Goal: Task Accomplishment & Management: Manage account settings

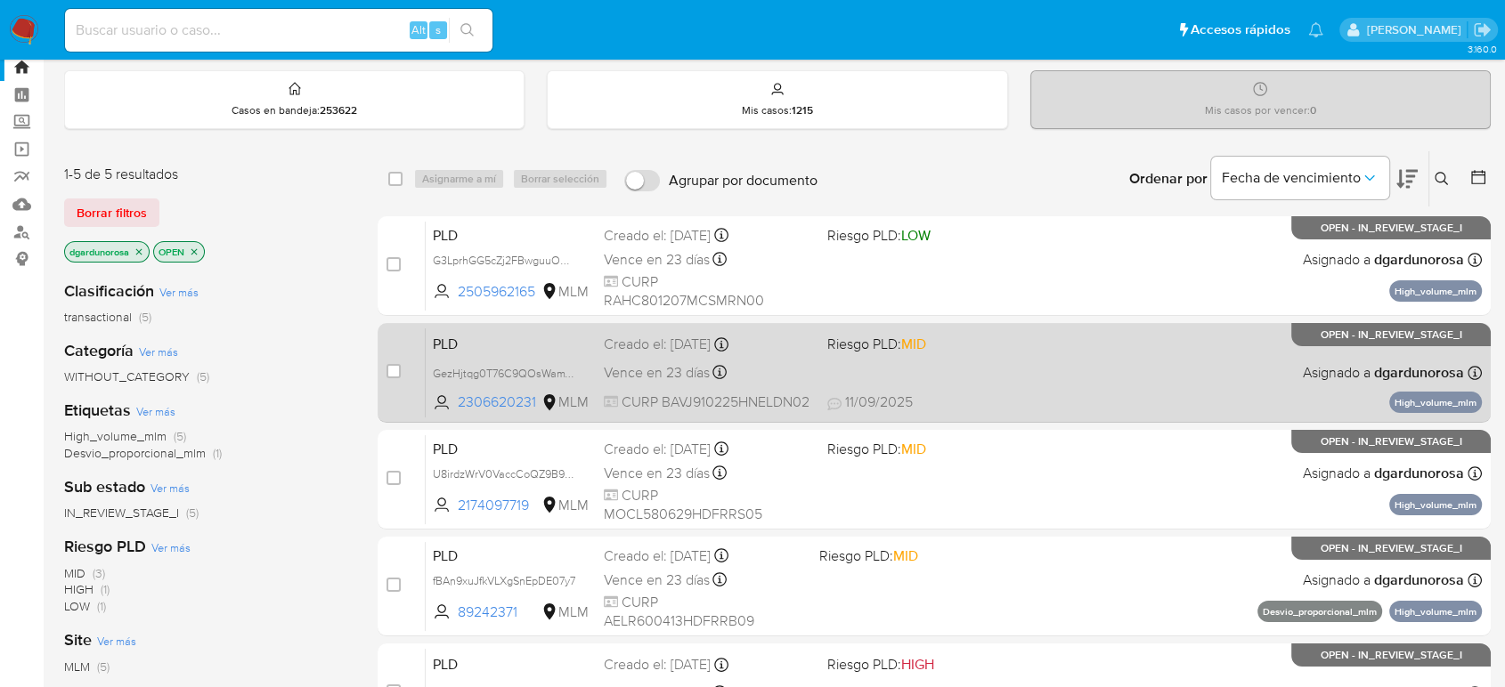
scroll to position [99, 0]
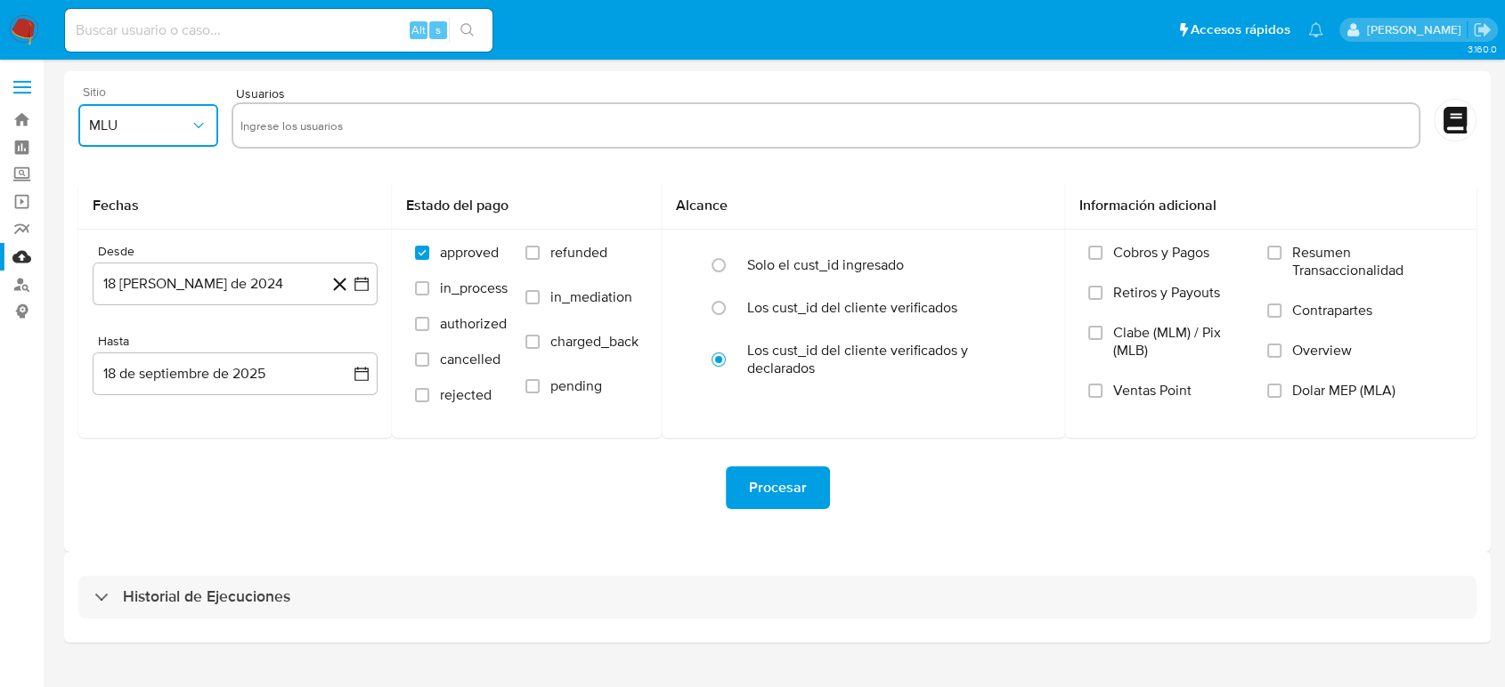
click at [175, 137] on button "MLU" at bounding box center [148, 125] width 140 height 43
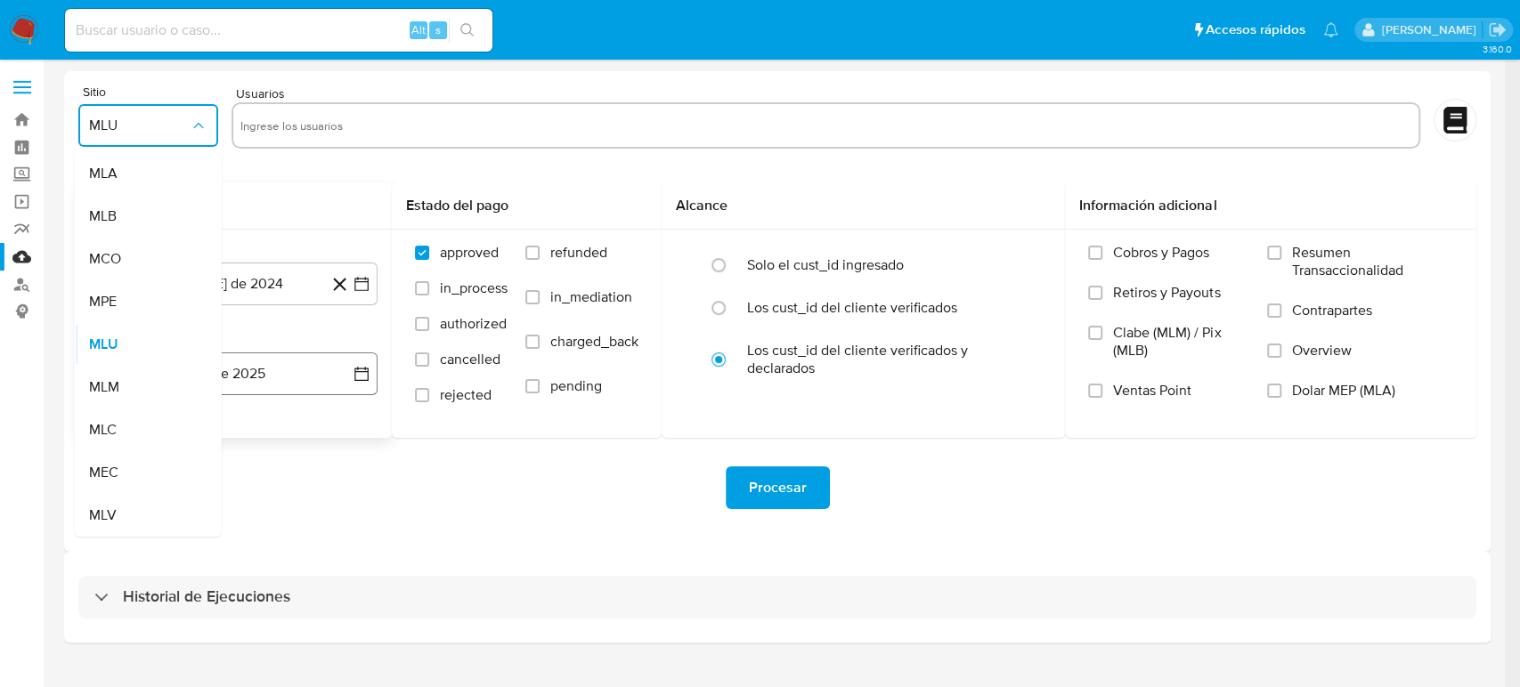
click at [112, 383] on span "MLM" at bounding box center [104, 387] width 30 height 18
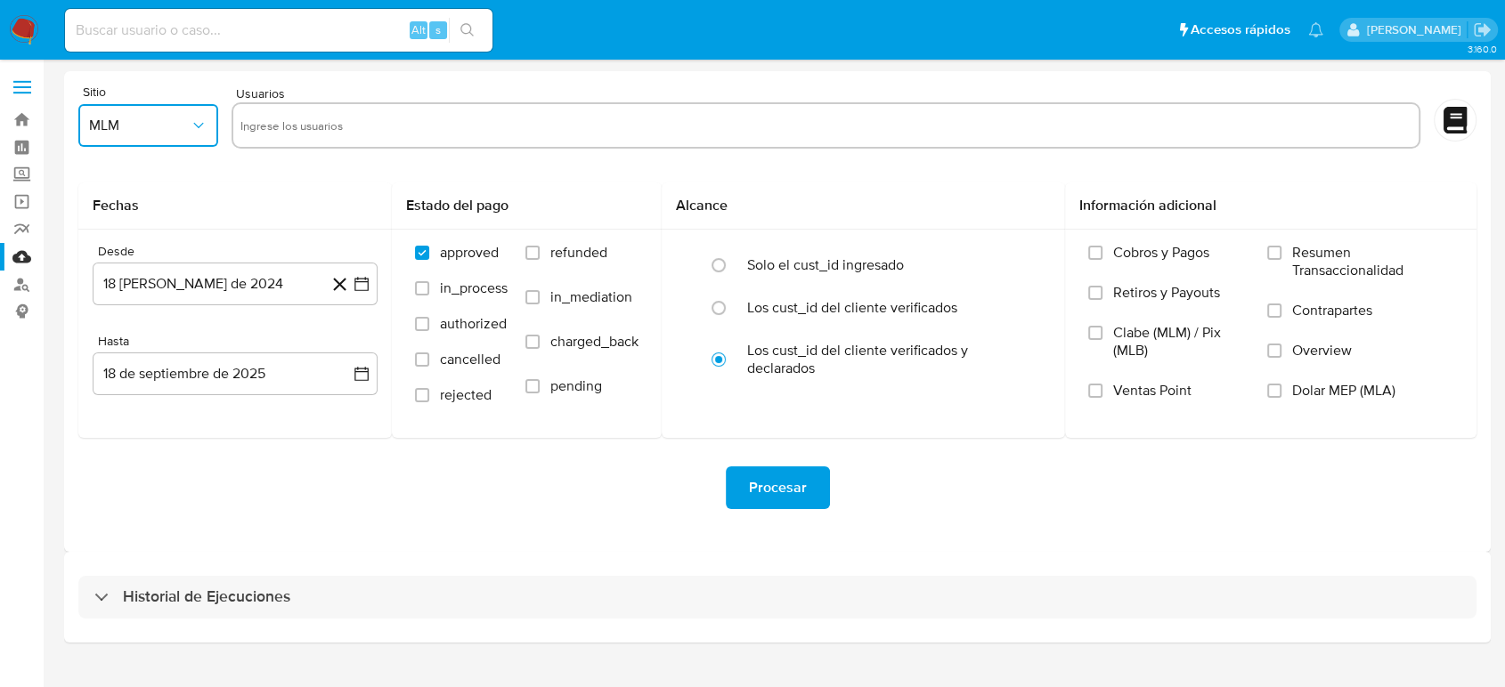
click at [444, 127] on input "text" at bounding box center [825, 125] width 1171 height 28
type input "1095706825"
click at [361, 286] on icon "button" at bounding box center [362, 284] width 18 height 18
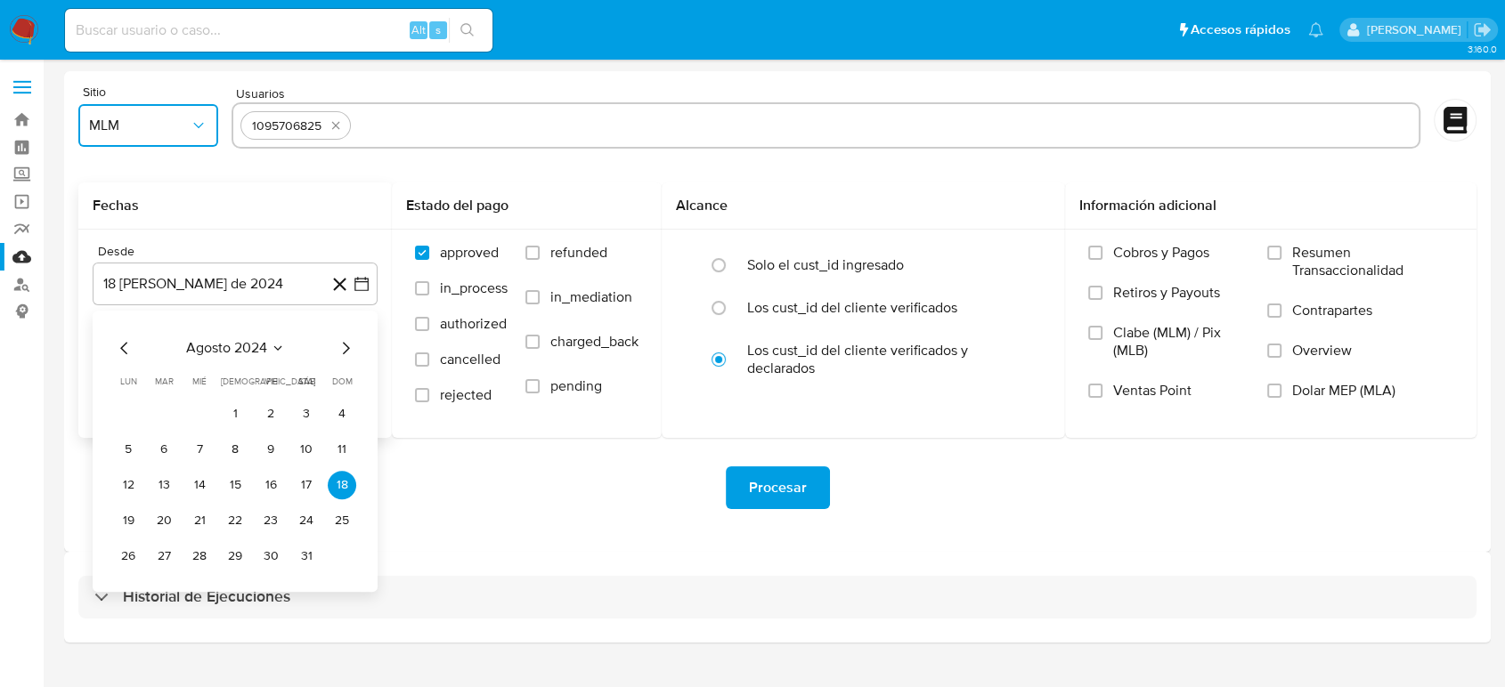
click at [278, 351] on icon "Seleccionar mes y año" at bounding box center [278, 348] width 14 height 14
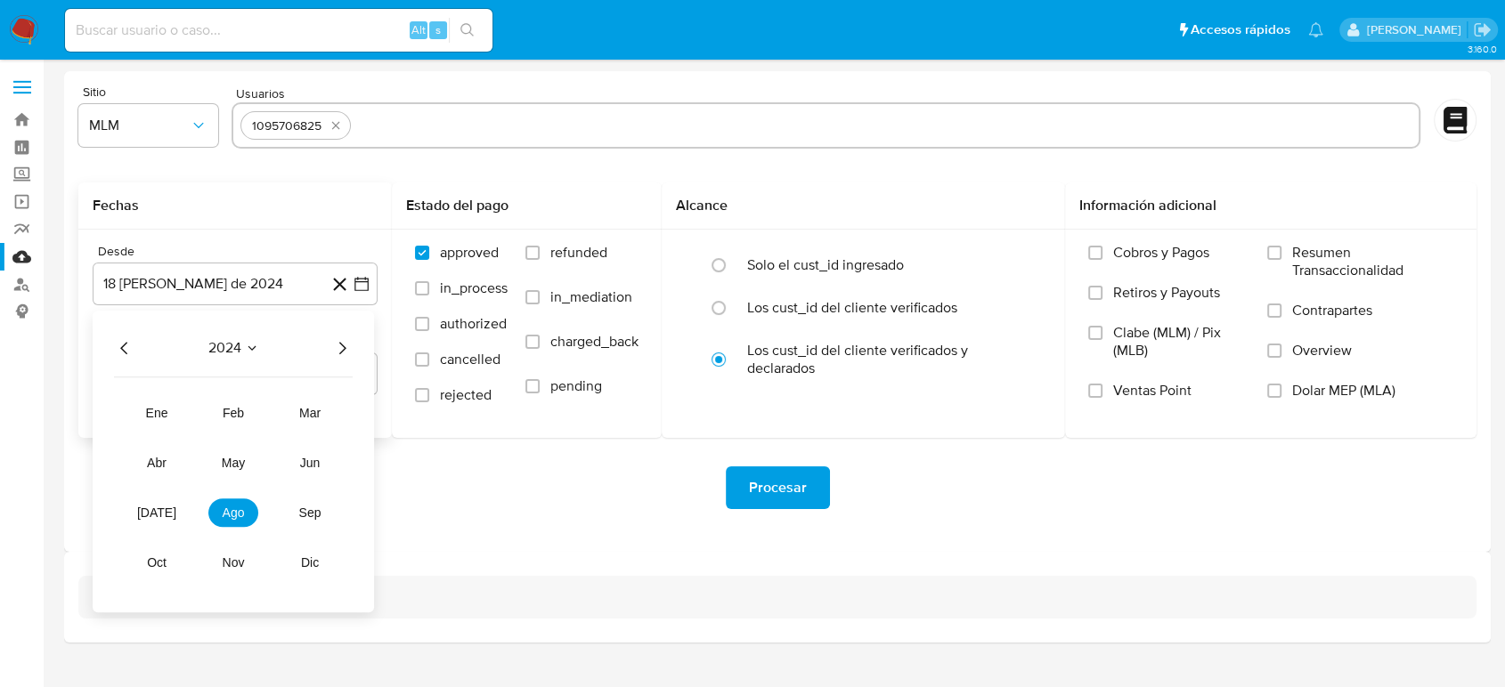
click at [344, 345] on icon "Año siguiente" at bounding box center [341, 347] width 21 height 21
click at [161, 471] on button "abr" at bounding box center [157, 463] width 50 height 28
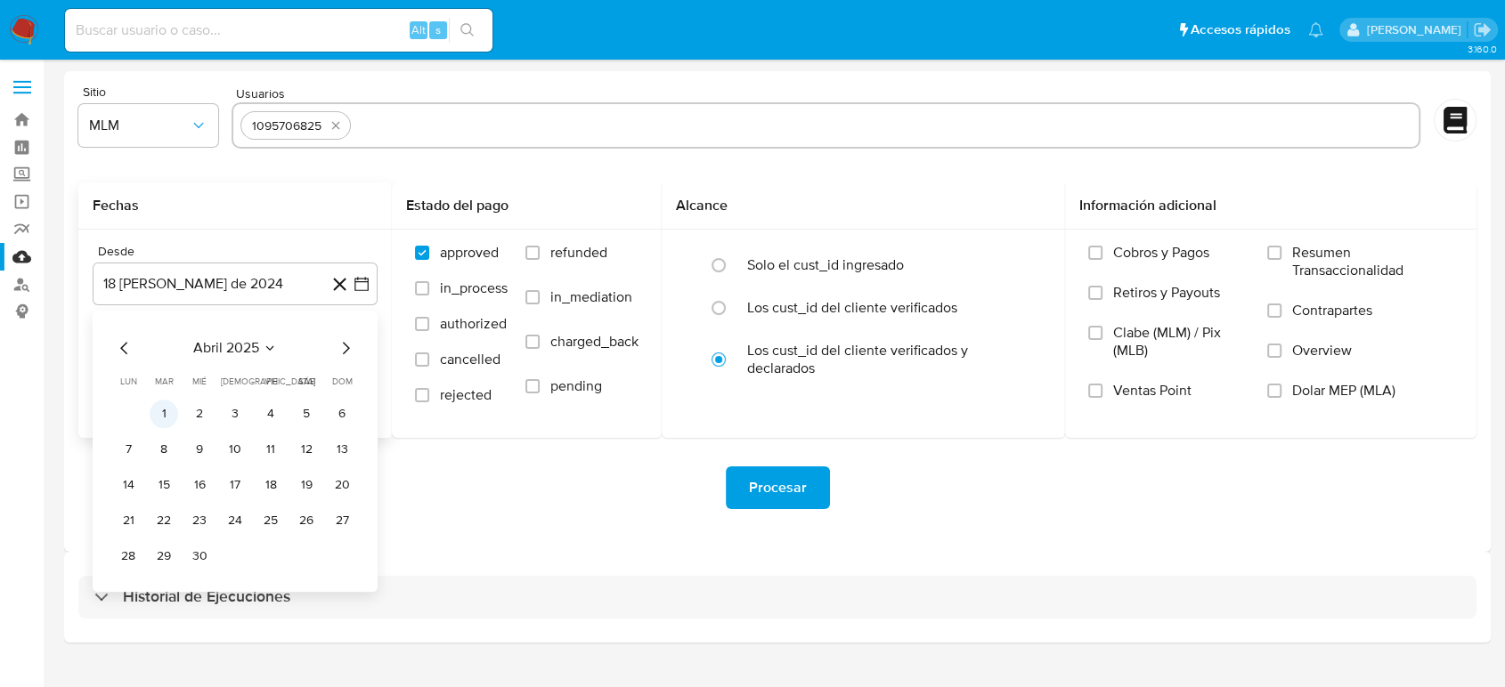
click at [168, 409] on button "1" at bounding box center [164, 414] width 28 height 28
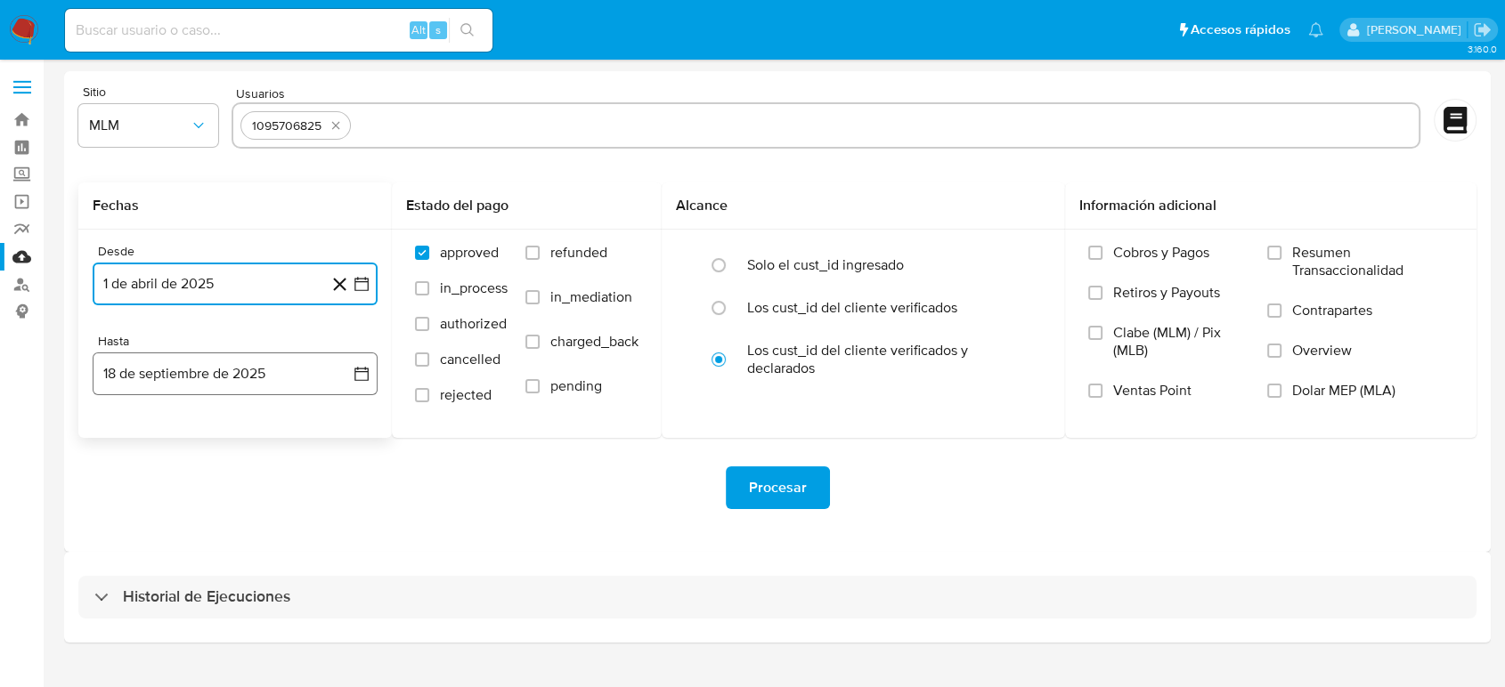
click at [362, 381] on icon "button" at bounding box center [362, 374] width 18 height 18
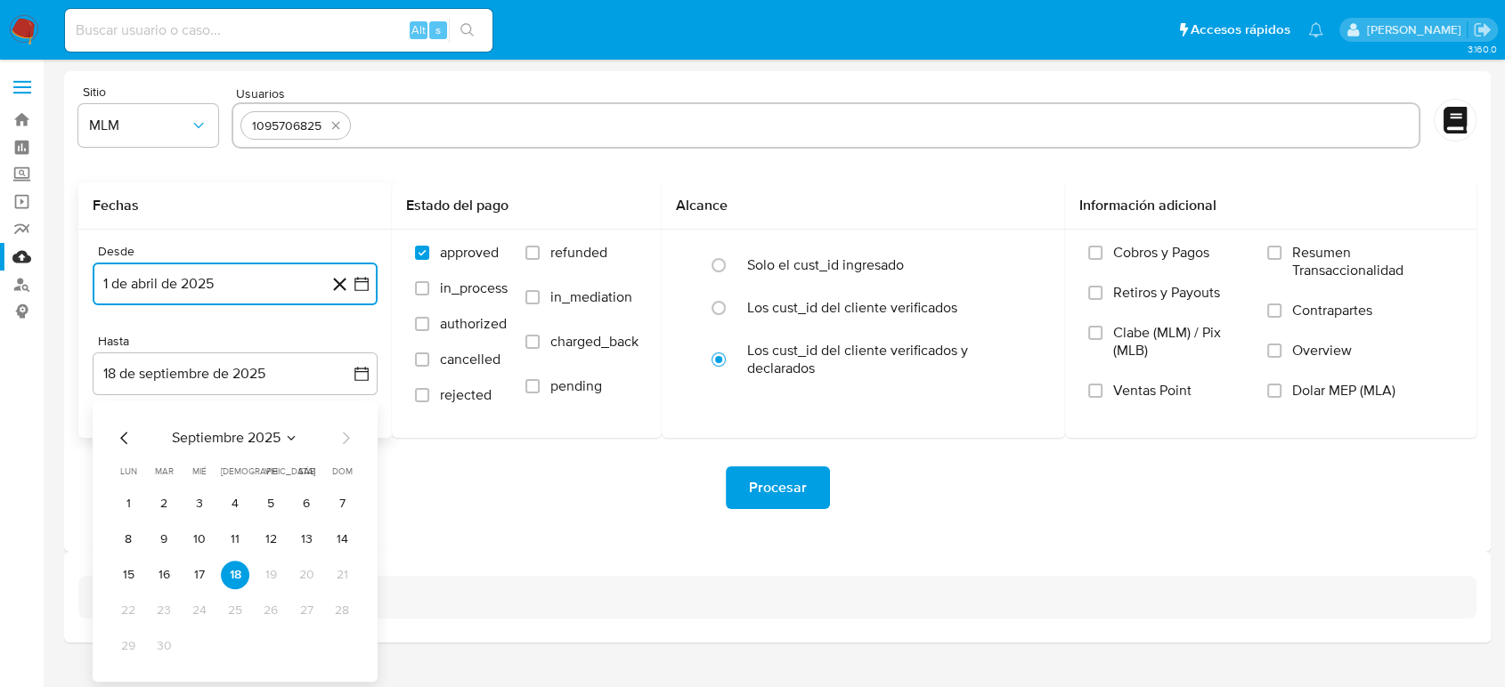
click at [128, 433] on icon "Mes anterior" at bounding box center [124, 437] width 21 height 21
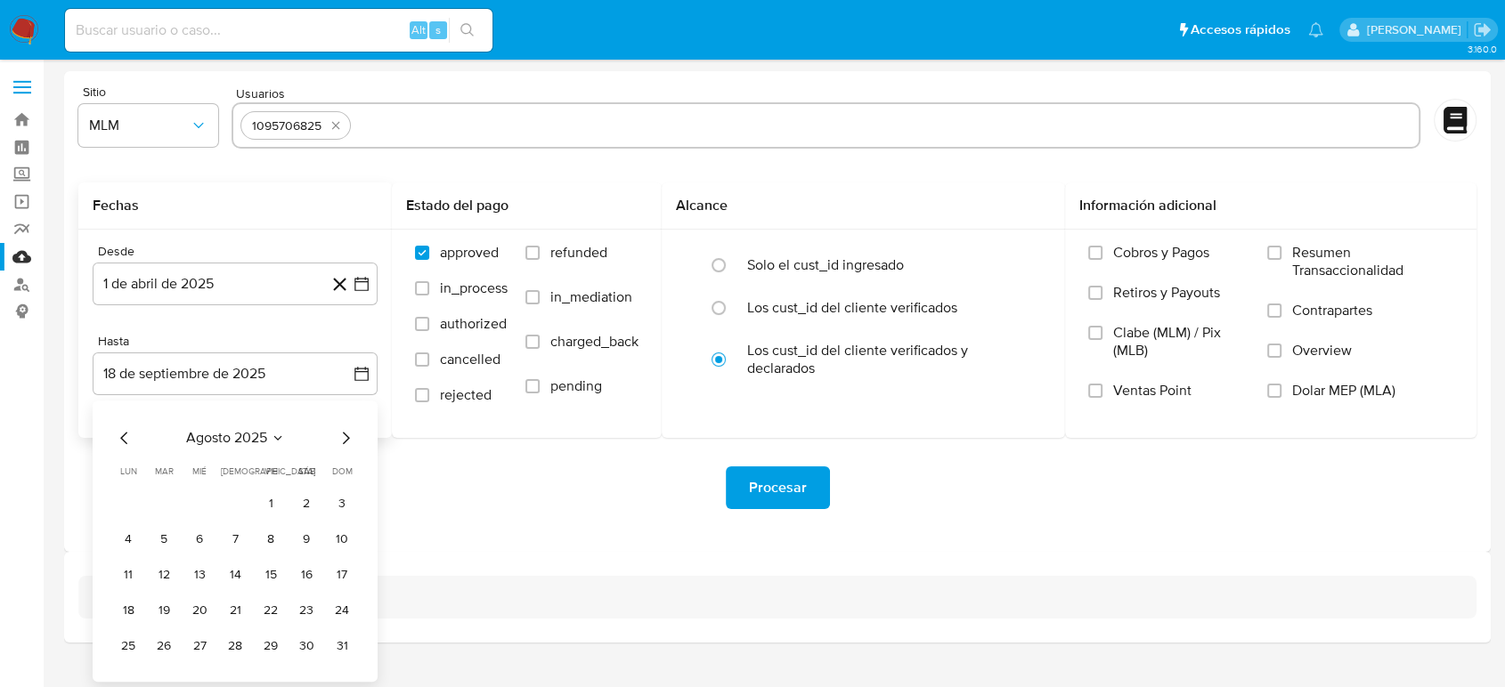
click at [136, 440] on div "agosto 2025" at bounding box center [235, 437] width 242 height 21
click at [117, 434] on icon "Mes anterior" at bounding box center [124, 437] width 21 height 21
click at [237, 642] on button "31" at bounding box center [235, 646] width 28 height 28
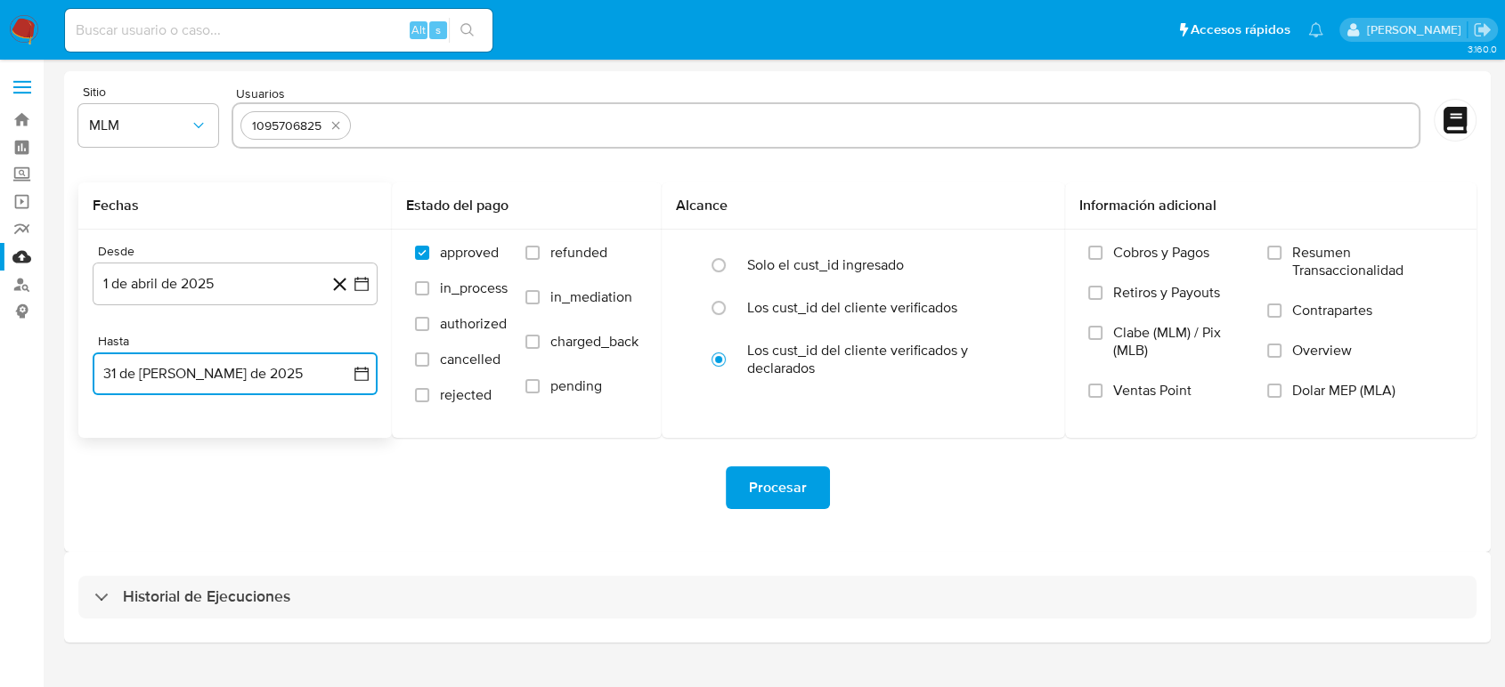
click at [525, 124] on input "text" at bounding box center [884, 125] width 1053 height 28
type input "1173626659"
click at [514, 112] on input "text" at bounding box center [941, 125] width 940 height 28
paste input "2454661450"
type input "2454661450"
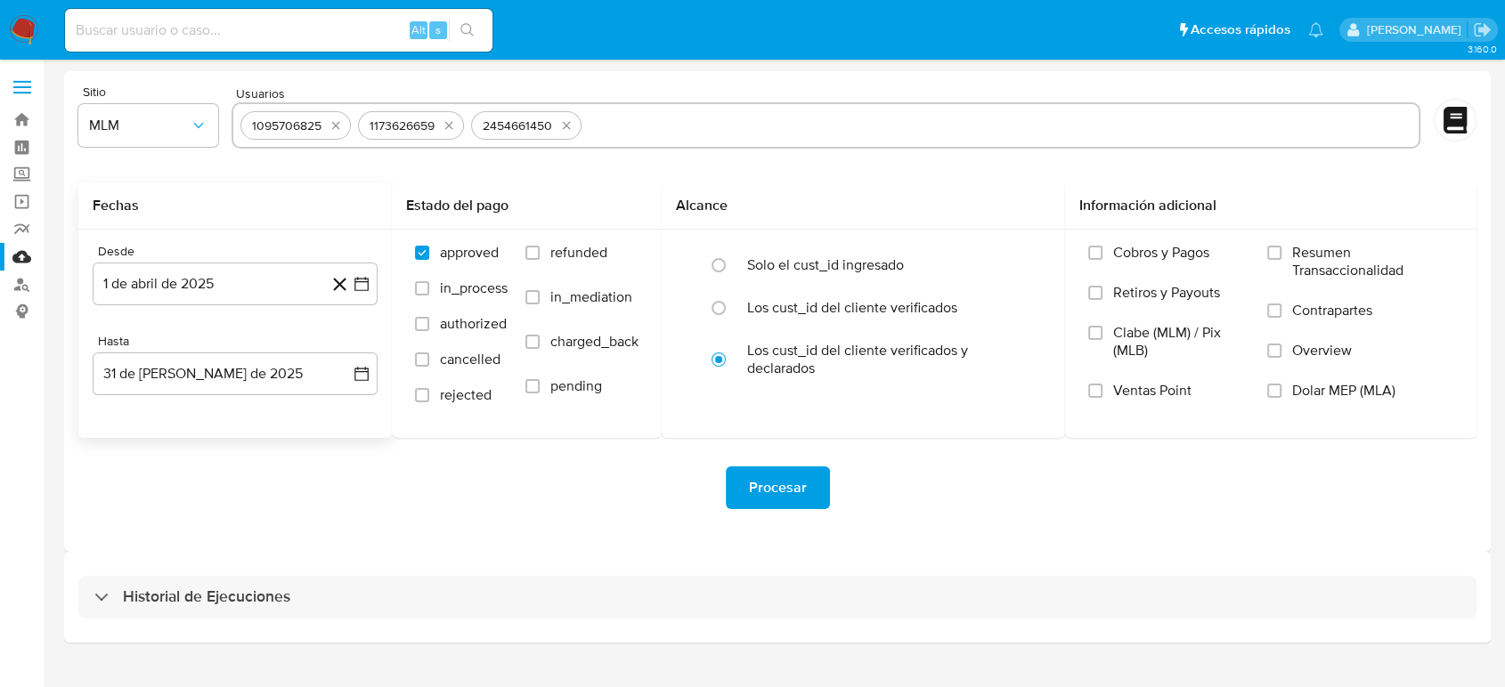
click at [700, 111] on input "text" at bounding box center [1000, 125] width 823 height 28
paste input "520881262"
type input "520881262"
click at [476, 496] on div "Procesar" at bounding box center [777, 488] width 1398 height 43
click at [801, 492] on span "Procesar" at bounding box center [778, 487] width 58 height 39
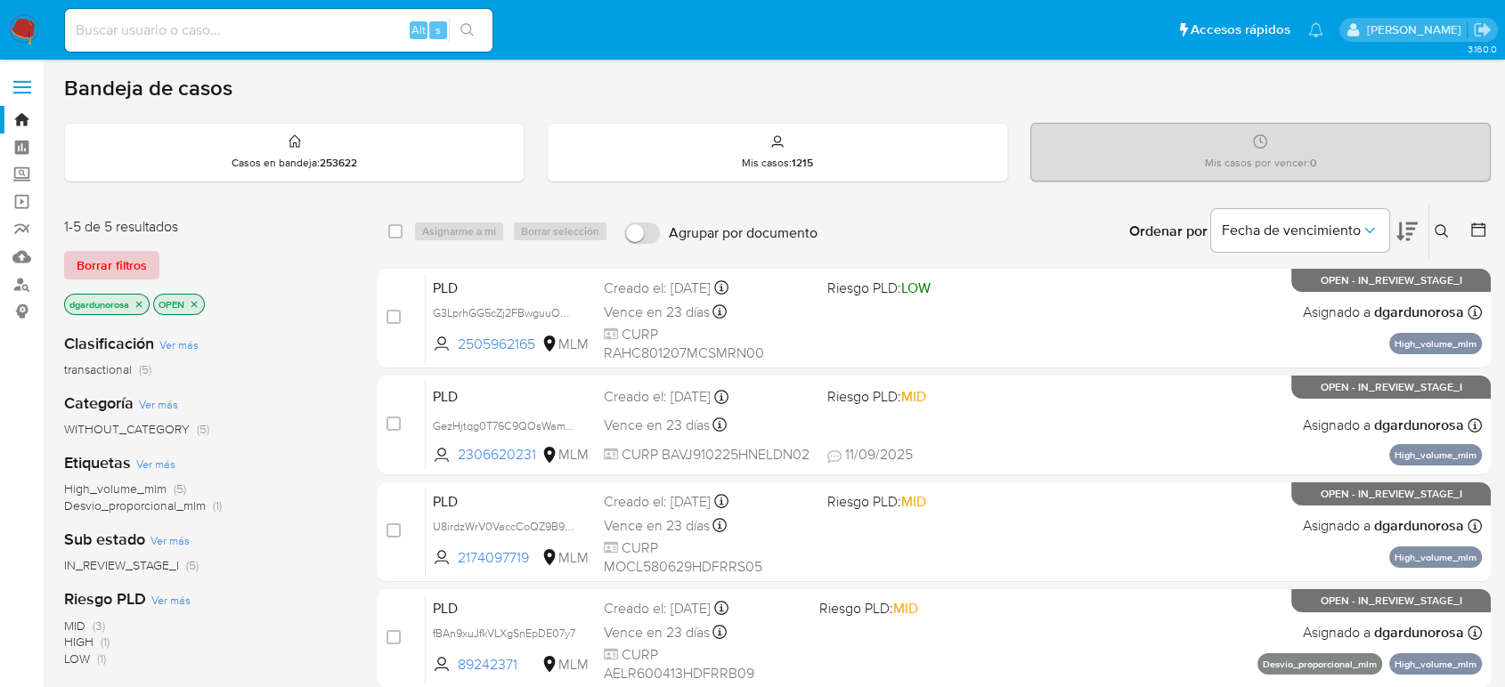
click at [117, 267] on span "Borrar filtros" at bounding box center [112, 265] width 70 height 25
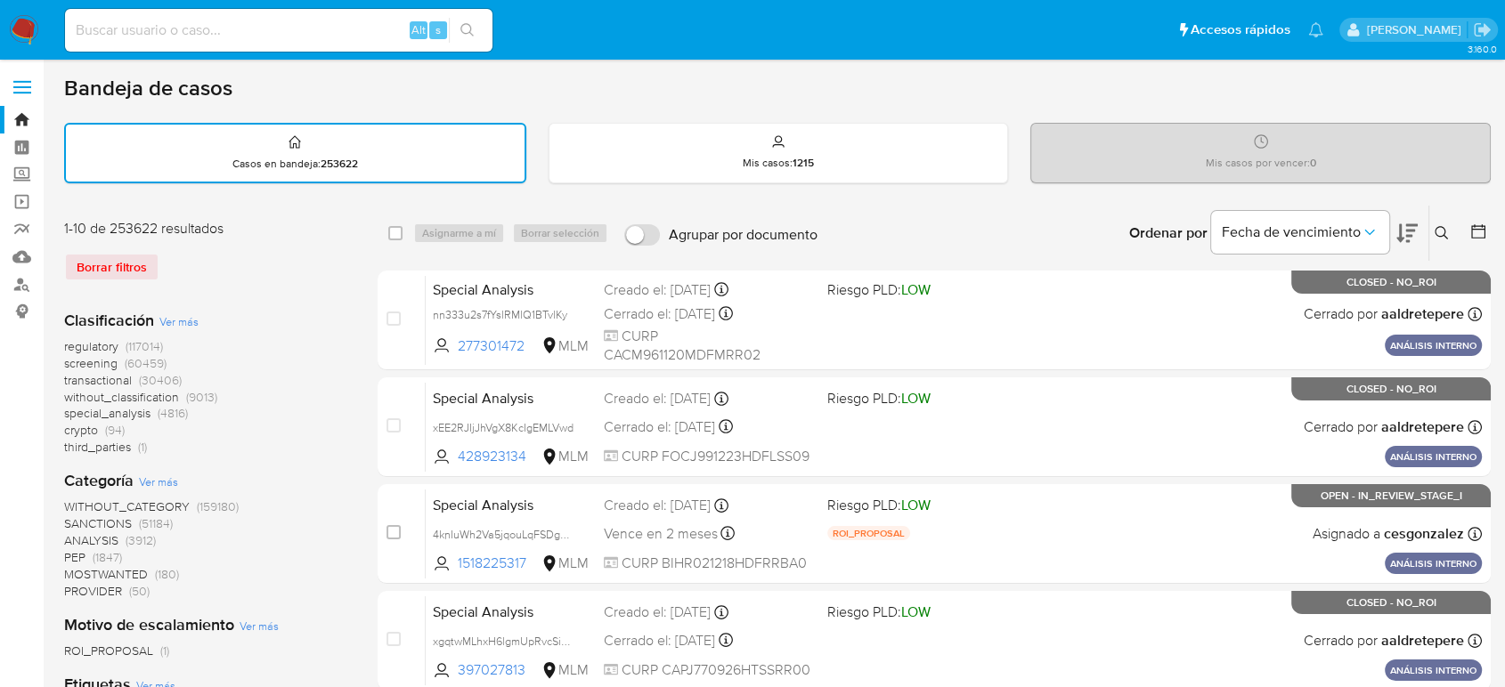
click at [1443, 224] on button at bounding box center [1443, 233] width 29 height 21
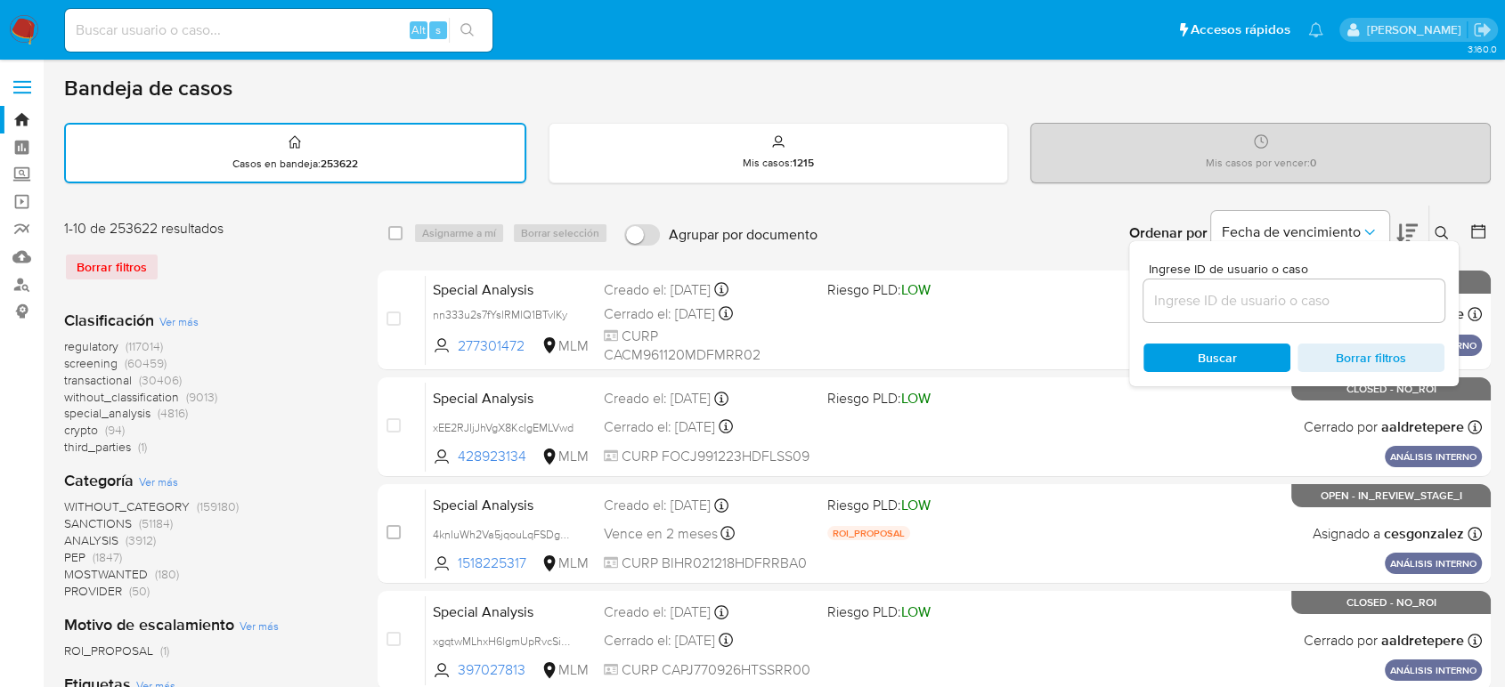
click at [1394, 285] on div at bounding box center [1293, 301] width 301 height 43
click at [1392, 301] on input at bounding box center [1293, 300] width 301 height 23
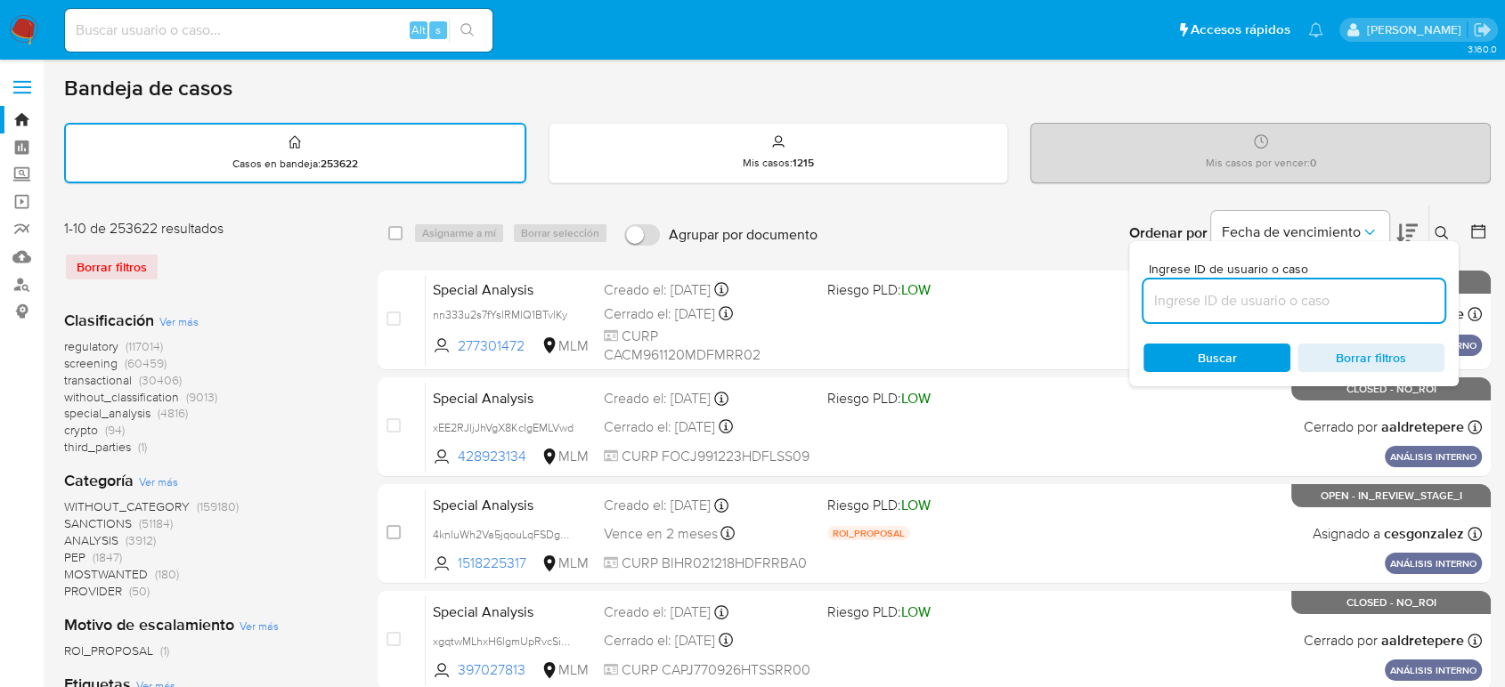
paste input "1095706825"
type input "1095706825"
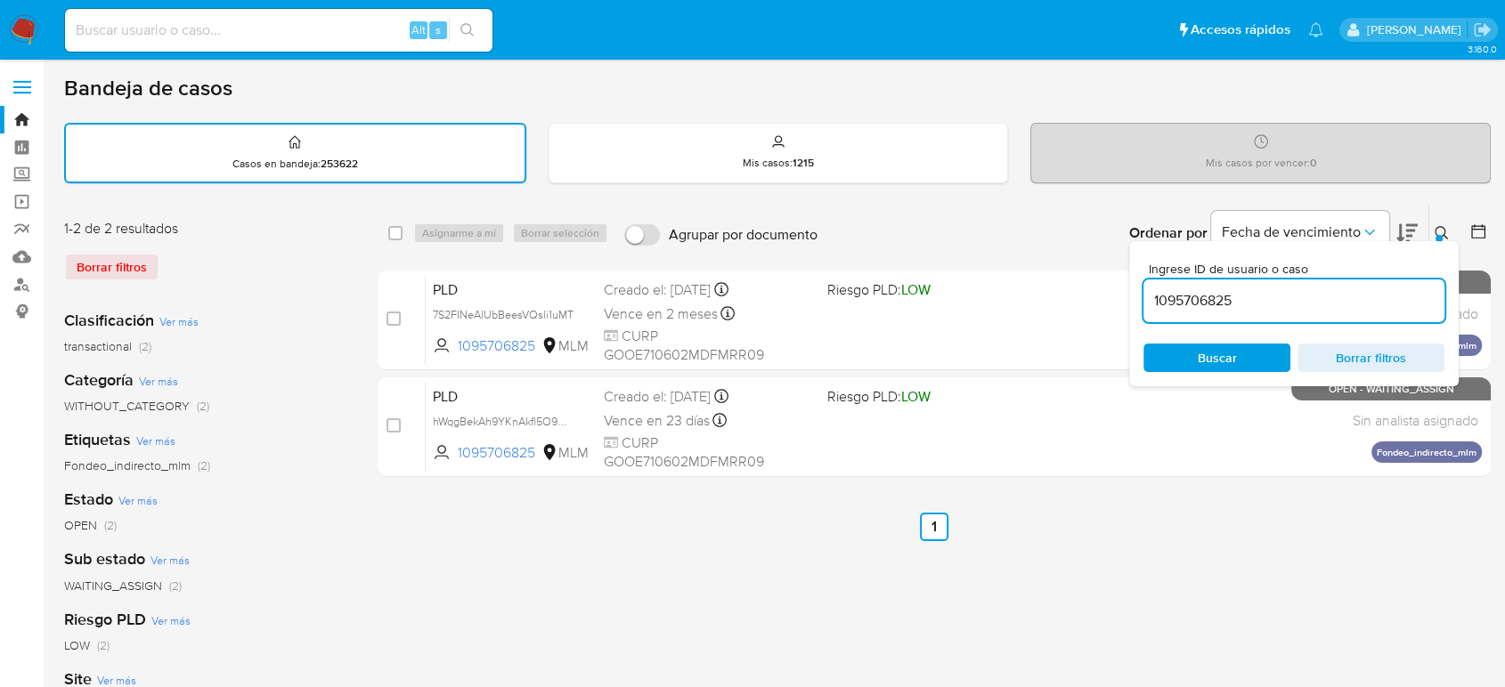
click at [1438, 235] on div at bounding box center [1438, 238] width 7 height 7
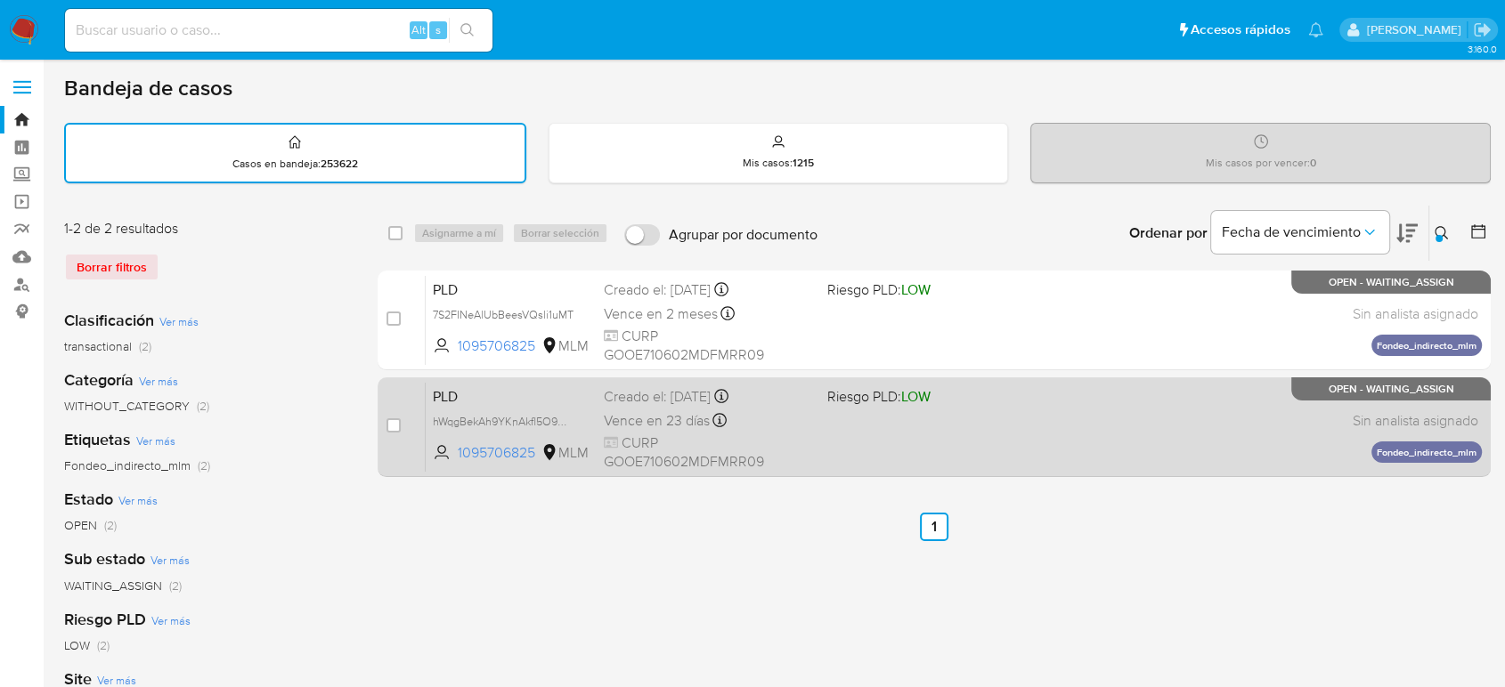
drag, startPoint x: 390, startPoint y: 426, endPoint x: 397, endPoint y: 398, distance: 28.5
click at [392, 426] on input "checkbox" at bounding box center [393, 426] width 14 height 14
checkbox input "true"
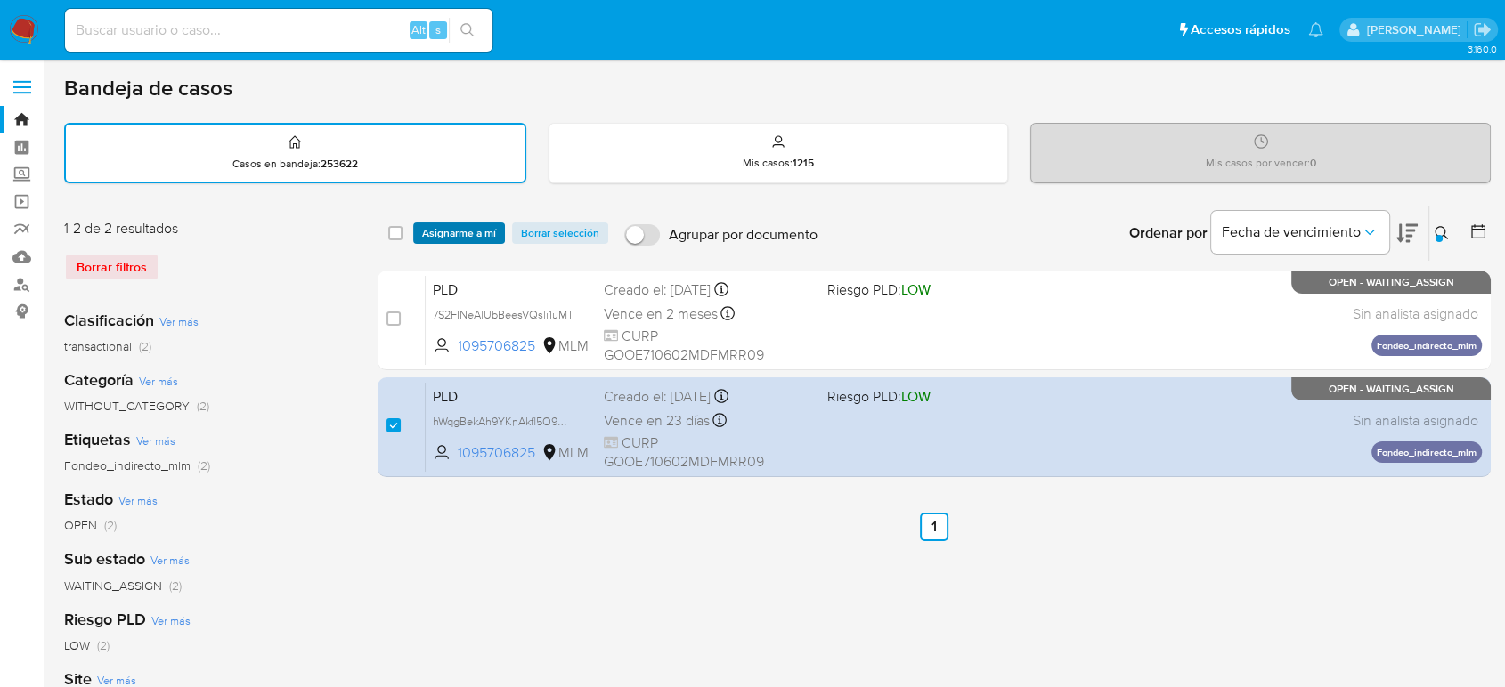
click at [472, 235] on span "Asignarme a mí" at bounding box center [459, 233] width 74 height 18
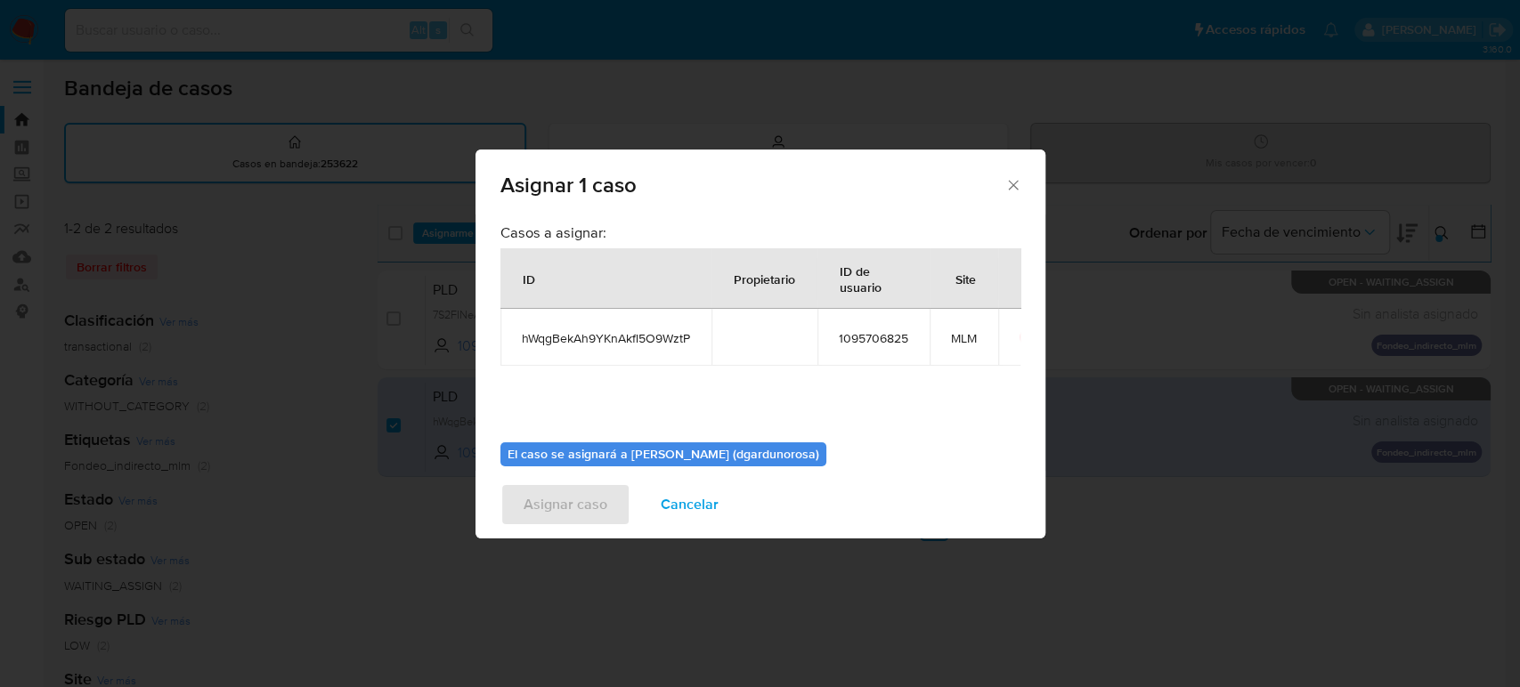
scroll to position [91, 0]
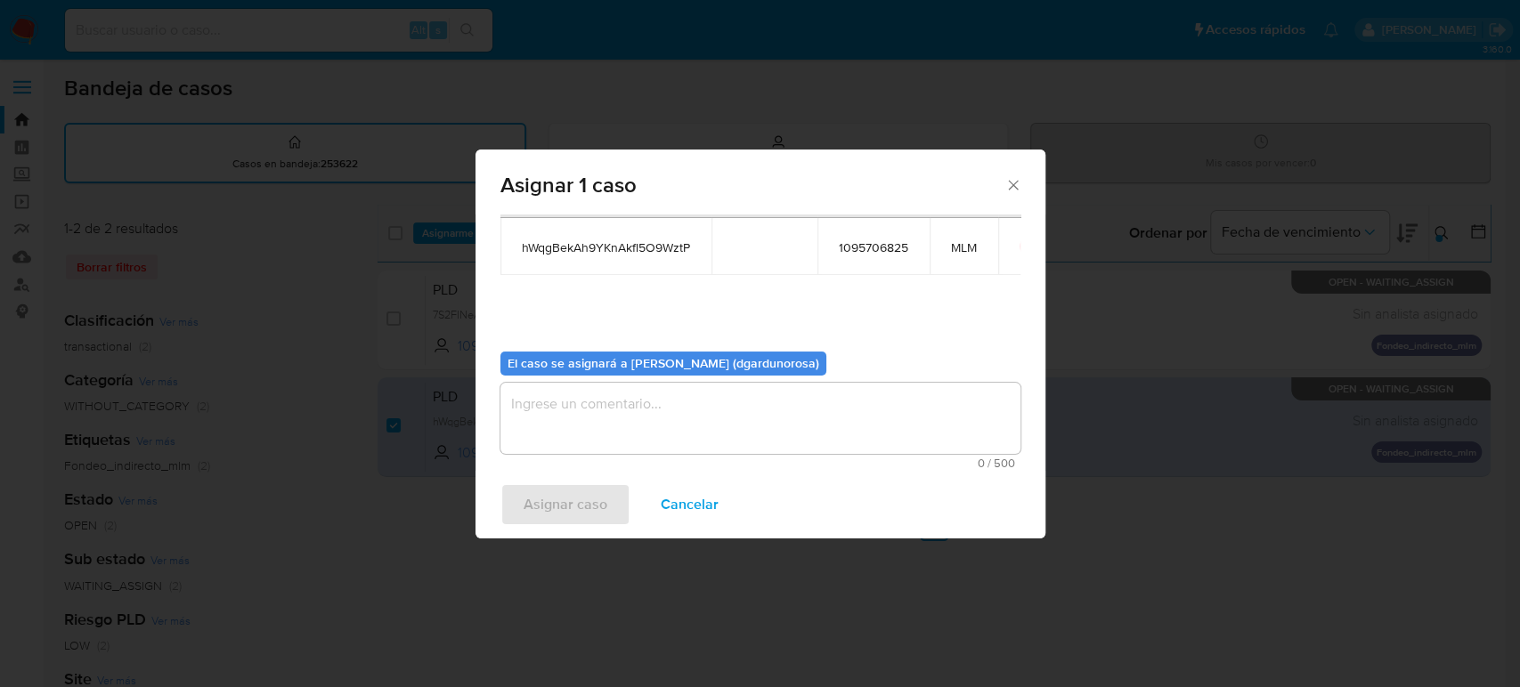
click at [777, 419] on textarea "assign-modal" at bounding box center [760, 418] width 520 height 71
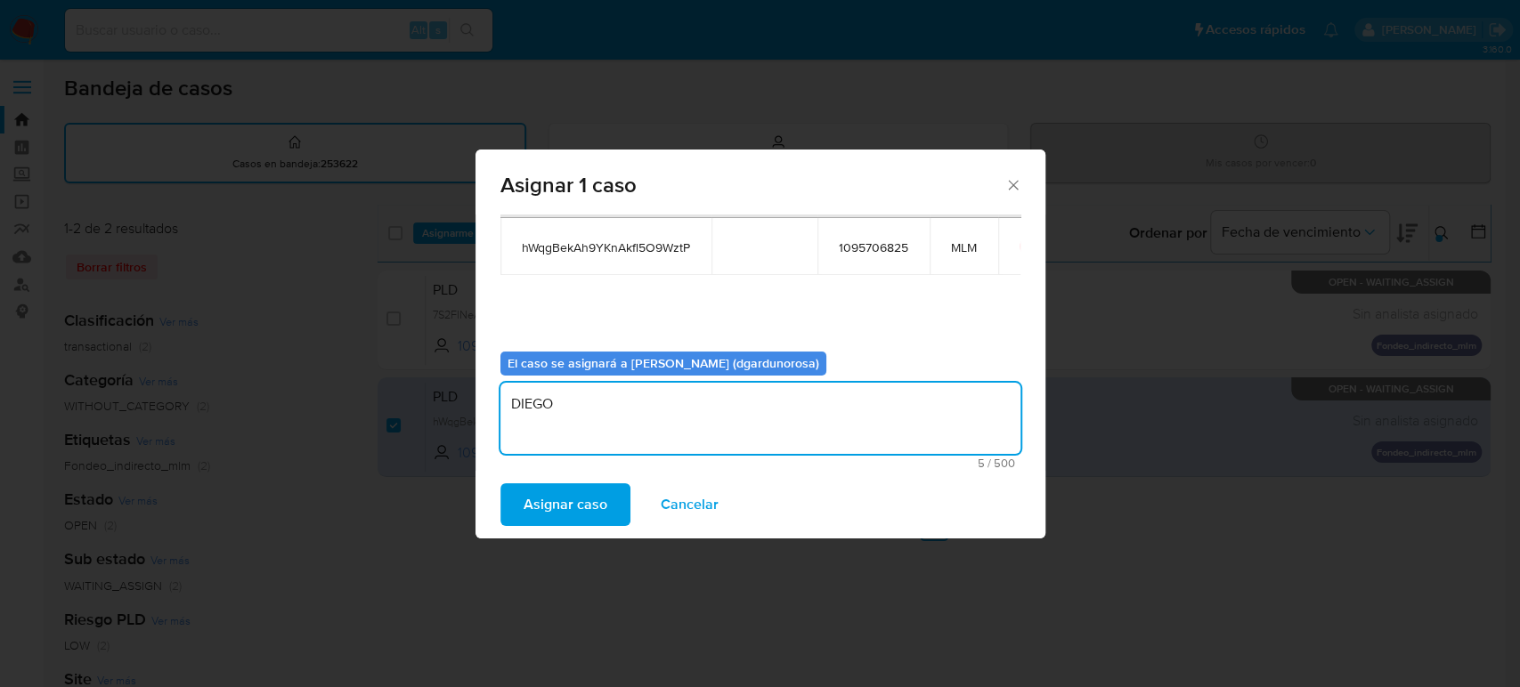
type textarea "DIEGO"
click at [629, 241] on span "hWqgBekAh9YKnAkfl5O9WztP" at bounding box center [606, 248] width 168 height 16
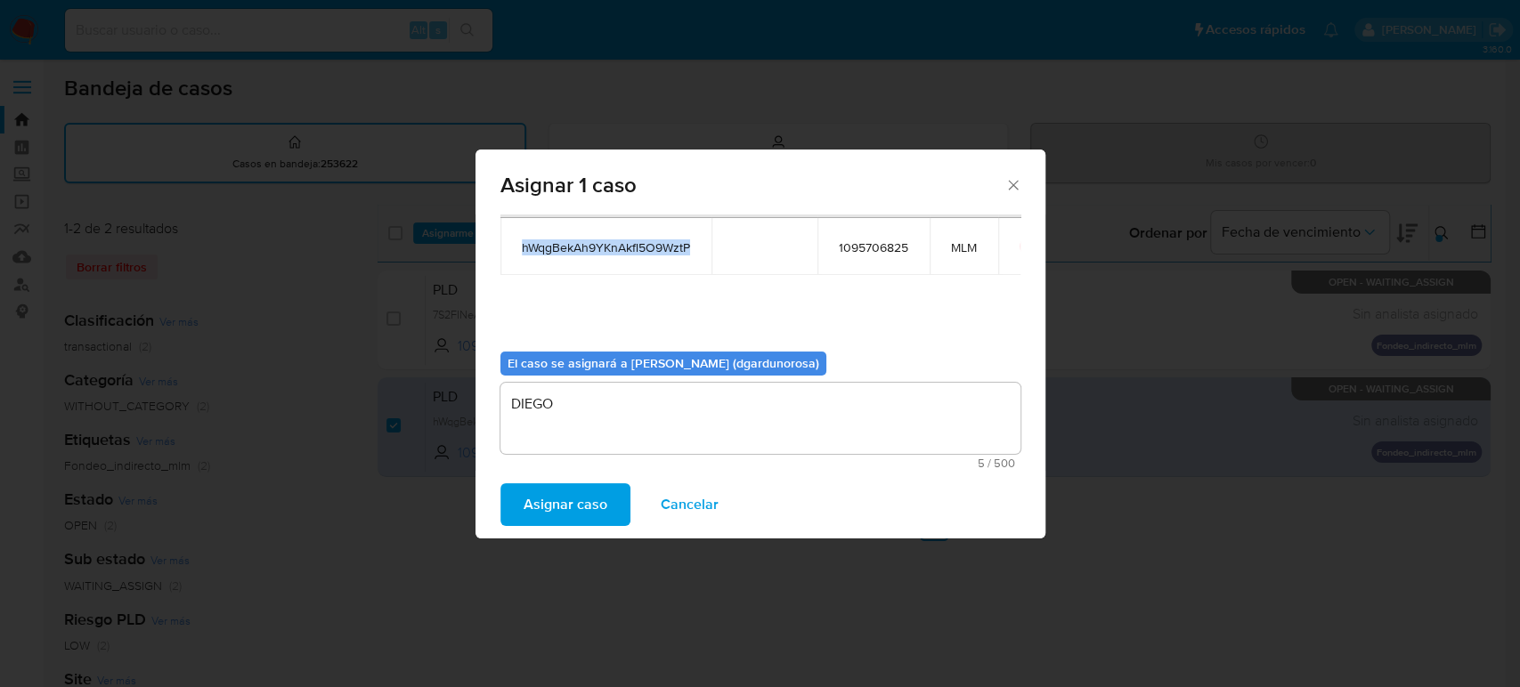
click at [629, 241] on span "hWqgBekAh9YKnAkfl5O9WztP" at bounding box center [606, 248] width 168 height 16
copy span "hWqgBekAh9YKnAkfl5O9WztP"
click at [557, 497] on span "Asignar caso" at bounding box center [566, 504] width 84 height 39
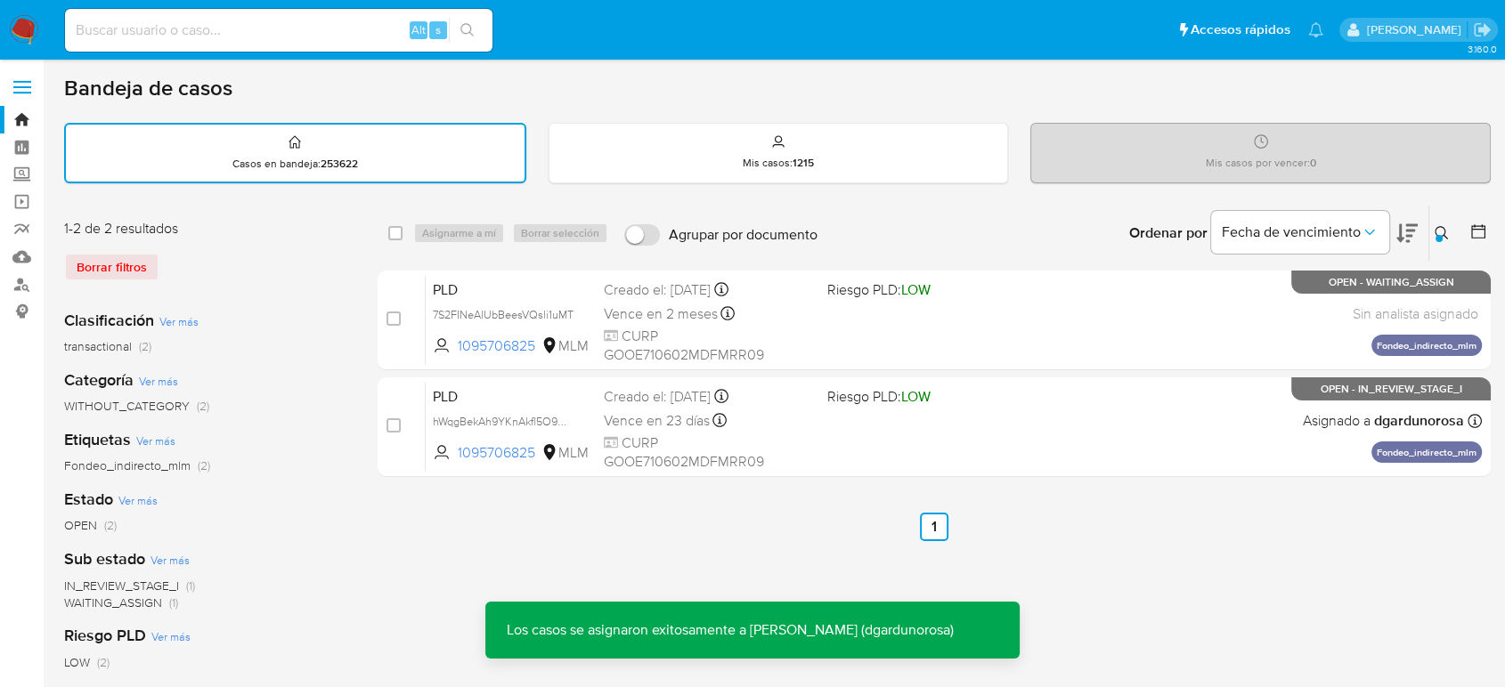
drag, startPoint x: 1441, startPoint y: 241, endPoint x: 1469, endPoint y: 219, distance: 36.2
click at [1425, 208] on div "Ordenar por Fecha de vencimiento No es posible ordenar los resultados mientras …" at bounding box center [1158, 233] width 664 height 55
click at [1438, 236] on div at bounding box center [1438, 238] width 7 height 7
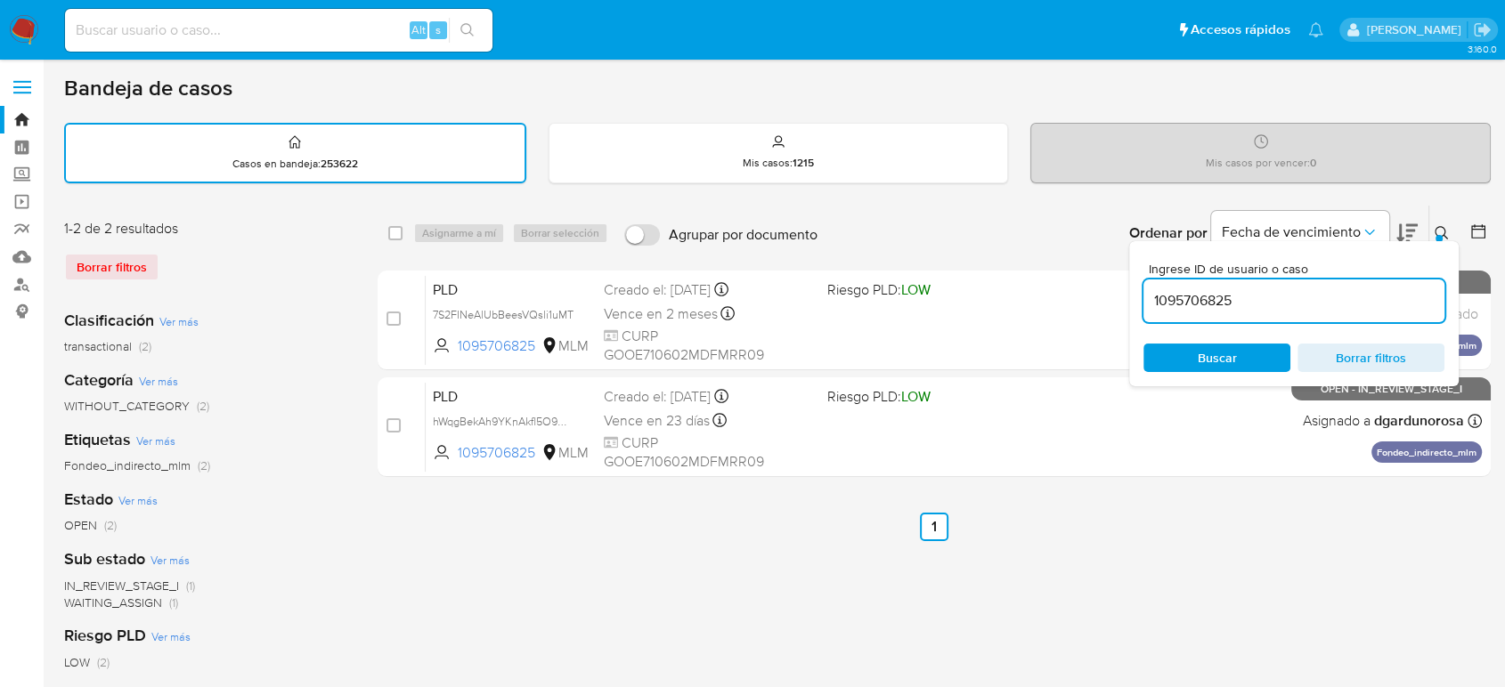
click at [1224, 299] on input "1095706825" at bounding box center [1293, 300] width 301 height 23
type input "1173626659"
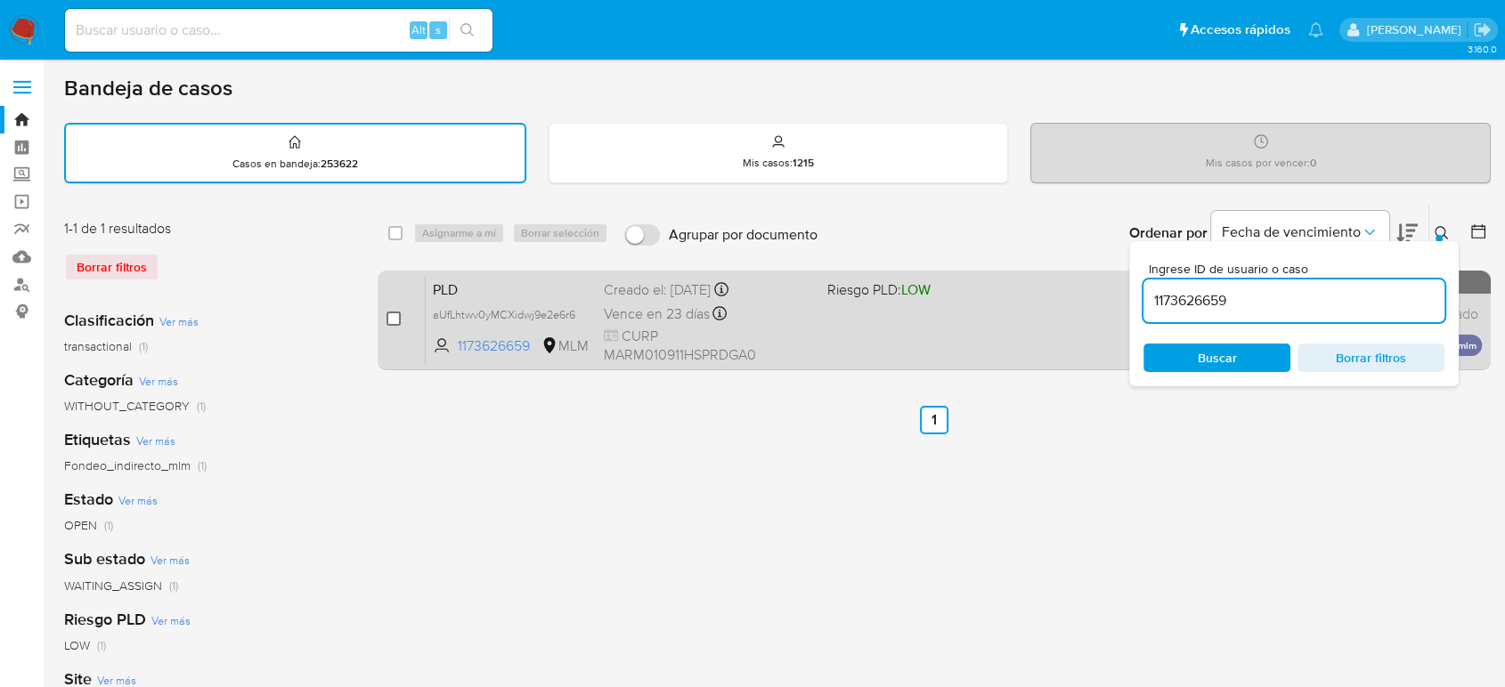
click at [394, 319] on input "checkbox" at bounding box center [393, 319] width 14 height 14
checkbox input "true"
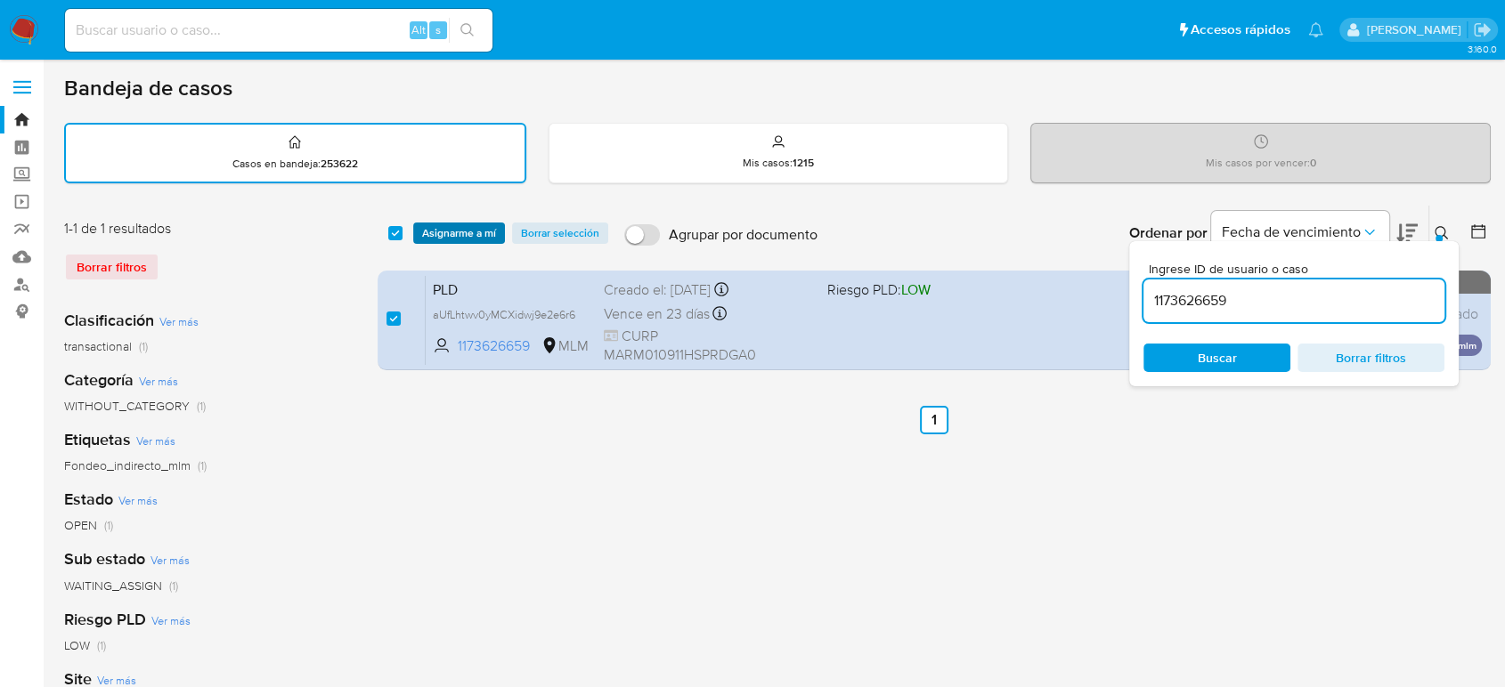
click at [475, 224] on span "Asignarme a mí" at bounding box center [459, 233] width 74 height 18
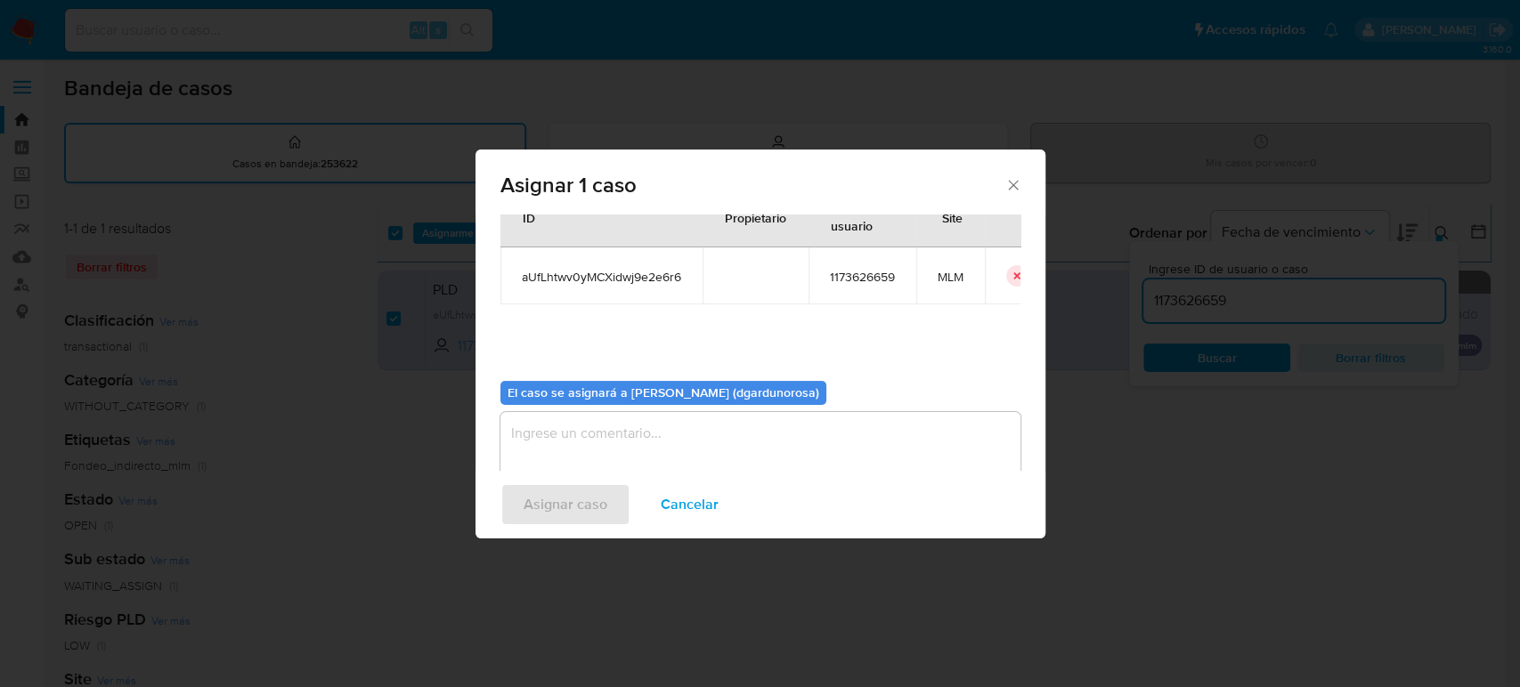
scroll to position [91, 0]
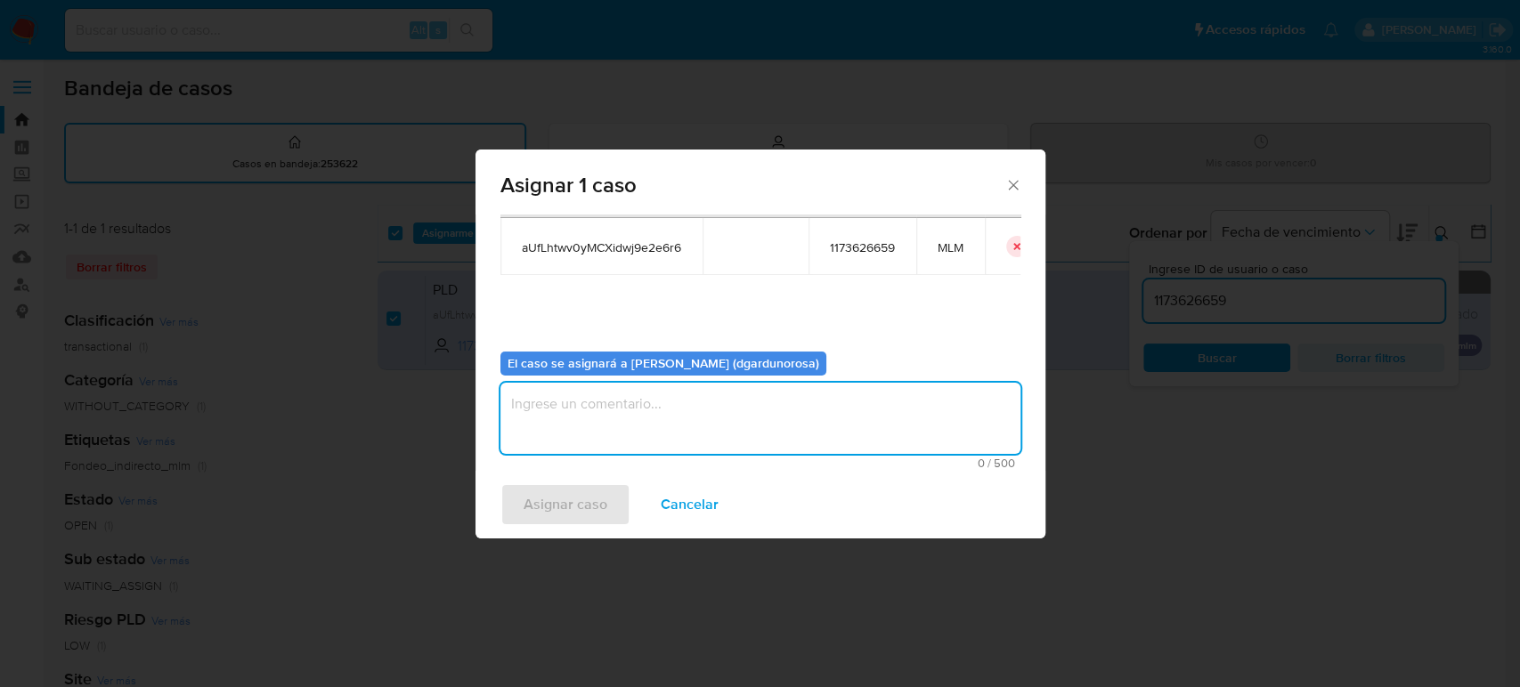
drag, startPoint x: 638, startPoint y: 449, endPoint x: 634, endPoint y: 435, distance: 14.1
click at [634, 450] on textarea "assign-modal" at bounding box center [760, 418] width 520 height 71
type textarea "DIEGO"
click at [571, 248] on span "aUfLhtwv0yMCXidwj9e2e6r6" at bounding box center [601, 248] width 159 height 16
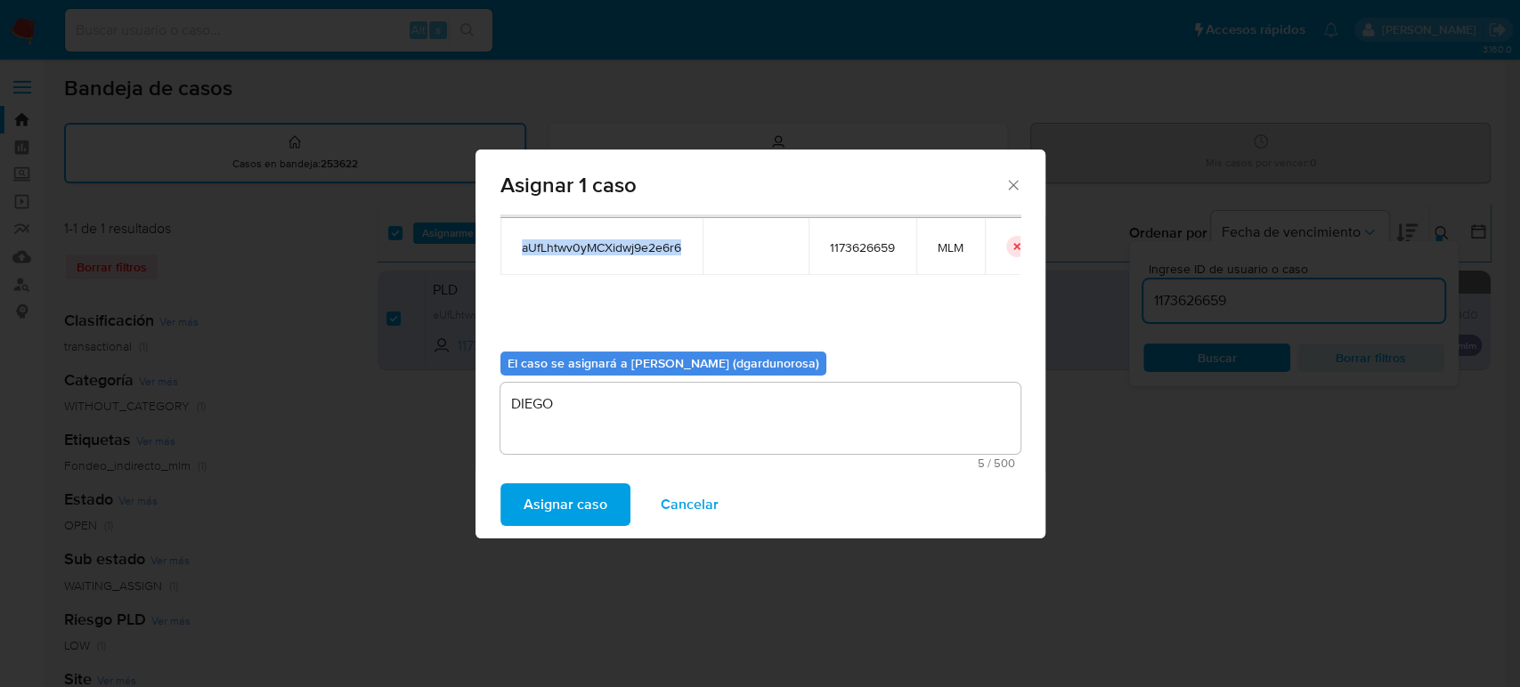
click at [571, 248] on span "aUfLhtwv0yMCXidwj9e2e6r6" at bounding box center [601, 248] width 159 height 16
copy span "aUfLhtwv0yMCXidwj9e2e6r6"
click at [565, 517] on span "Asignar caso" at bounding box center [566, 504] width 84 height 39
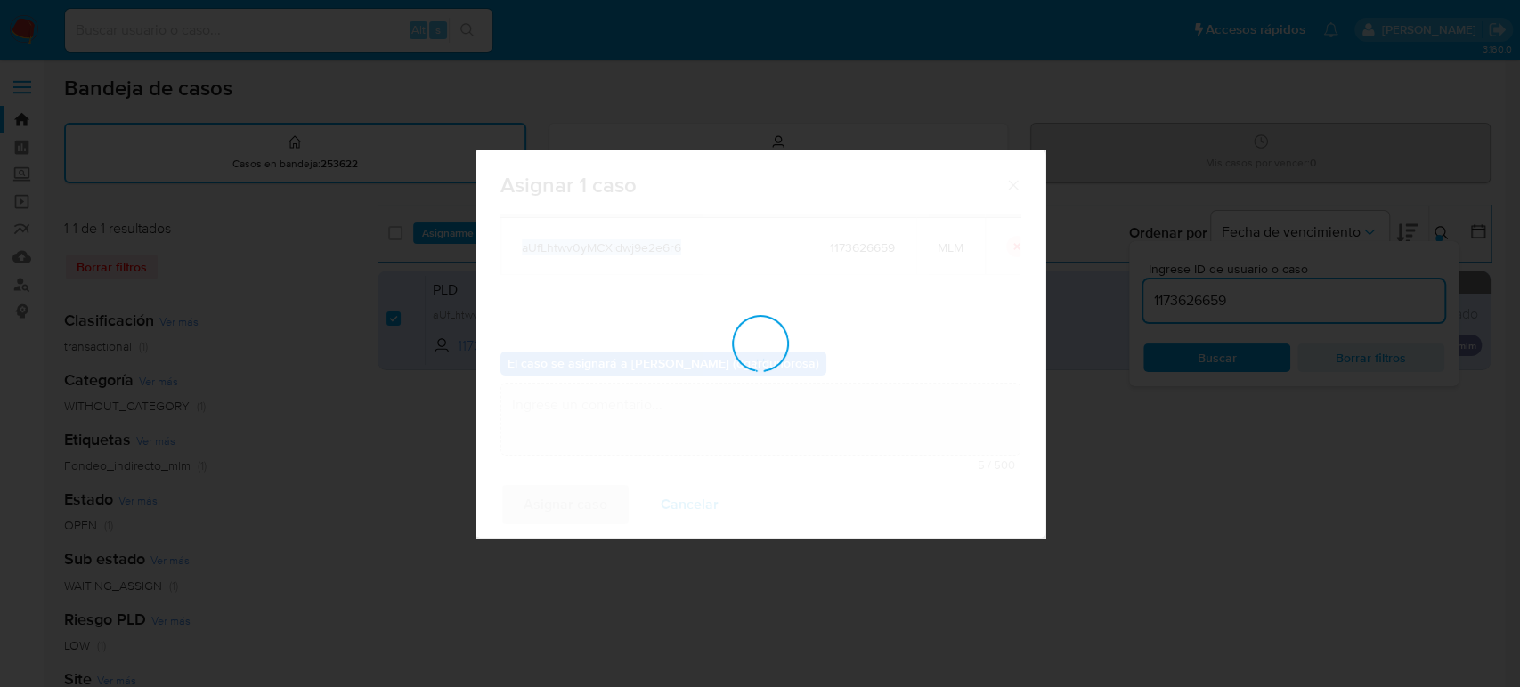
checkbox input "false"
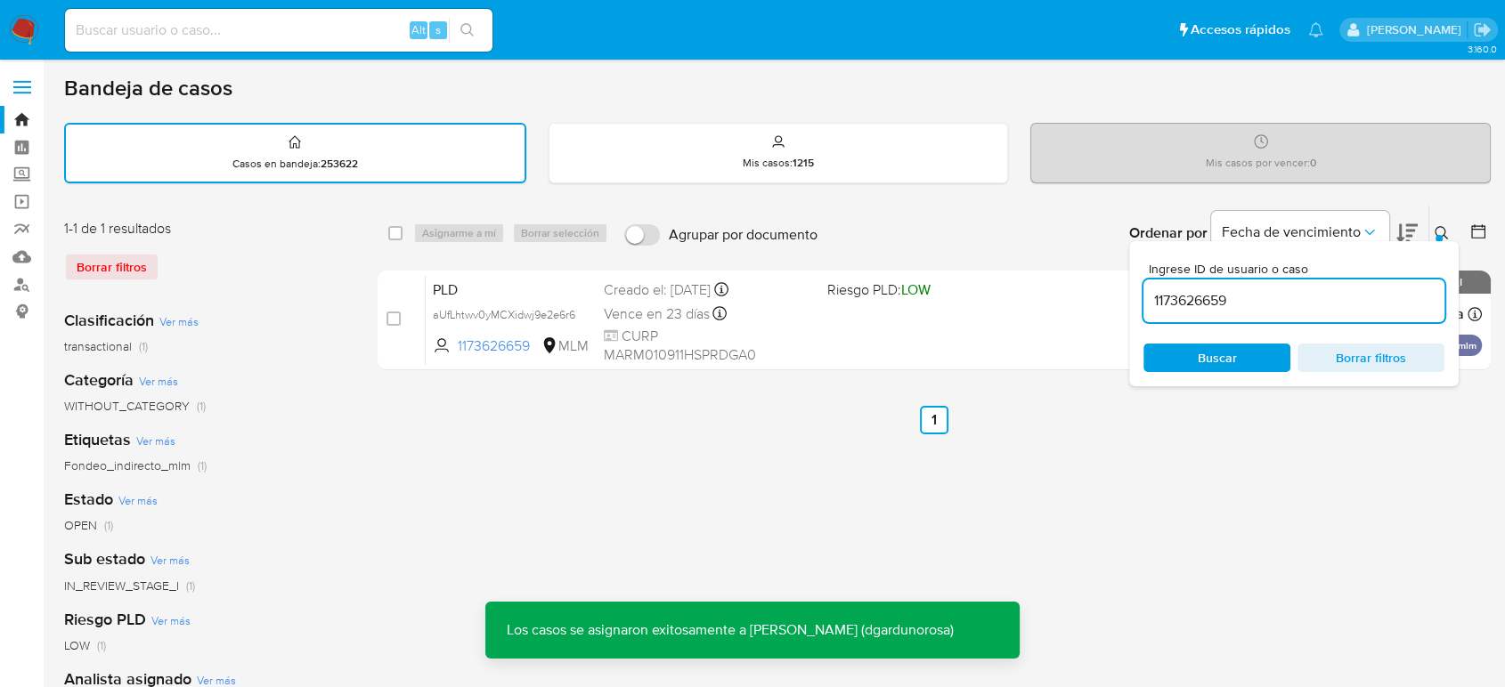
click at [1201, 303] on input "1173626659" at bounding box center [1293, 300] width 301 height 23
paste input "2454661450"
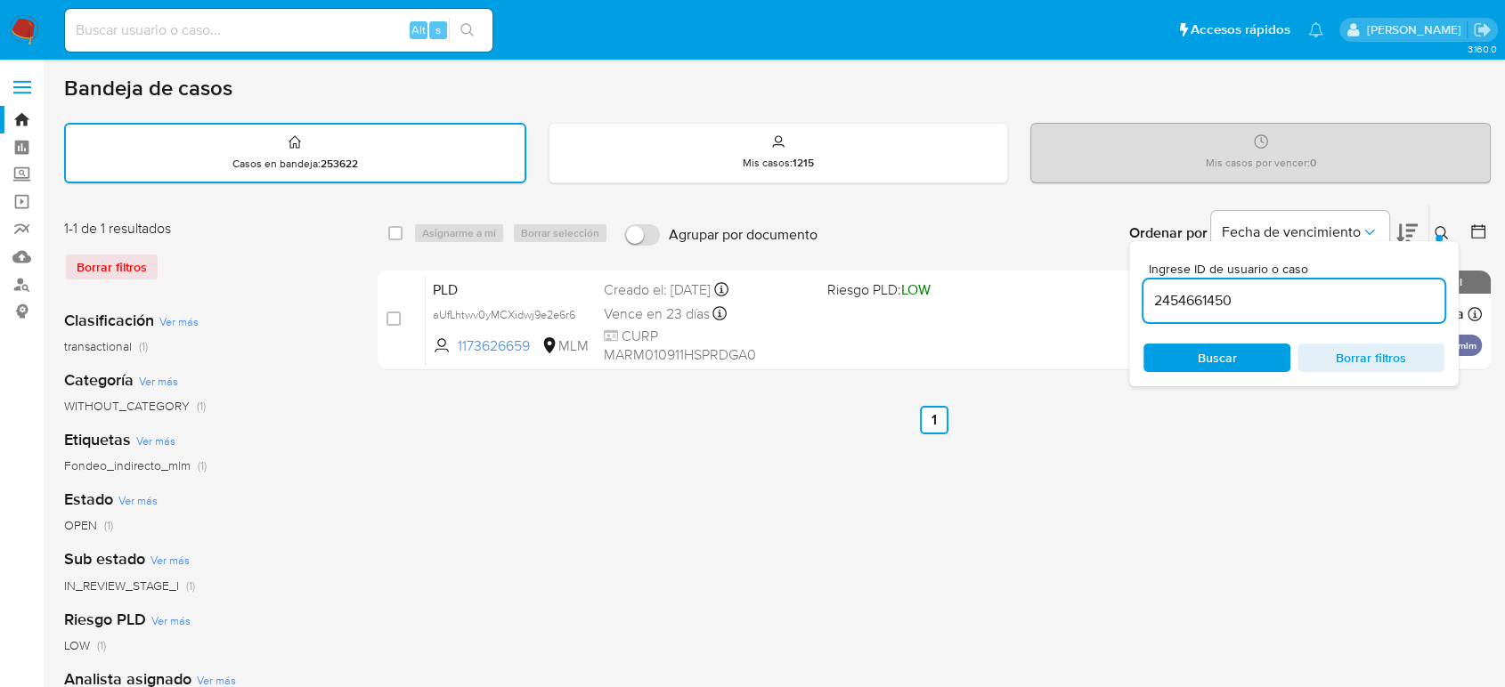
type input "2454661450"
click at [1436, 235] on div at bounding box center [1438, 238] width 7 height 7
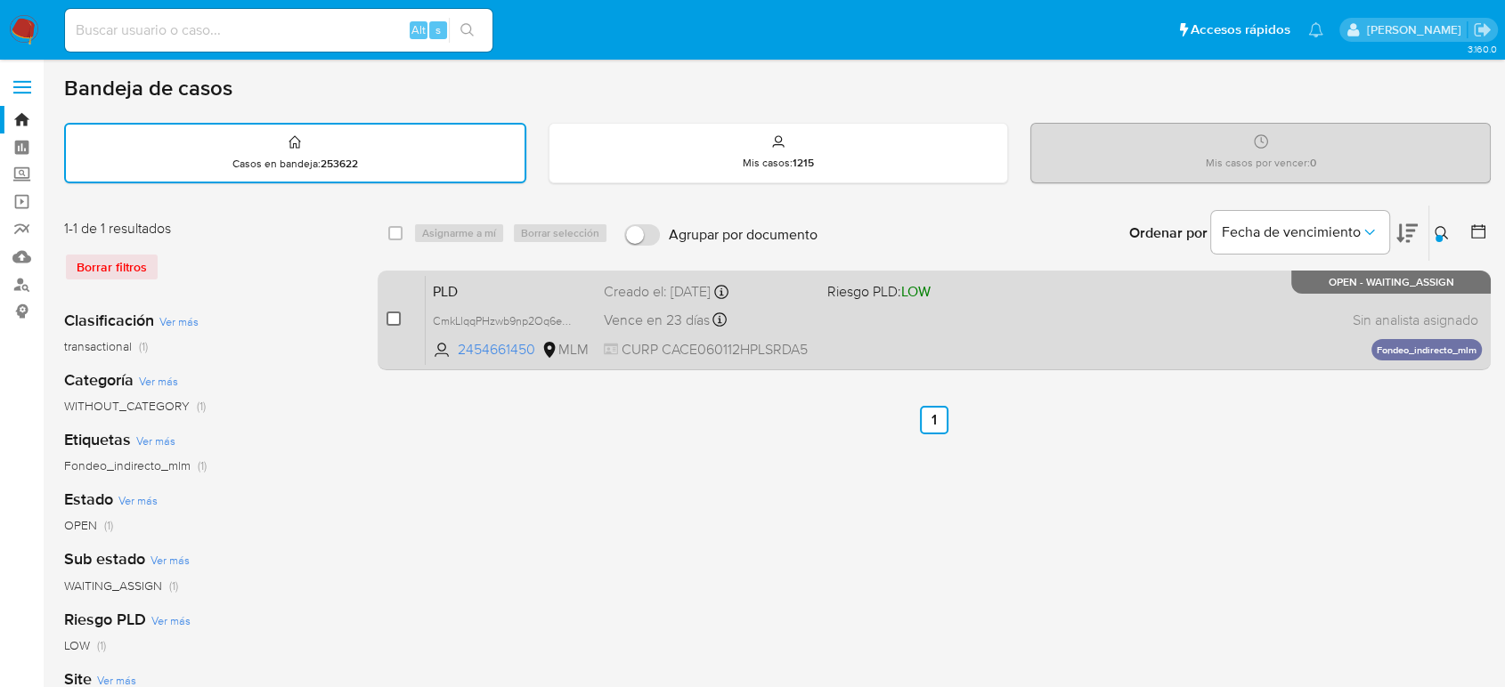
click at [397, 320] on input "checkbox" at bounding box center [393, 319] width 14 height 14
checkbox input "true"
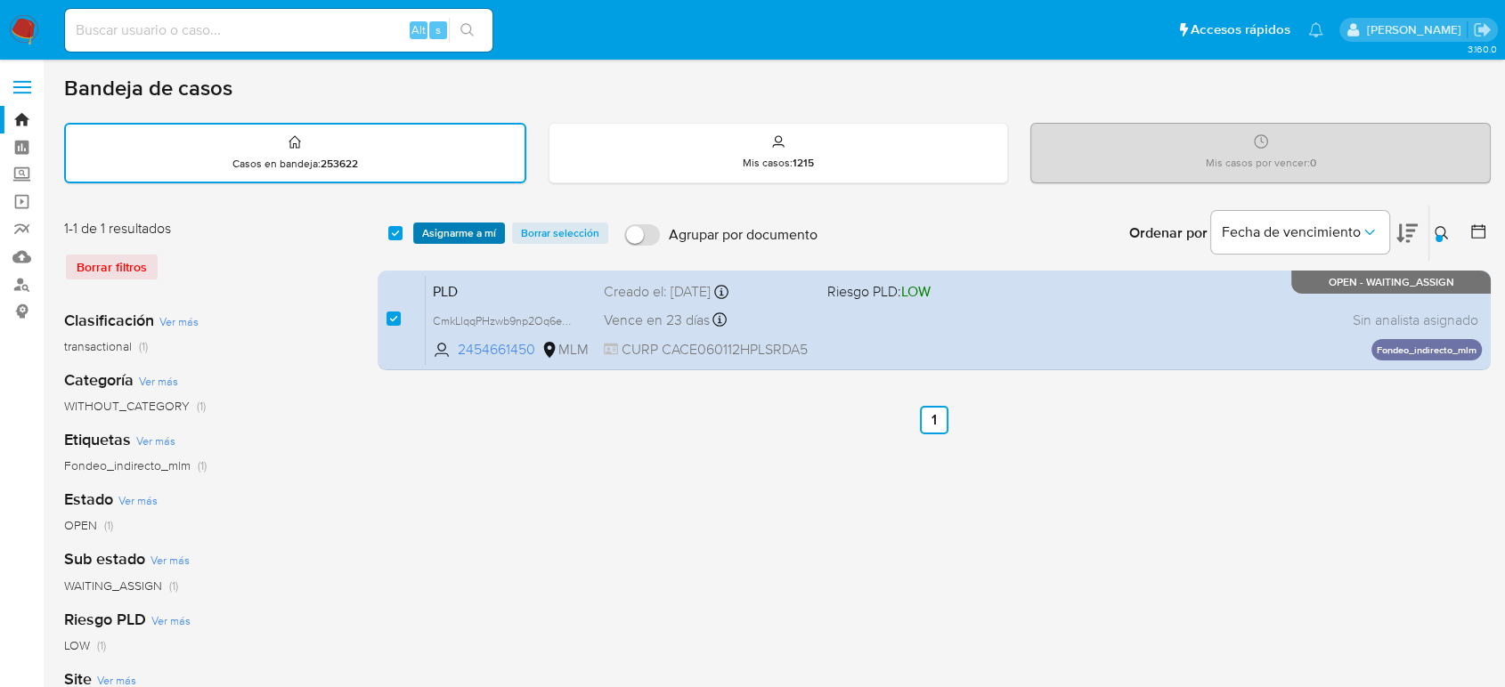
click at [447, 238] on span "Asignarme a mí" at bounding box center [459, 233] width 74 height 18
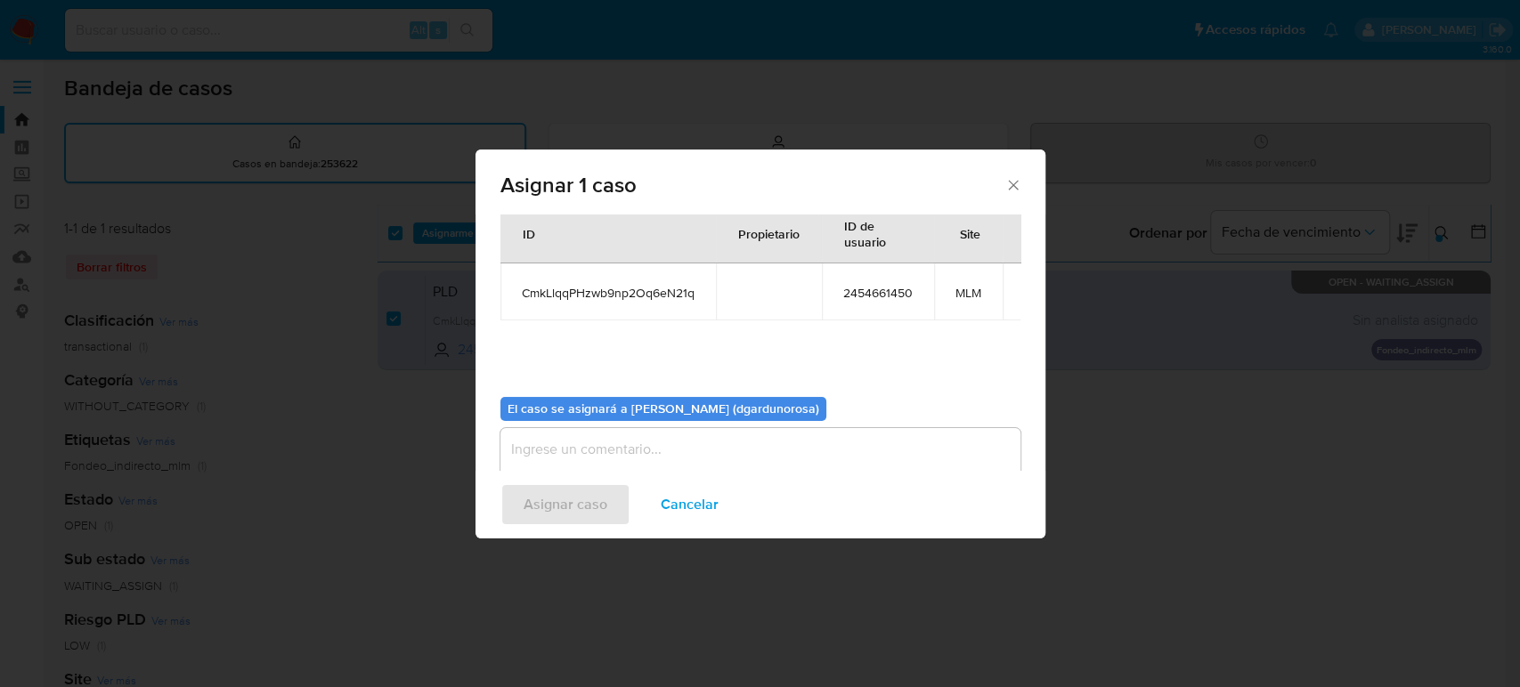
scroll to position [91, 0]
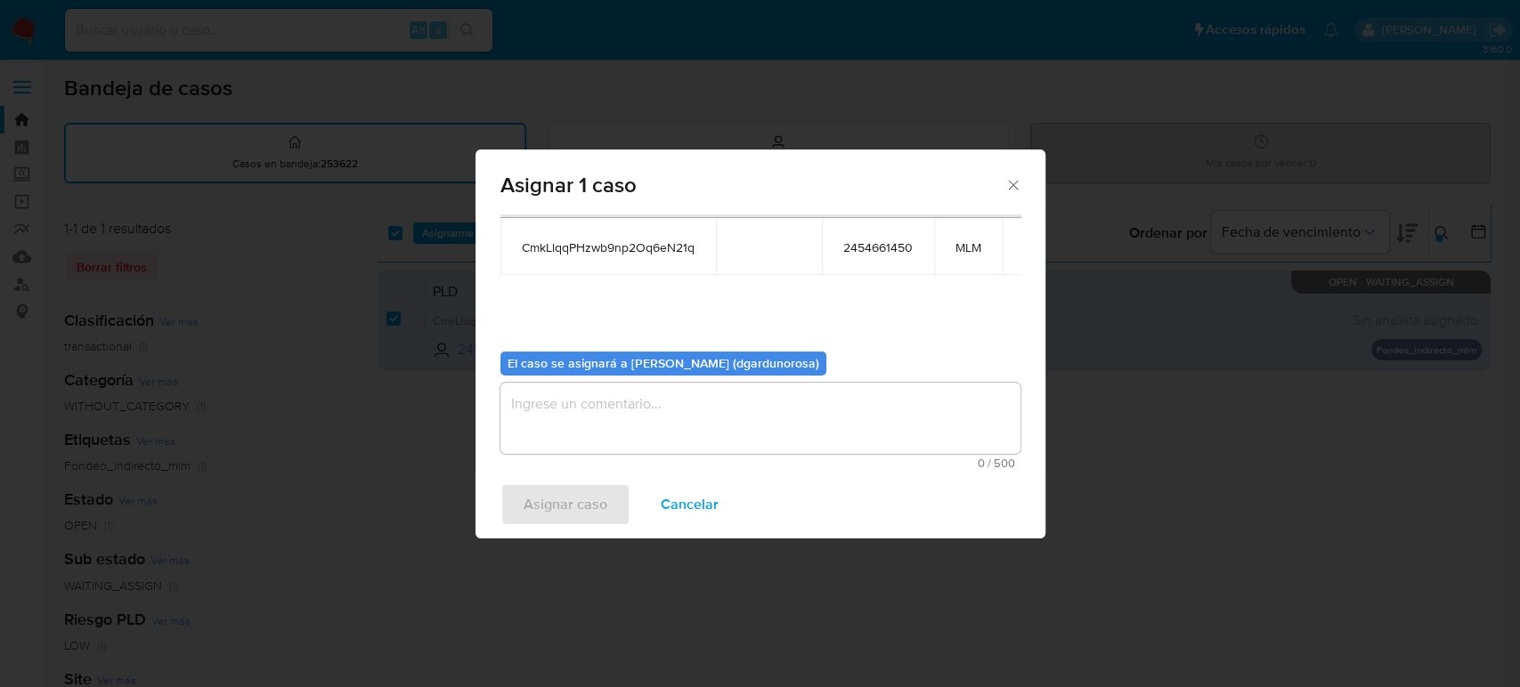
click at [677, 405] on textarea "assign-modal" at bounding box center [760, 418] width 520 height 71
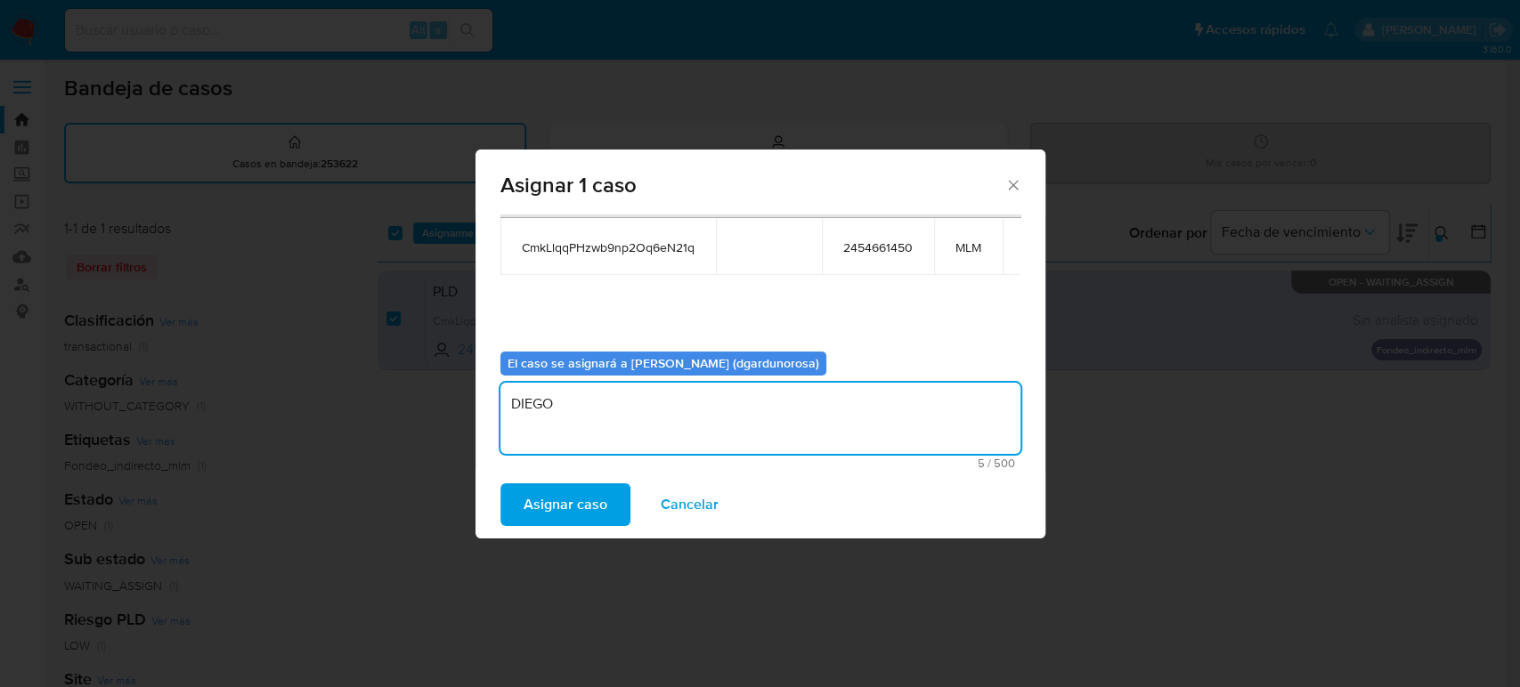
type textarea "DIEGO"
click at [649, 240] on span "CmkLlqqPHzwb9np2Oq6eN21q" at bounding box center [608, 248] width 173 height 16
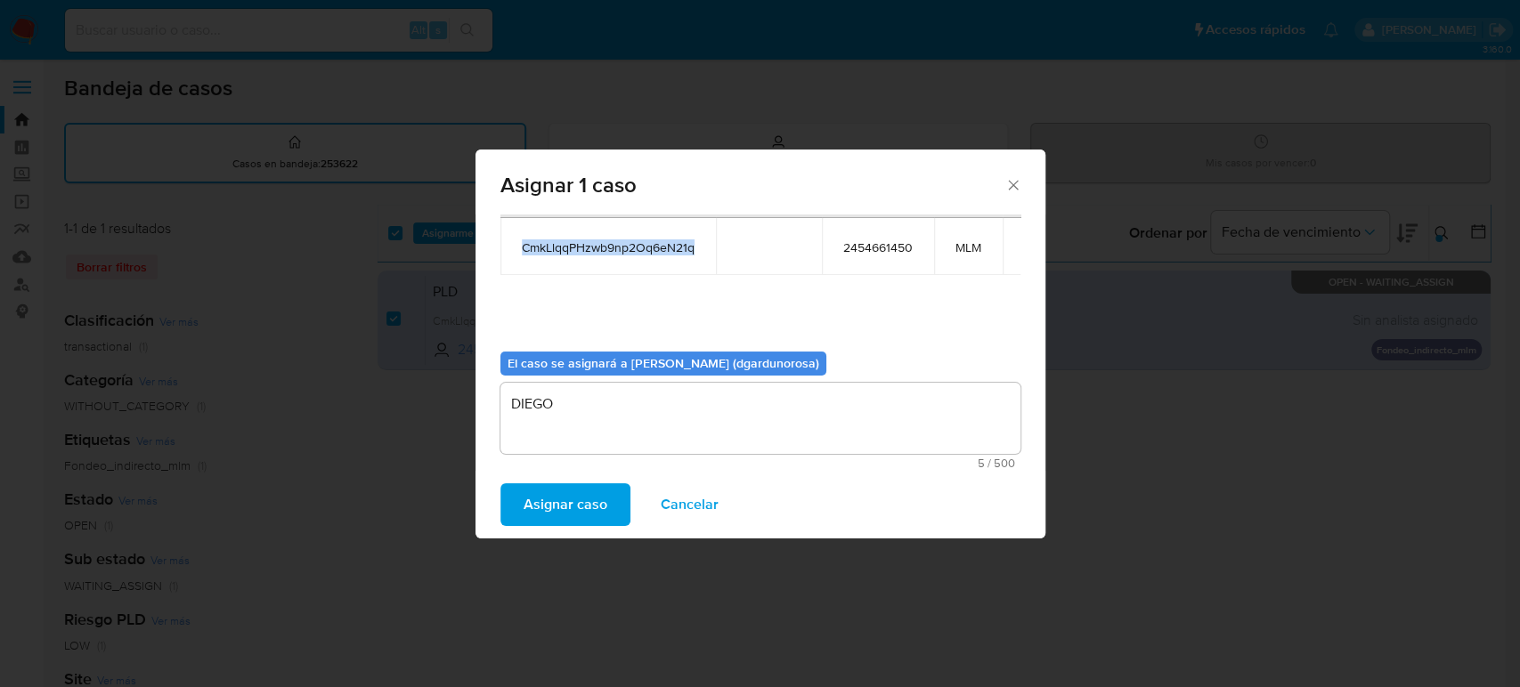
click at [649, 240] on span "CmkLlqqPHzwb9np2Oq6eN21q" at bounding box center [608, 248] width 173 height 16
copy span "CmkLlqqPHzwb9np2Oq6eN21q"
click at [571, 500] on span "Asignar caso" at bounding box center [566, 504] width 84 height 39
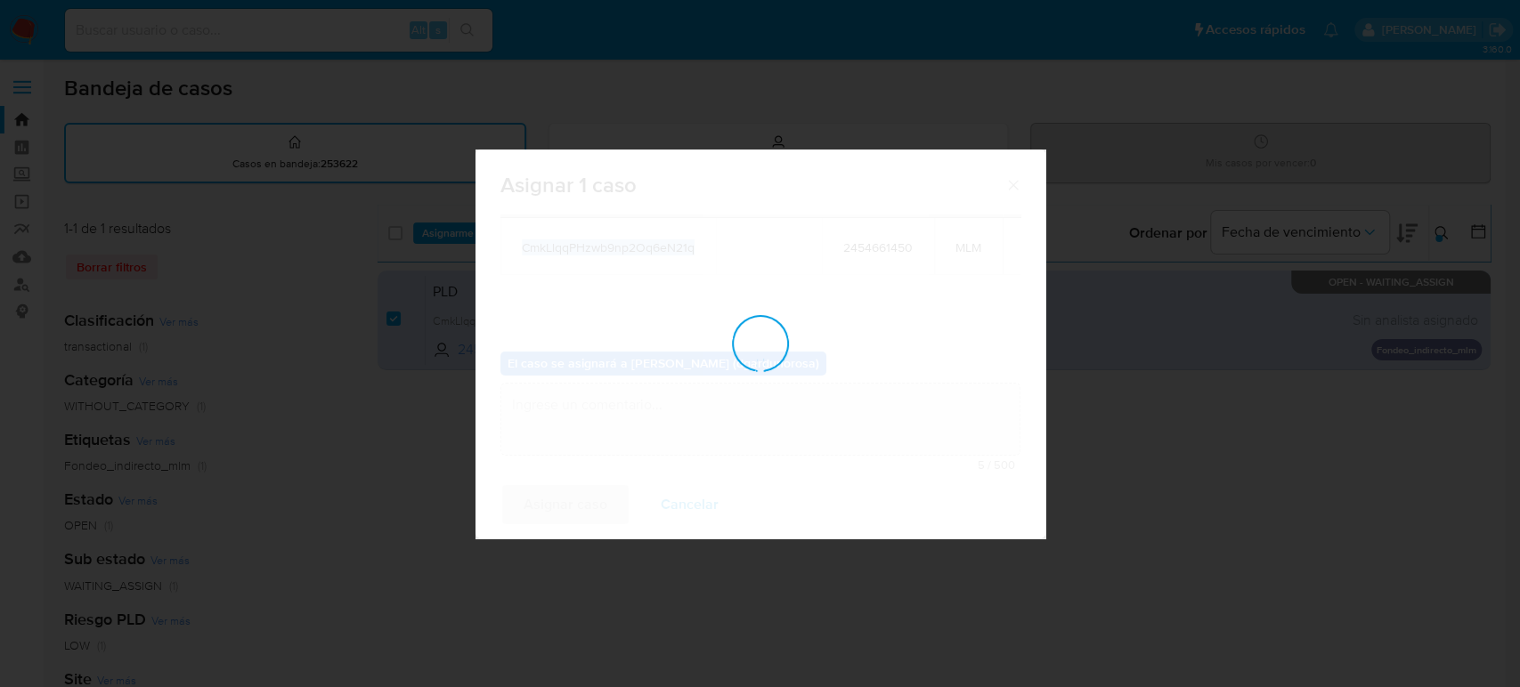
checkbox input "false"
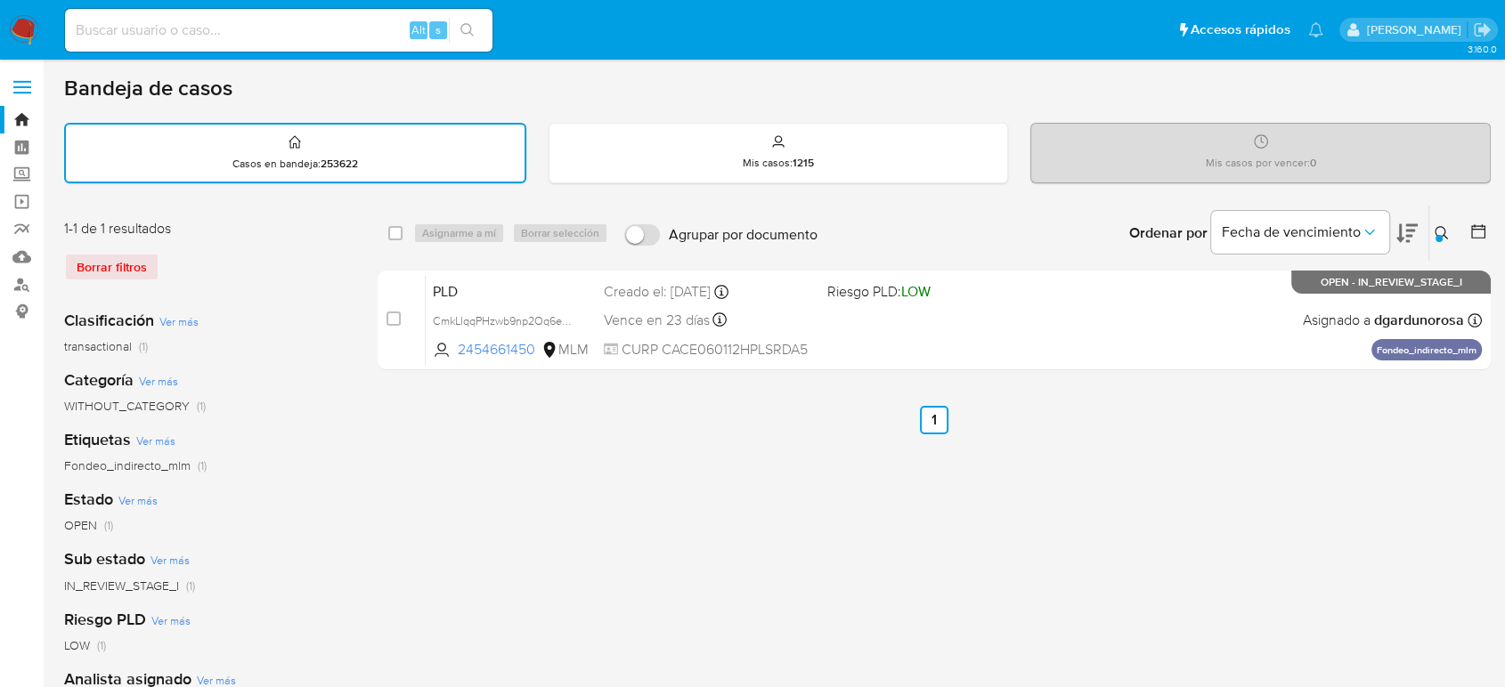
click at [1443, 229] on icon at bounding box center [1442, 233] width 14 height 14
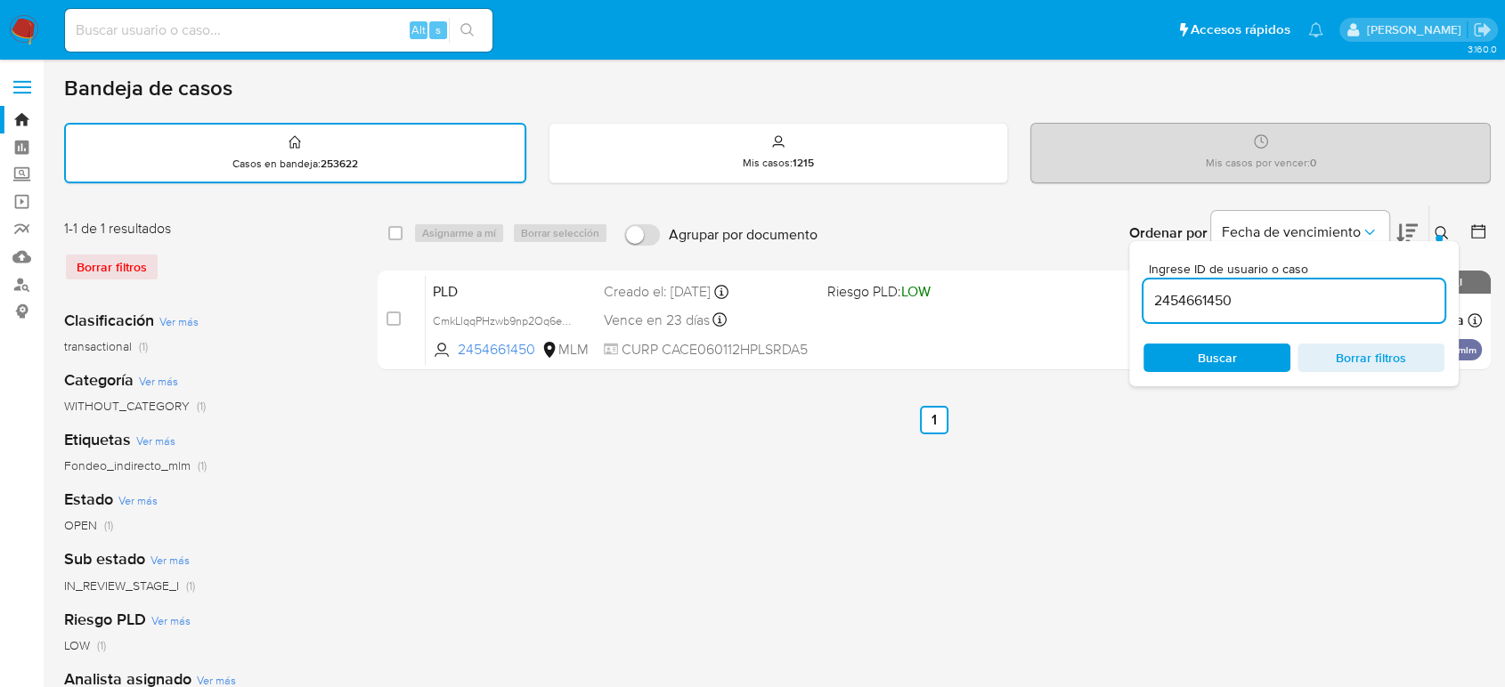
click at [1188, 305] on input "2454661450" at bounding box center [1293, 300] width 301 height 23
type input "520881262"
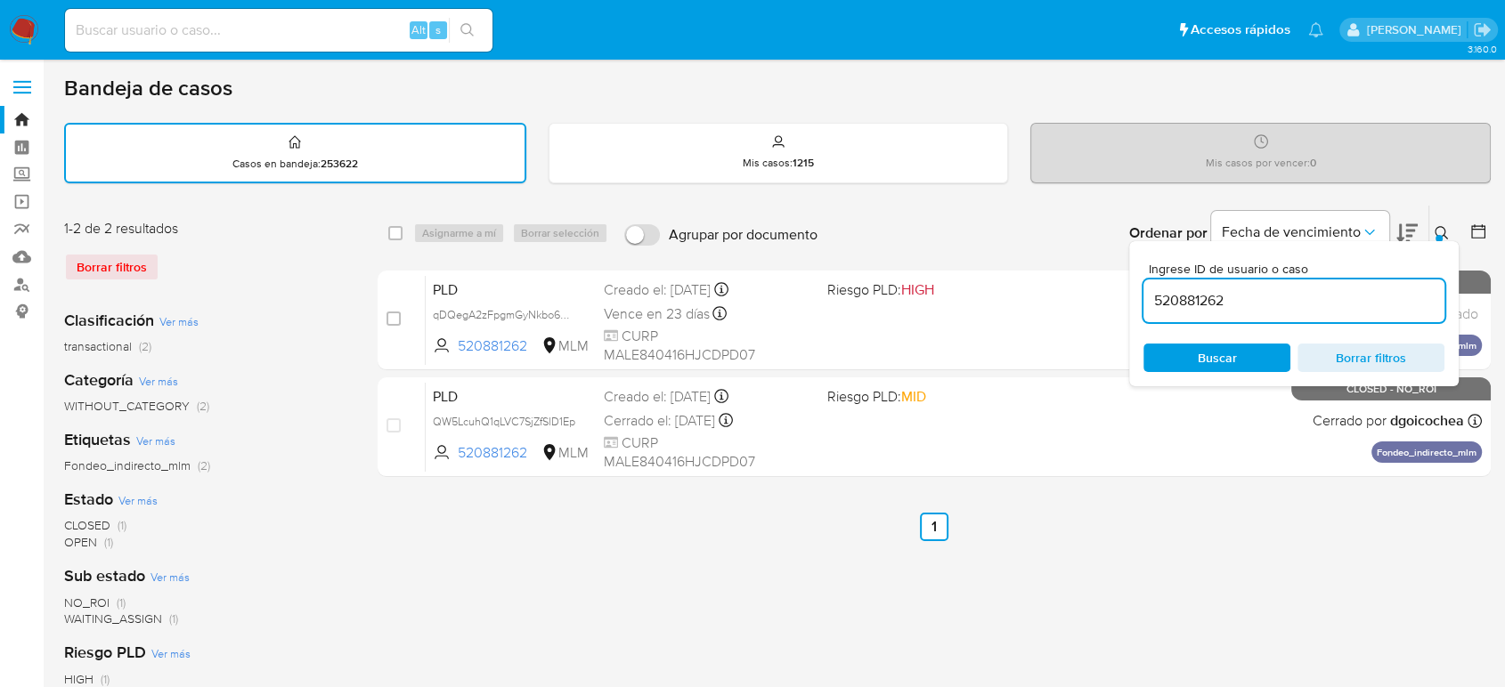
click at [1446, 236] on icon at bounding box center [1441, 232] width 13 height 13
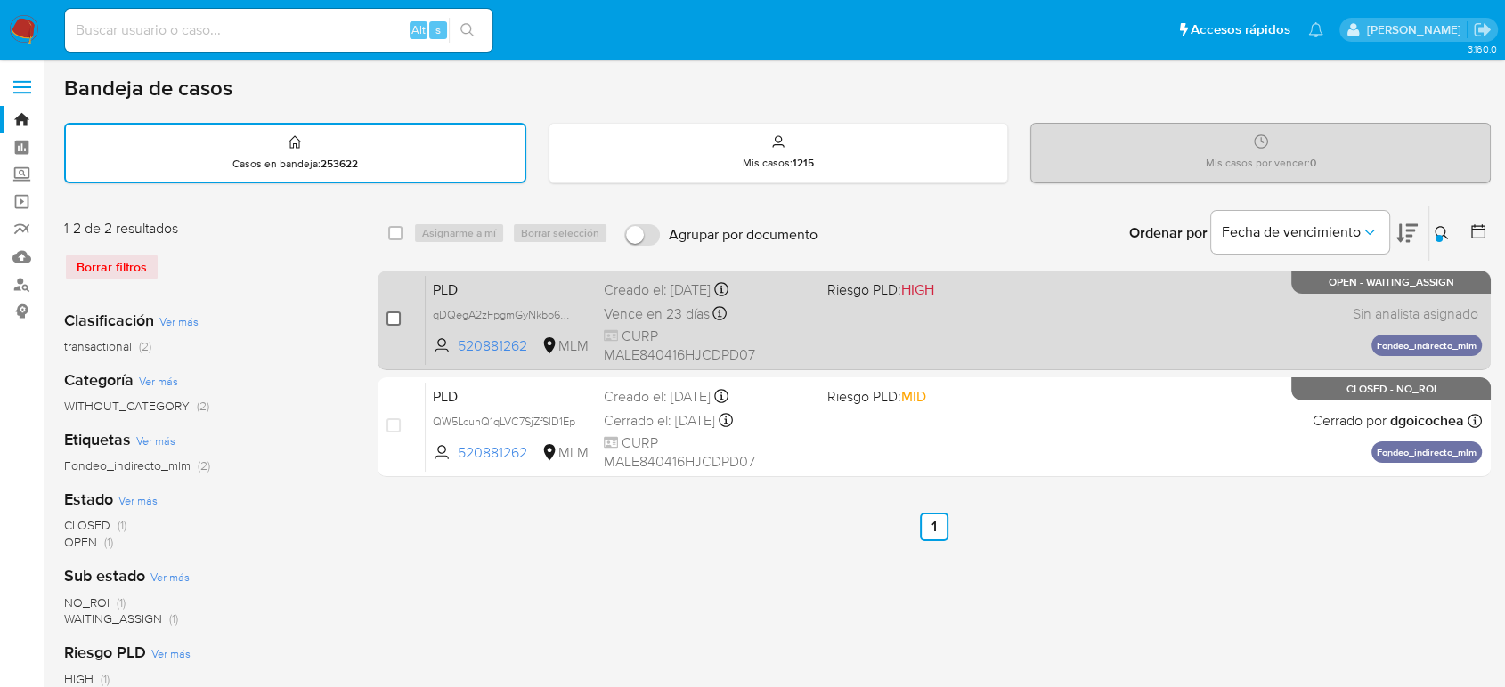
click at [392, 319] on input "checkbox" at bounding box center [393, 319] width 14 height 14
checkbox input "true"
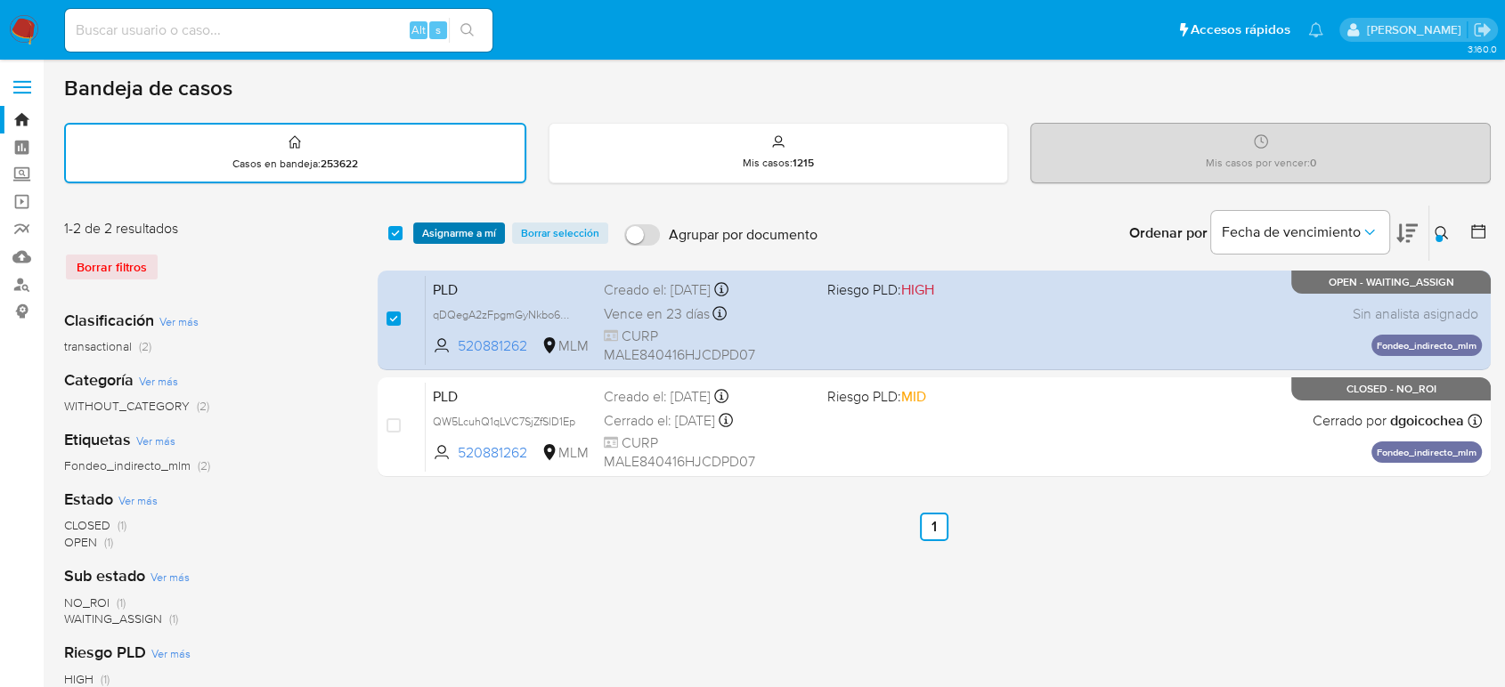
click at [489, 224] on span "Asignarme a mí" at bounding box center [459, 233] width 74 height 18
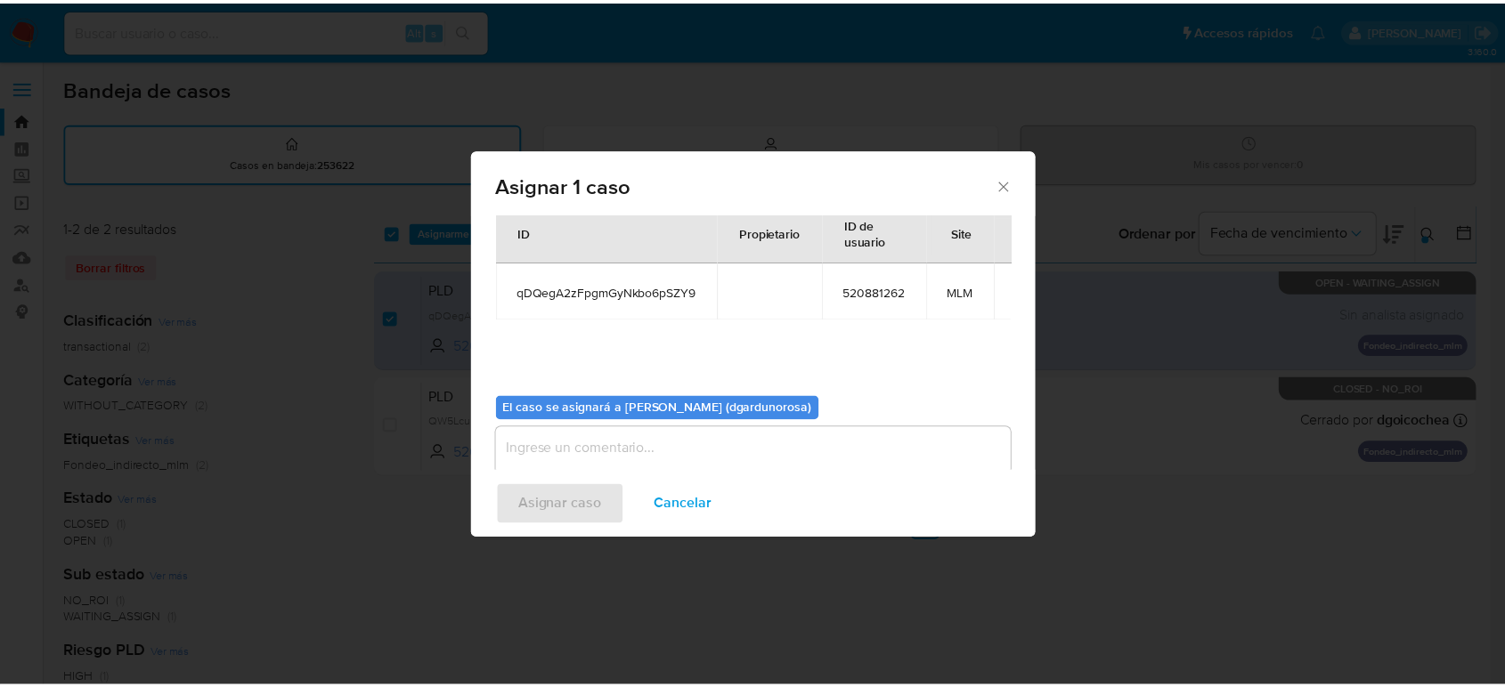
scroll to position [91, 0]
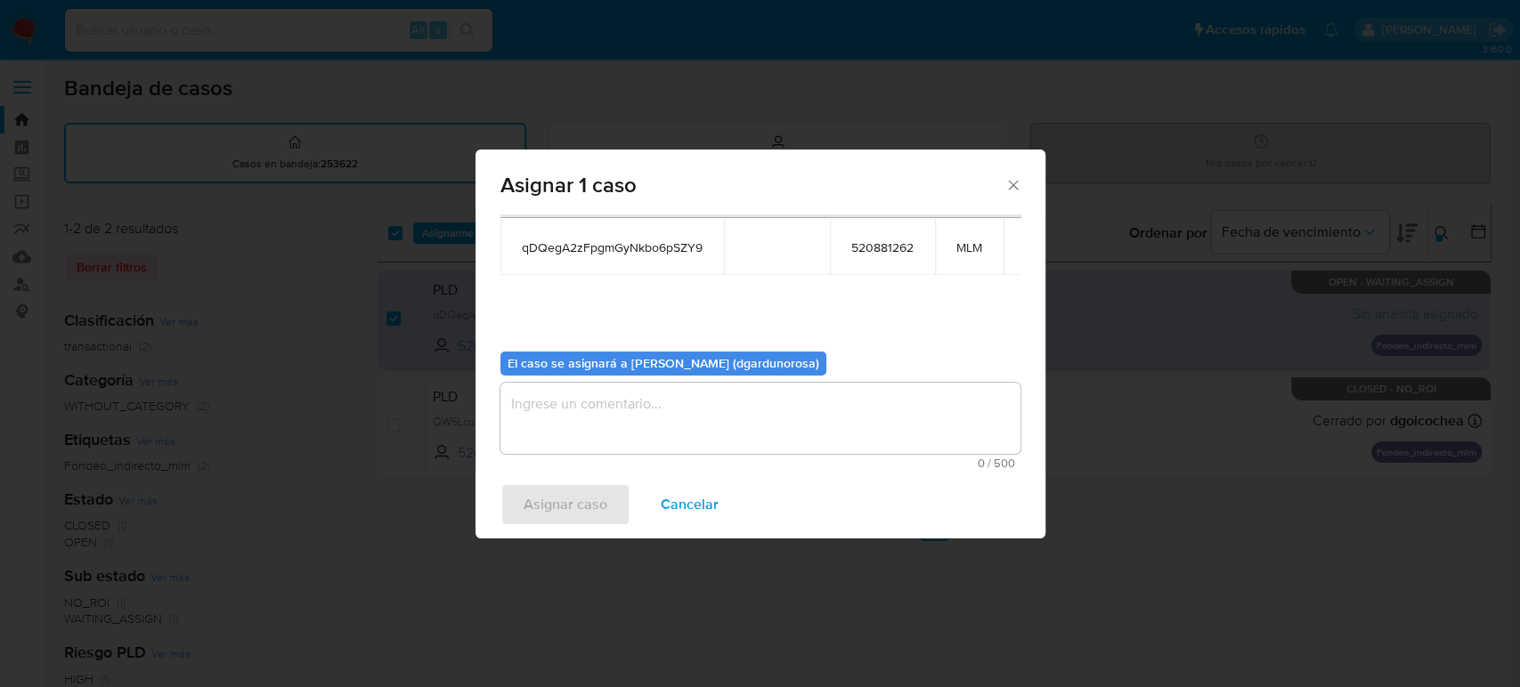
click at [698, 435] on textarea "assign-modal" at bounding box center [760, 418] width 520 height 71
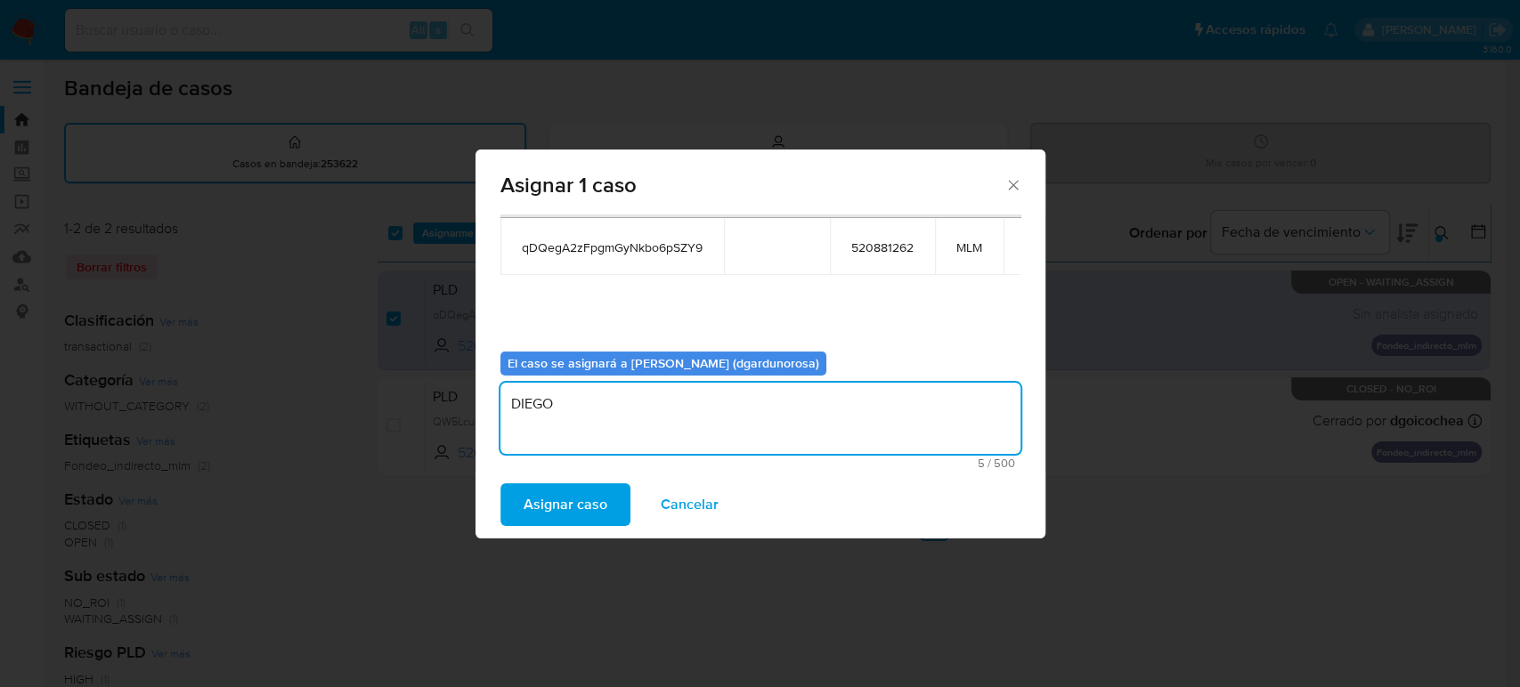
type textarea "DIEGO"
click at [641, 250] on span "qDQegA2zFpgmGyNkbo6pSZY9" at bounding box center [612, 248] width 181 height 16
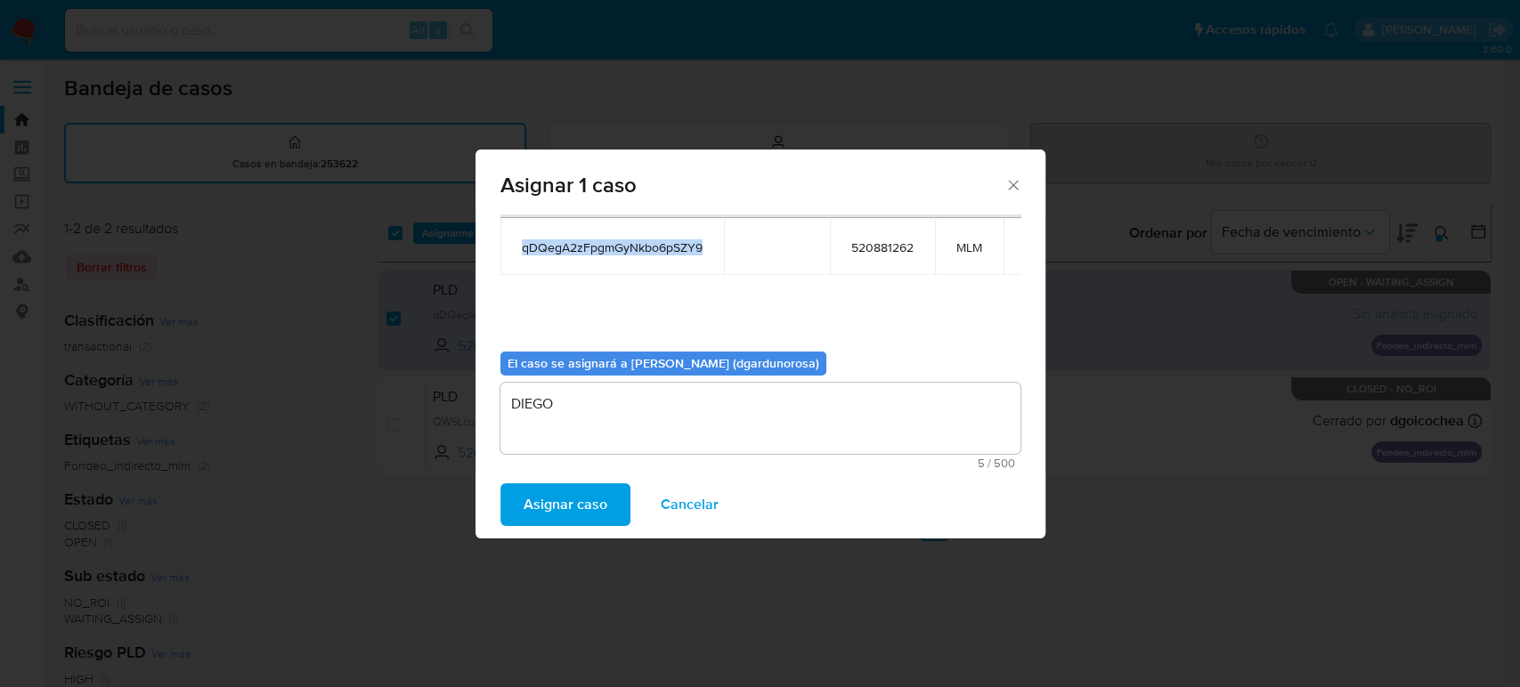
click at [641, 250] on span "qDQegA2zFpgmGyNkbo6pSZY9" at bounding box center [612, 248] width 181 height 16
copy span "qDQegA2zFpgmGyNkbo6pSZY9"
click at [566, 500] on span "Asignar caso" at bounding box center [566, 504] width 84 height 39
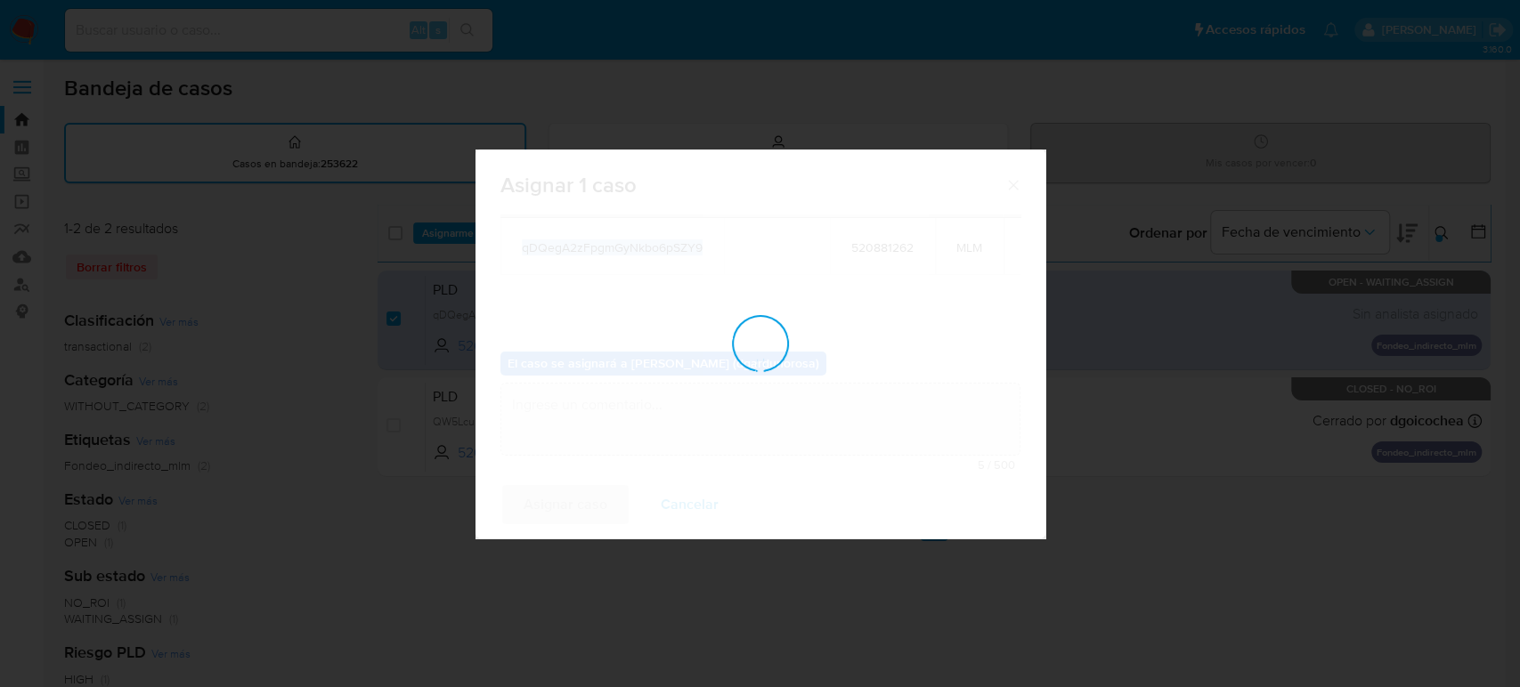
checkbox input "false"
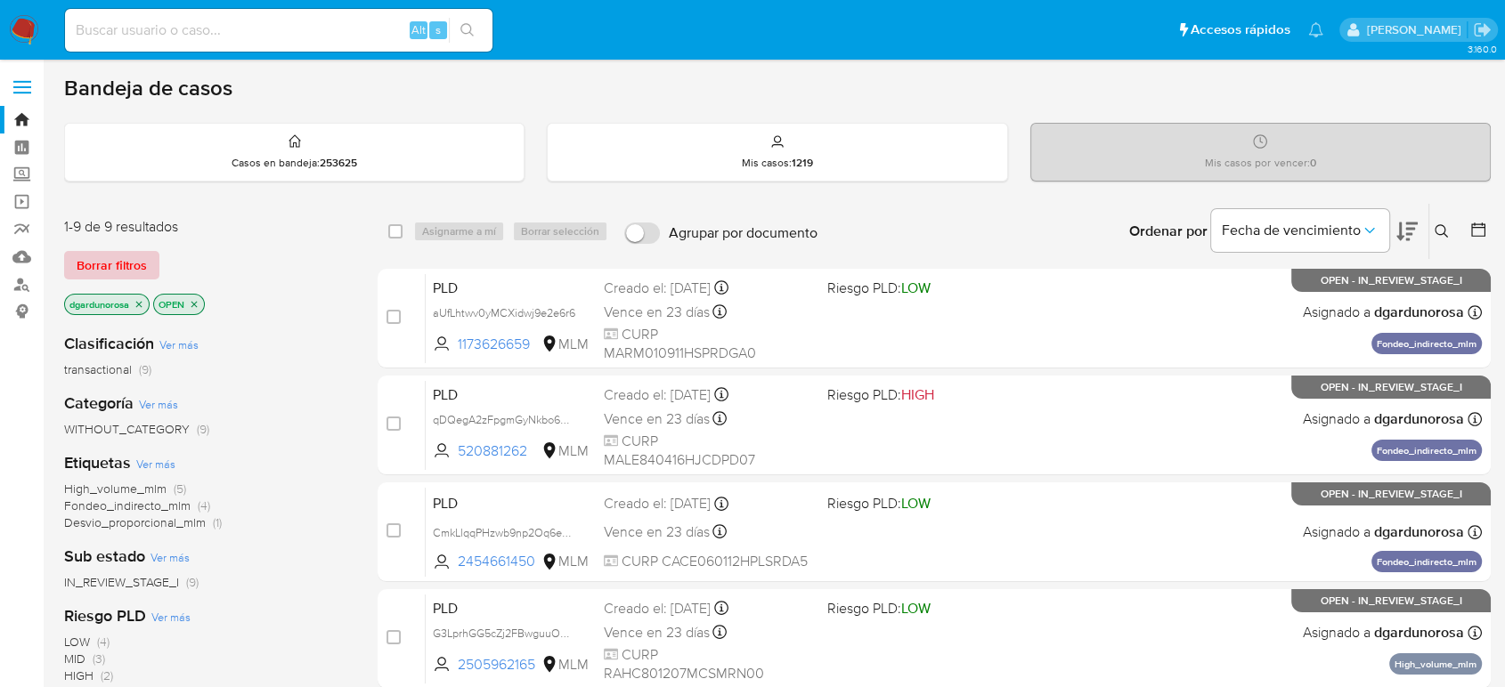
click at [136, 266] on span "Borrar filtros" at bounding box center [112, 265] width 70 height 25
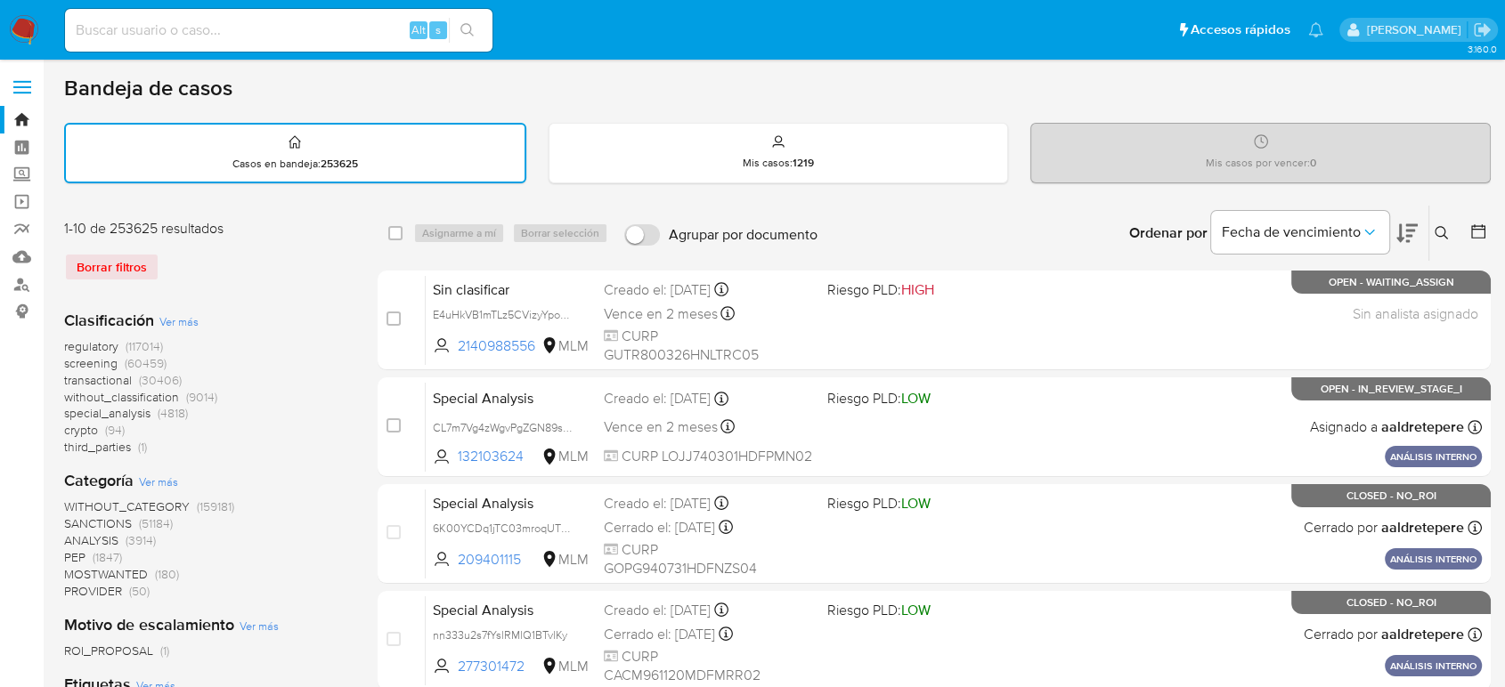
click at [1449, 231] on button at bounding box center [1443, 233] width 29 height 21
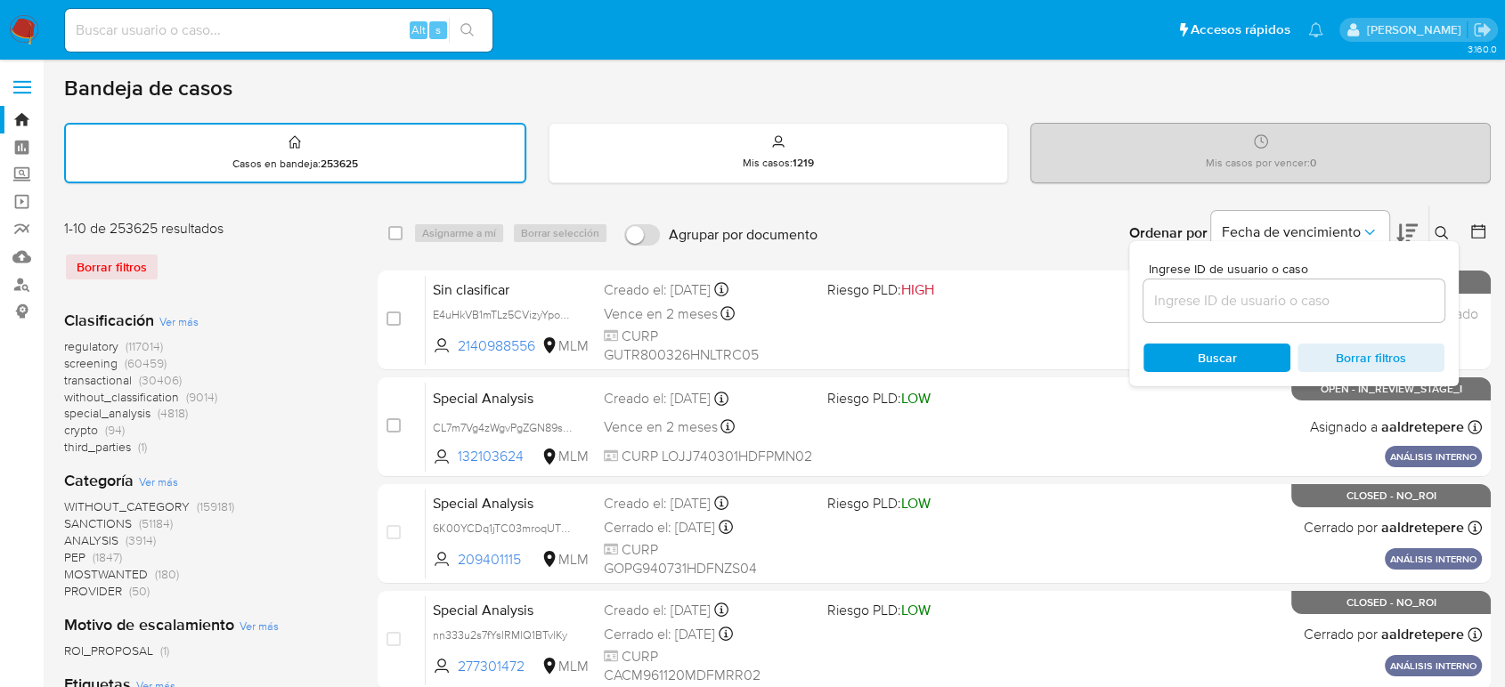
click at [1320, 289] on input at bounding box center [1293, 300] width 301 height 23
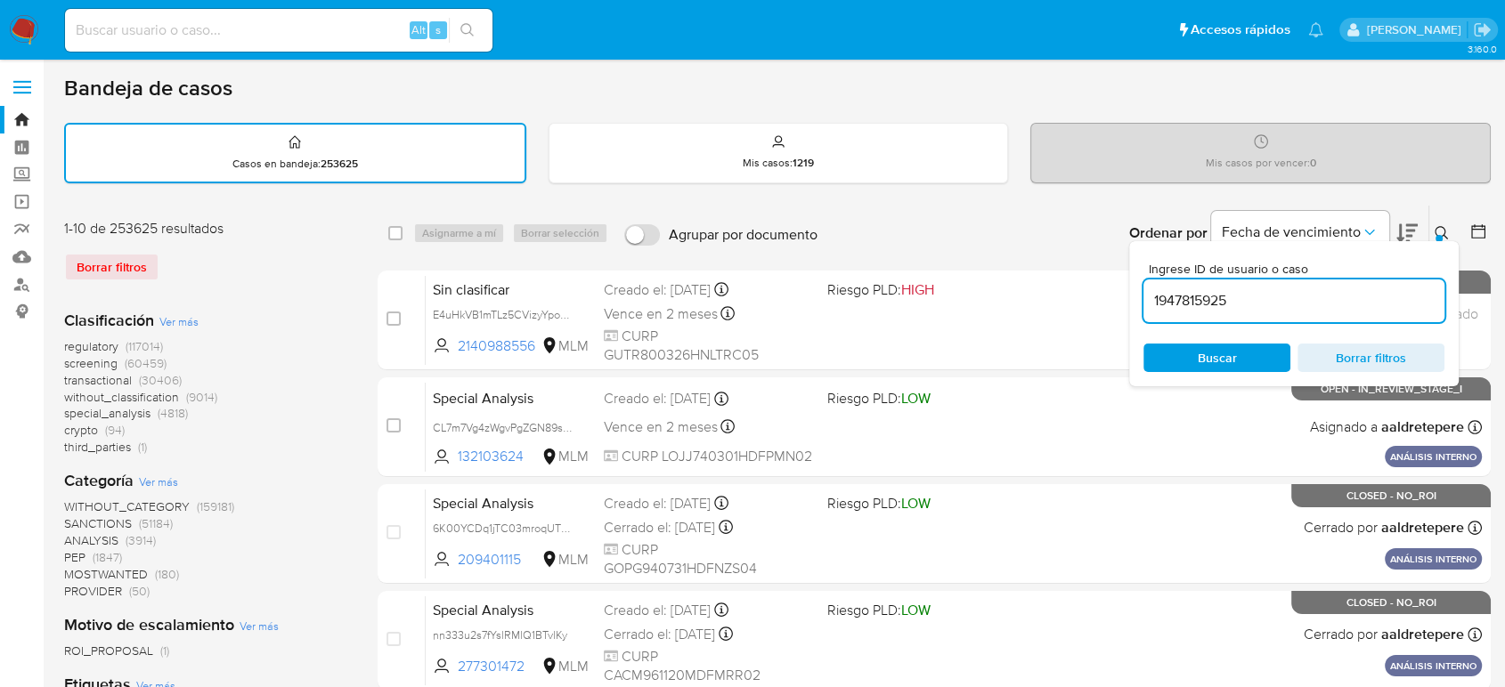
type input "1947815925"
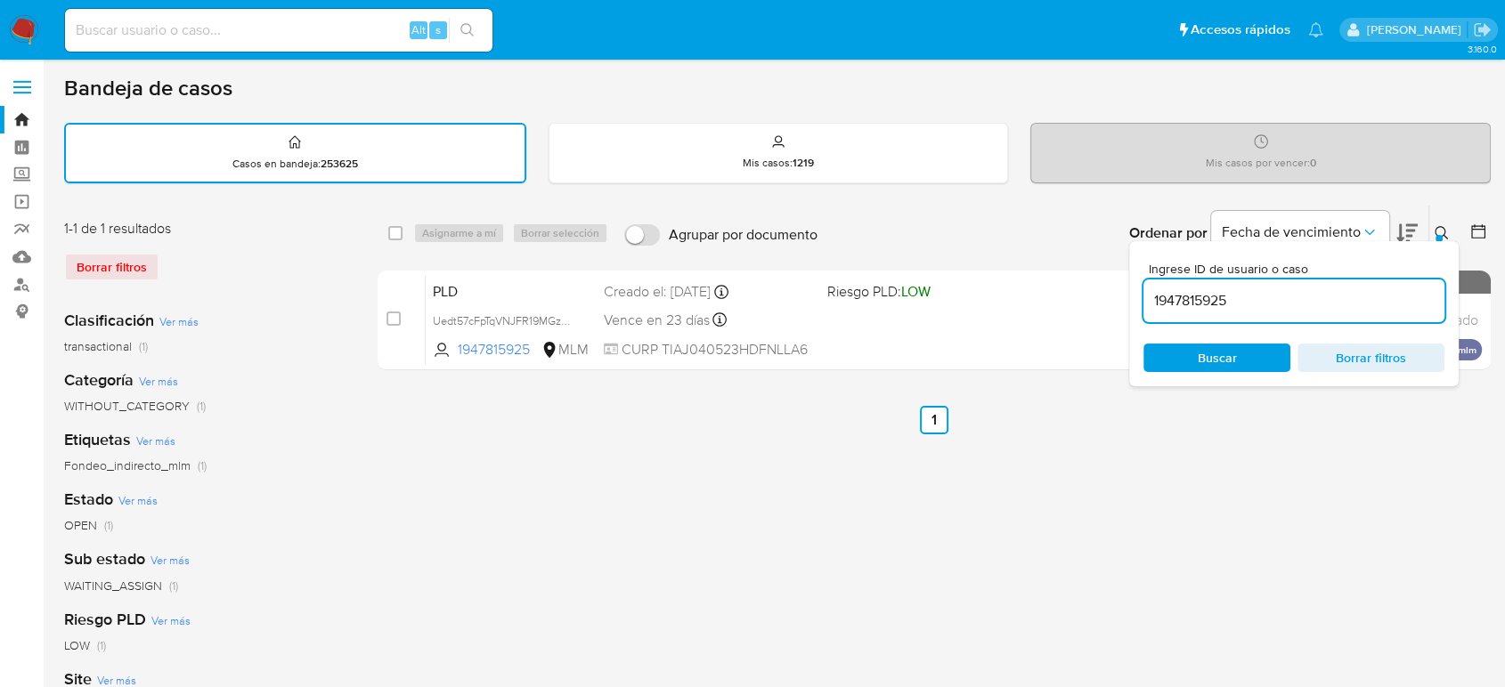
click at [1442, 233] on icon at bounding box center [1442, 233] width 14 height 14
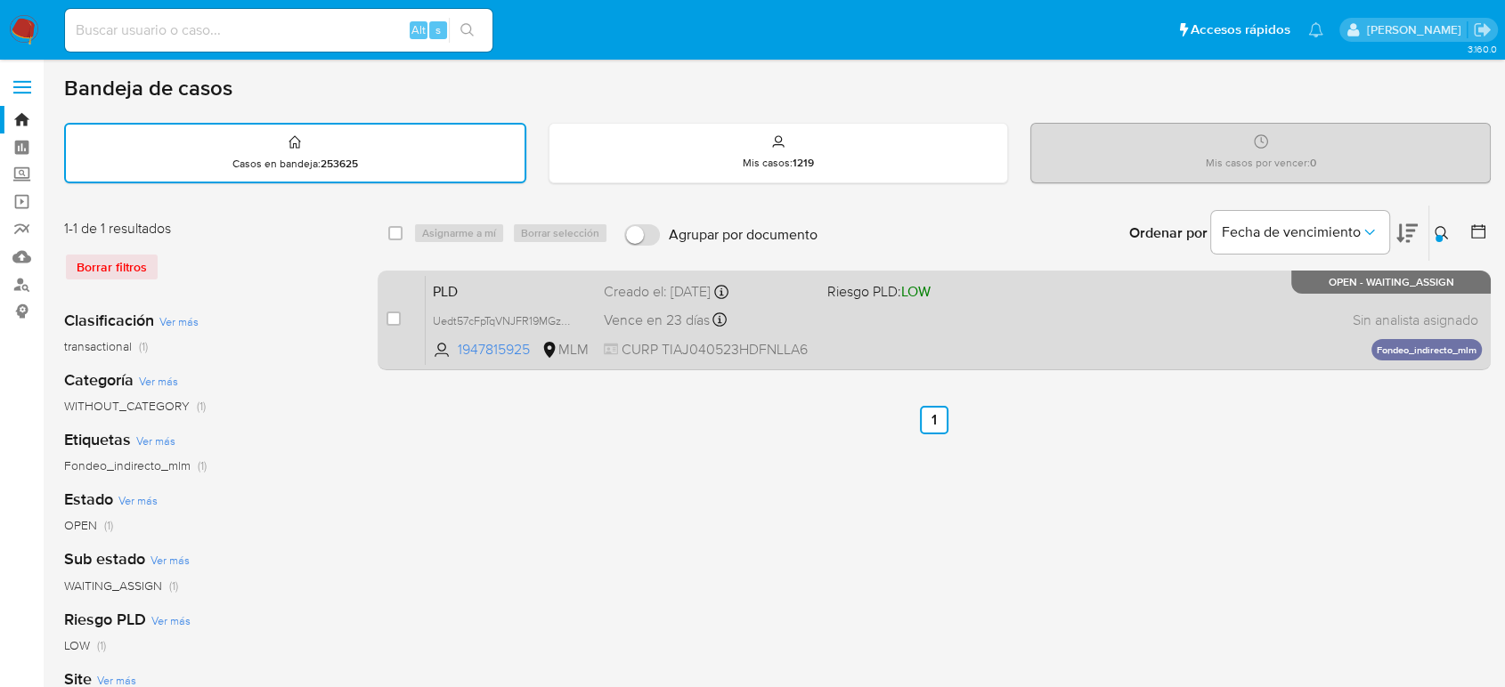
click at [394, 327] on div "case-item-checkbox" at bounding box center [393, 320] width 14 height 21
click at [394, 314] on input "checkbox" at bounding box center [393, 319] width 14 height 14
checkbox input "true"
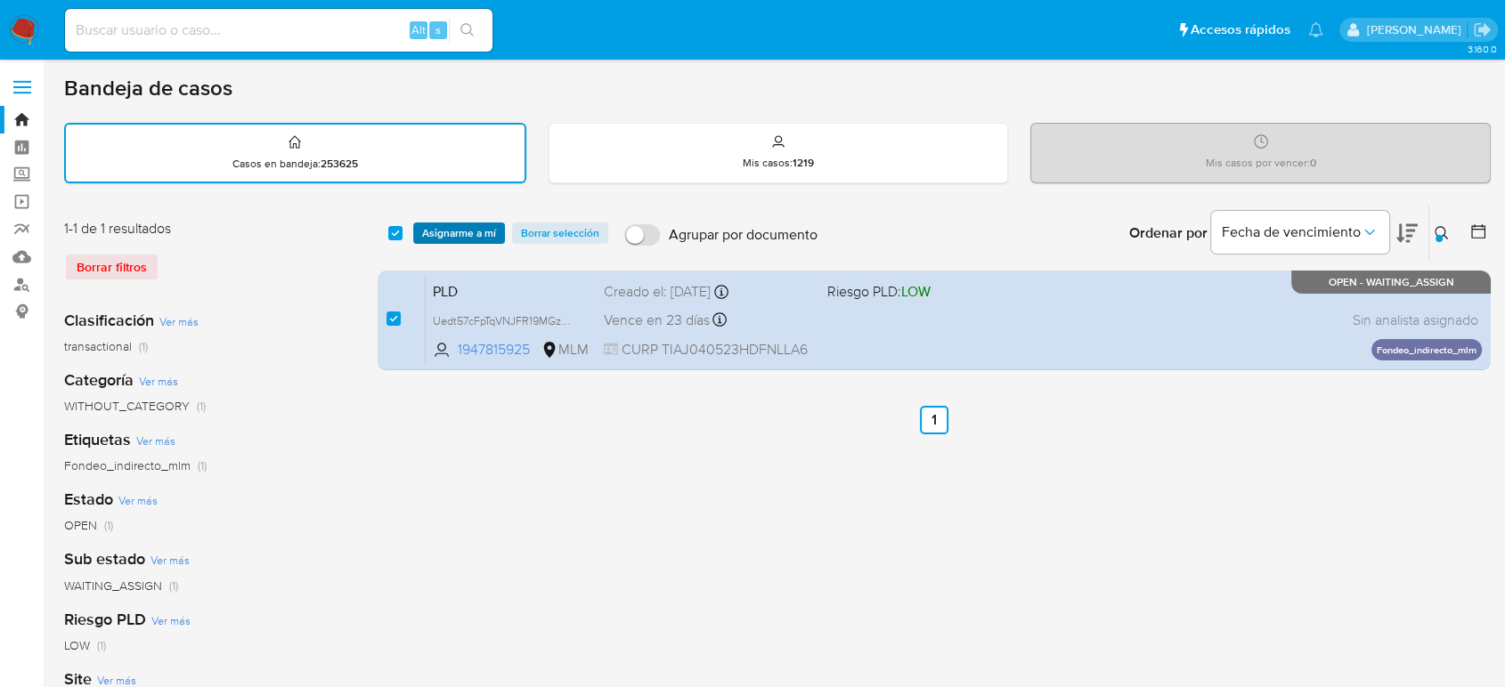
click at [487, 229] on span "Asignarme a mí" at bounding box center [459, 233] width 74 height 18
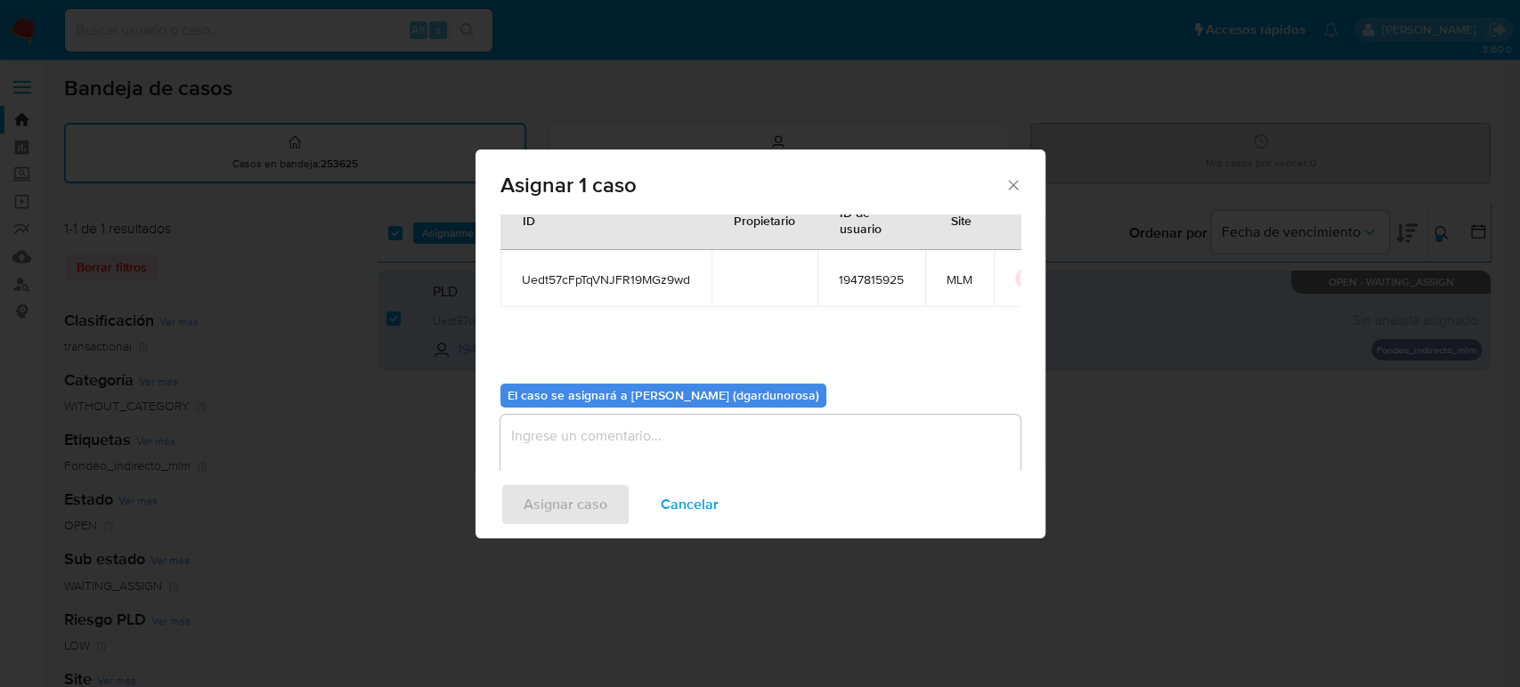
scroll to position [91, 0]
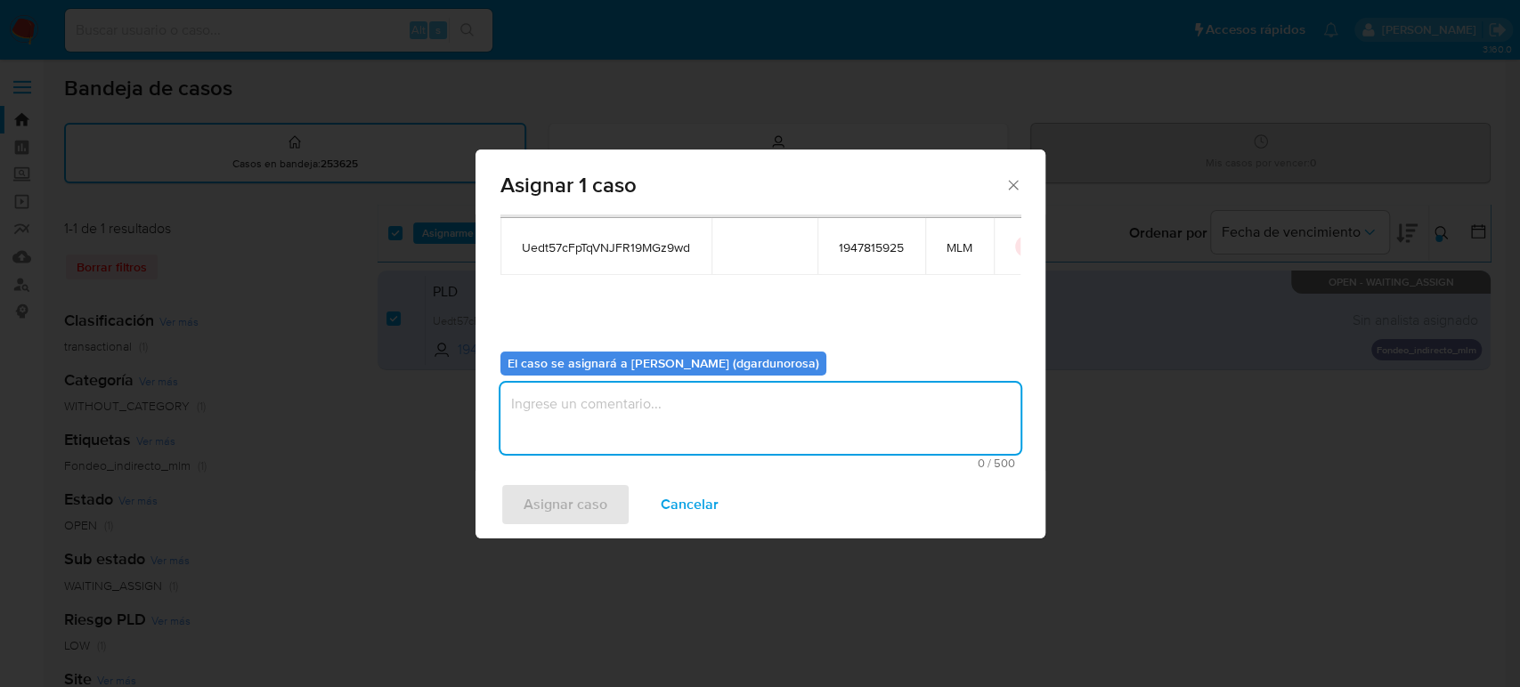
click at [745, 410] on textarea "assign-modal" at bounding box center [760, 418] width 520 height 71
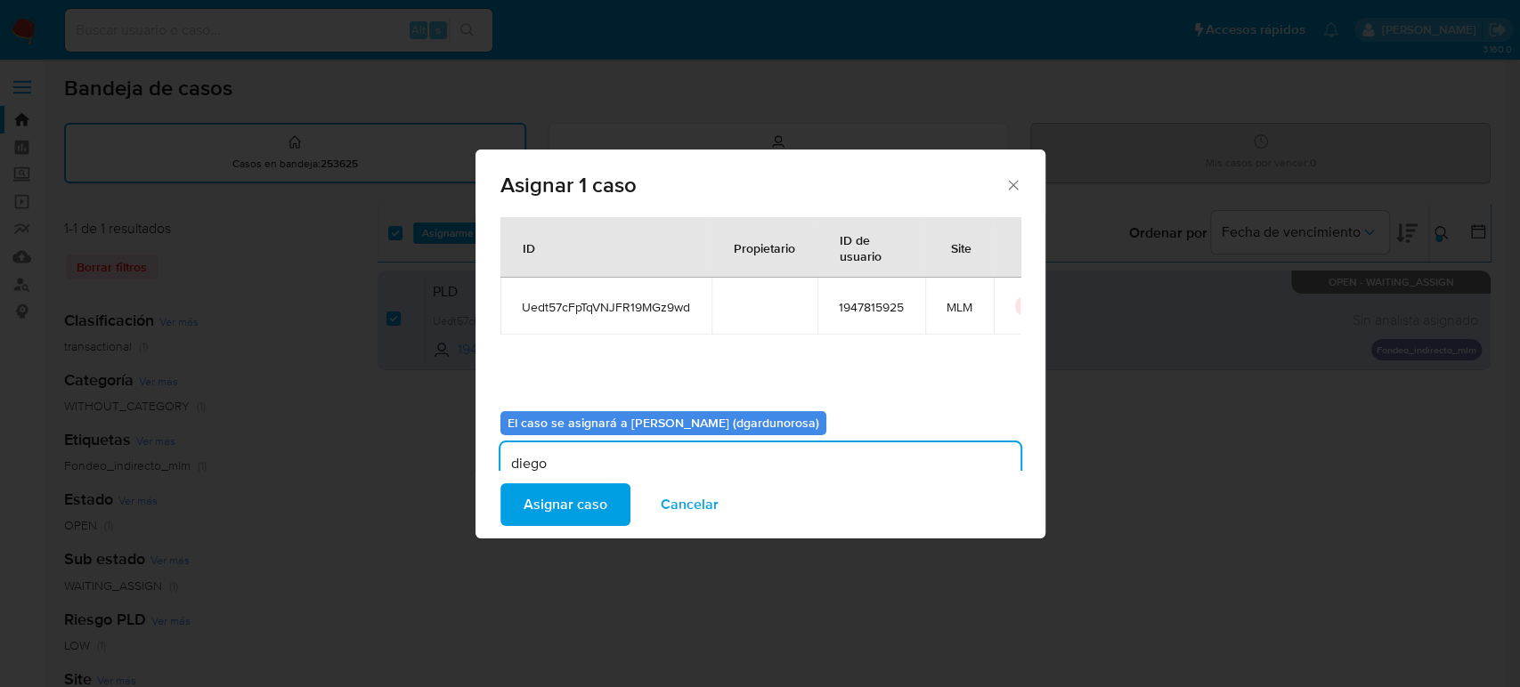
scroll to position [0, 0]
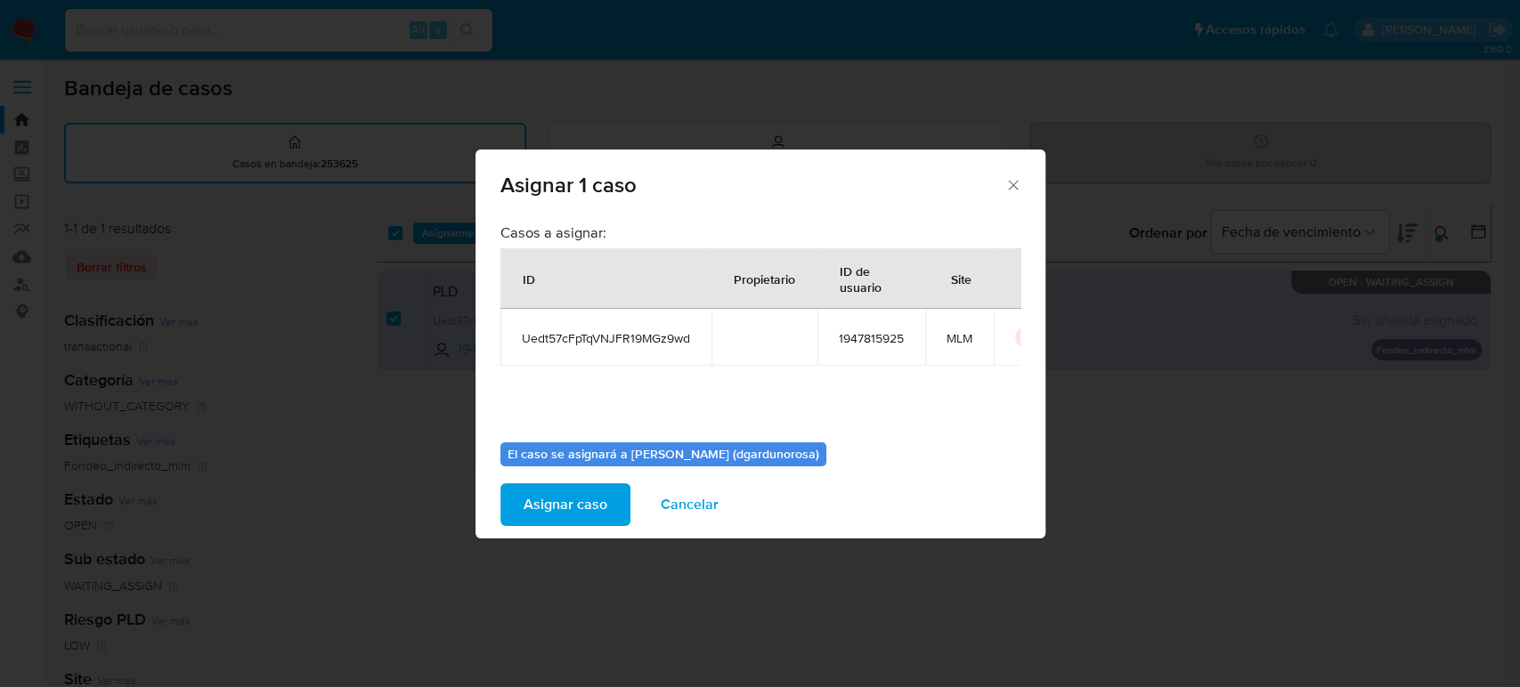
type textarea "diego"
click at [589, 341] on span "Uedt57cFpTqVNJFR19MGz9wd" at bounding box center [606, 338] width 168 height 16
copy span "Uedt57cFpTqVNJFR19MGz9wd"
click at [598, 509] on span "Asignar caso" at bounding box center [566, 504] width 84 height 39
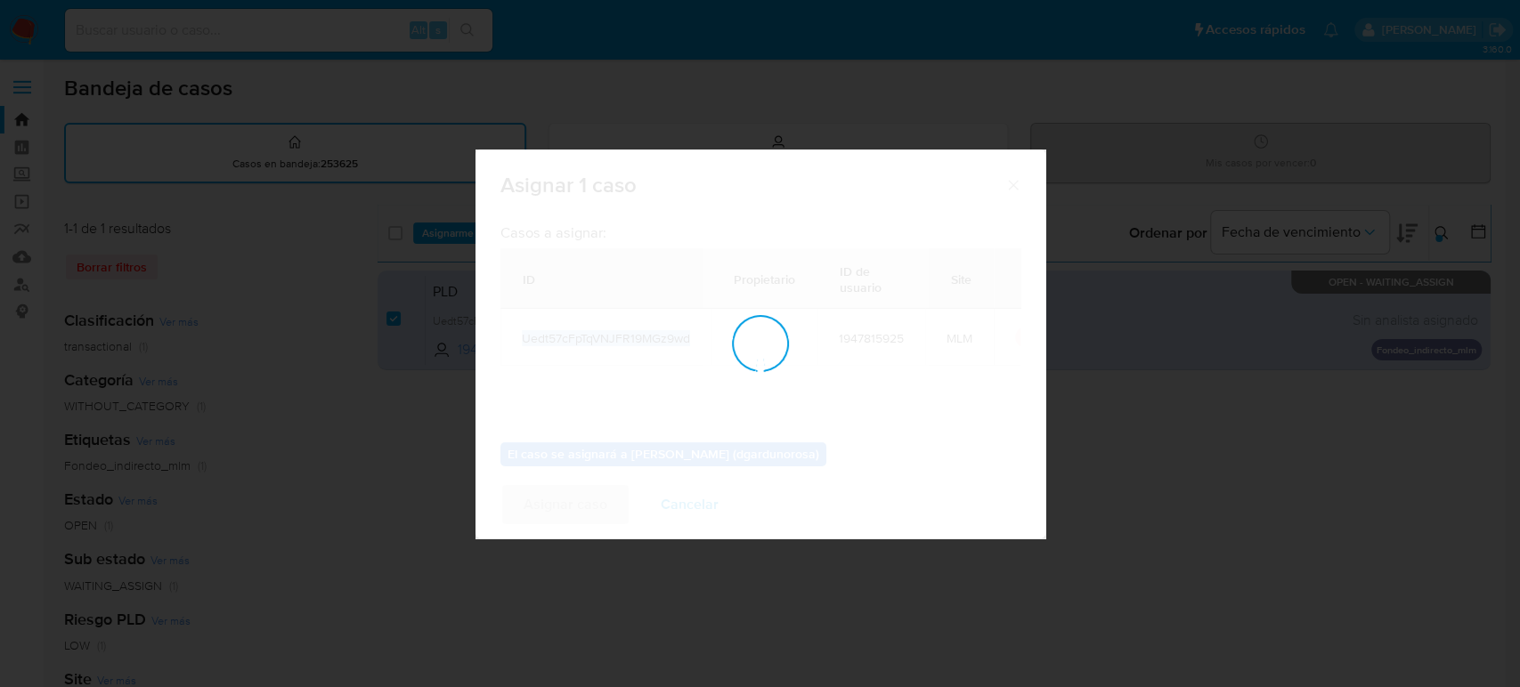
checkbox input "false"
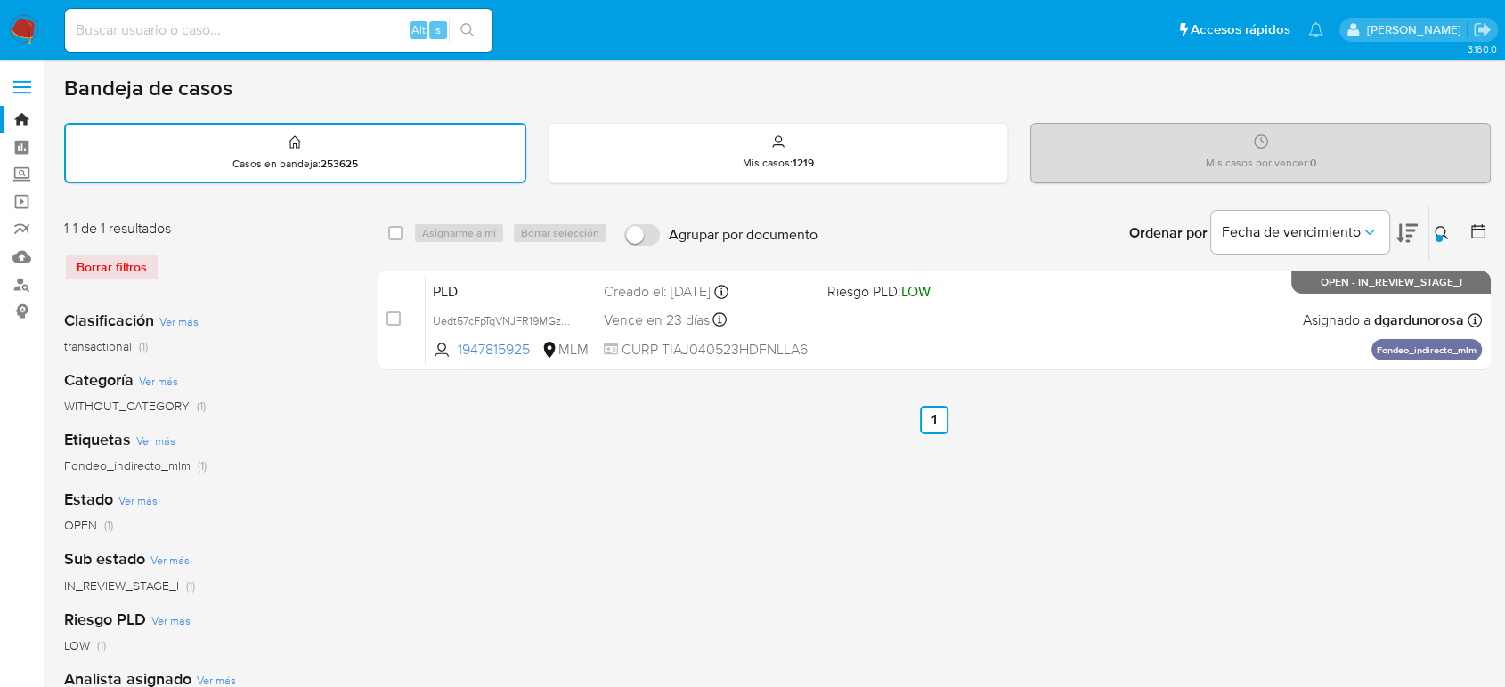
click at [1445, 239] on icon at bounding box center [1442, 233] width 14 height 14
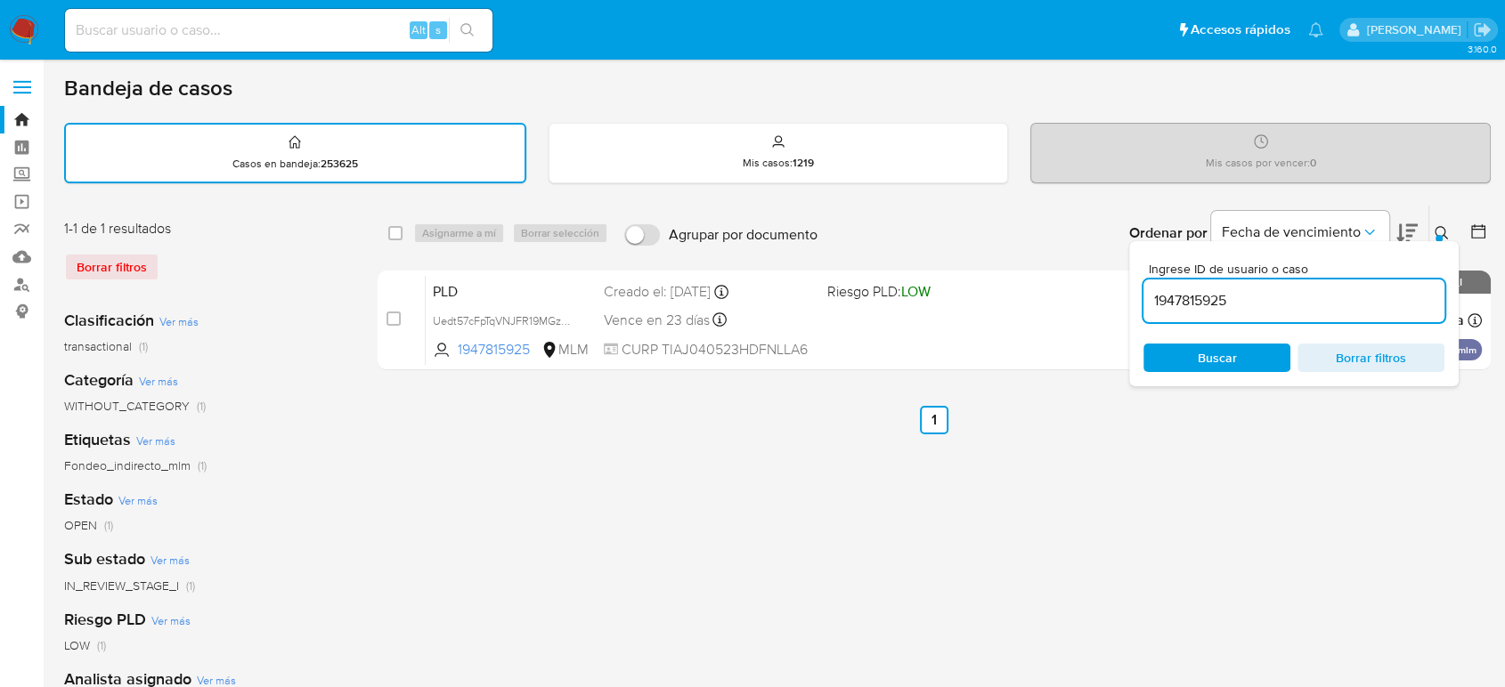
click at [1212, 290] on input "1947815925" at bounding box center [1293, 300] width 301 height 23
type input "194908730"
click at [1435, 232] on icon at bounding box center [1441, 232] width 13 height 13
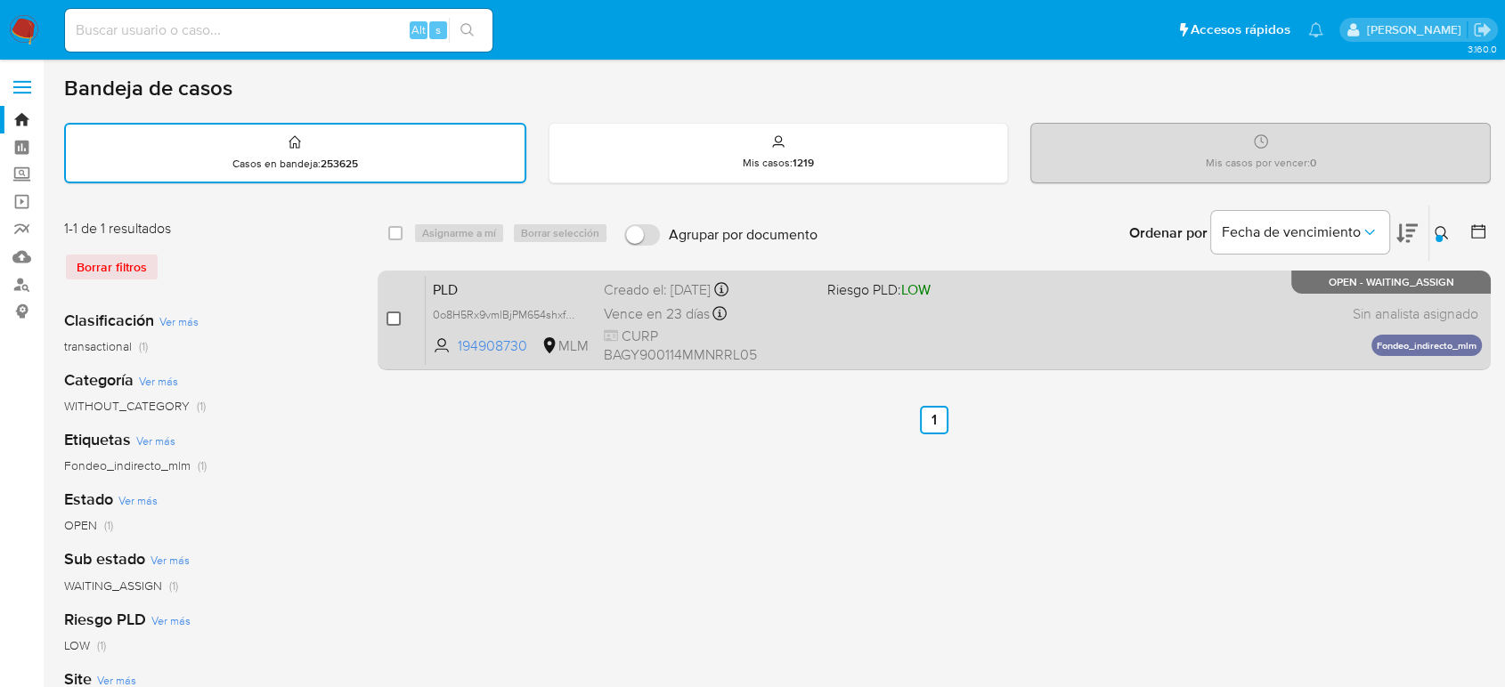
click at [394, 324] on input "checkbox" at bounding box center [393, 319] width 14 height 14
checkbox input "true"
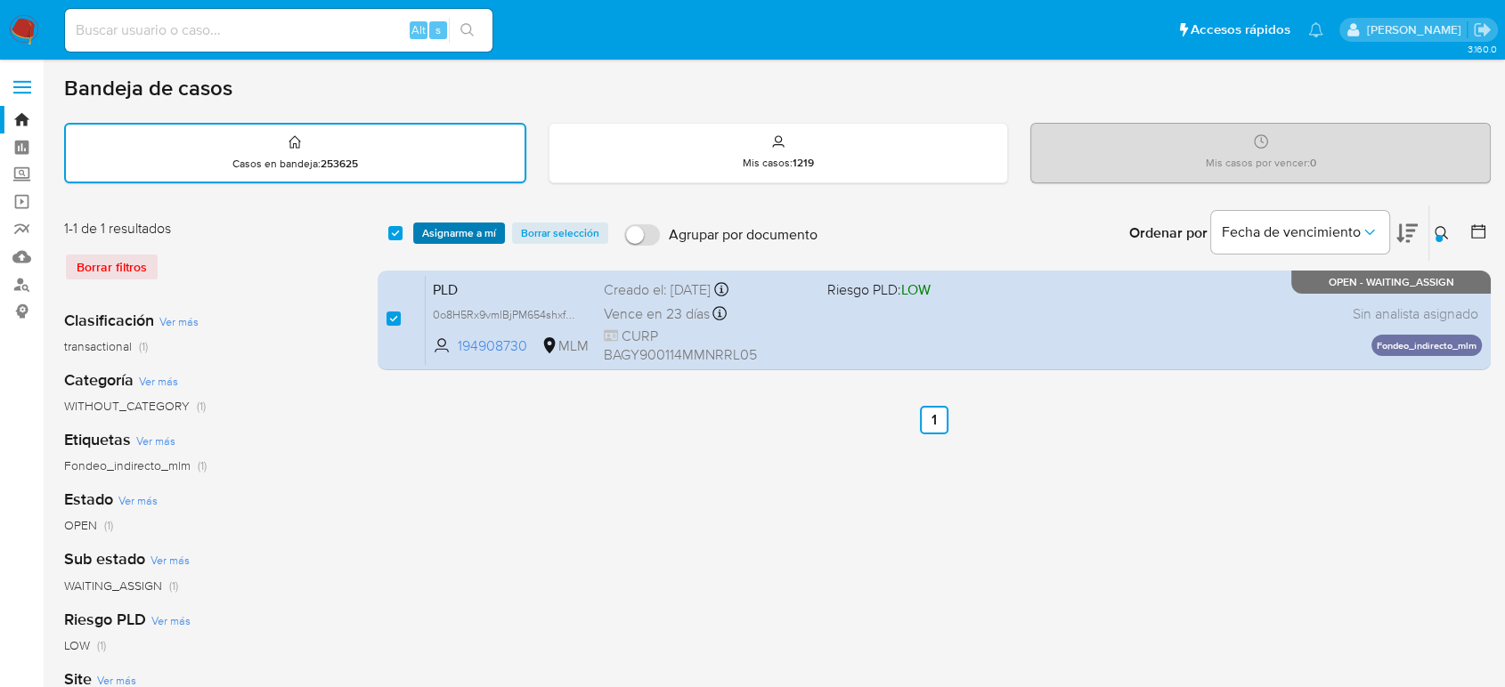
click at [451, 235] on span "Asignarme a mí" at bounding box center [459, 233] width 74 height 18
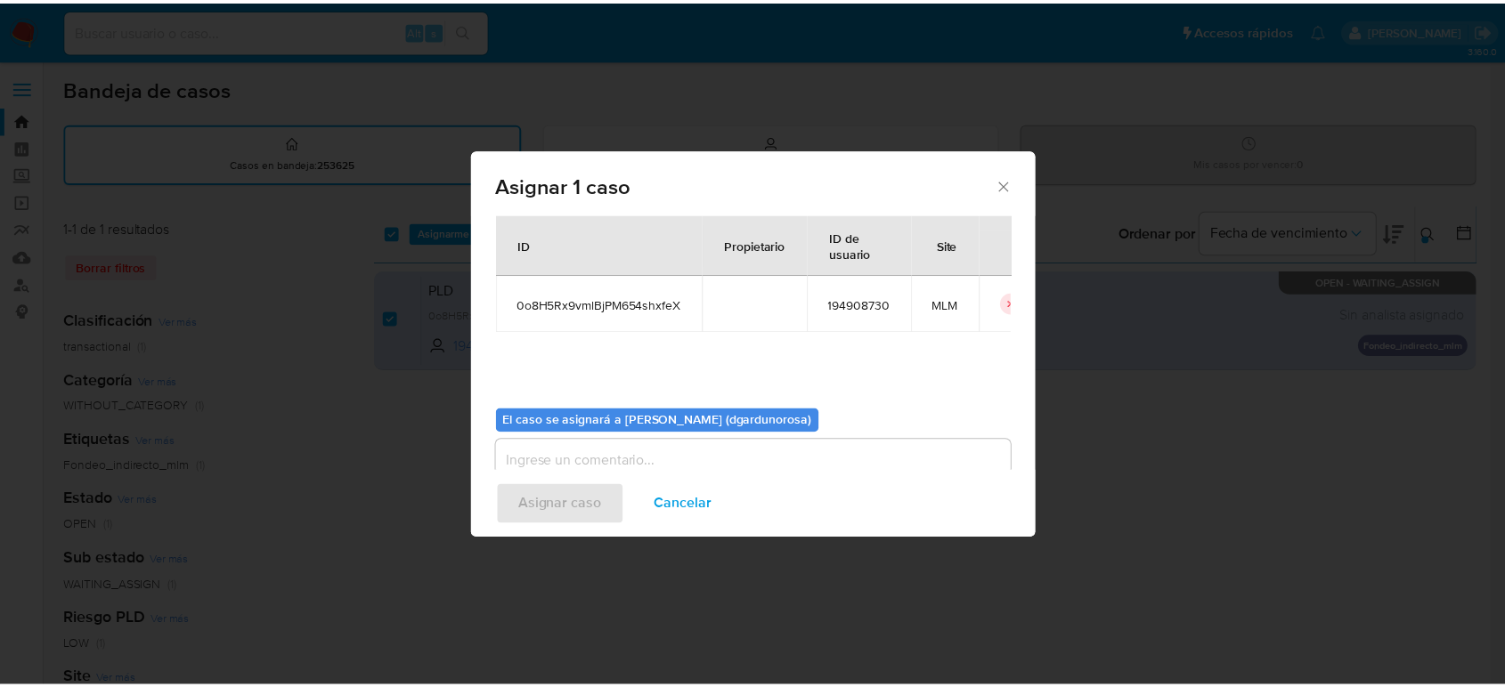
scroll to position [91, 0]
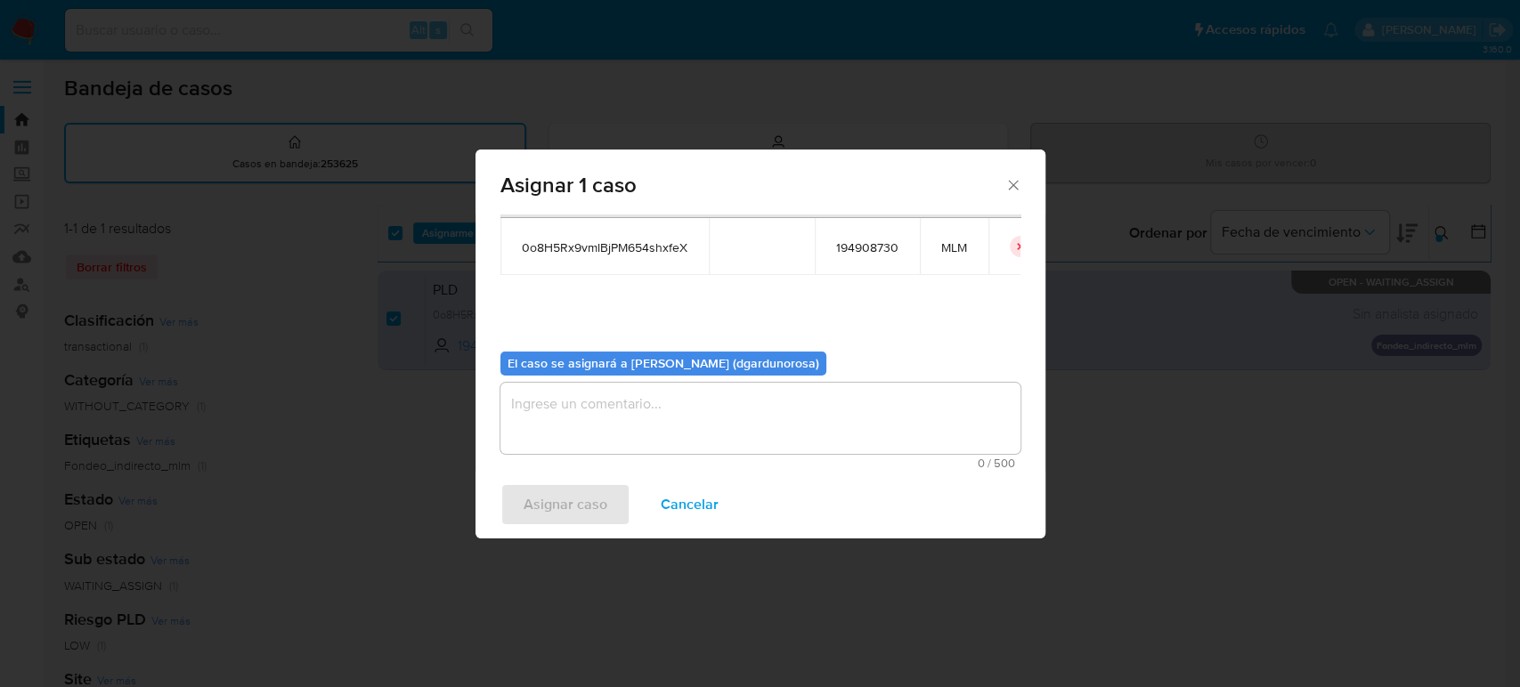
click at [690, 404] on textarea "assign-modal" at bounding box center [760, 418] width 520 height 71
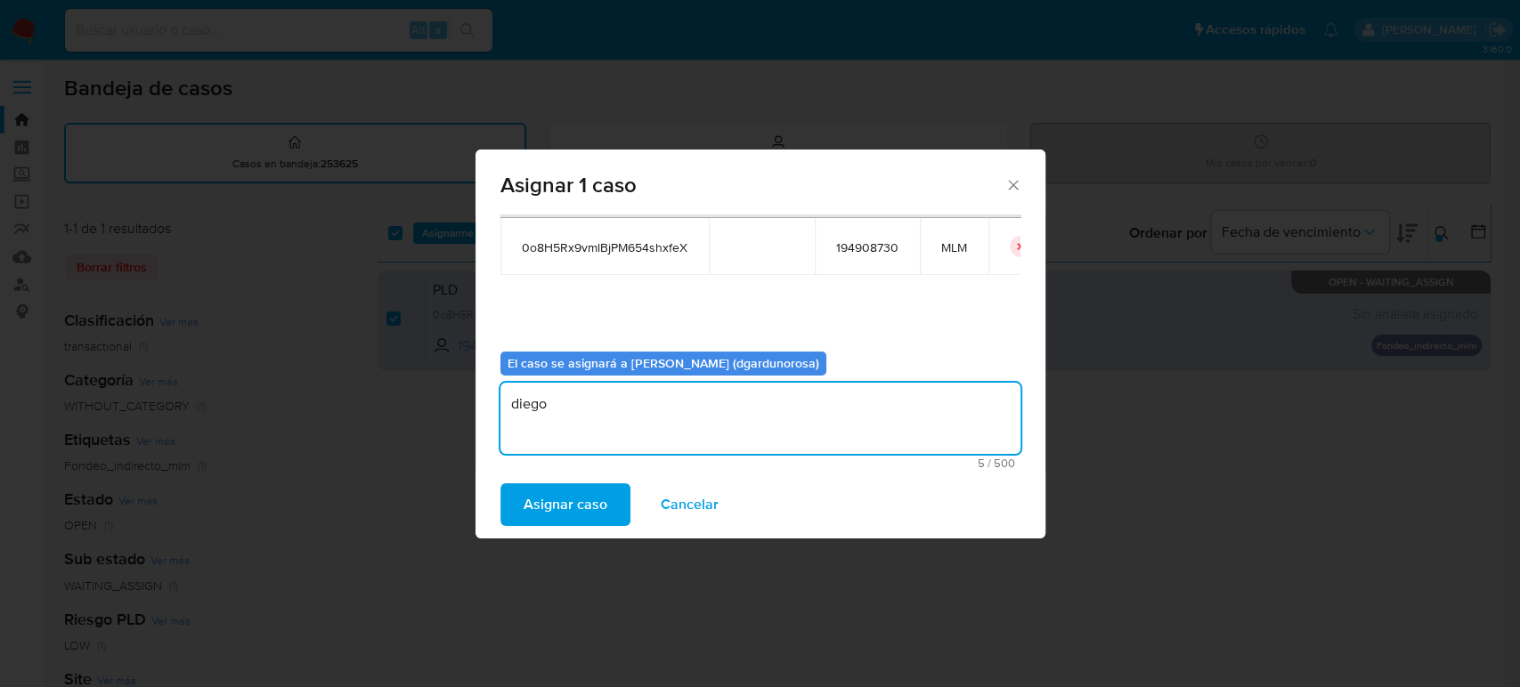
type textarea "diego"
click at [634, 251] on span "0o8H5Rx9vmlBjPM654shxfeX" at bounding box center [605, 248] width 166 height 16
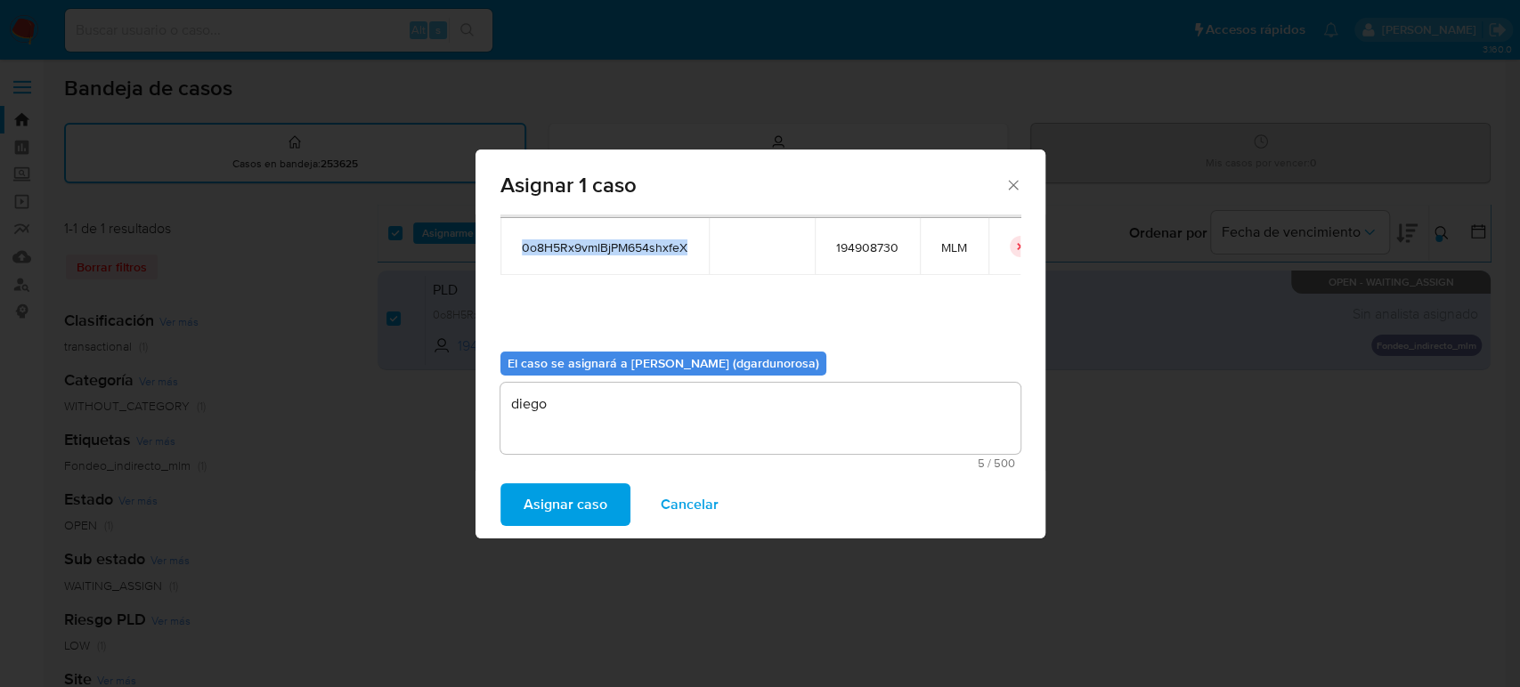
click at [634, 251] on span "0o8H5Rx9vmlBjPM654shxfeX" at bounding box center [605, 248] width 166 height 16
copy span "0o8H5Rx9vmlBjPM654shxfeX"
click at [601, 499] on span "Asignar caso" at bounding box center [566, 504] width 84 height 39
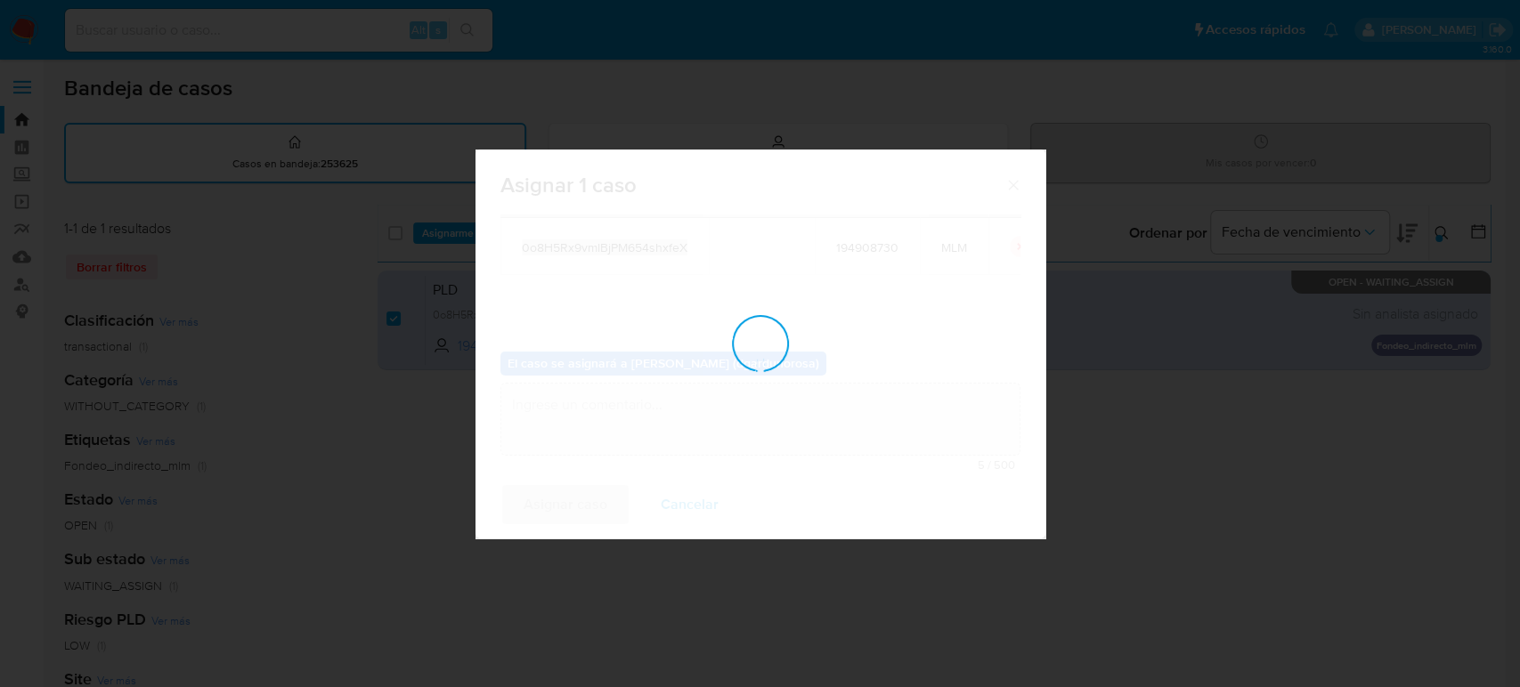
checkbox input "false"
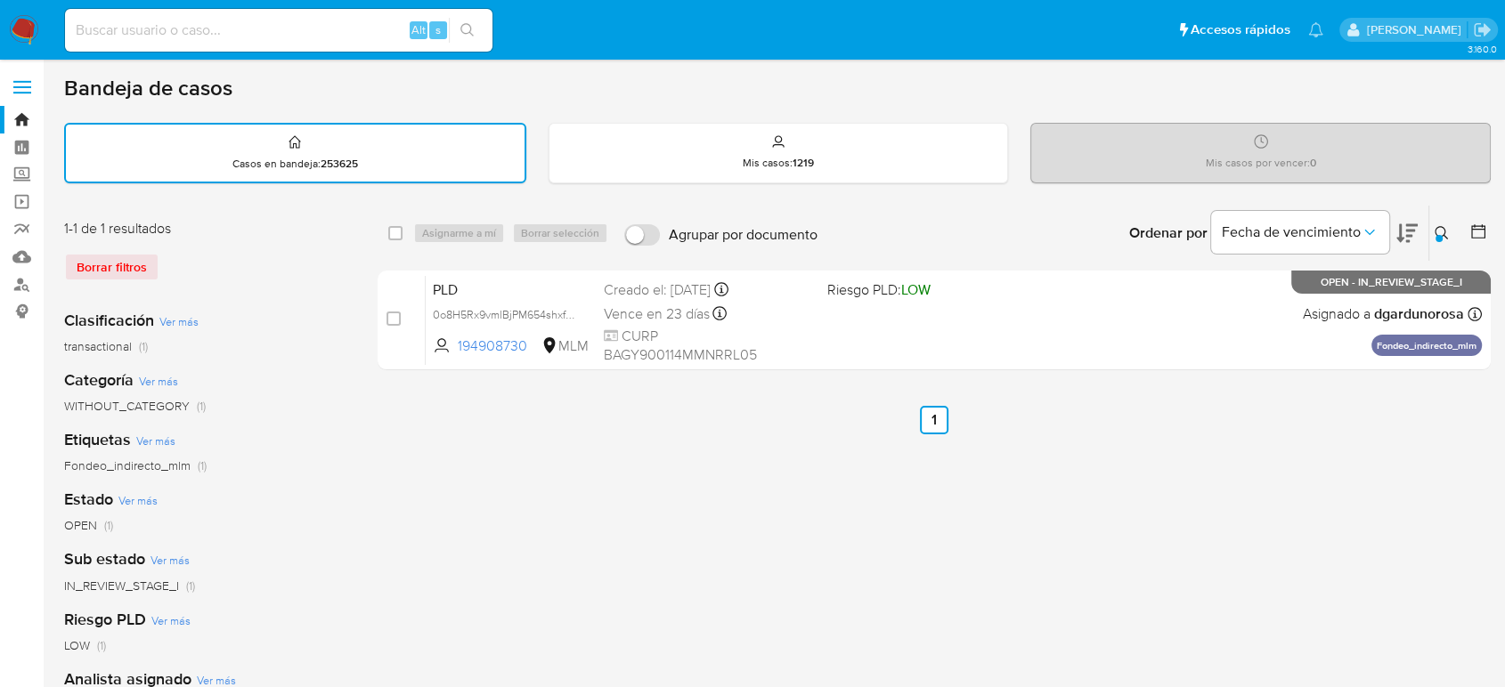
click at [712, 519] on div "select-all-cases-checkbox Asignarme a mí Borrar selección Agrupar por documento…" at bounding box center [934, 596] width 1113 height 782
click at [1443, 229] on icon at bounding box center [1442, 233] width 14 height 14
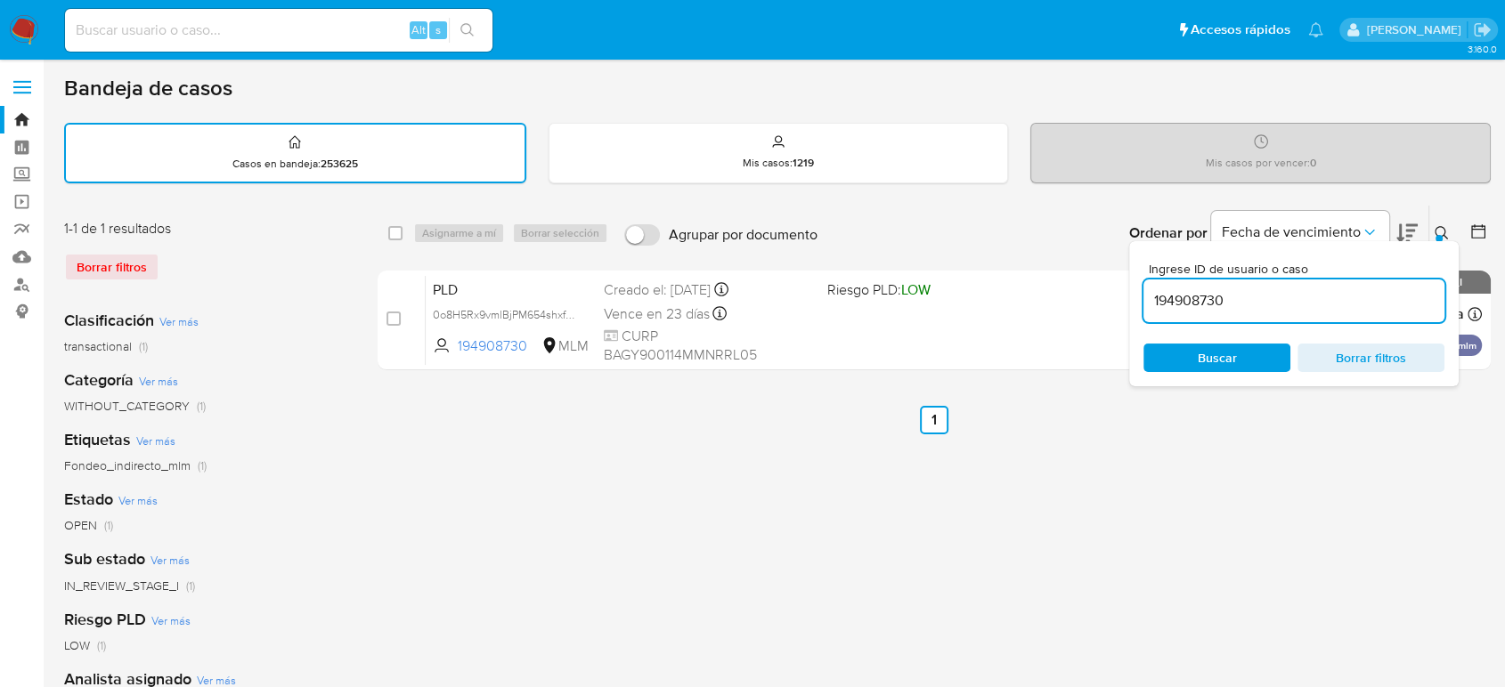
click at [1216, 297] on input "194908730" at bounding box center [1293, 300] width 301 height 23
type input "1947815925"
click at [1439, 228] on icon at bounding box center [1442, 233] width 14 height 14
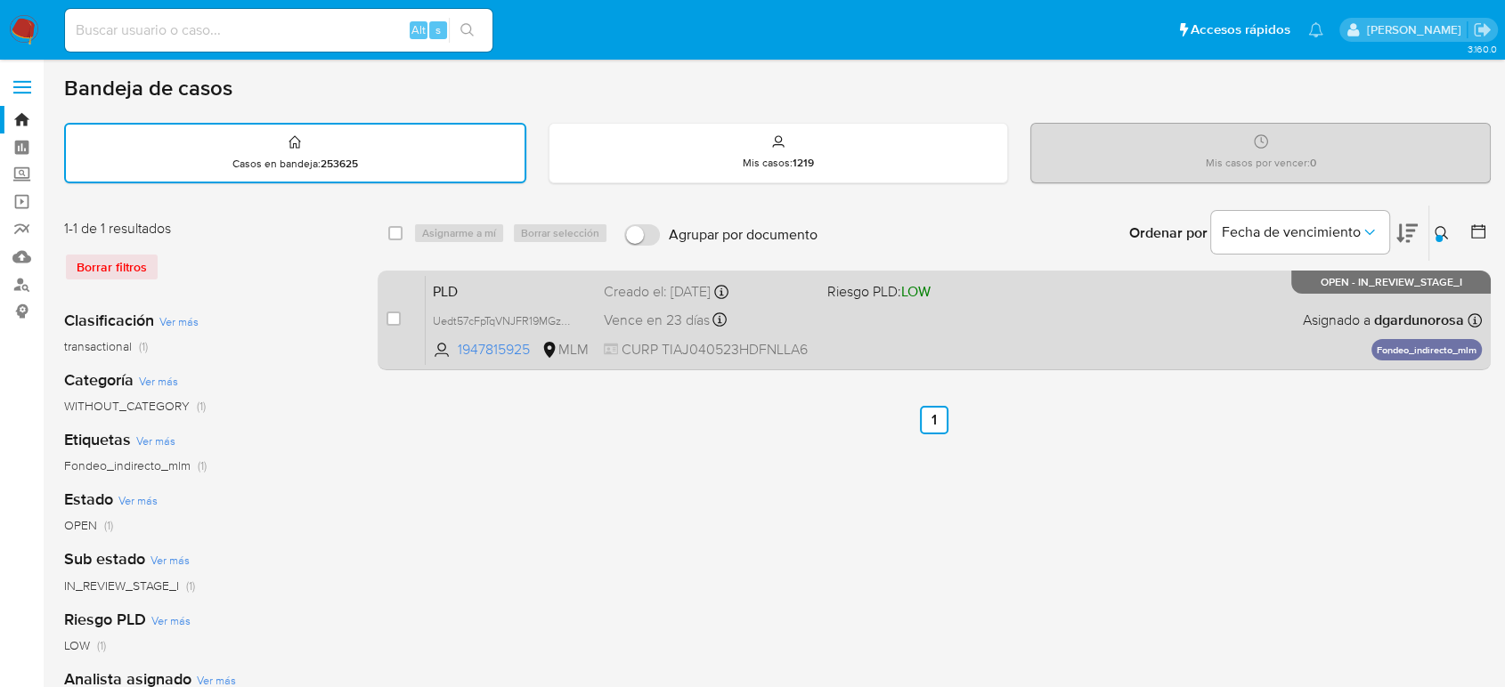
click at [1237, 318] on div "PLD Uedt57cFpTqVNJFR19MGz9wd 1947815925 MLM Riesgo PLD: LOW Creado el: 12/08/20…" at bounding box center [954, 320] width 1056 height 90
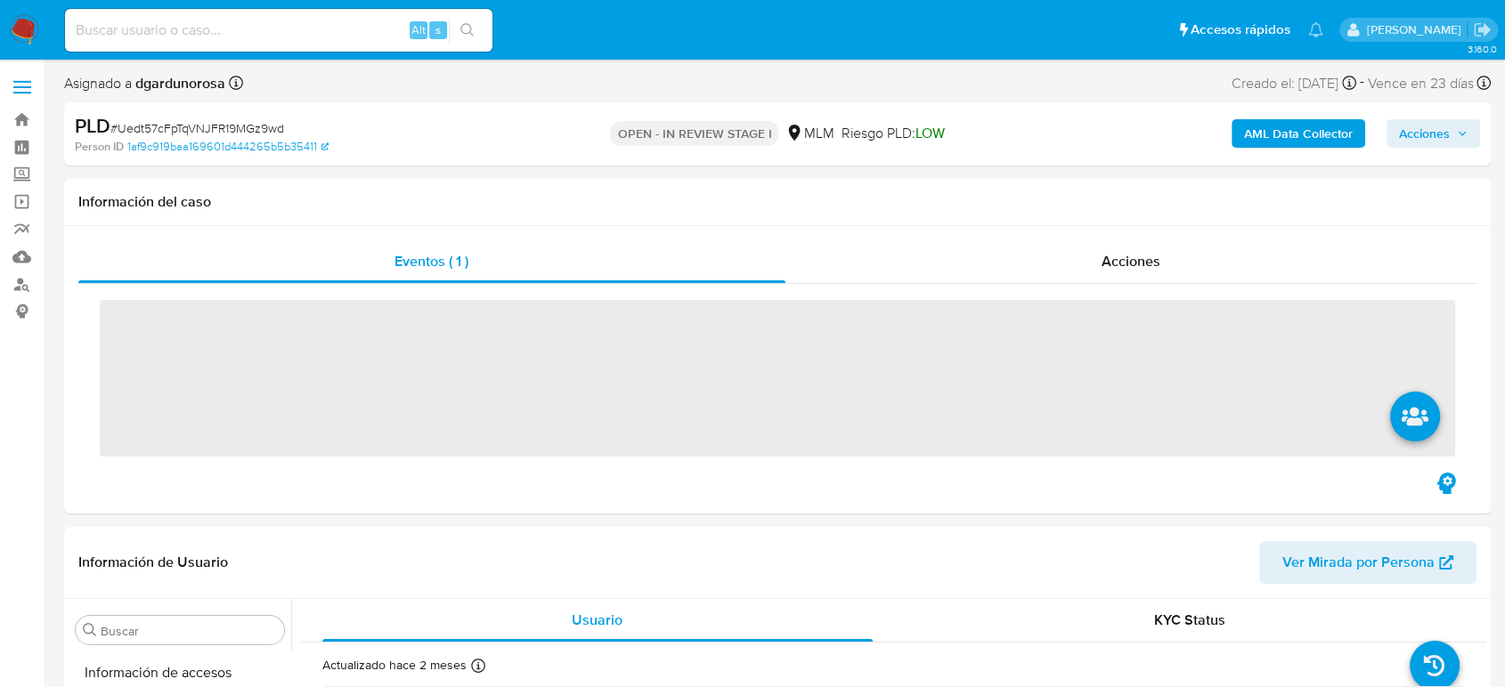
scroll to position [752, 0]
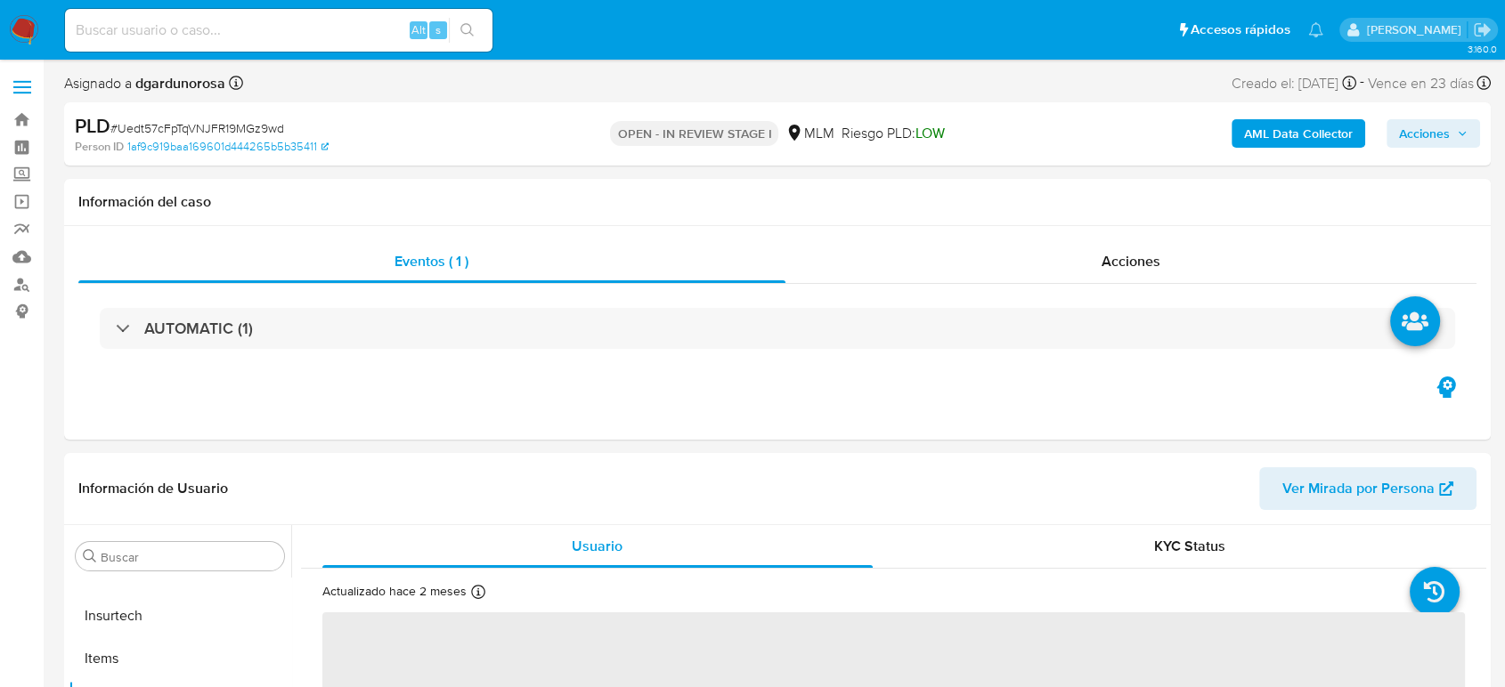
select select "10"
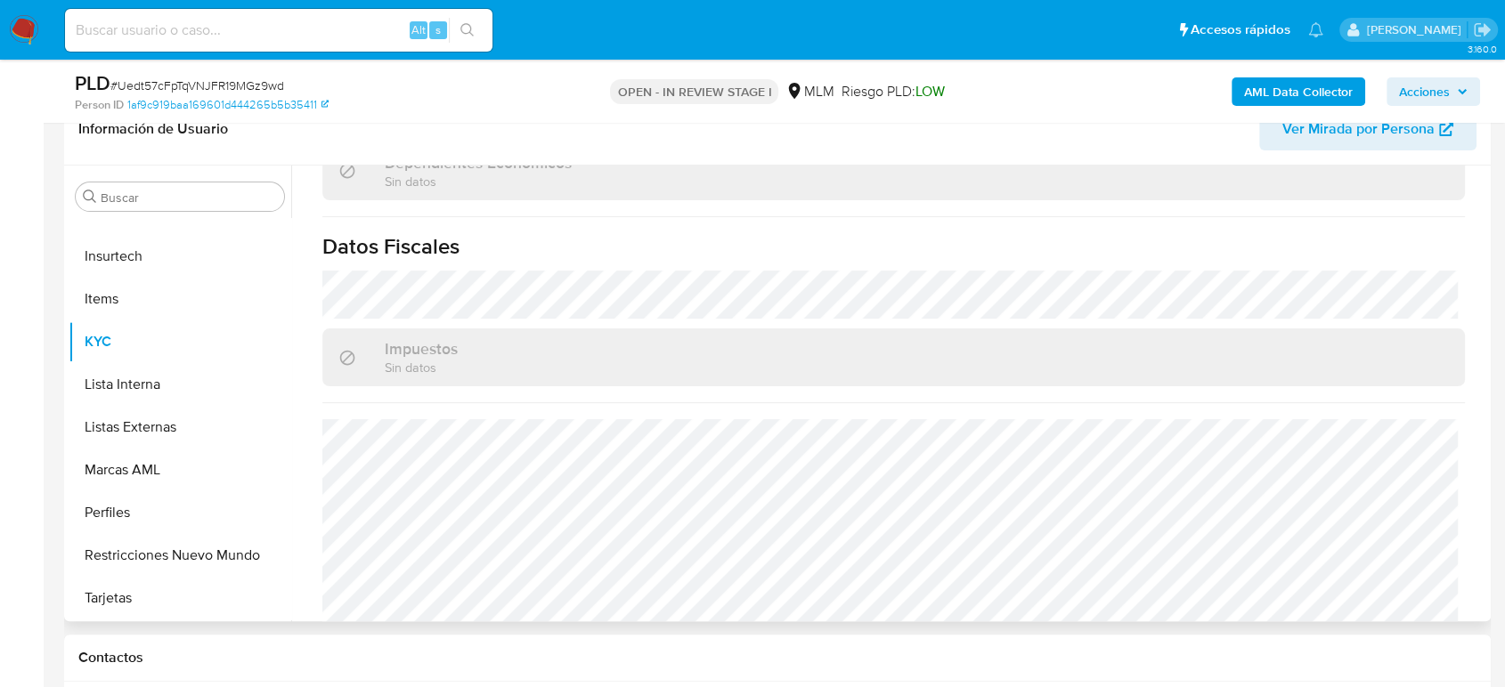
scroll to position [1102, 0]
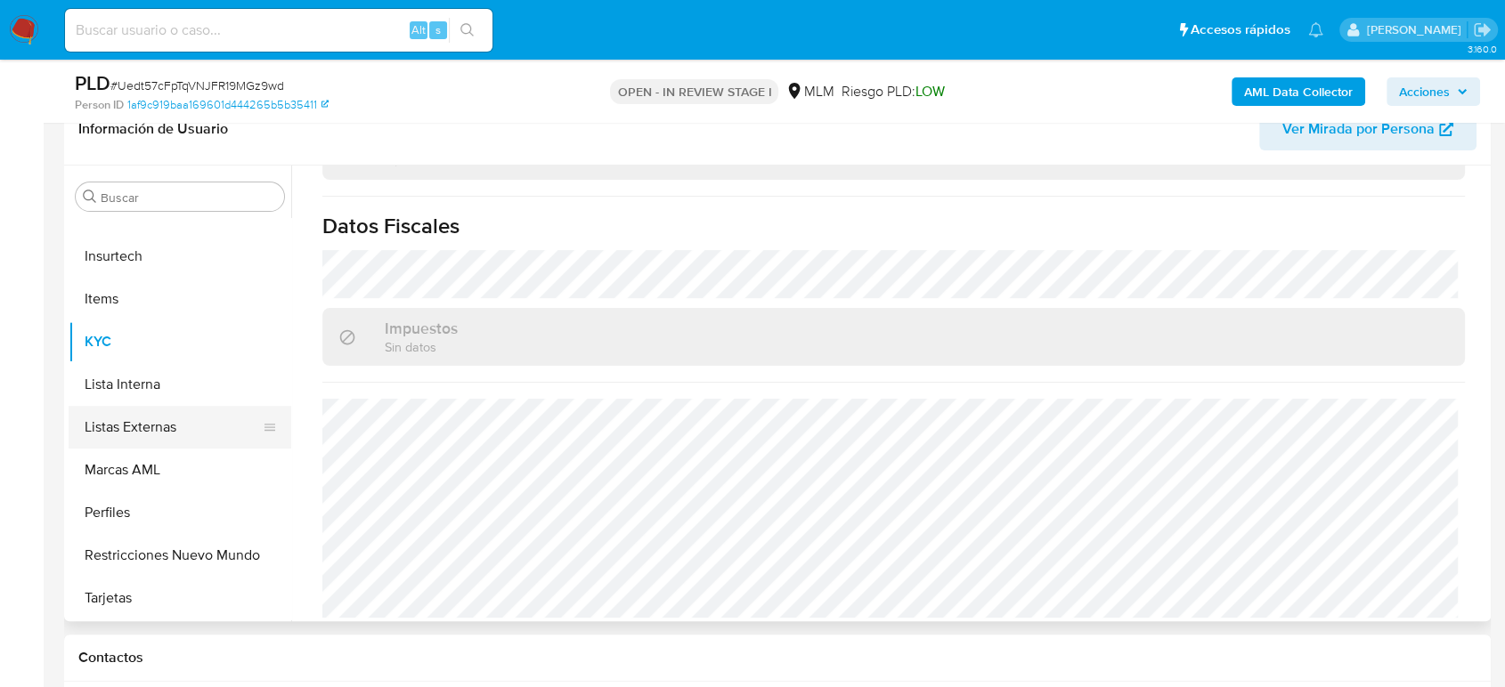
click at [178, 424] on button "Listas Externas" at bounding box center [173, 427] width 208 height 43
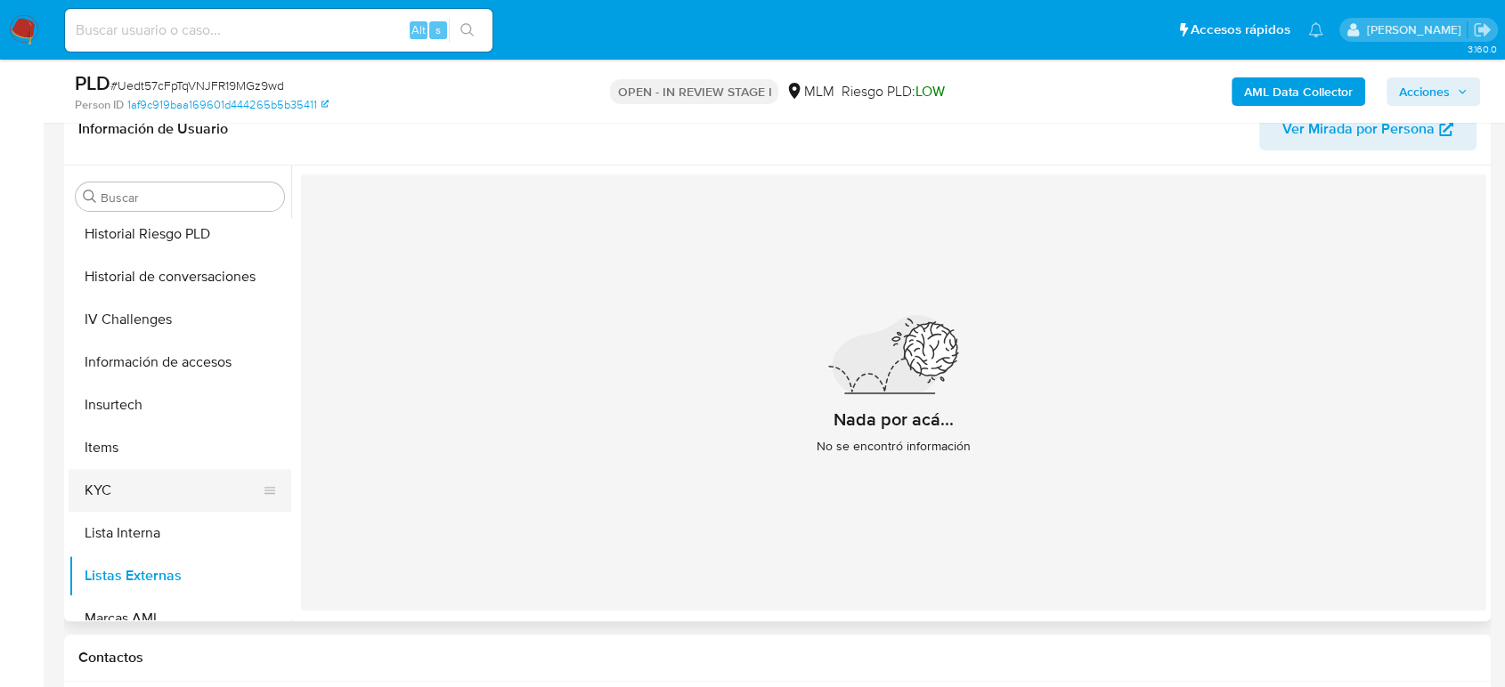
scroll to position [456, 0]
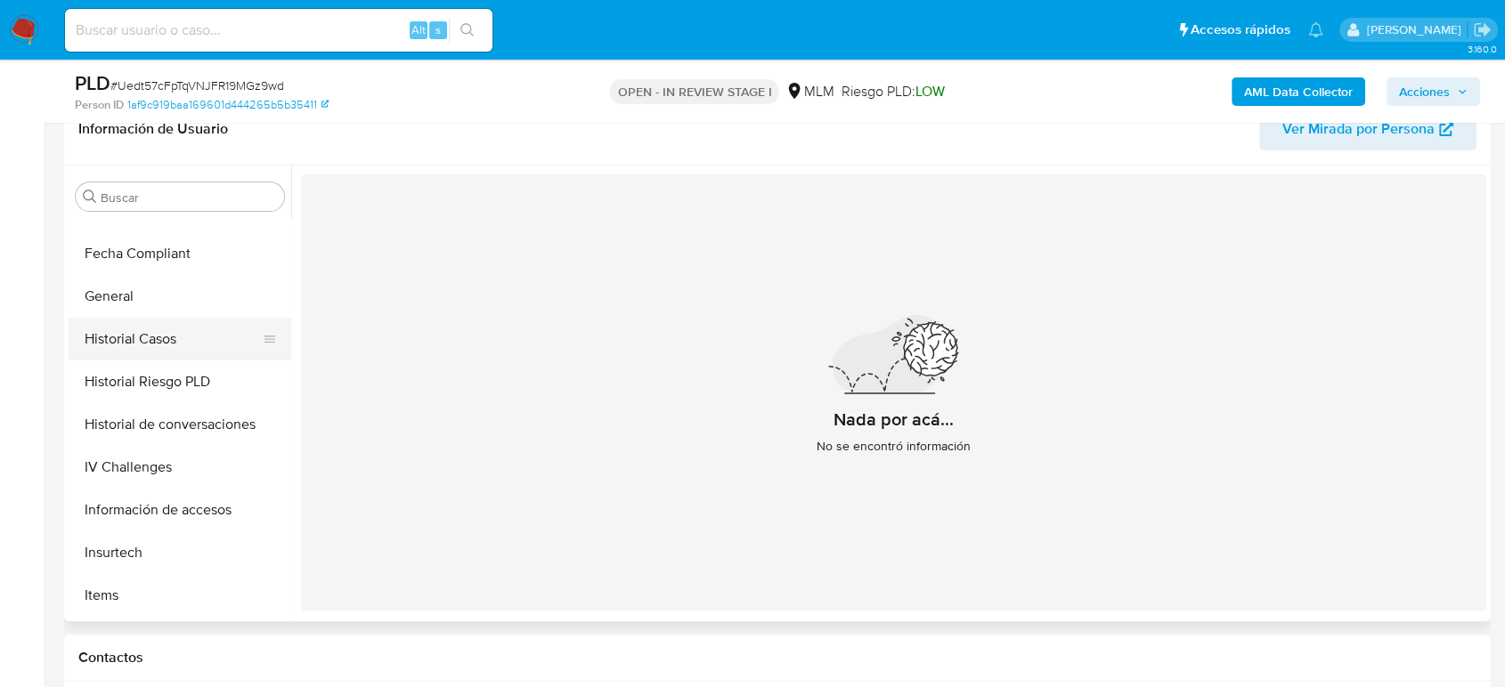
click at [138, 318] on ul "Anticipos de dinero Archivos adjuntos CBT Cruces y Relaciones Créditos Cuentas …" at bounding box center [180, 419] width 223 height 402
click at [148, 302] on button "General" at bounding box center [173, 296] width 208 height 43
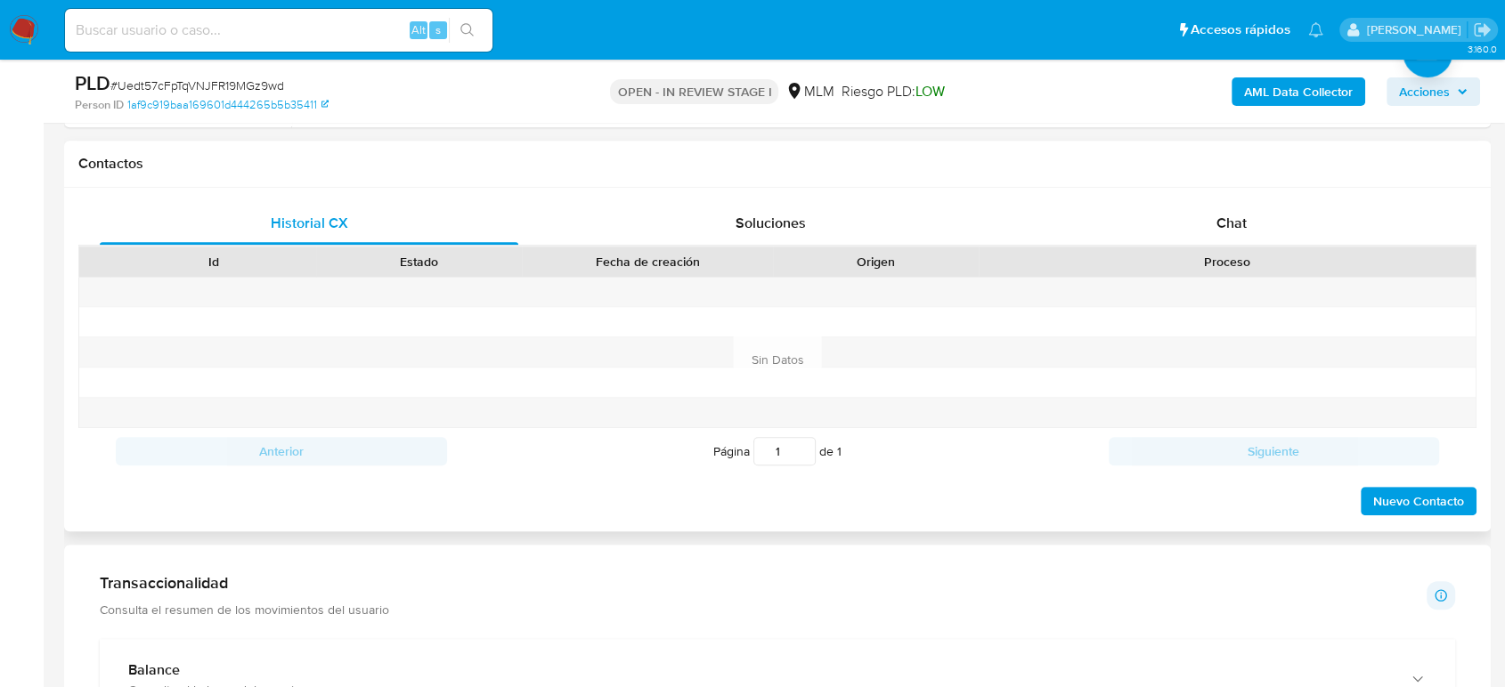
scroll to position [1187, 0]
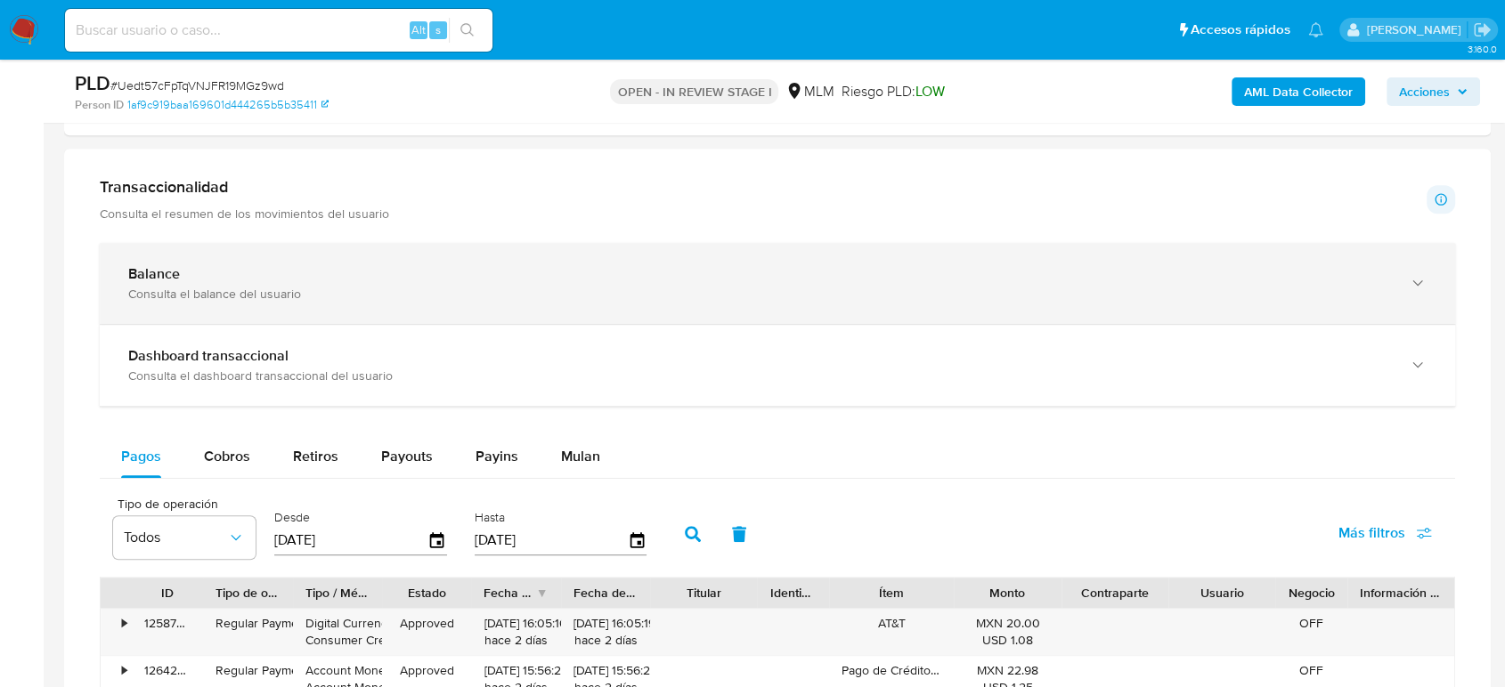
click at [234, 279] on div "Balance" at bounding box center [759, 274] width 1263 height 18
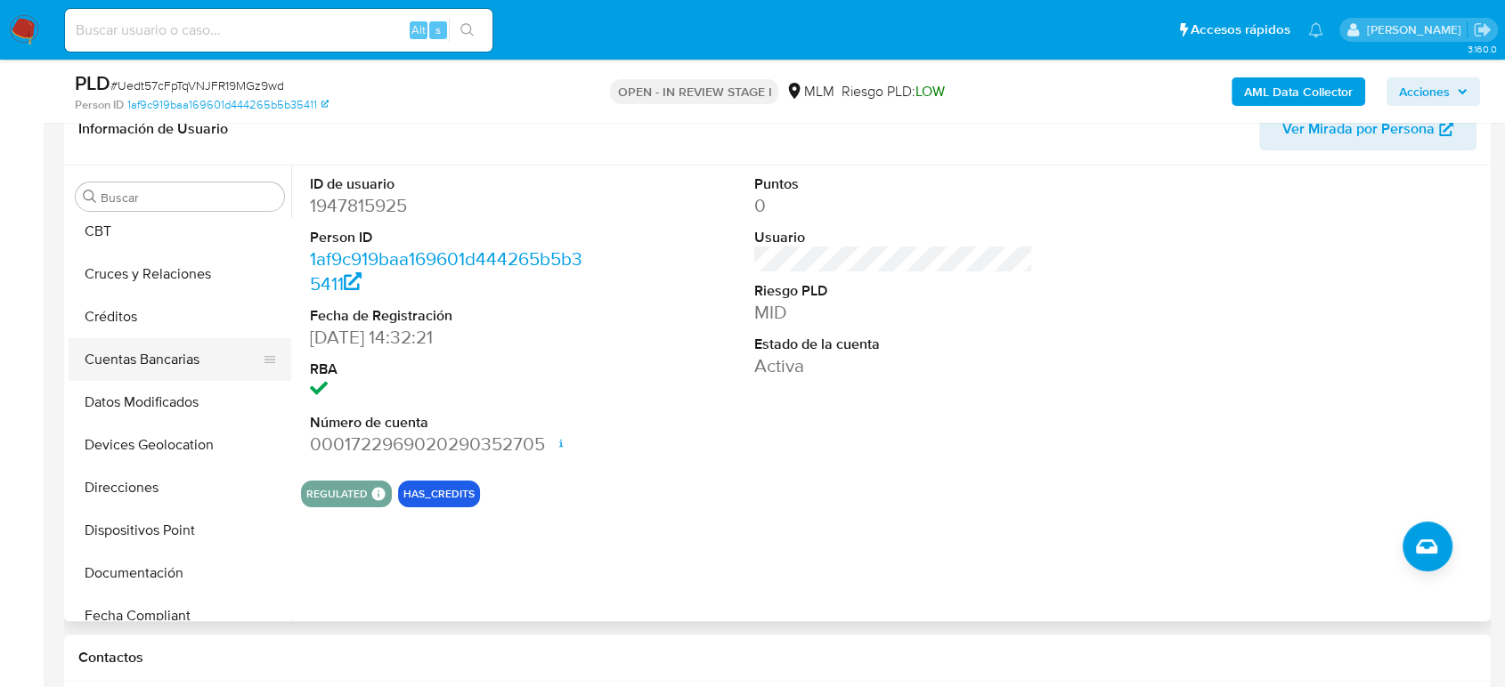
scroll to position [60, 0]
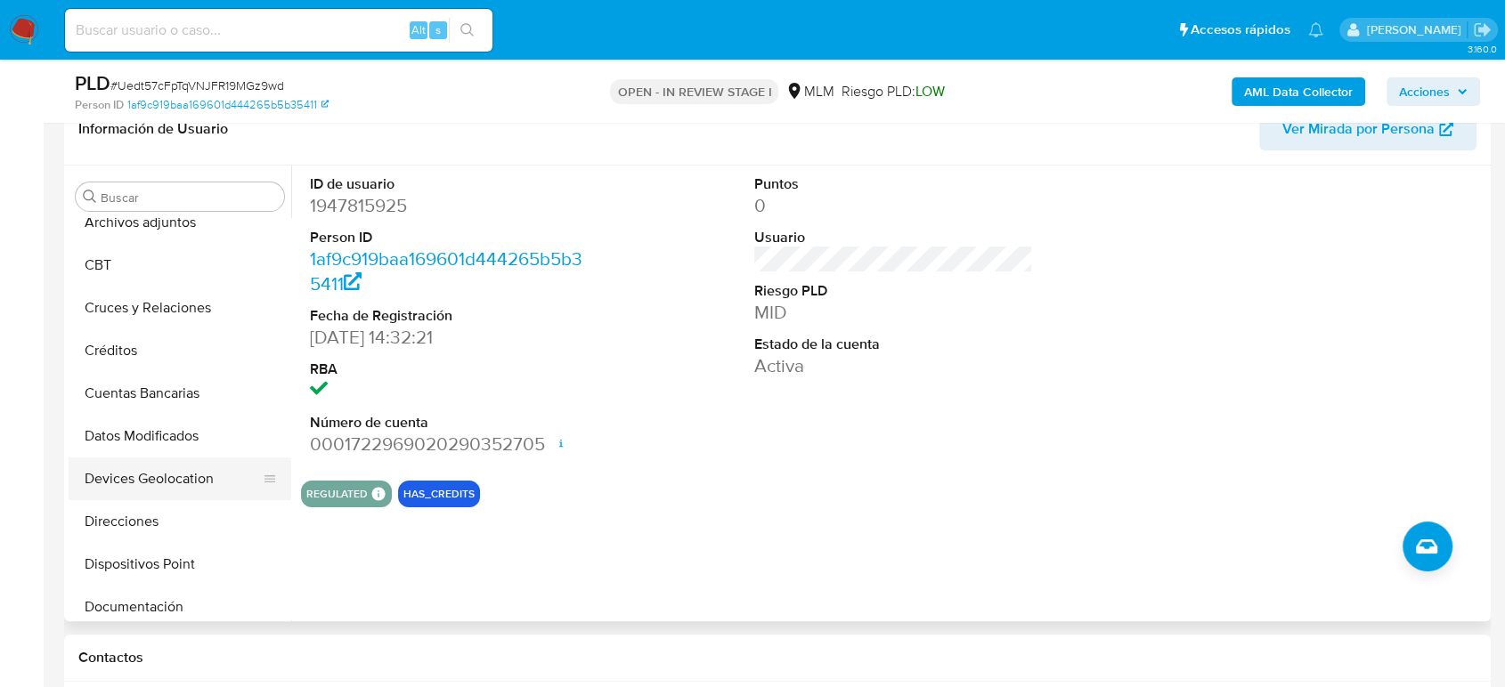
click at [168, 474] on button "Devices Geolocation" at bounding box center [173, 479] width 208 height 43
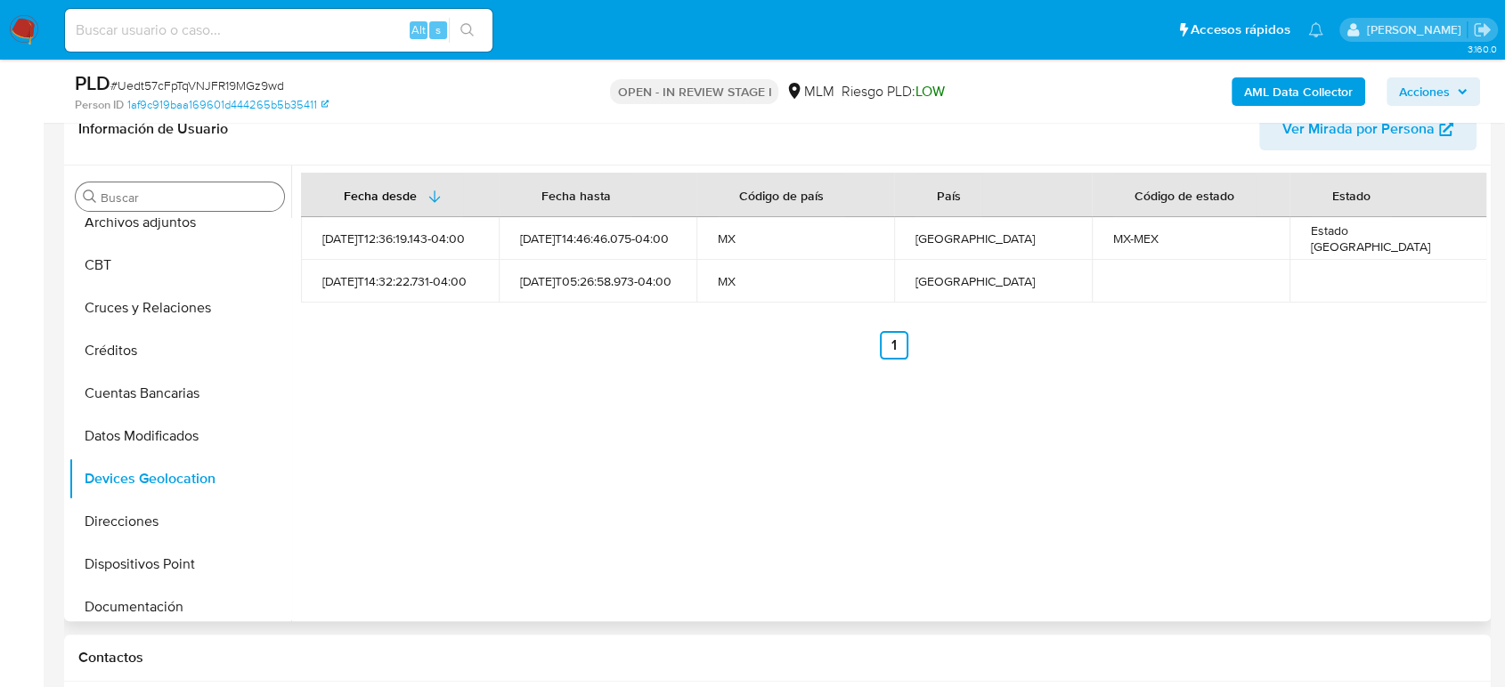
click at [182, 201] on input "Buscar" at bounding box center [189, 198] width 176 height 16
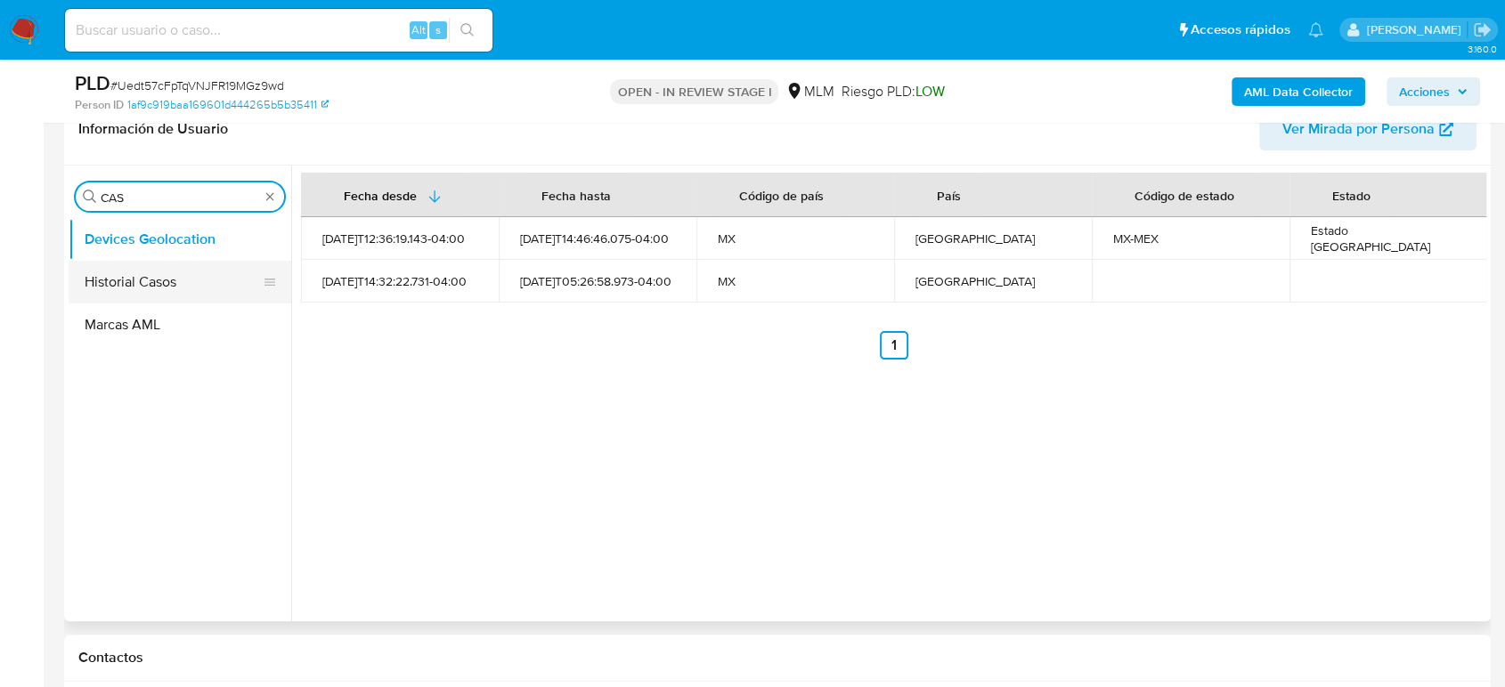
type input "CAS"
click at [166, 291] on button "Historial Casos" at bounding box center [173, 282] width 208 height 43
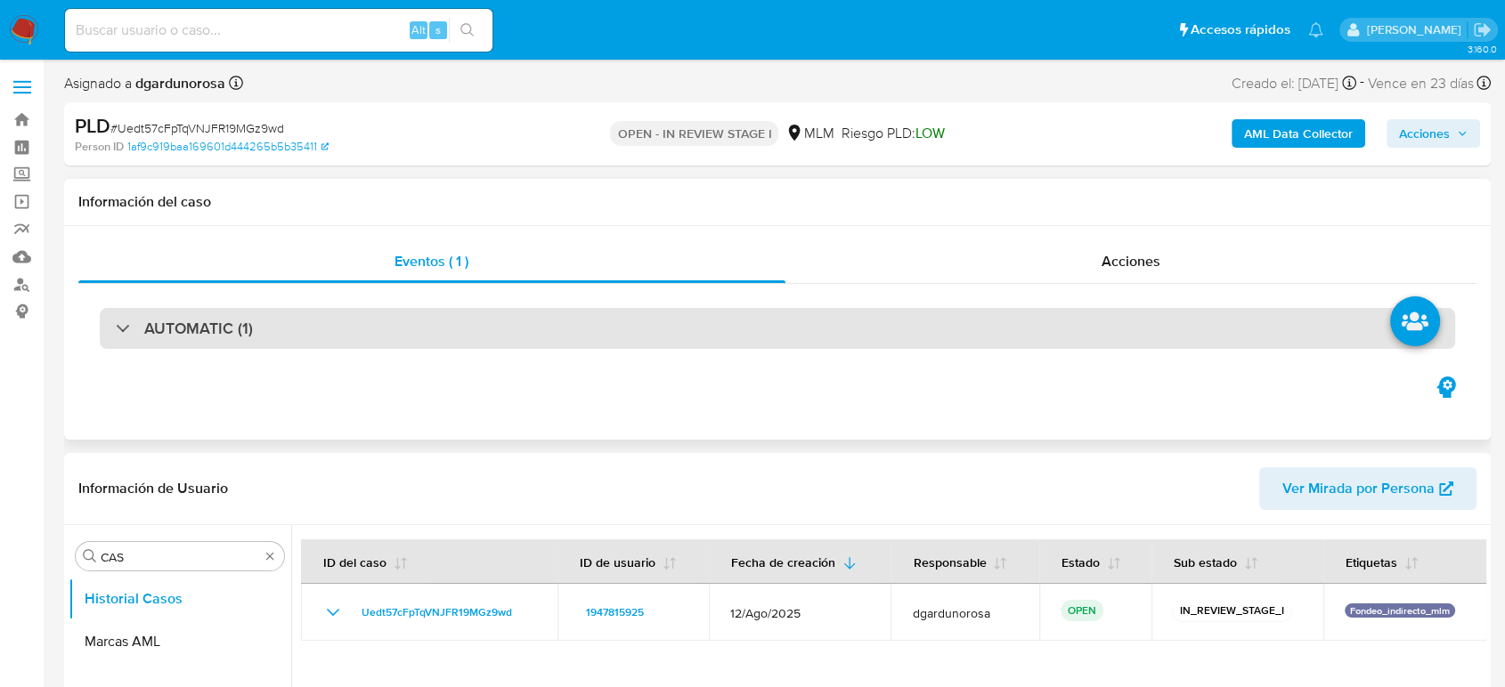
drag, startPoint x: 297, startPoint y: 330, endPoint x: 335, endPoint y: 345, distance: 40.0
click at [297, 331] on div "AUTOMATIC (1)" at bounding box center [777, 328] width 1355 height 41
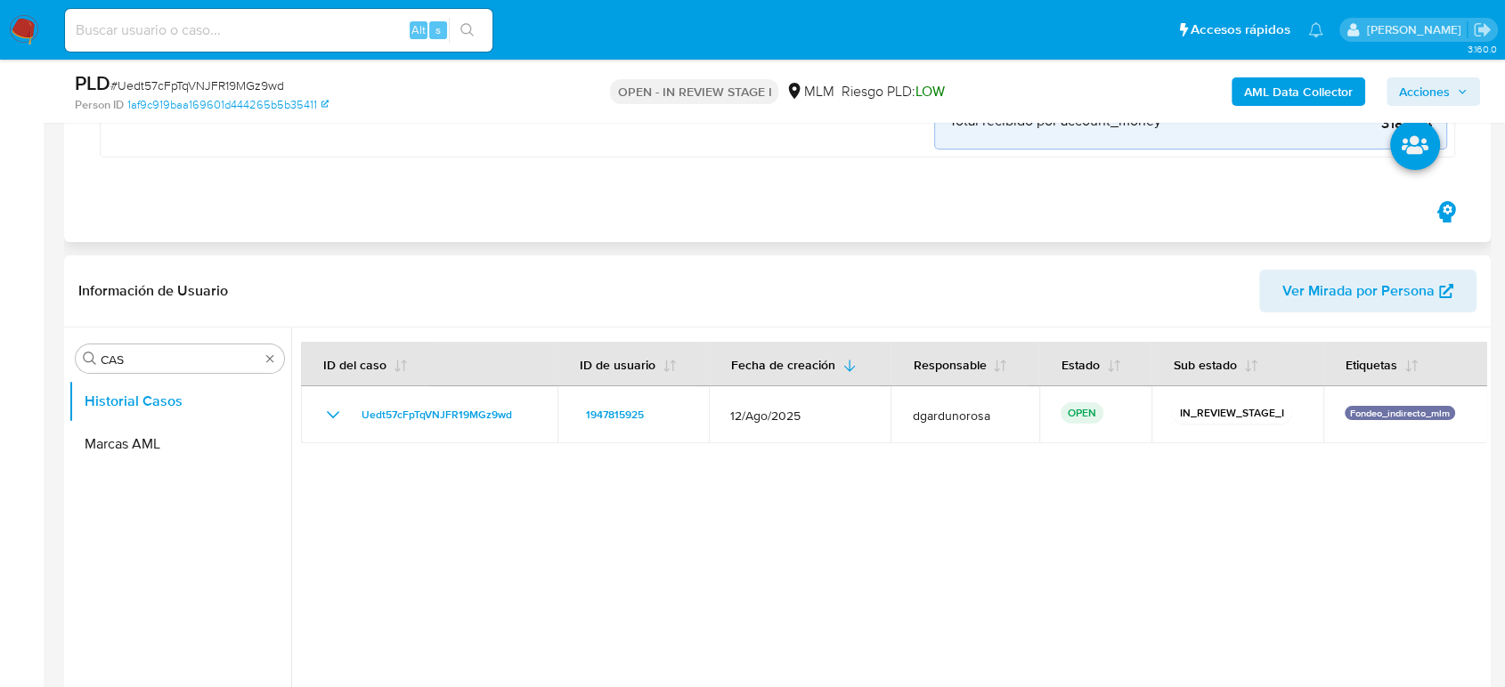
scroll to position [395, 0]
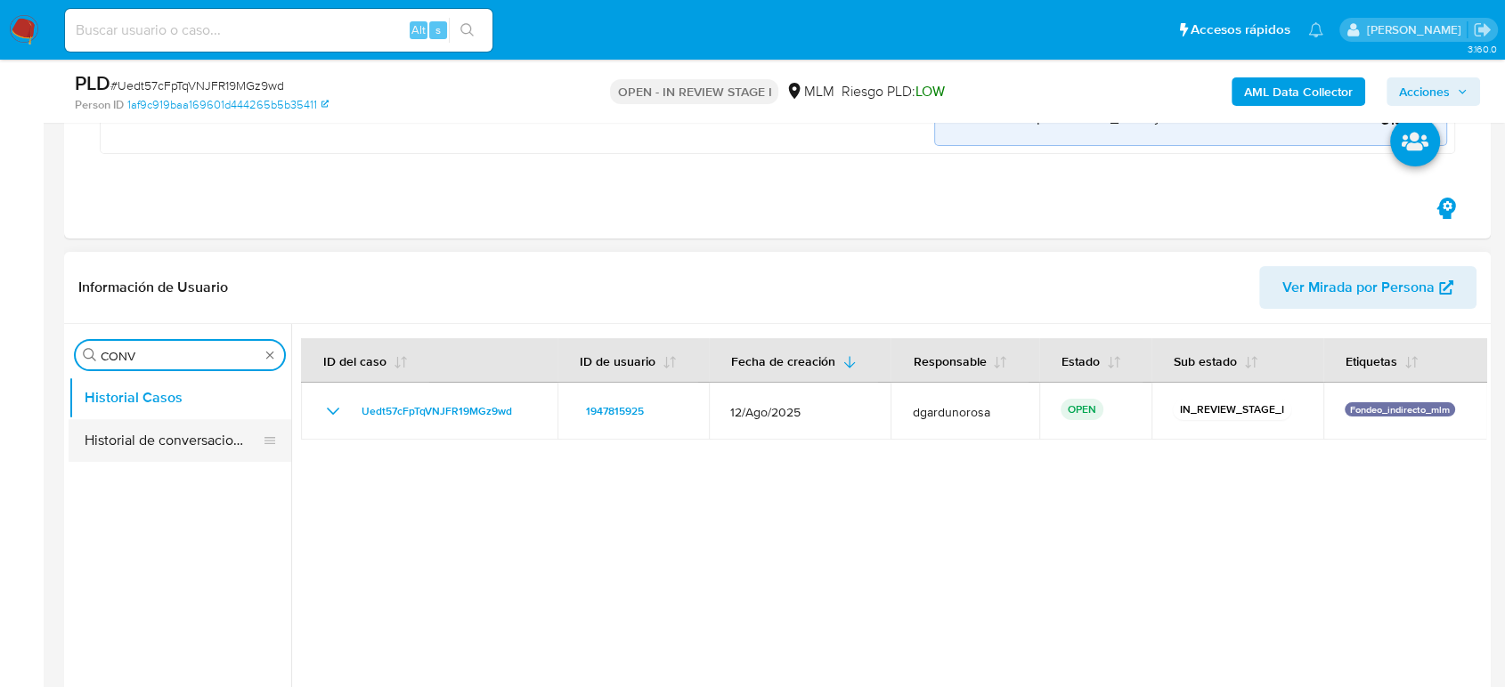
type input "CONV"
click at [175, 455] on button "Historial de conversaciones" at bounding box center [173, 440] width 208 height 43
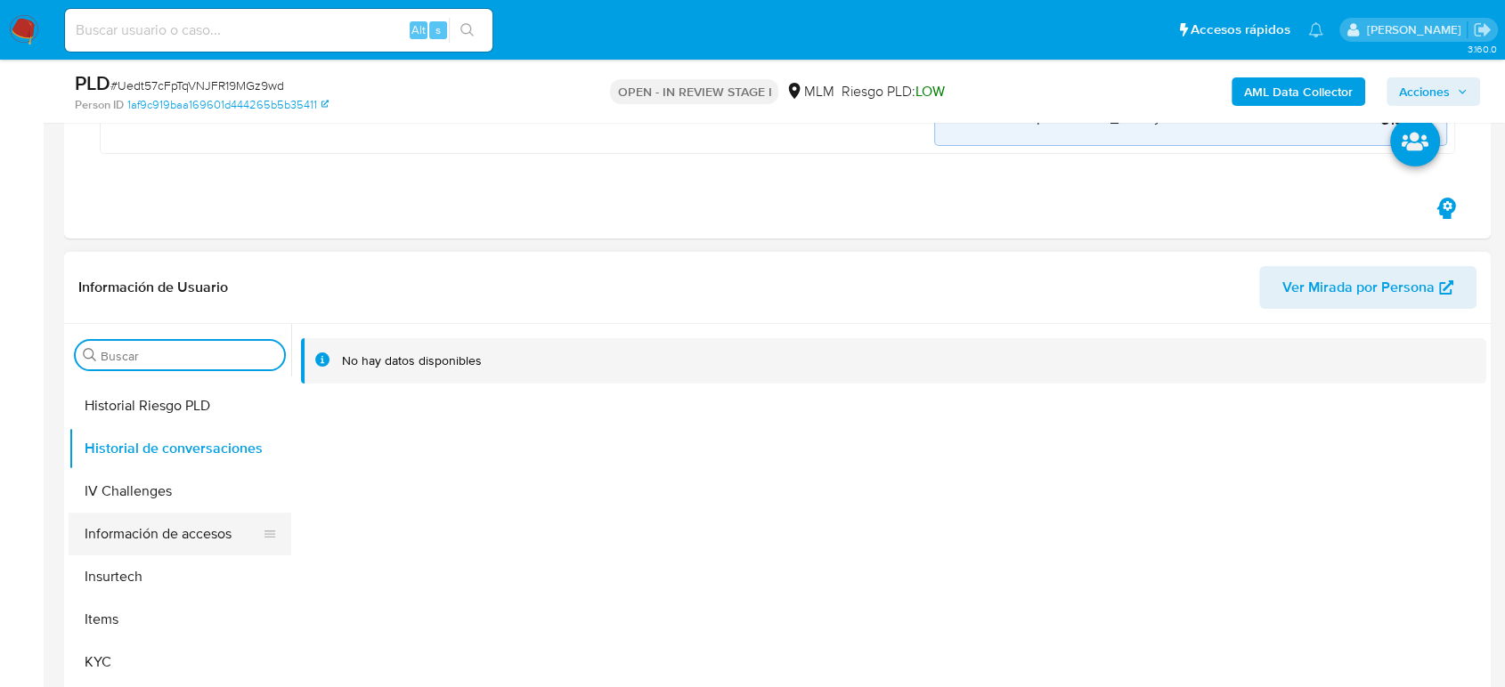
scroll to position [593, 0]
drag, startPoint x: 102, startPoint y: 646, endPoint x: 101, endPoint y: 659, distance: 13.4
click at [101, 659] on button "KYC" at bounding box center [173, 659] width 208 height 43
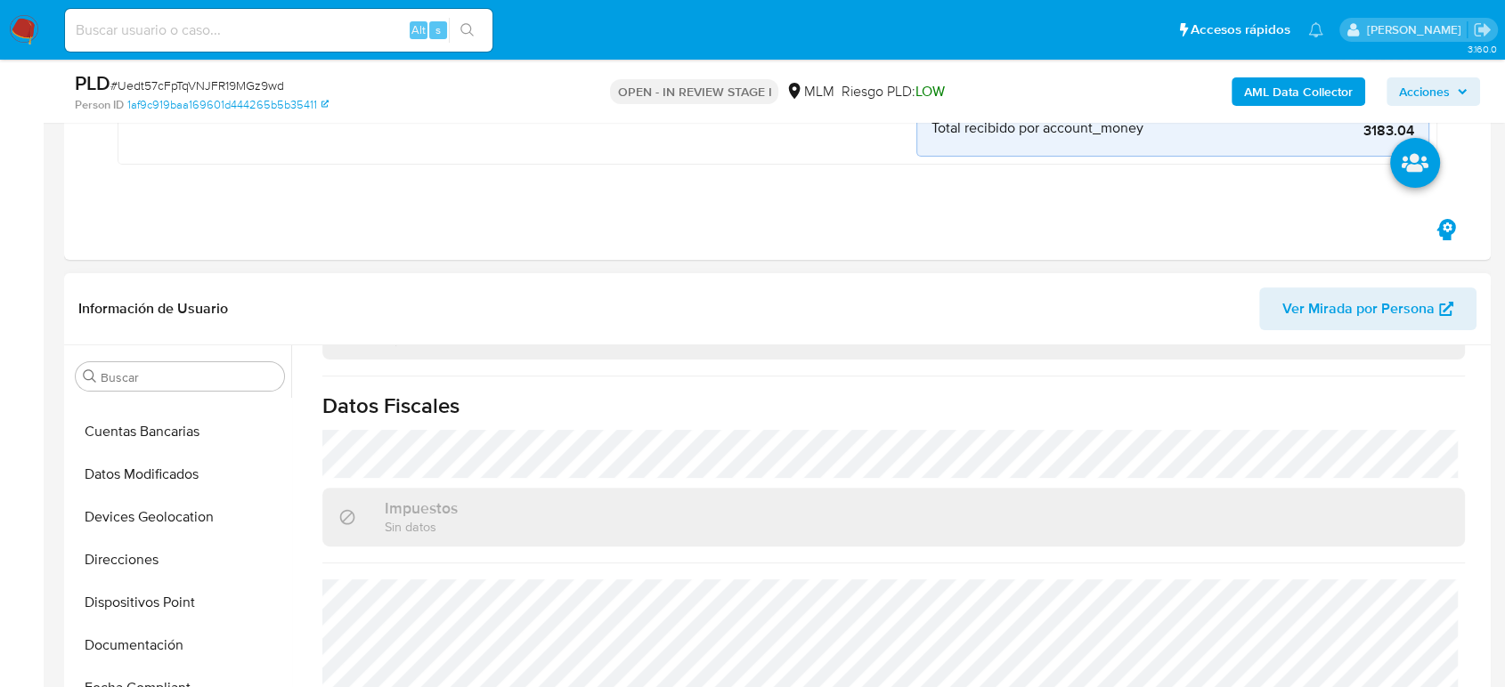
scroll to position [198, 0]
click at [150, 562] on button "Direcciones" at bounding box center [173, 563] width 208 height 43
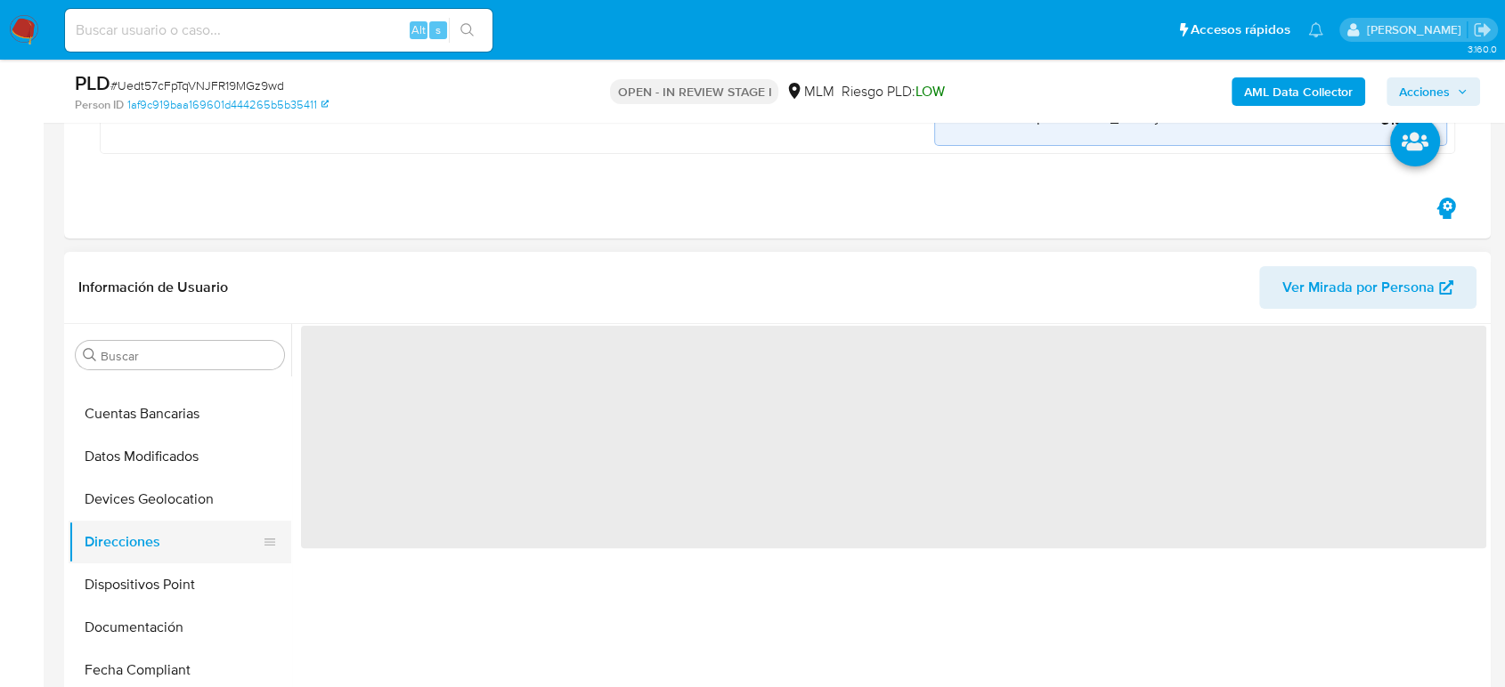
scroll to position [0, 0]
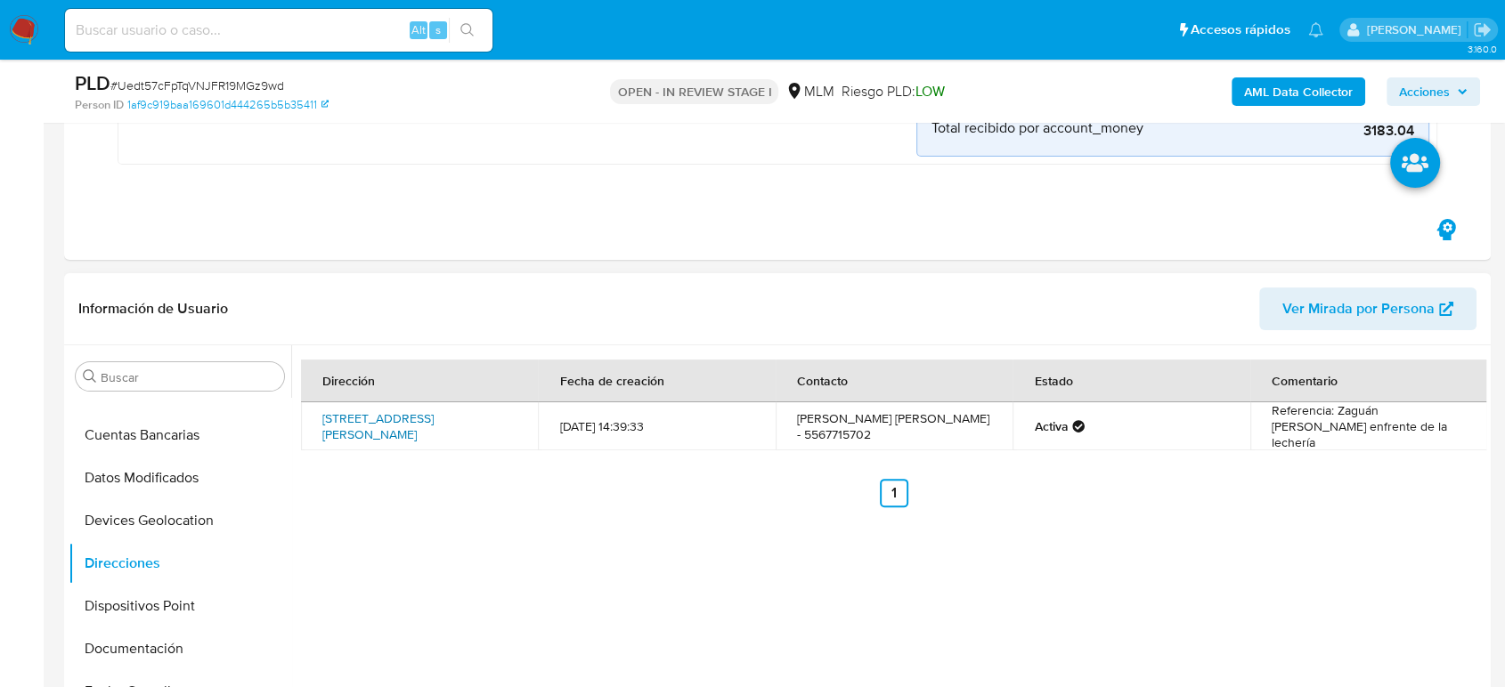
click at [399, 426] on link "[STREET_ADDRESS][PERSON_NAME]" at bounding box center [377, 427] width 111 height 34
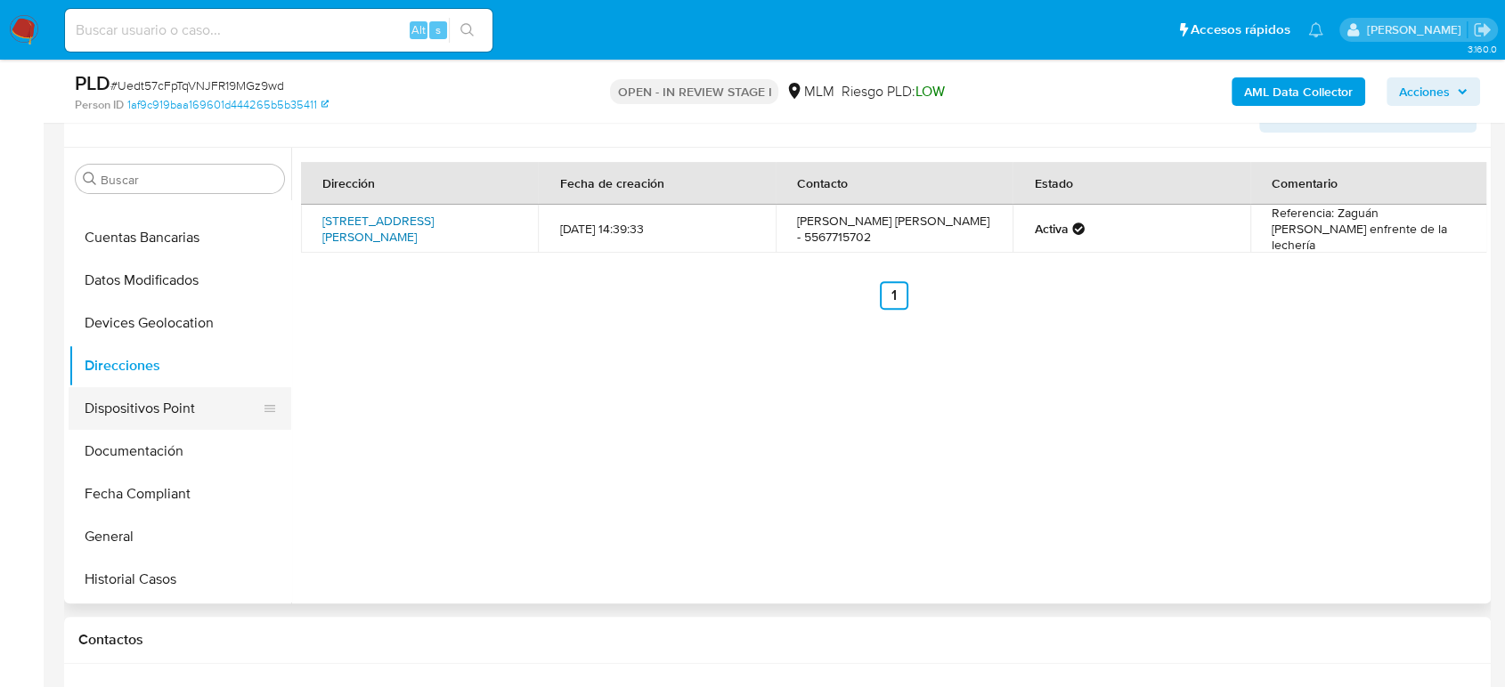
scroll to position [494, 0]
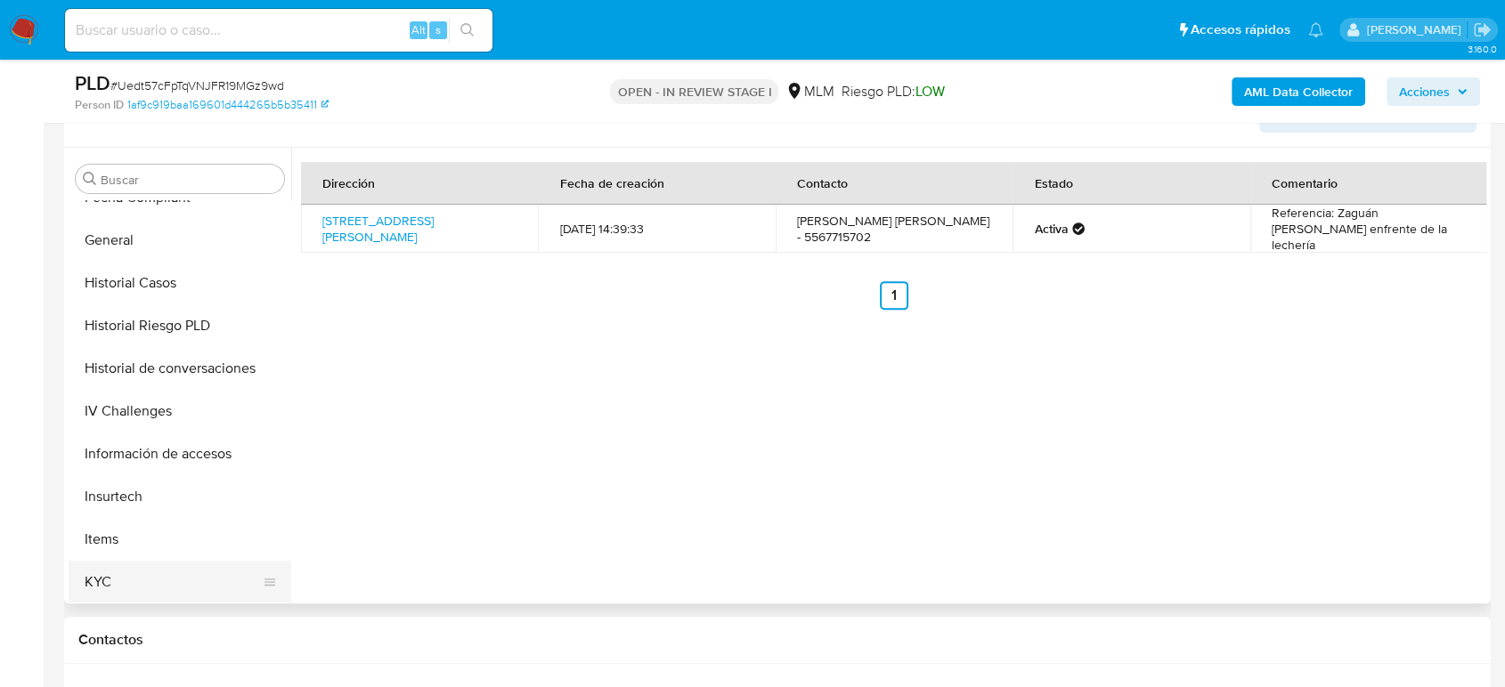
click at [123, 575] on button "KYC" at bounding box center [173, 582] width 208 height 43
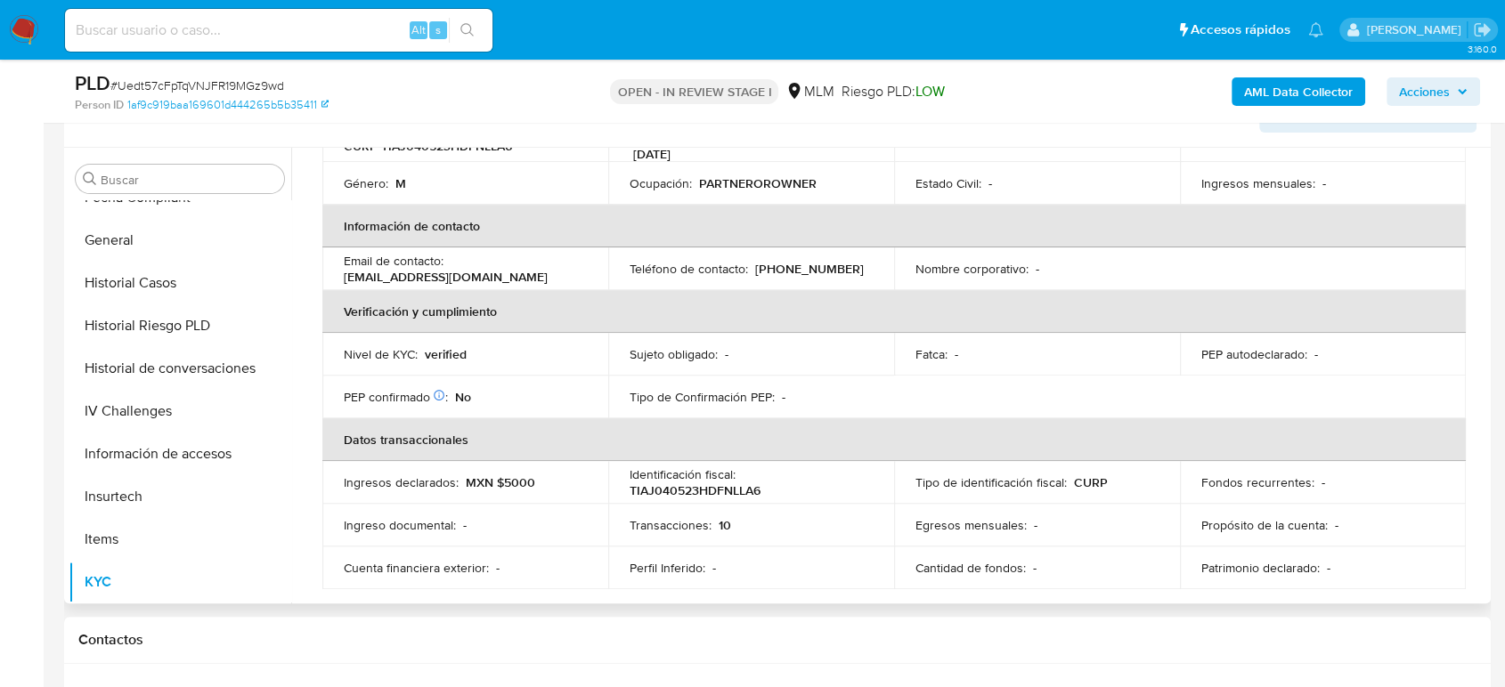
scroll to position [297, 0]
click at [813, 260] on p "[PHONE_NUMBER]" at bounding box center [809, 268] width 109 height 16
copy p "67715702"
click at [144, 290] on button "Historial Casos" at bounding box center [173, 283] width 208 height 43
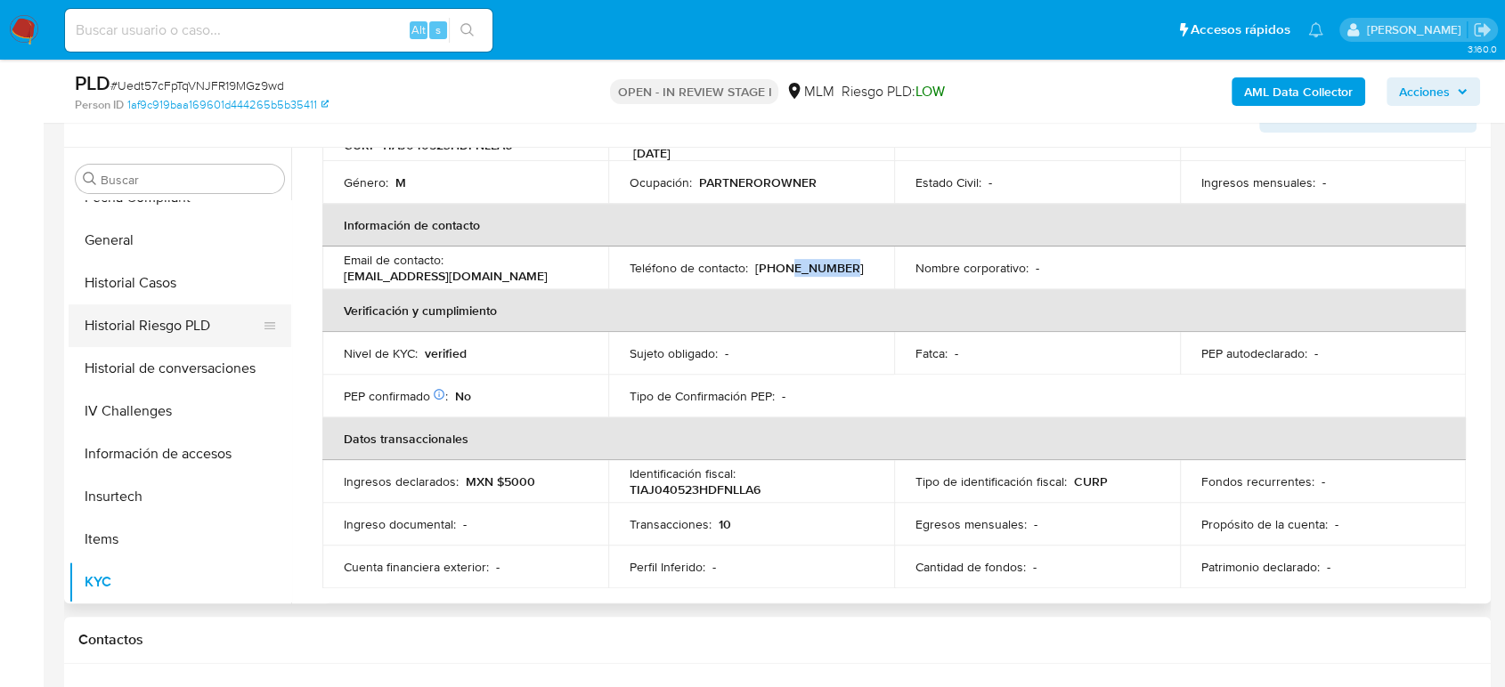
scroll to position [0, 0]
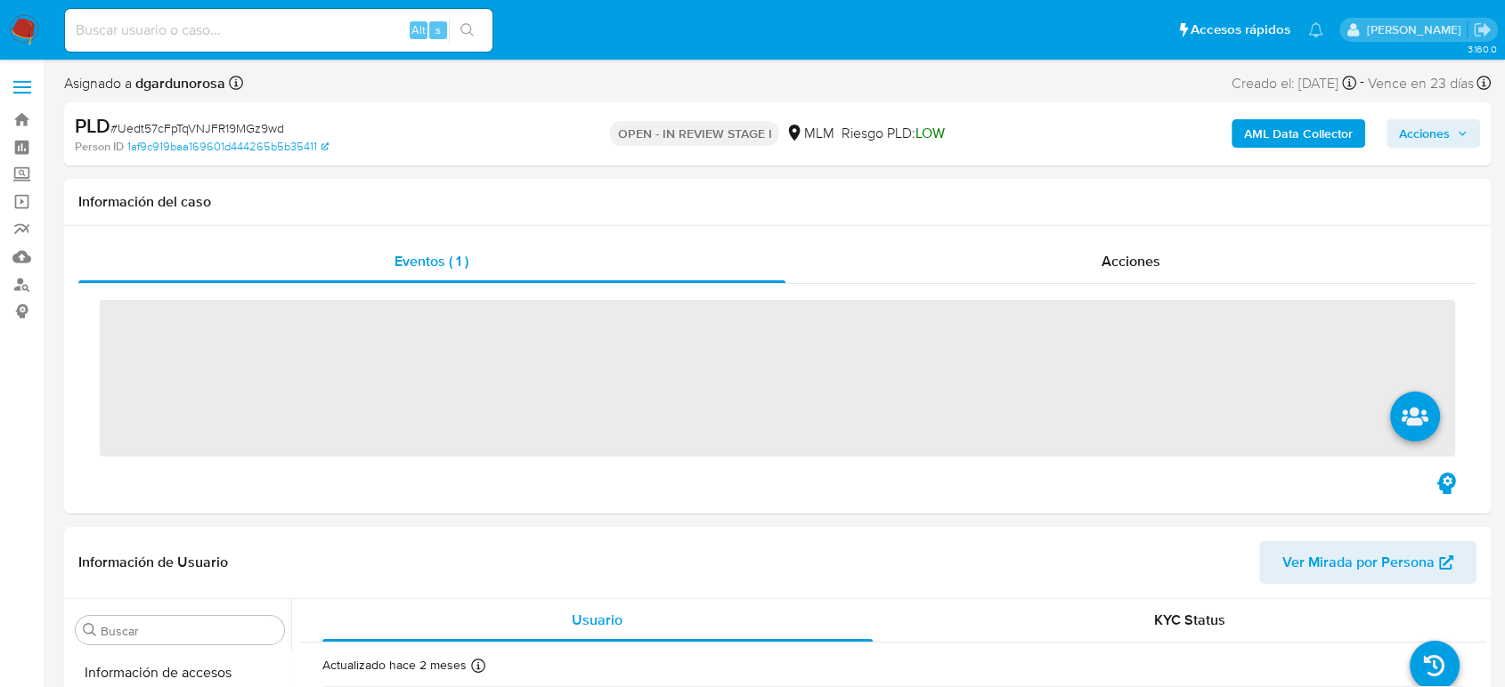
scroll to position [752, 0]
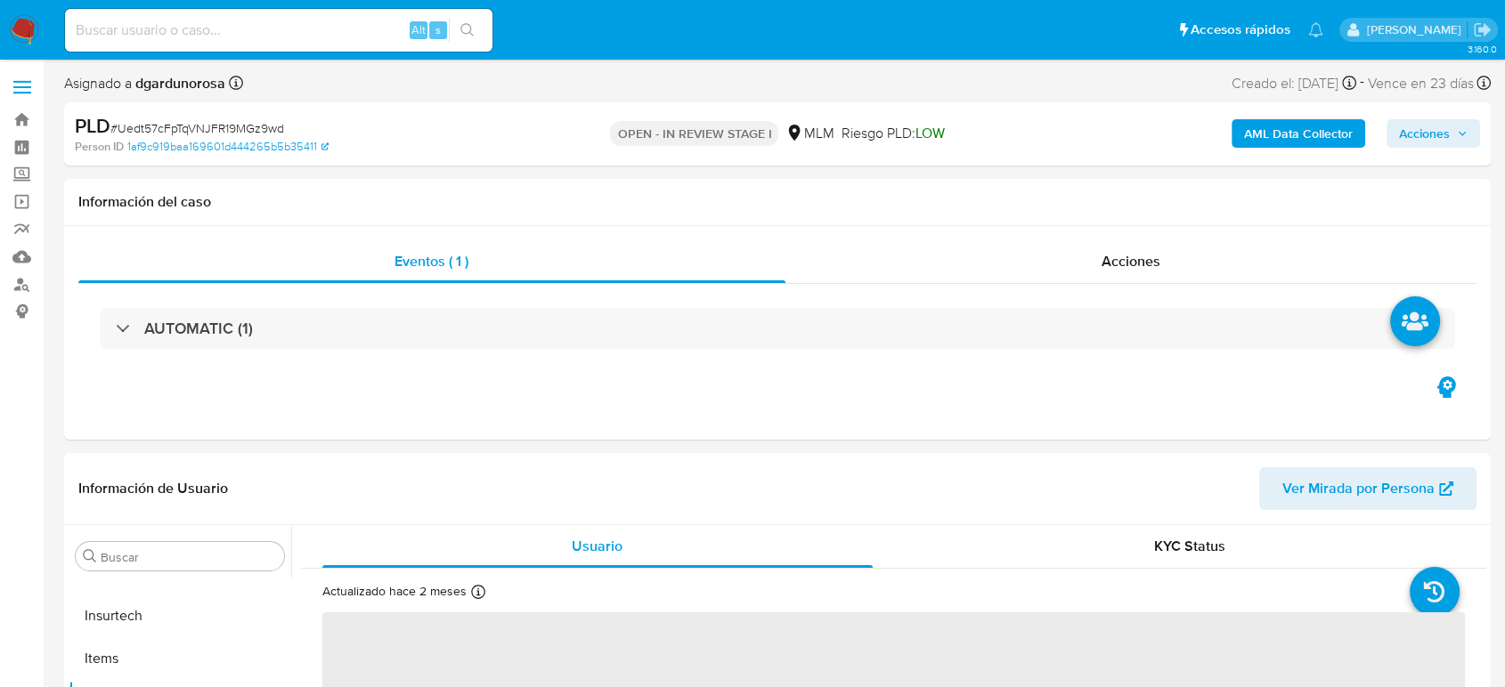
select select "10"
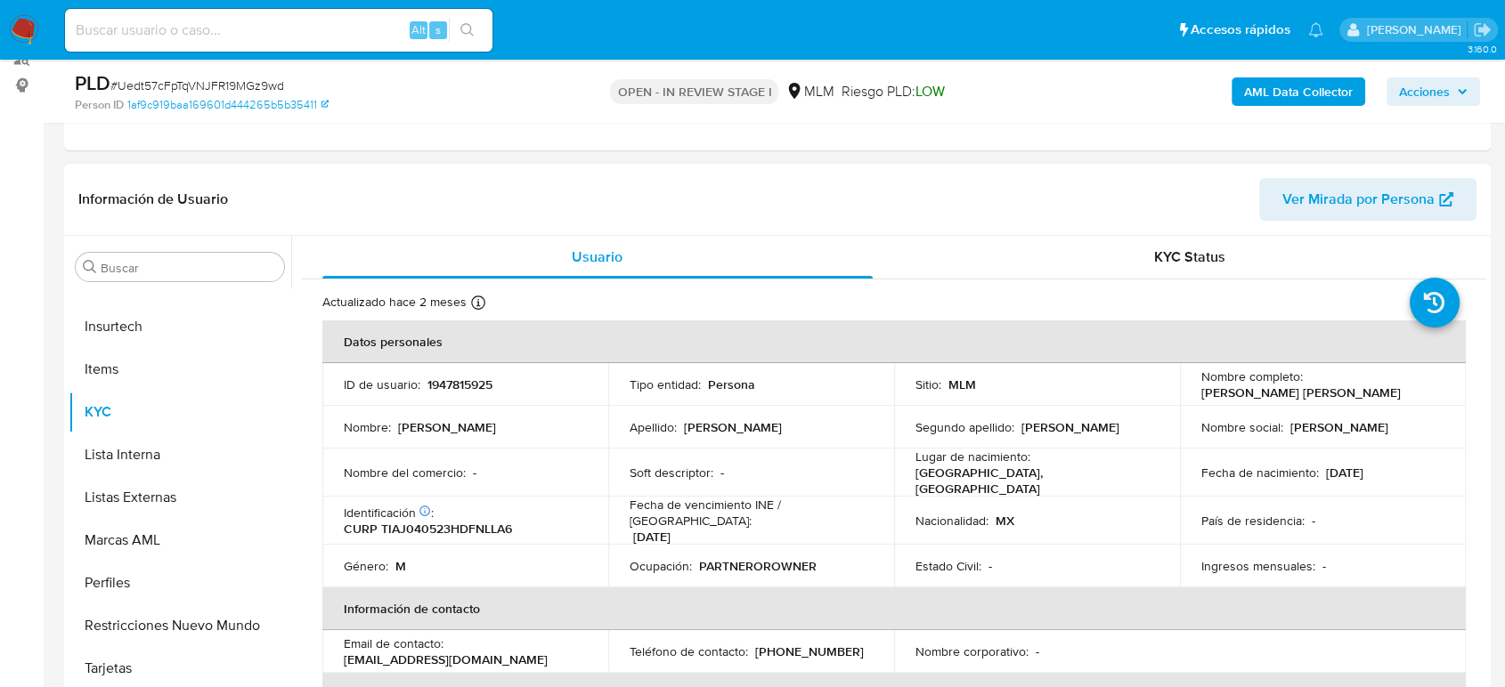
scroll to position [198, 0]
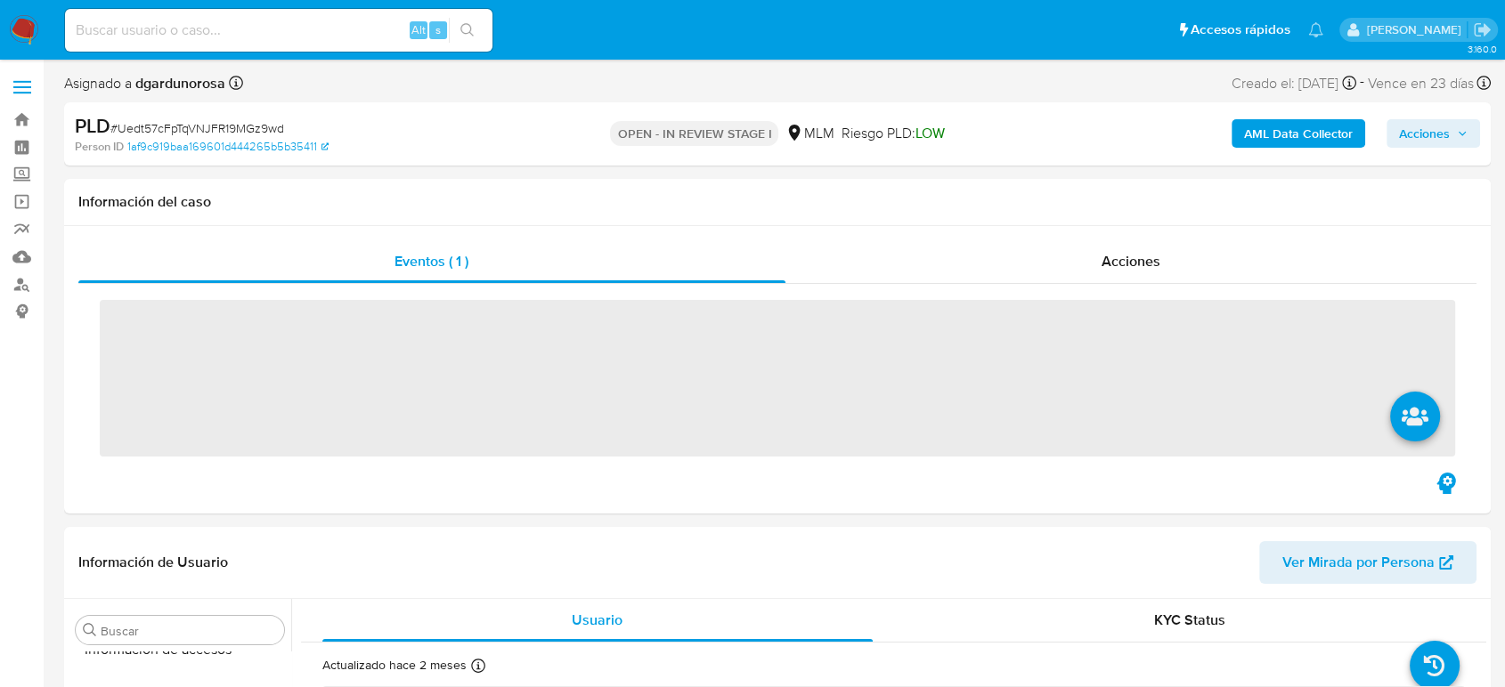
scroll to position [752, 0]
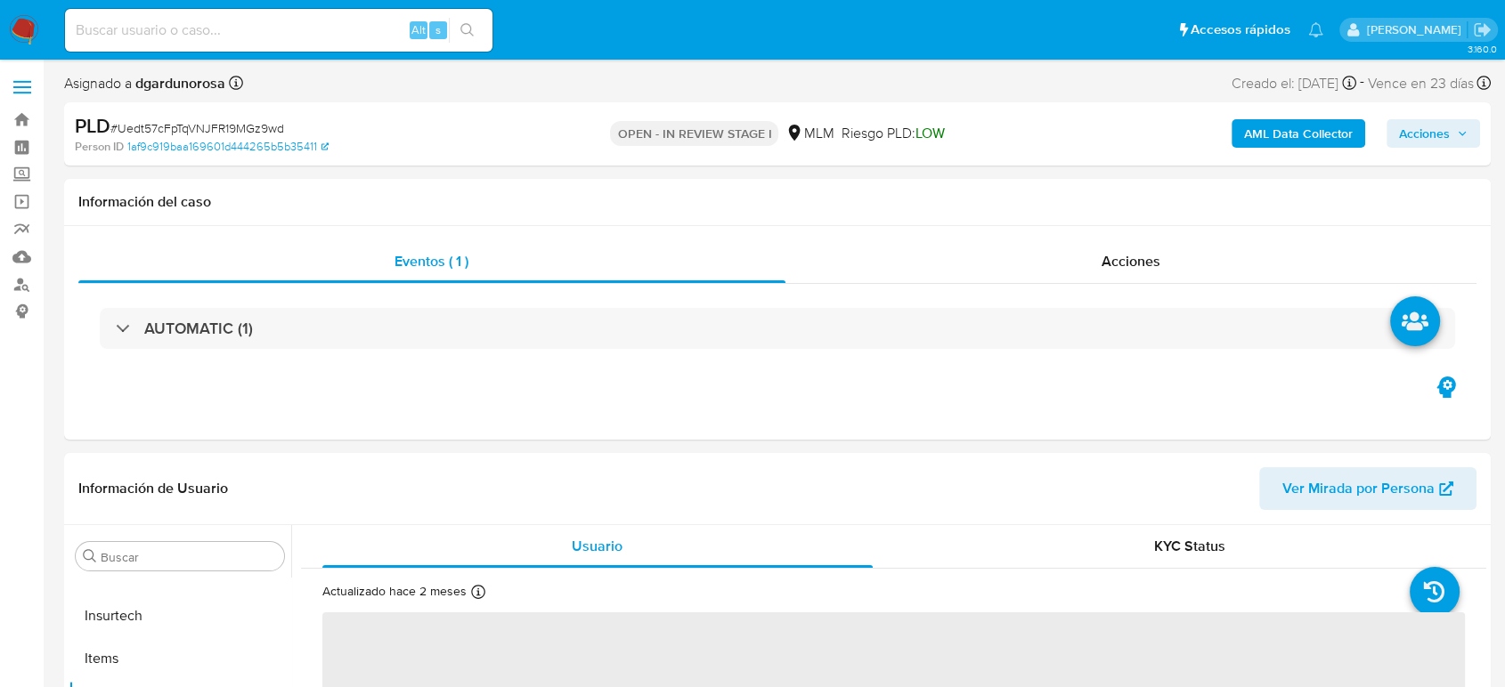
select select "10"
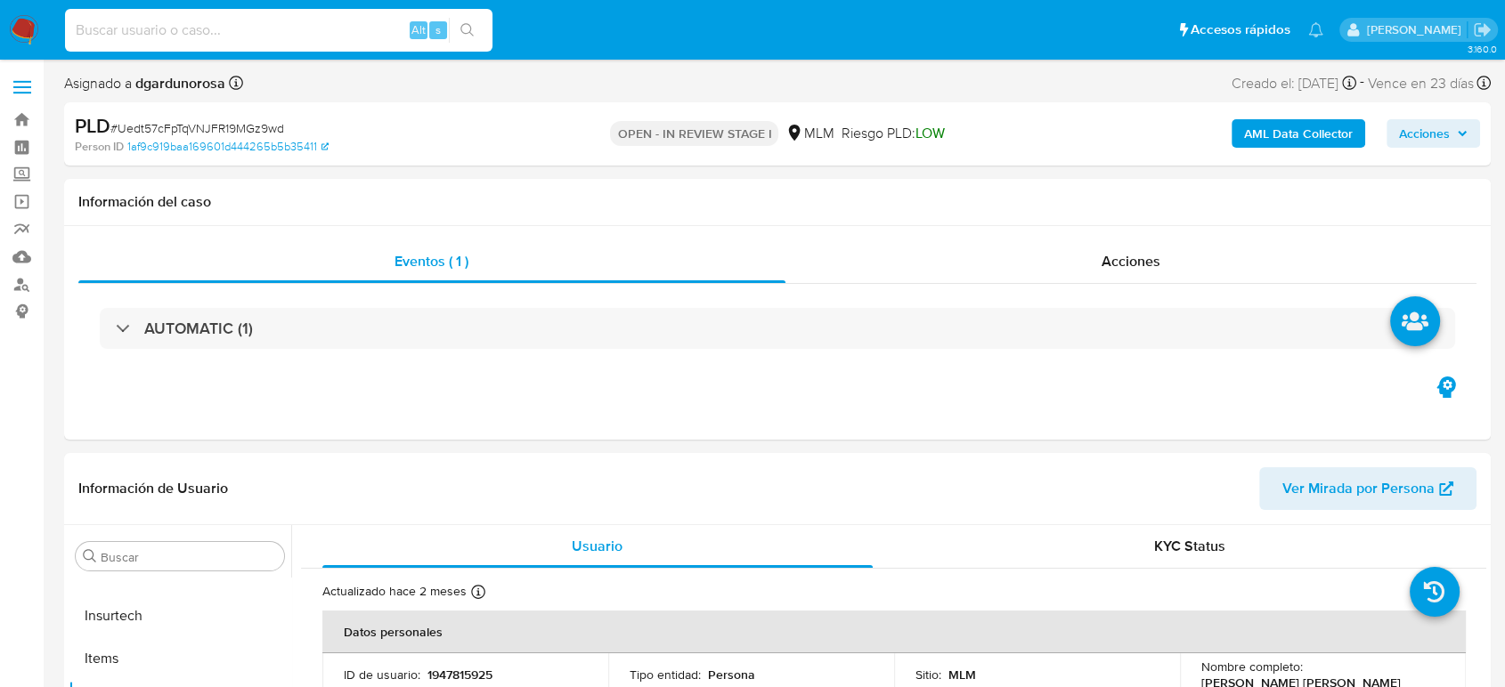
click at [261, 41] on input at bounding box center [278, 30] width 427 height 23
paste input "2497178412"
type input "2497178412"
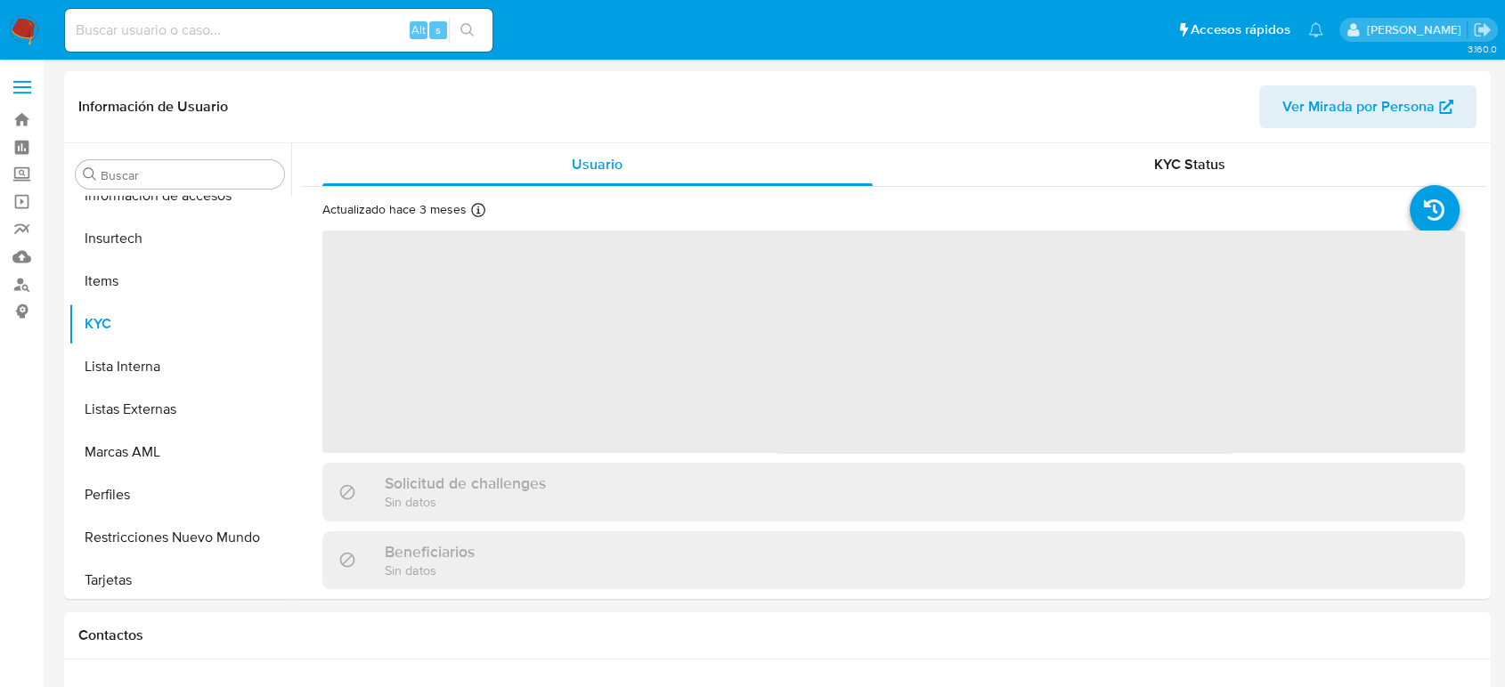
scroll to position [752, 0]
select select "10"
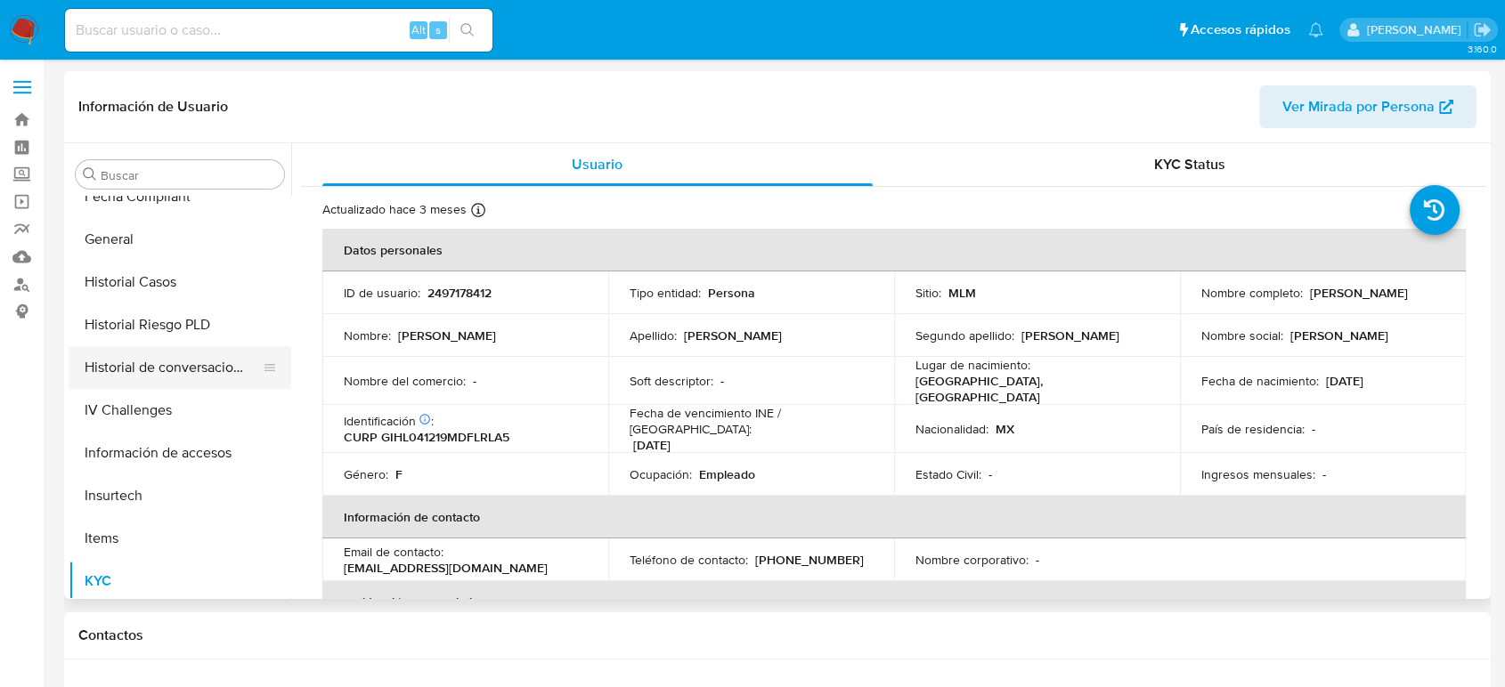
scroll to position [456, 0]
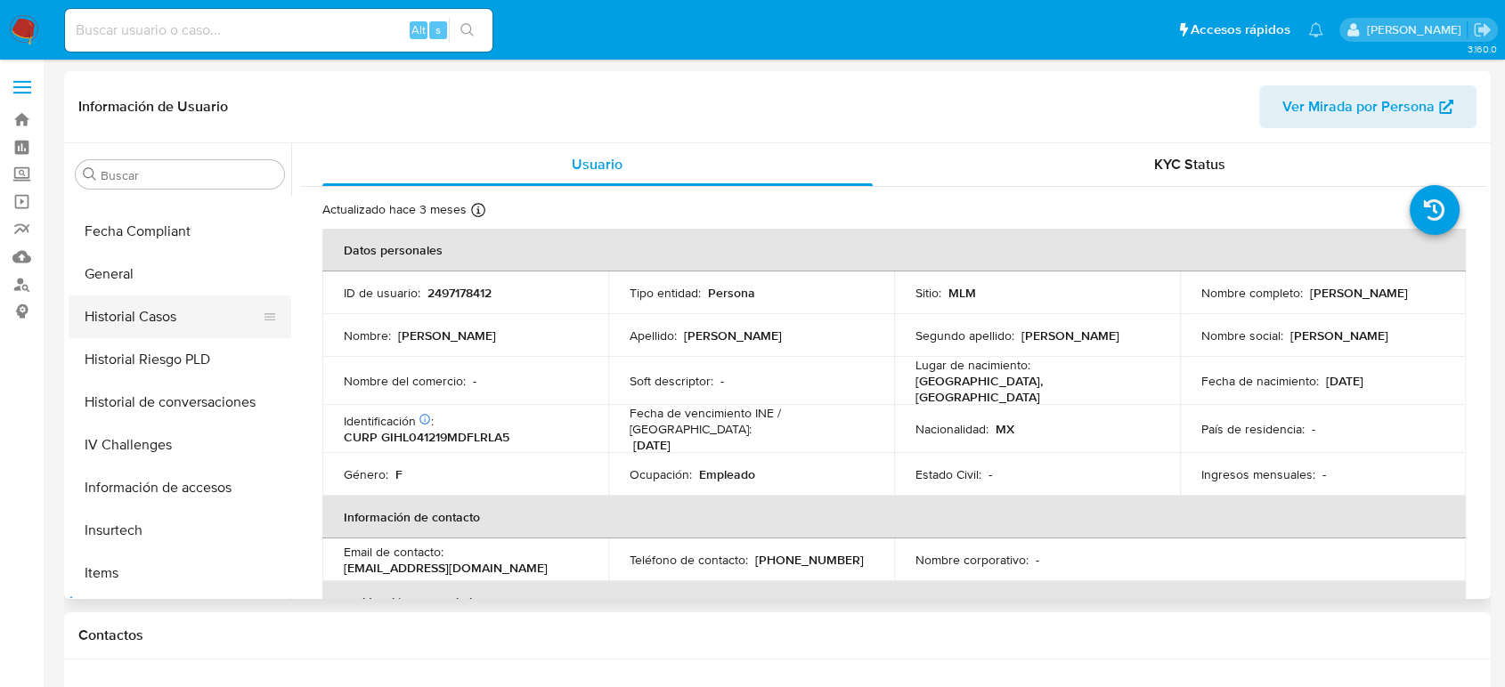
click at [157, 320] on button "Historial Casos" at bounding box center [173, 317] width 208 height 43
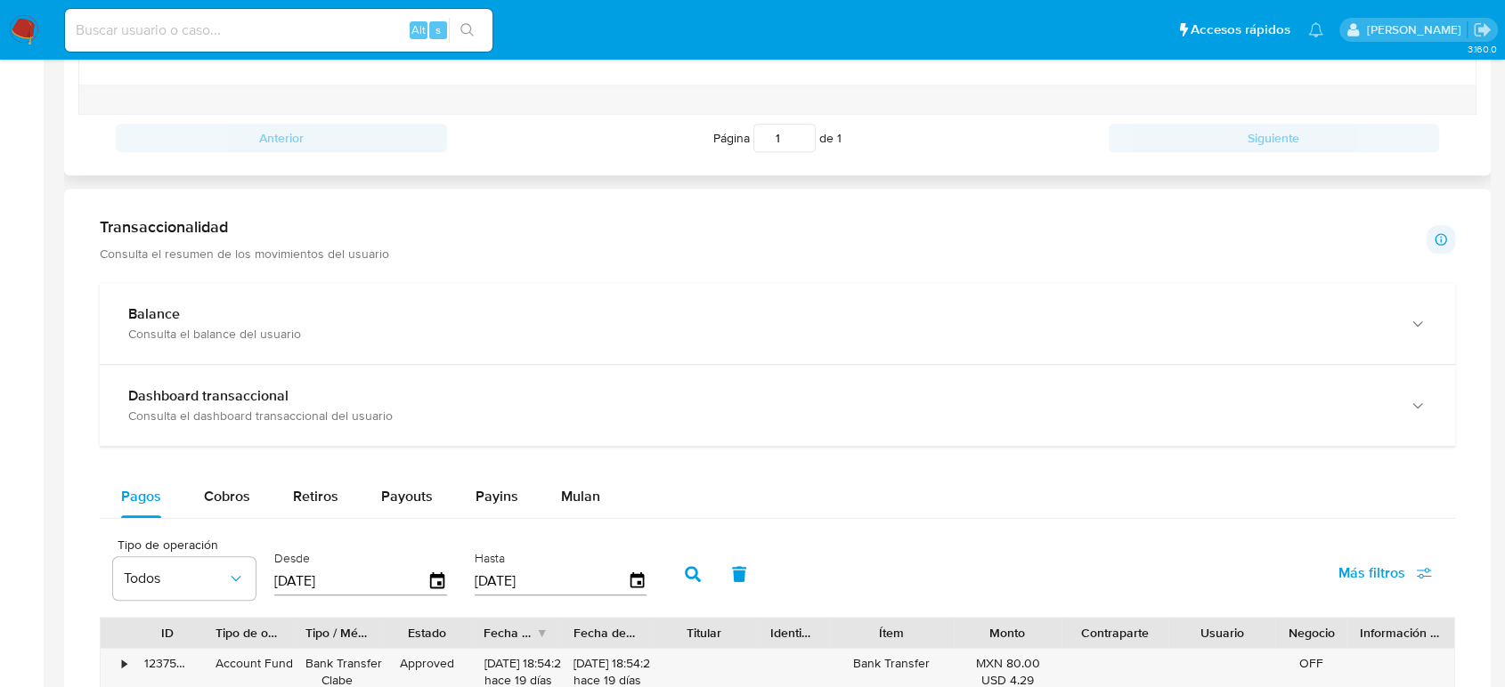
scroll to position [989, 0]
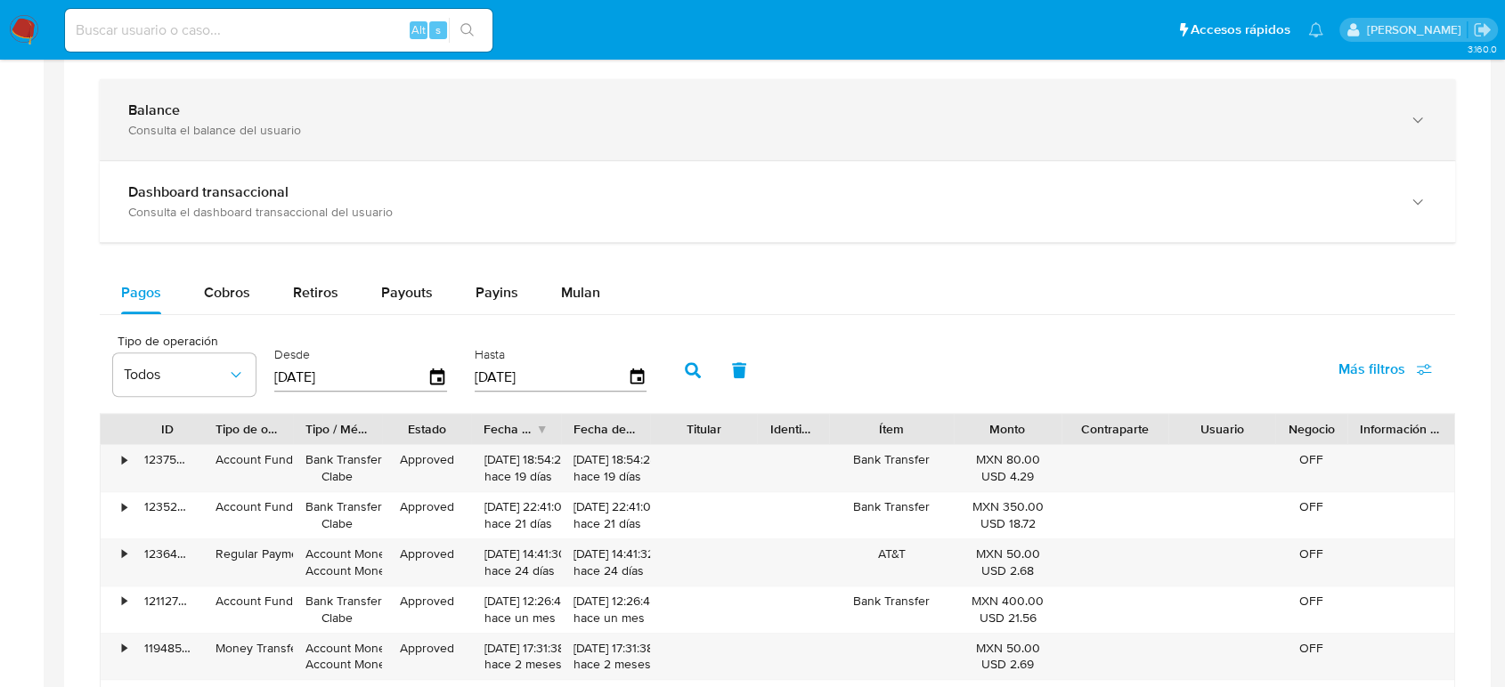
click at [243, 134] on div "Consulta el balance del usuario" at bounding box center [759, 130] width 1263 height 16
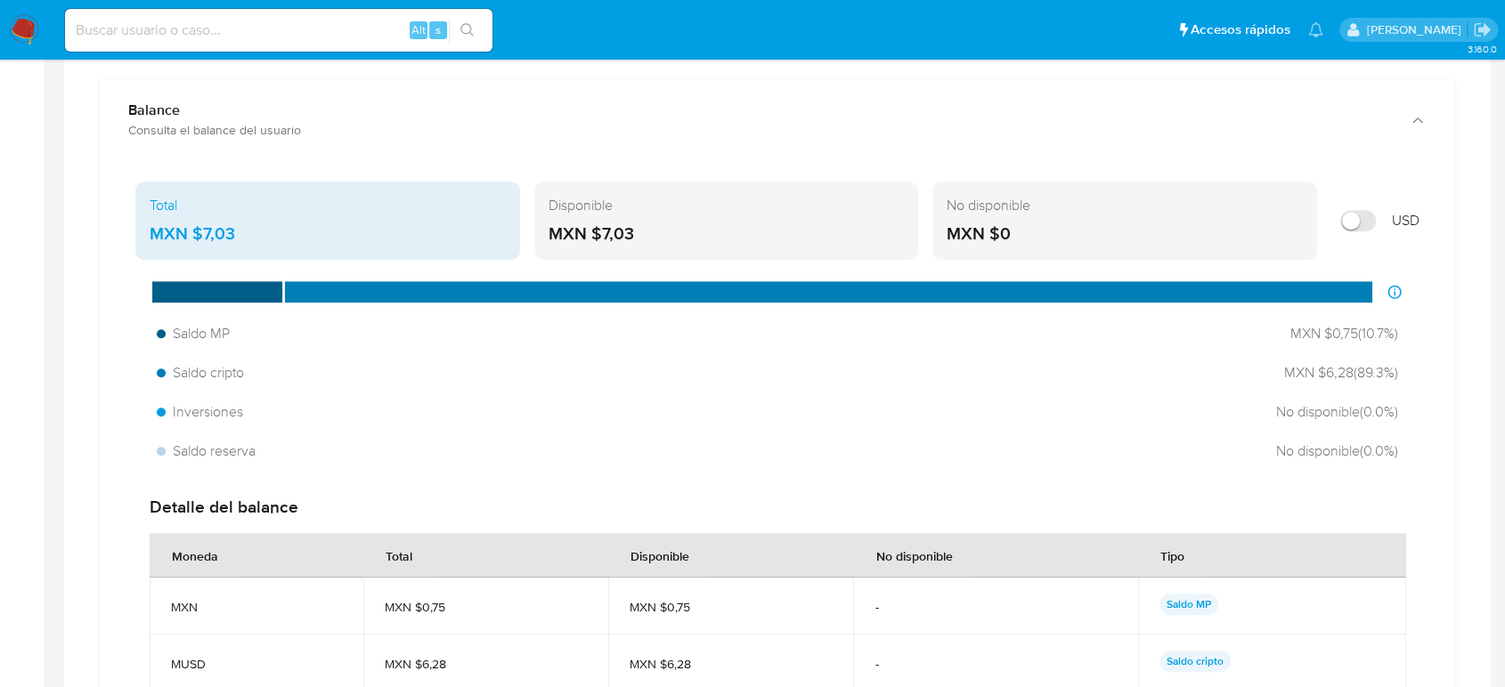
click at [169, 37] on input at bounding box center [278, 30] width 427 height 23
paste input "2263398538"
type input "2263398538"
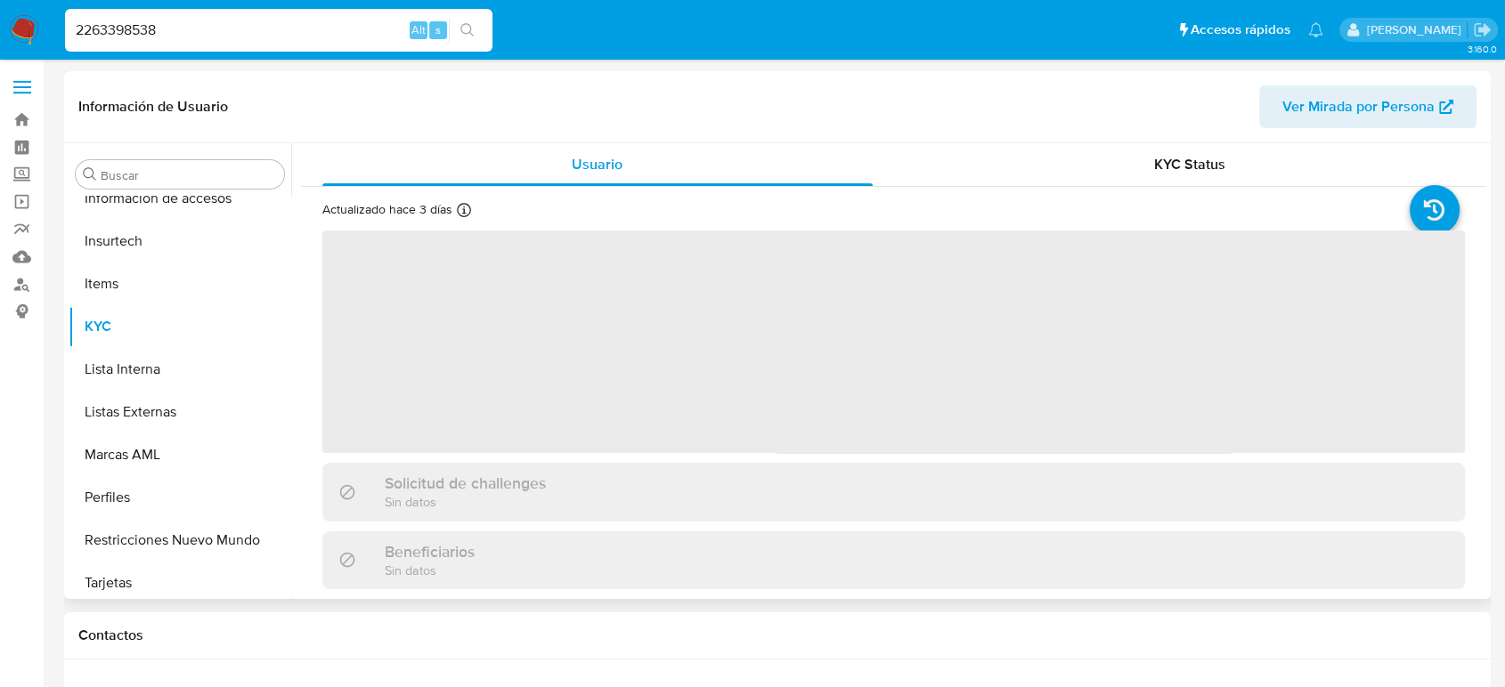
scroll to position [752, 0]
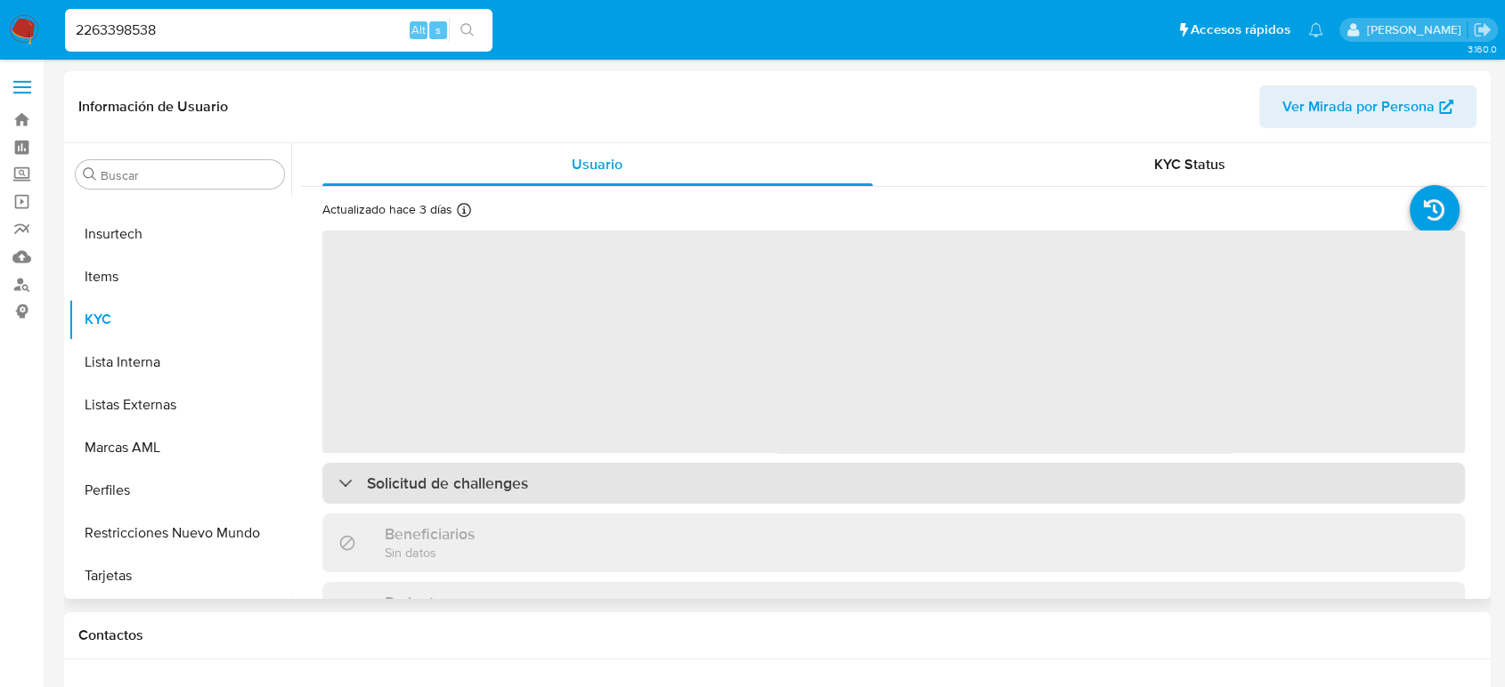
select select "10"
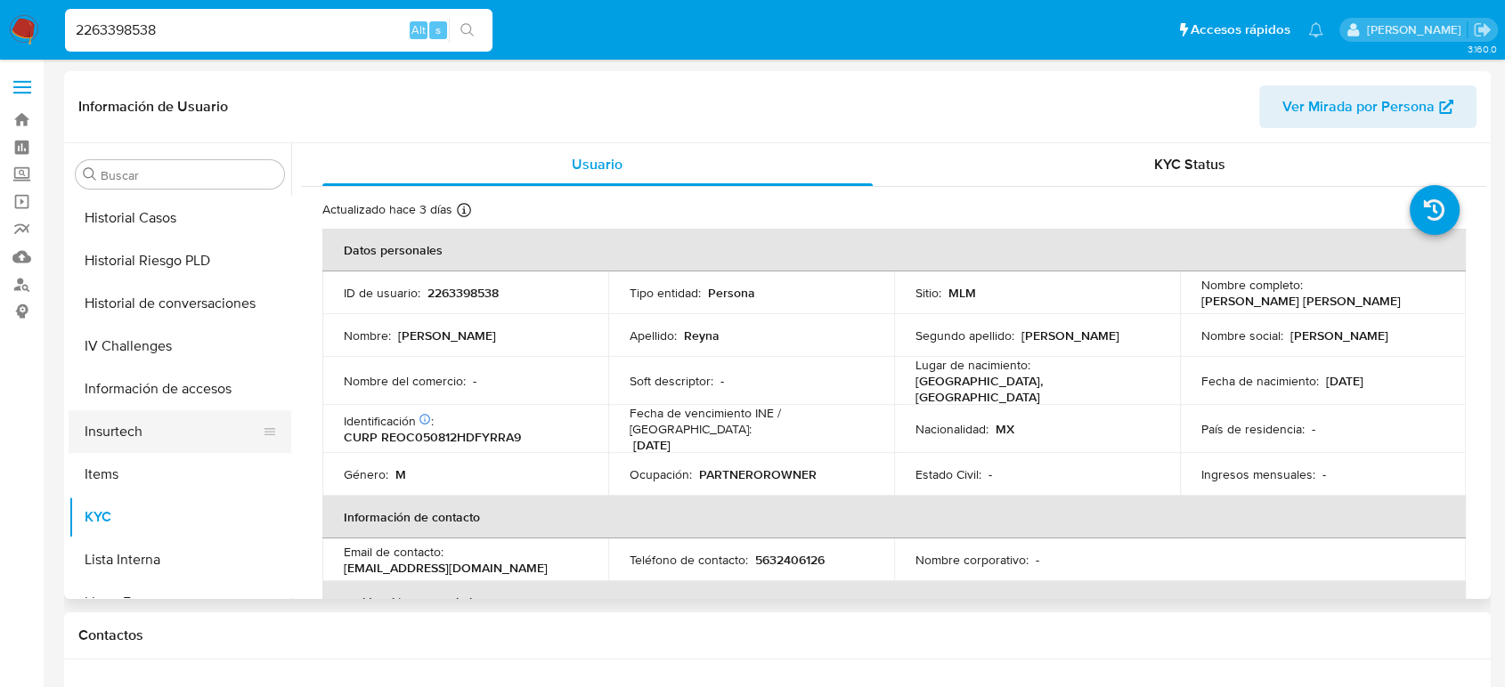
scroll to position [356, 0]
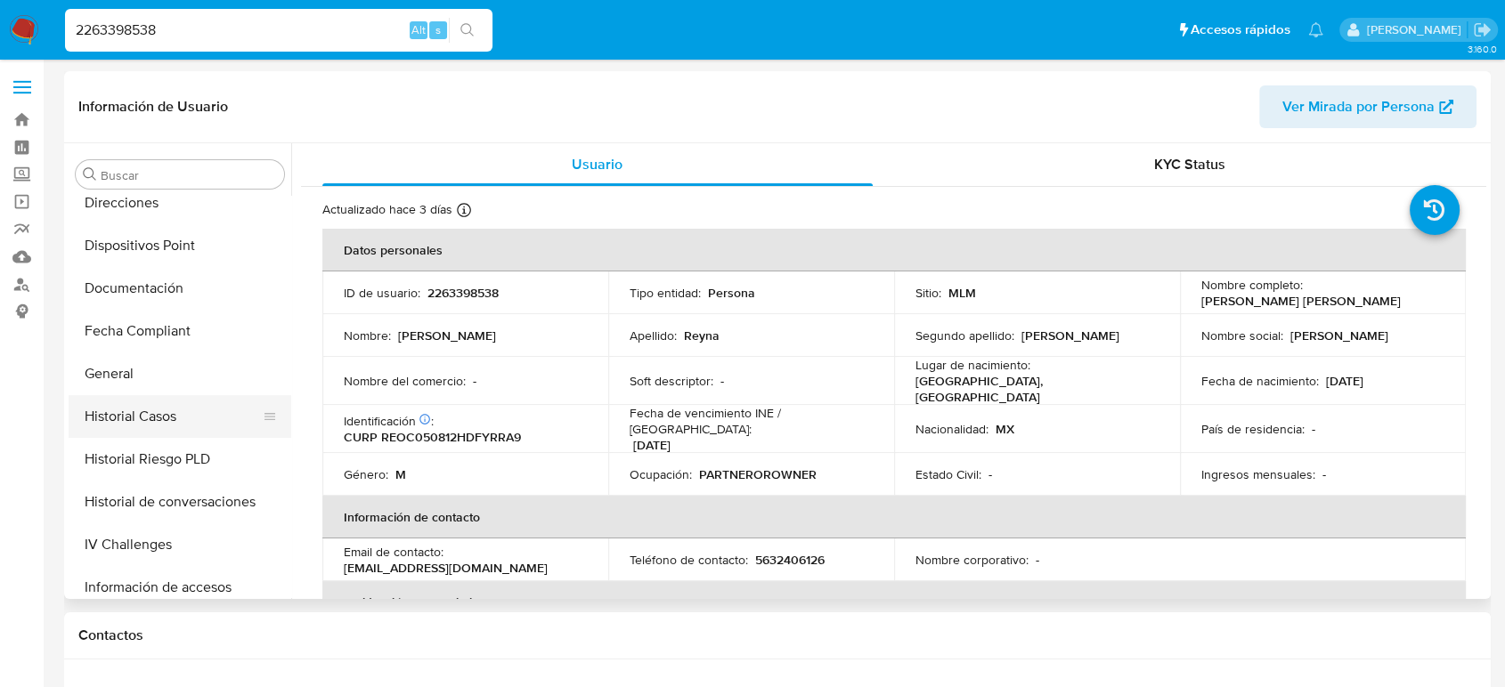
click at [157, 419] on button "Historial Casos" at bounding box center [173, 416] width 208 height 43
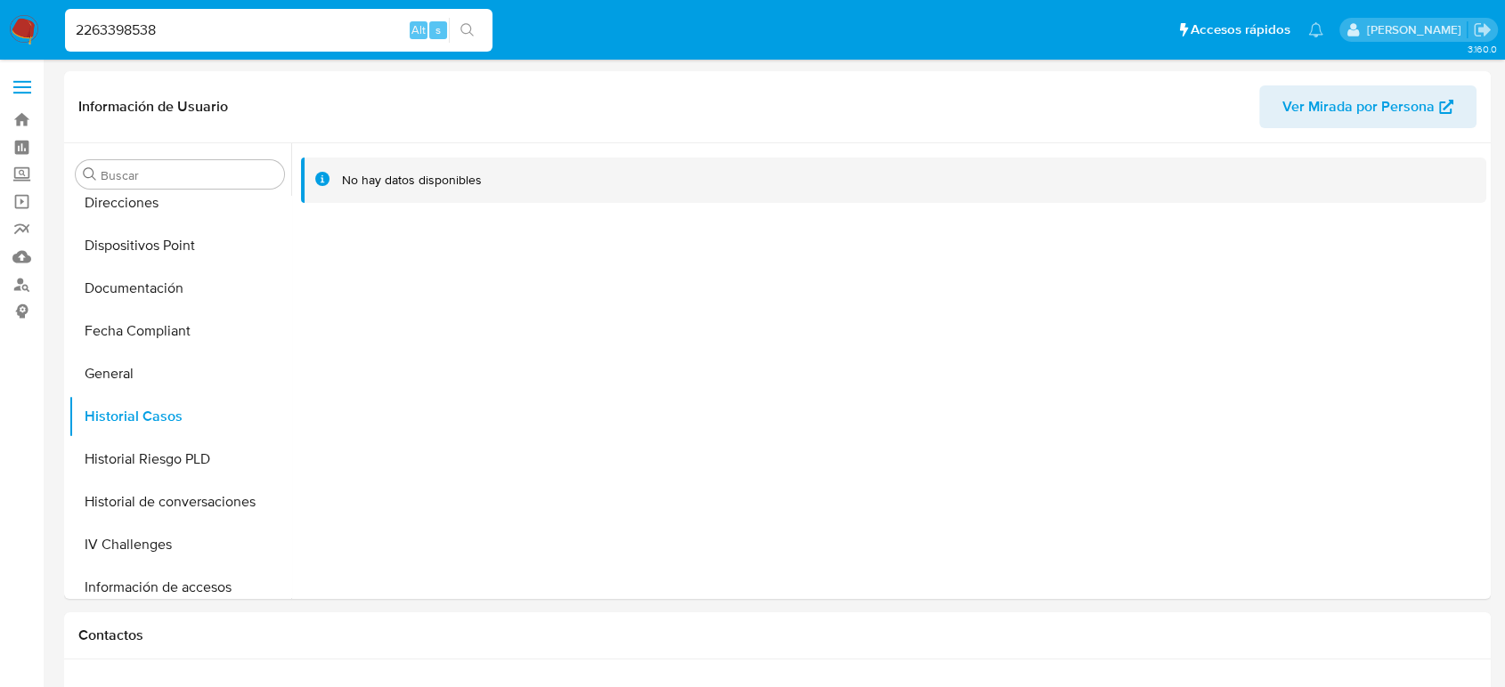
click at [140, 24] on input "2263398538" at bounding box center [278, 30] width 427 height 23
paste input "1792839796"
type input "1792839796"
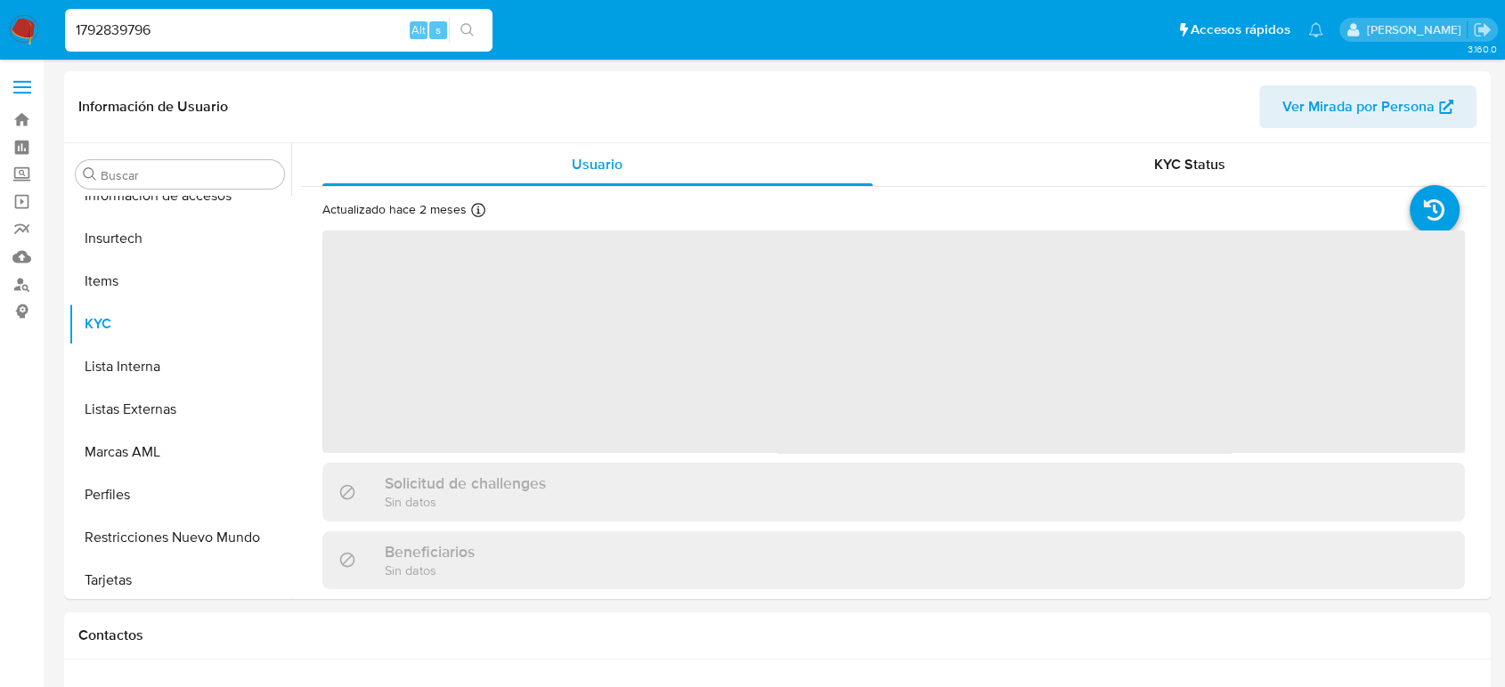
scroll to position [752, 0]
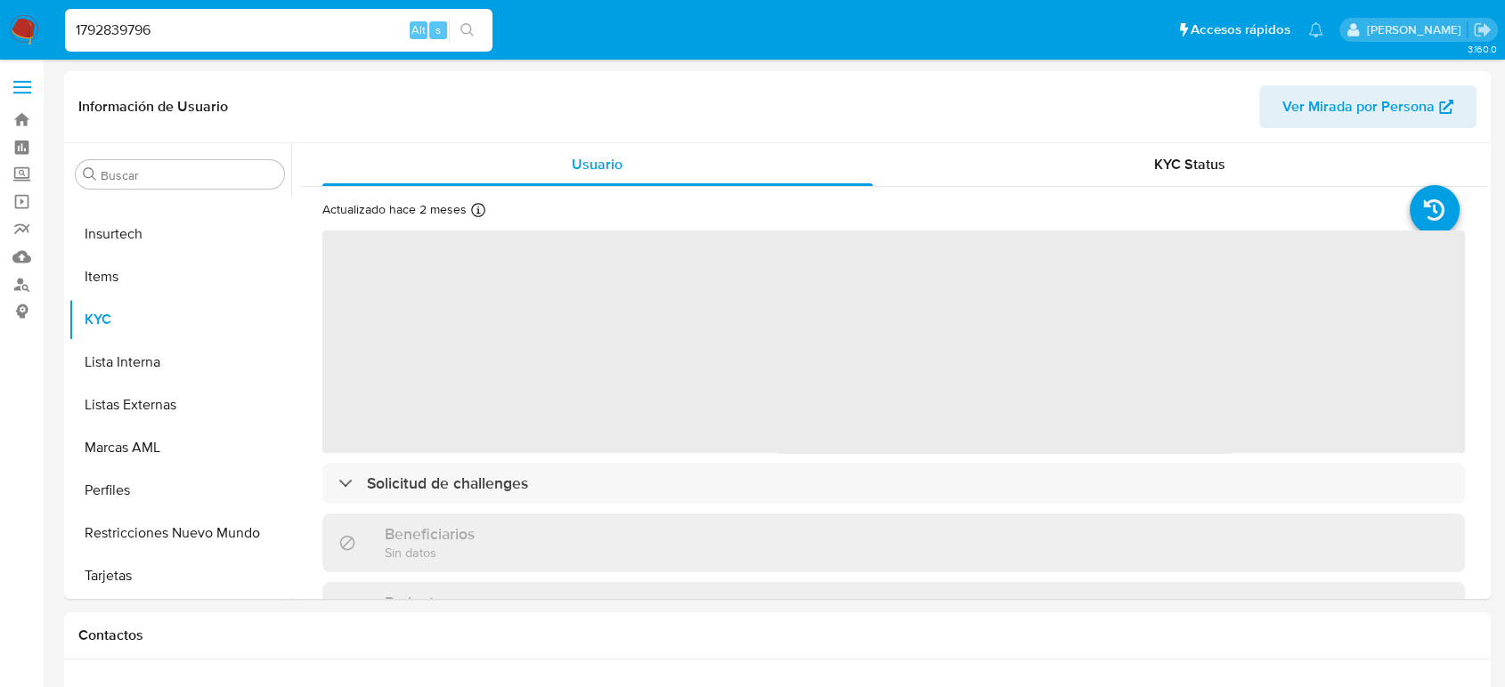
select select "10"
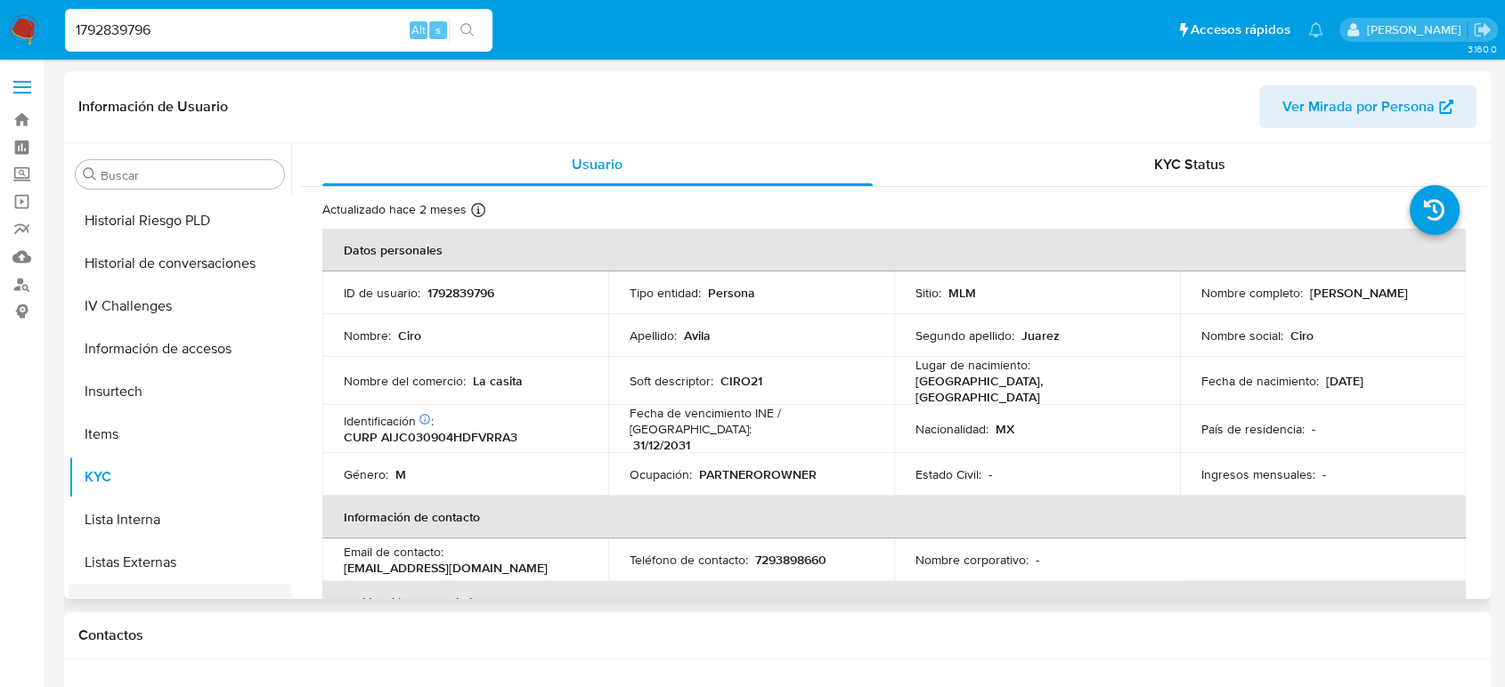
scroll to position [456, 0]
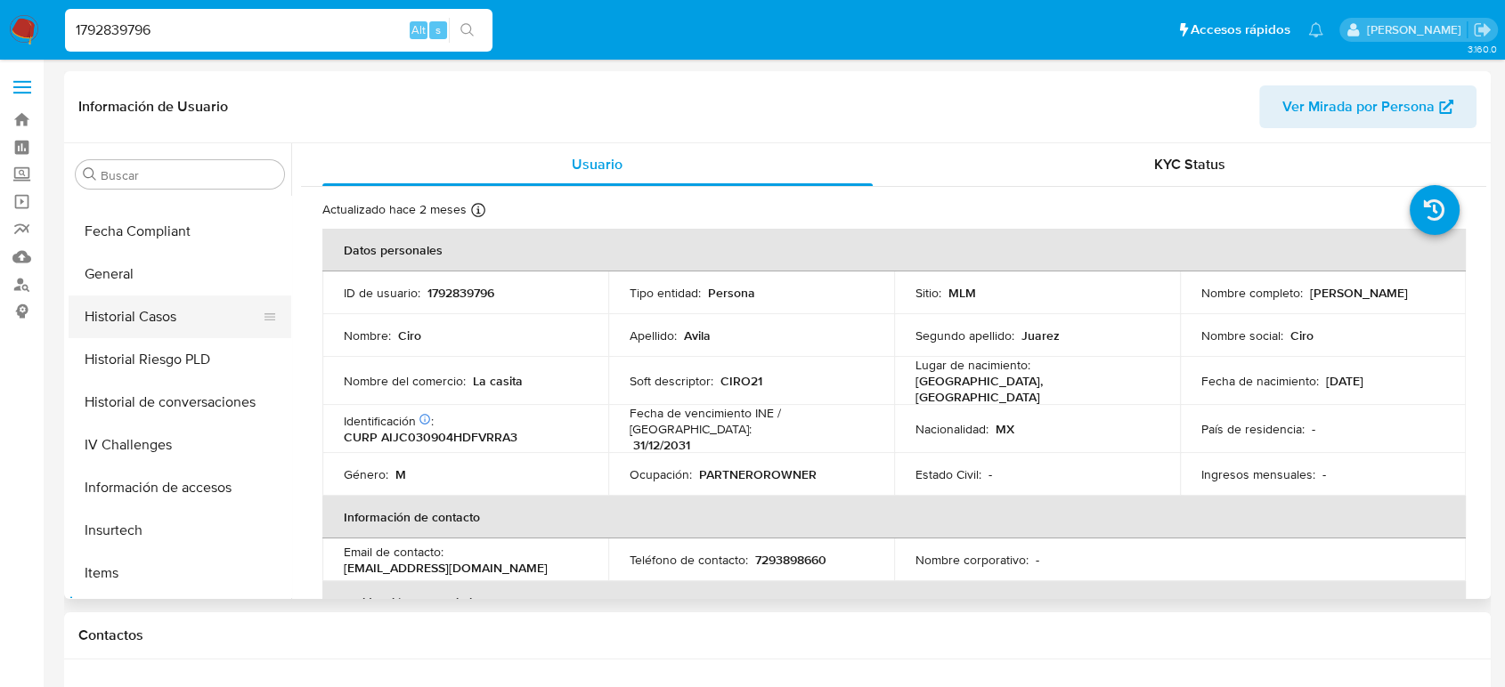
click at [172, 323] on button "Historial Casos" at bounding box center [173, 317] width 208 height 43
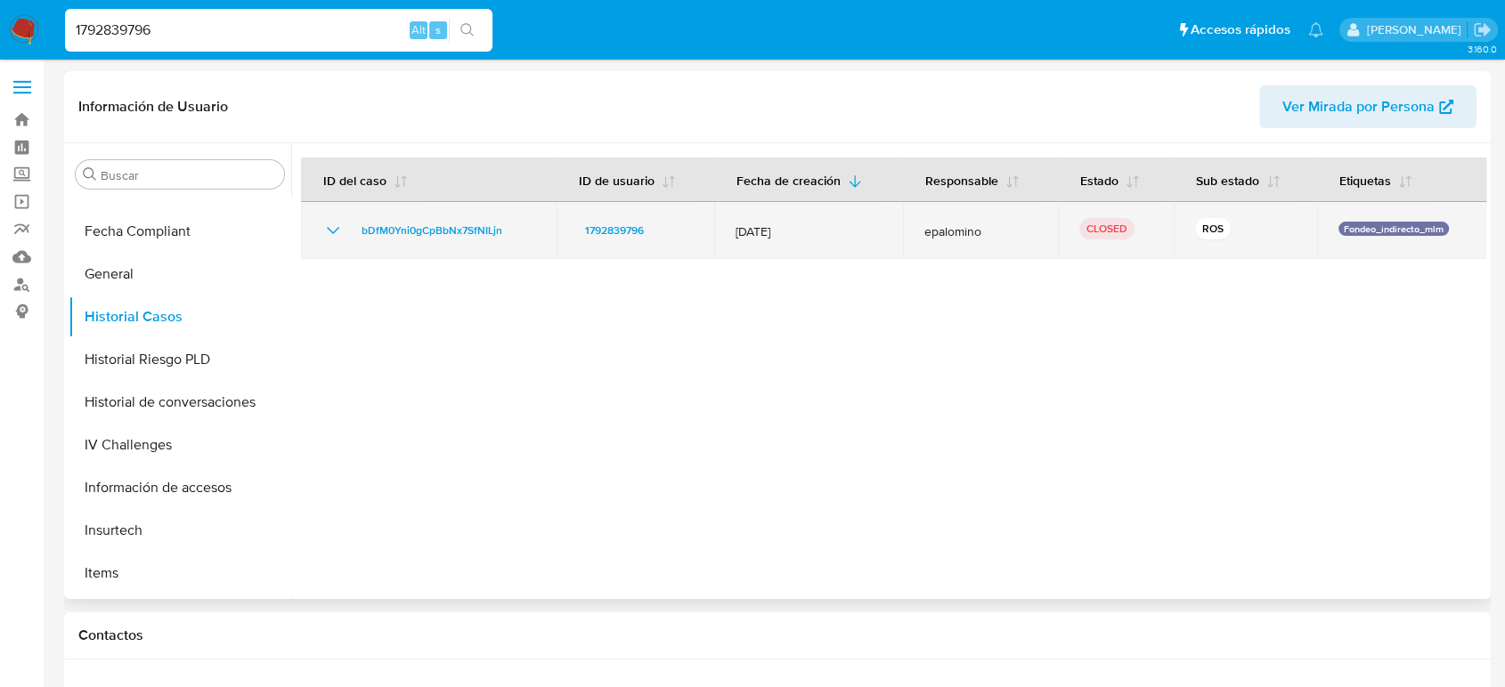
click at [336, 224] on icon "Mostrar/Ocultar" at bounding box center [332, 230] width 21 height 21
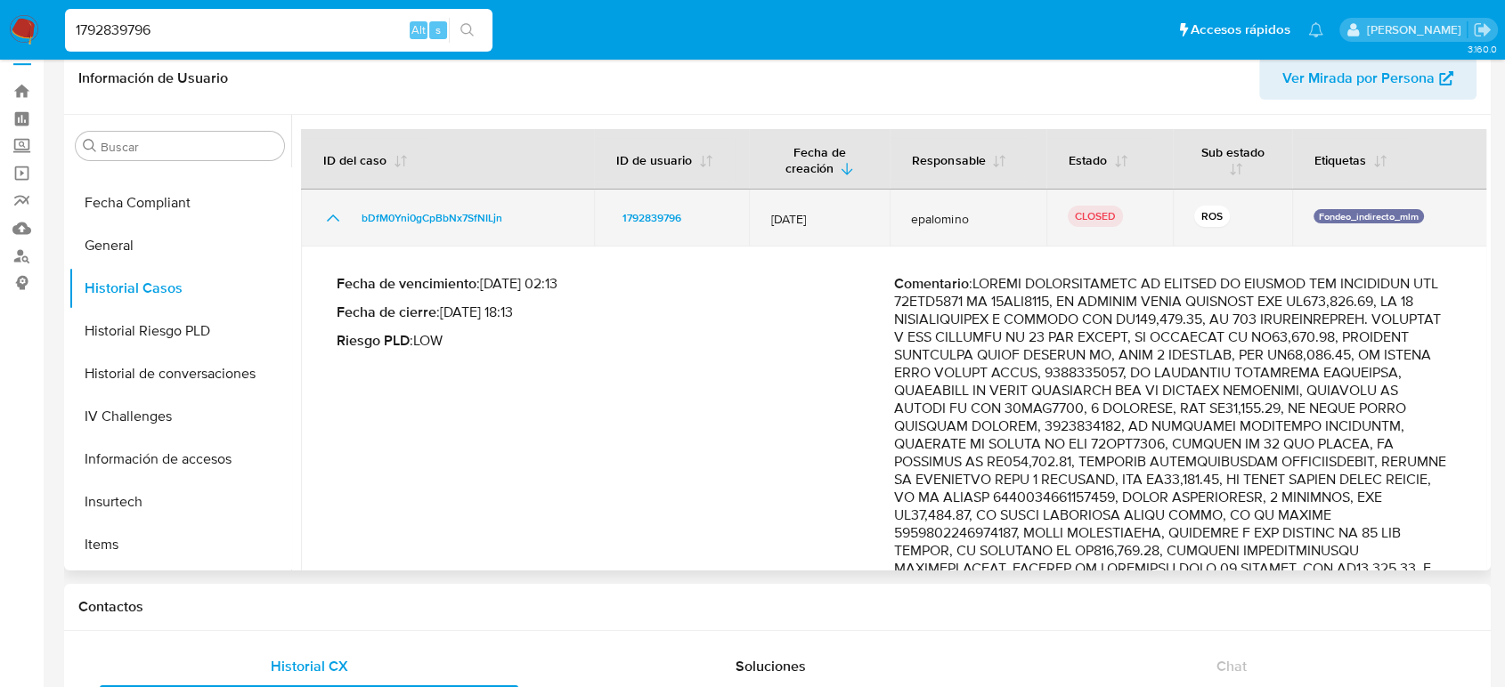
scroll to position [0, 0]
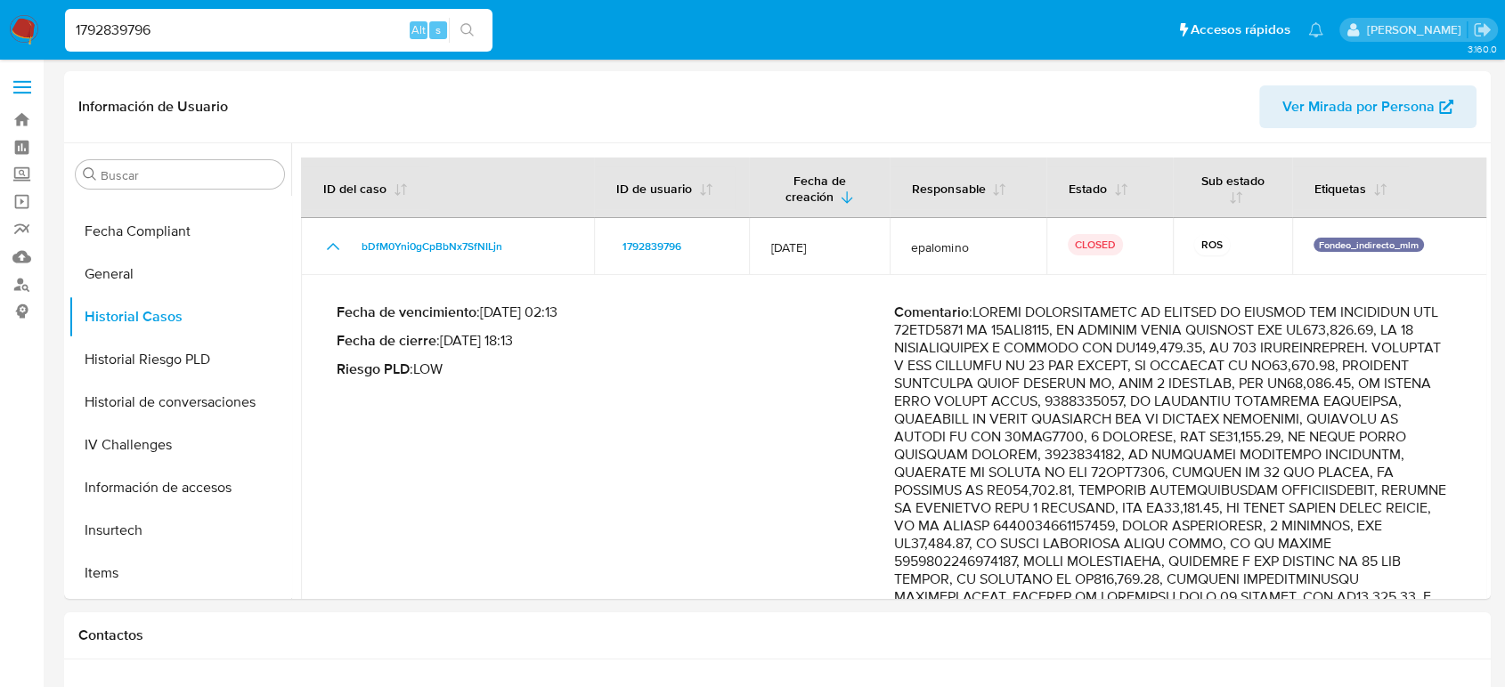
click at [24, 94] on label at bounding box center [22, 87] width 45 height 37
click at [0, 0] on input "checkbox" at bounding box center [0, 0] width 0 height 0
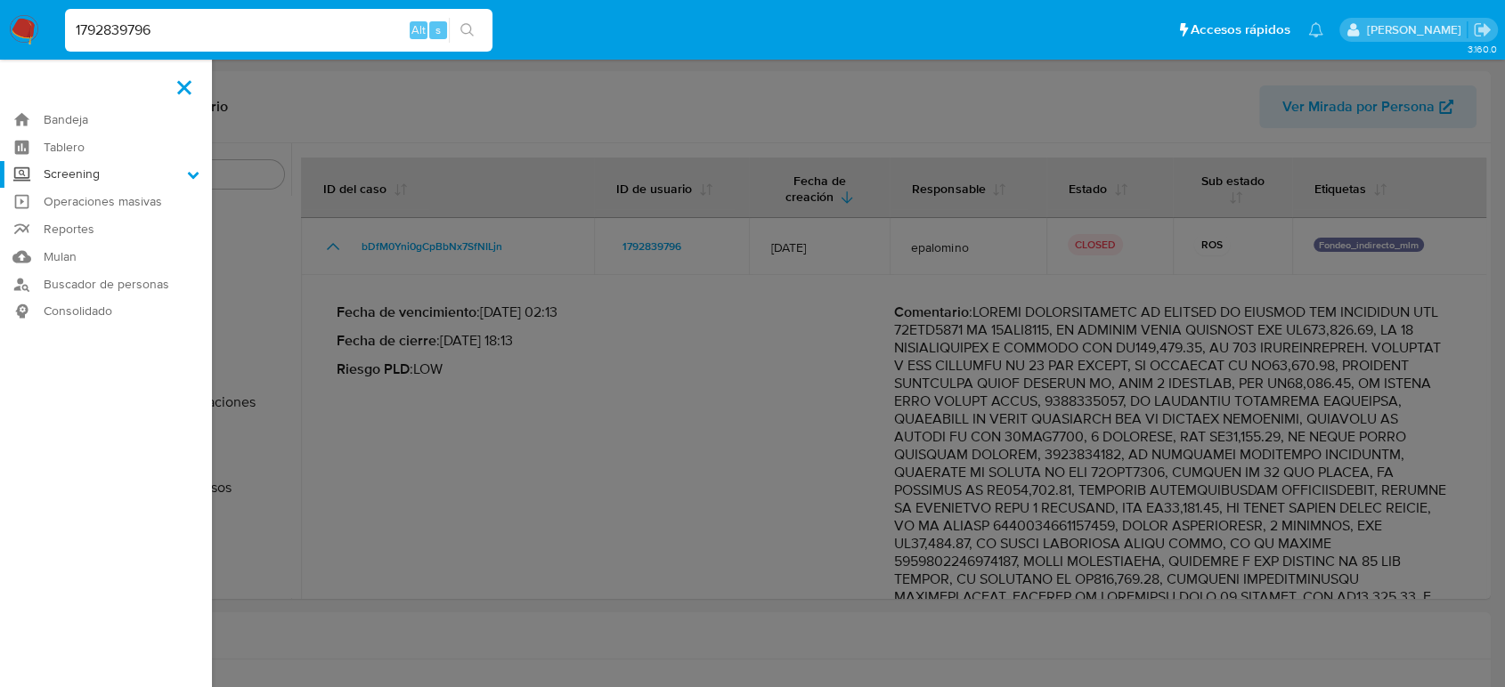
click at [134, 175] on label "Screening" at bounding box center [106, 175] width 212 height 28
click at [0, 0] on input "Screening" at bounding box center [0, 0] width 0 height 0
click at [101, 248] on link "Herramientas" at bounding box center [106, 244] width 212 height 22
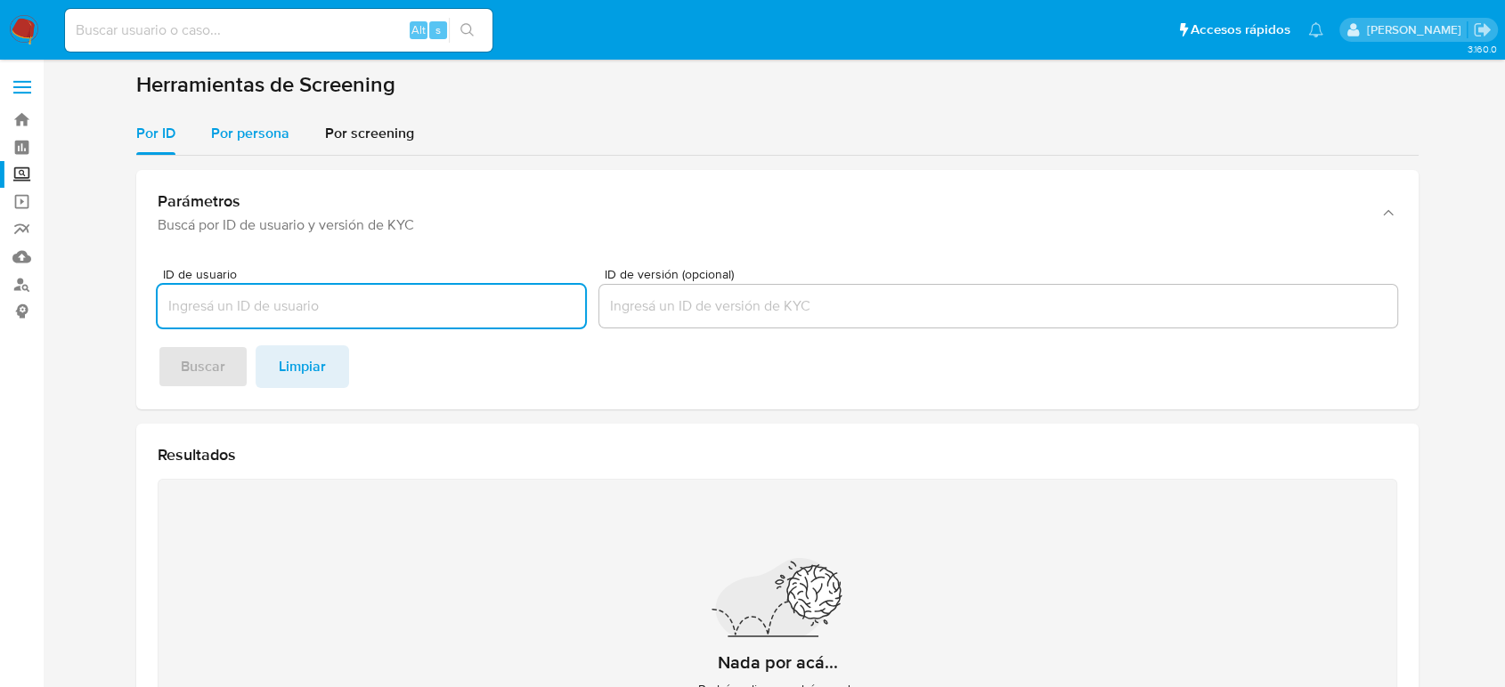
click at [295, 118] on button "Por persona" at bounding box center [250, 133] width 114 height 43
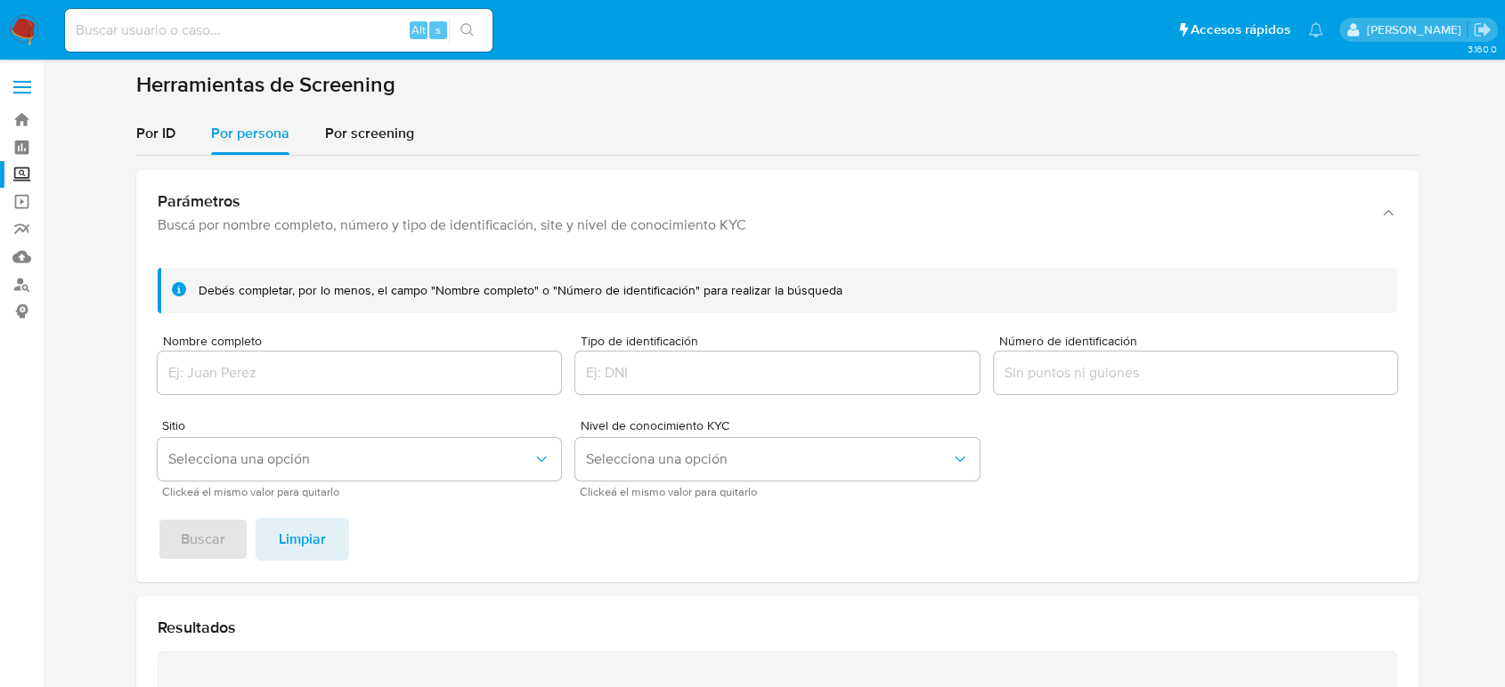
click at [271, 392] on div at bounding box center [359, 373] width 403 height 43
click at [277, 380] on input "Nombre completo" at bounding box center [359, 373] width 403 height 23
paste input "[PERSON_NAME] [PERSON_NAME]"
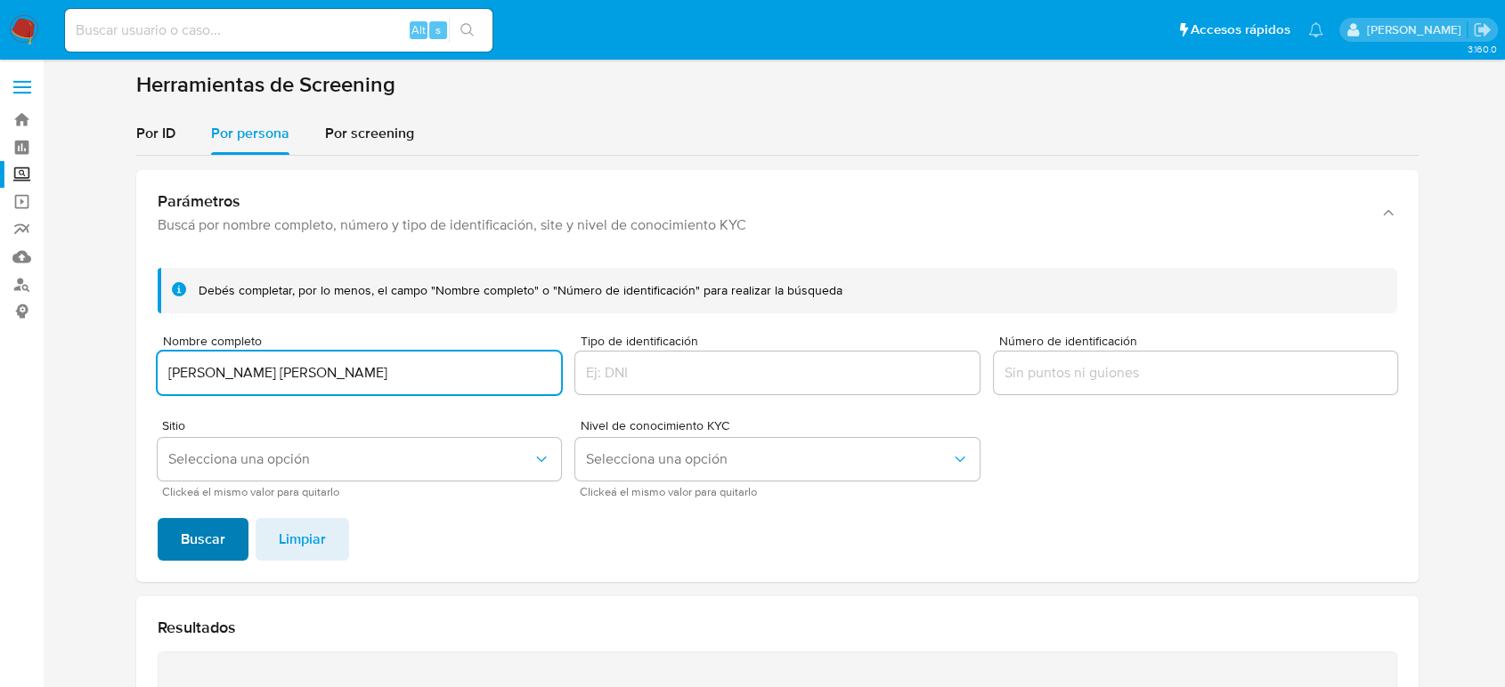
click at [237, 533] on button "Buscar" at bounding box center [203, 539] width 91 height 43
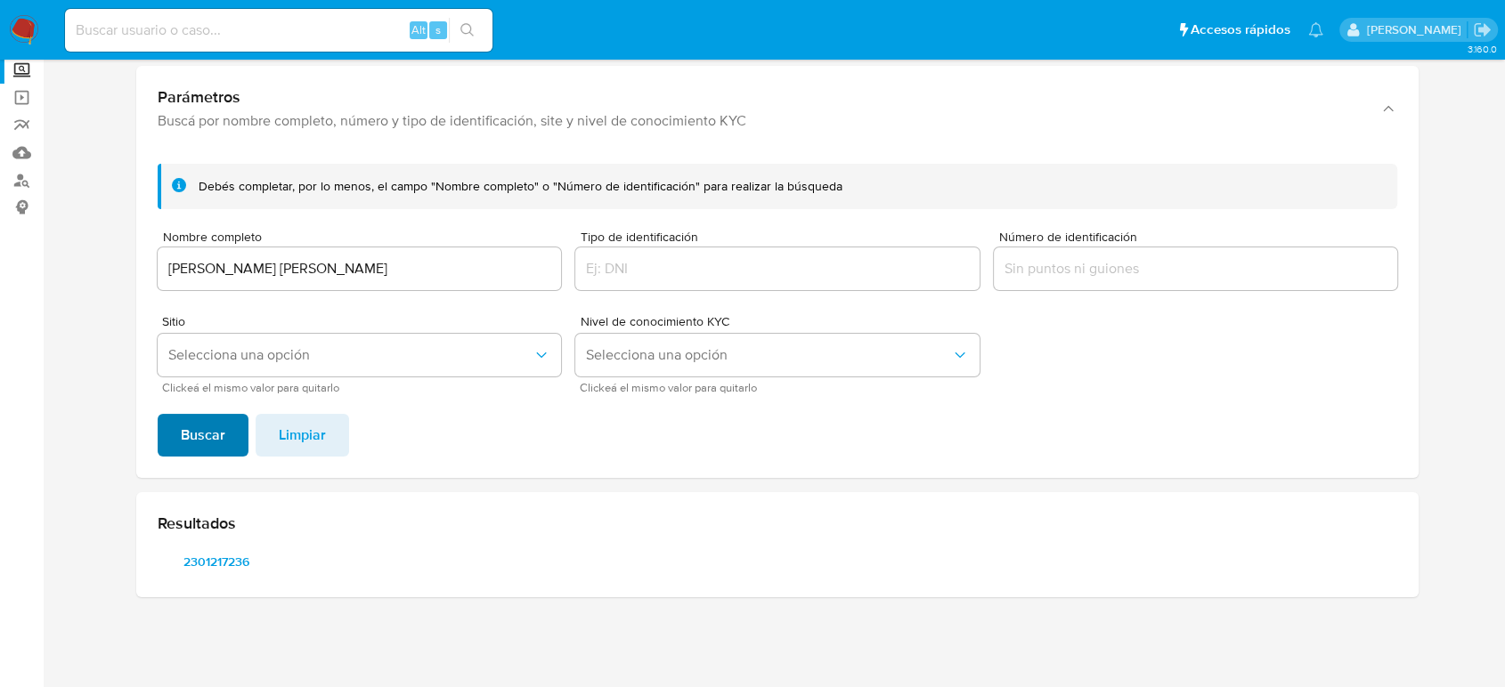
scroll to position [103, 0]
click at [238, 552] on span "2301217236" at bounding box center [216, 562] width 93 height 25
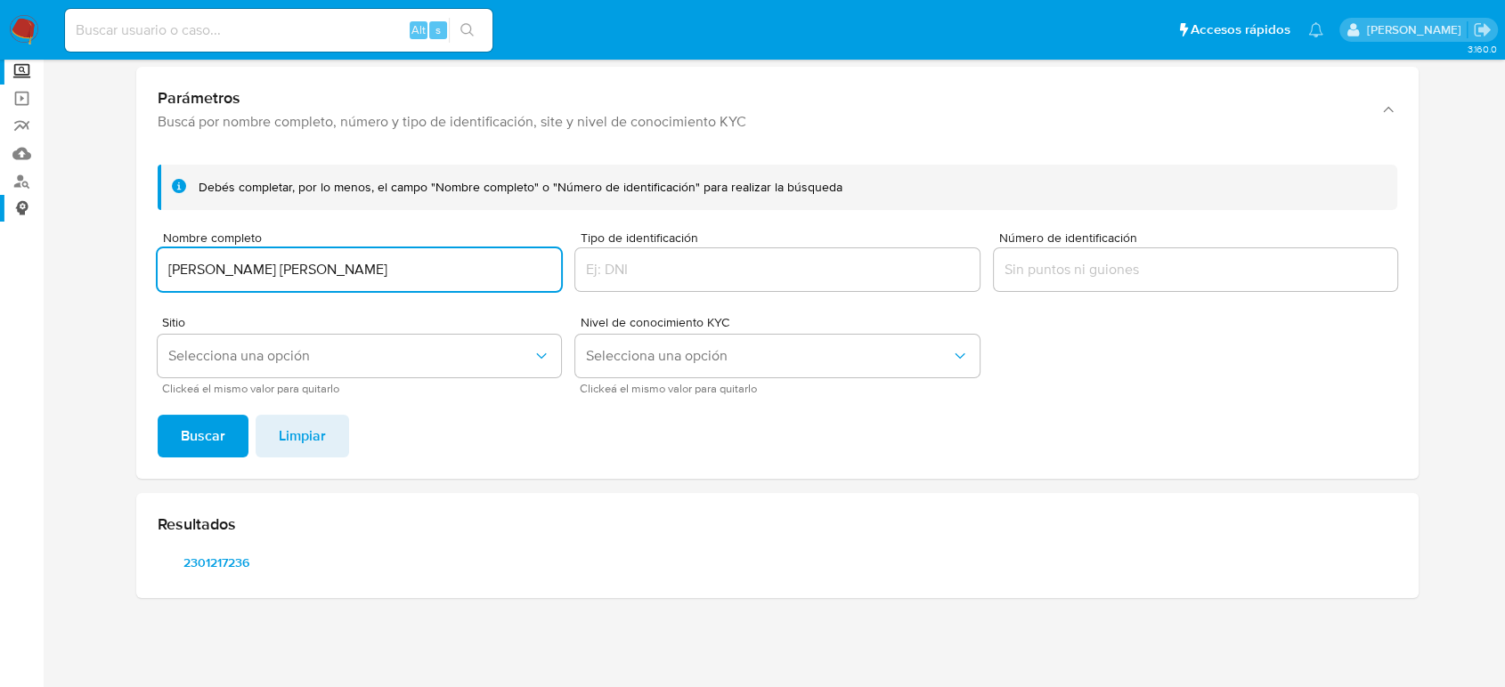
drag, startPoint x: 401, startPoint y: 272, endPoint x: 0, endPoint y: 221, distance: 404.0
click at [0, 221] on section "Bandeja Tablero Screening Búsqueda en Listas Watchlist Herramientas Operaciones…" at bounding box center [752, 293] width 1505 height 792
click at [158, 415] on button "Buscar" at bounding box center [203, 436] width 91 height 43
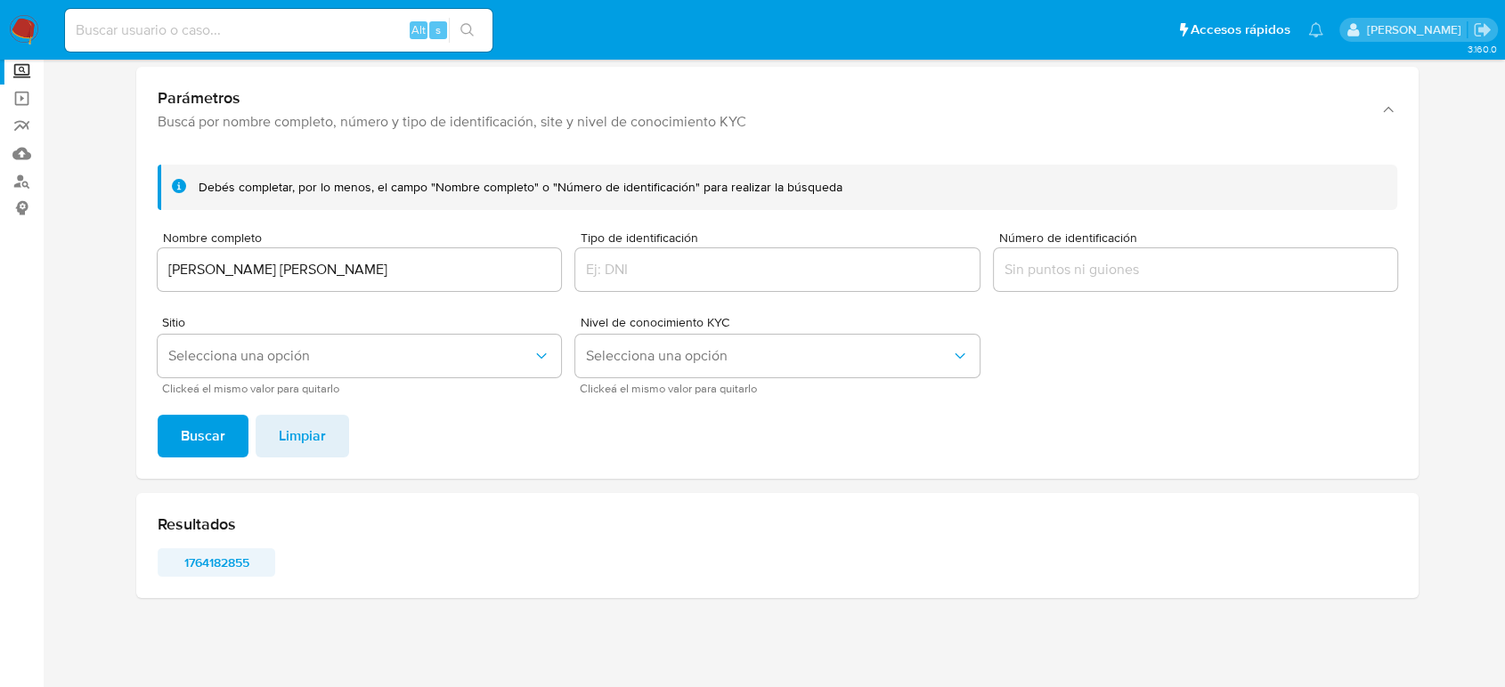
click at [235, 561] on span "1764182855" at bounding box center [216, 562] width 93 height 25
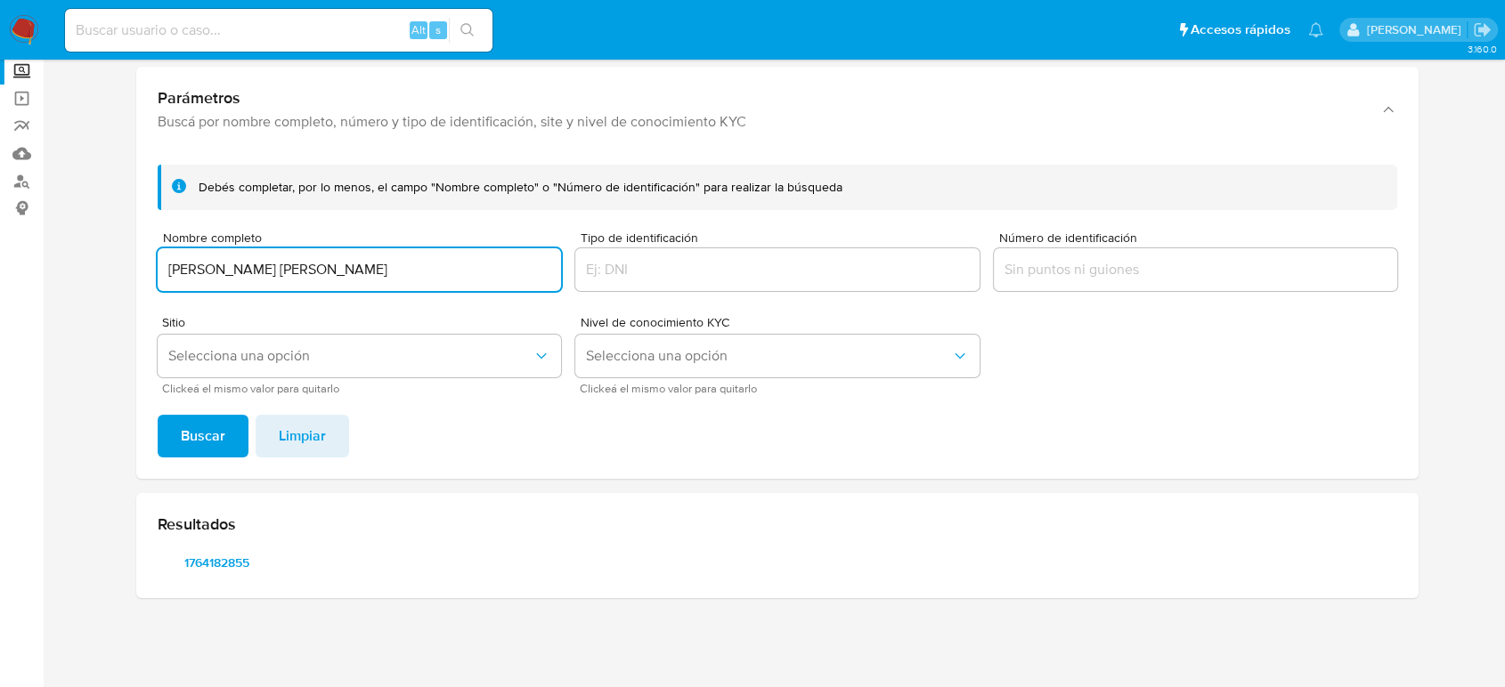
drag, startPoint x: 374, startPoint y: 273, endPoint x: 29, endPoint y: 276, distance: 344.6
click at [35, 269] on section "Bandeja Tablero Screening Búsqueda en Listas Watchlist Herramientas Operaciones…" at bounding box center [752, 293] width 1505 height 792
click at [158, 415] on button "Buscar" at bounding box center [203, 436] width 91 height 43
click at [224, 560] on span "1947815925" at bounding box center [216, 562] width 93 height 25
drag, startPoint x: 309, startPoint y: 274, endPoint x: 13, endPoint y: 252, distance: 296.5
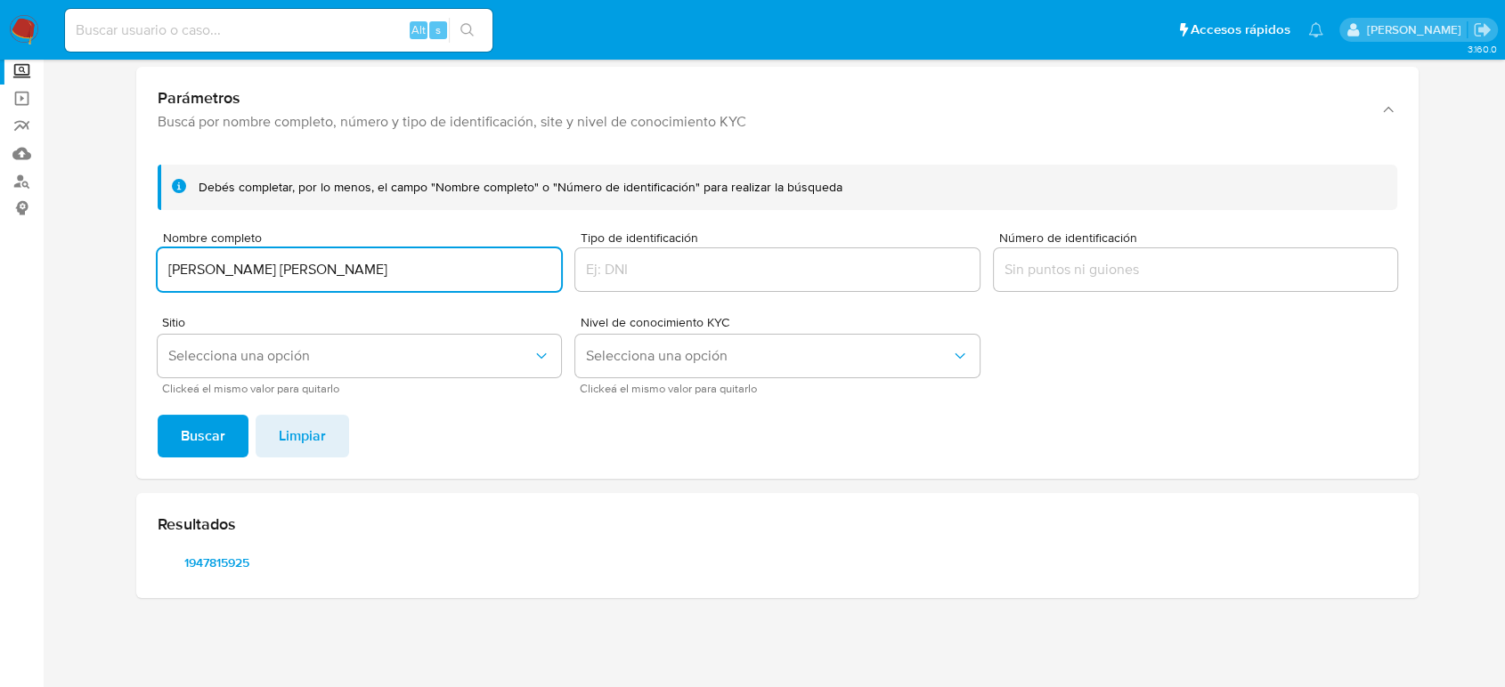
click at [13, 252] on section "Bandeja Tablero Screening Búsqueda en Listas Watchlist Herramientas Operaciones…" at bounding box center [752, 293] width 1505 height 792
type input "[PERSON_NAME]"
click at [158, 415] on button "Buscar" at bounding box center [203, 436] width 91 height 43
click at [192, 561] on span "1391136011" at bounding box center [216, 562] width 93 height 25
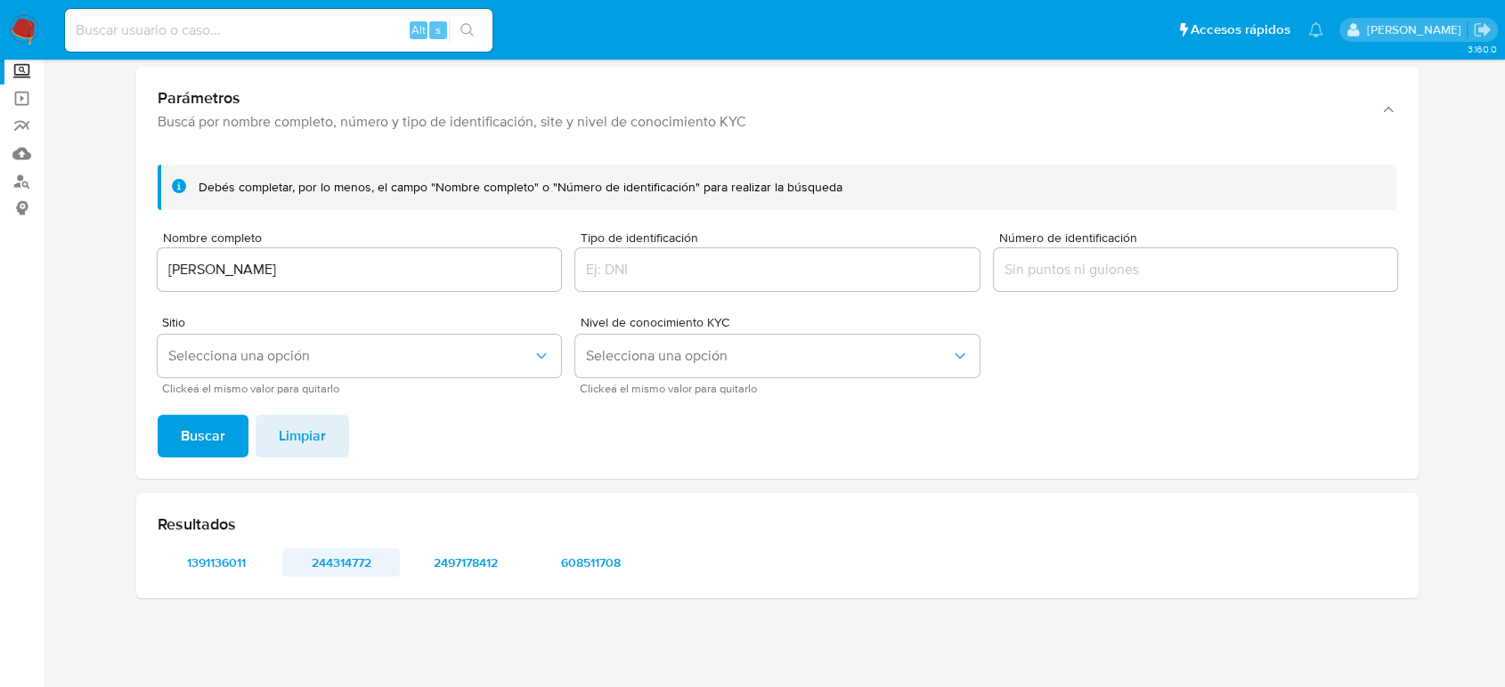
click at [320, 573] on span "244314772" at bounding box center [341, 562] width 93 height 25
click at [465, 559] on span "2497178412" at bounding box center [465, 562] width 93 height 25
click at [579, 564] on span "608511708" at bounding box center [590, 562] width 93 height 25
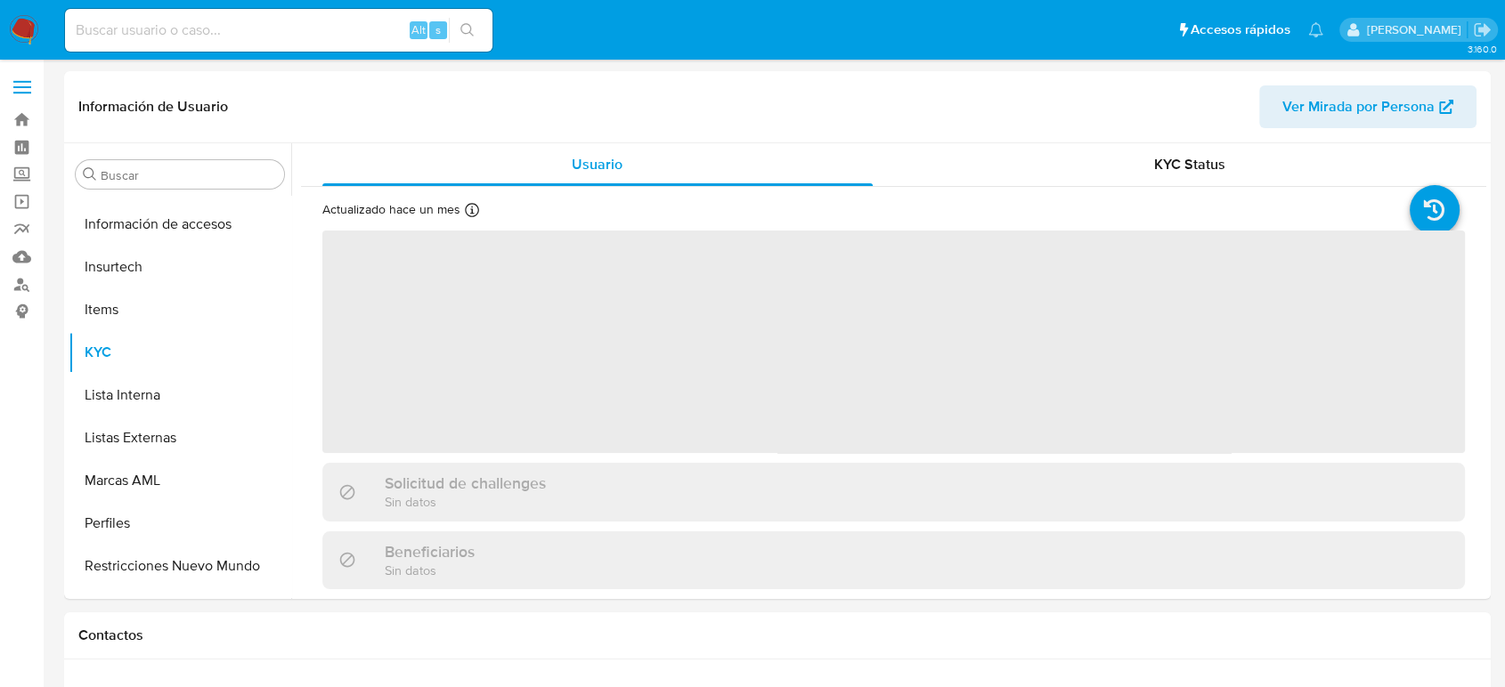
scroll to position [752, 0]
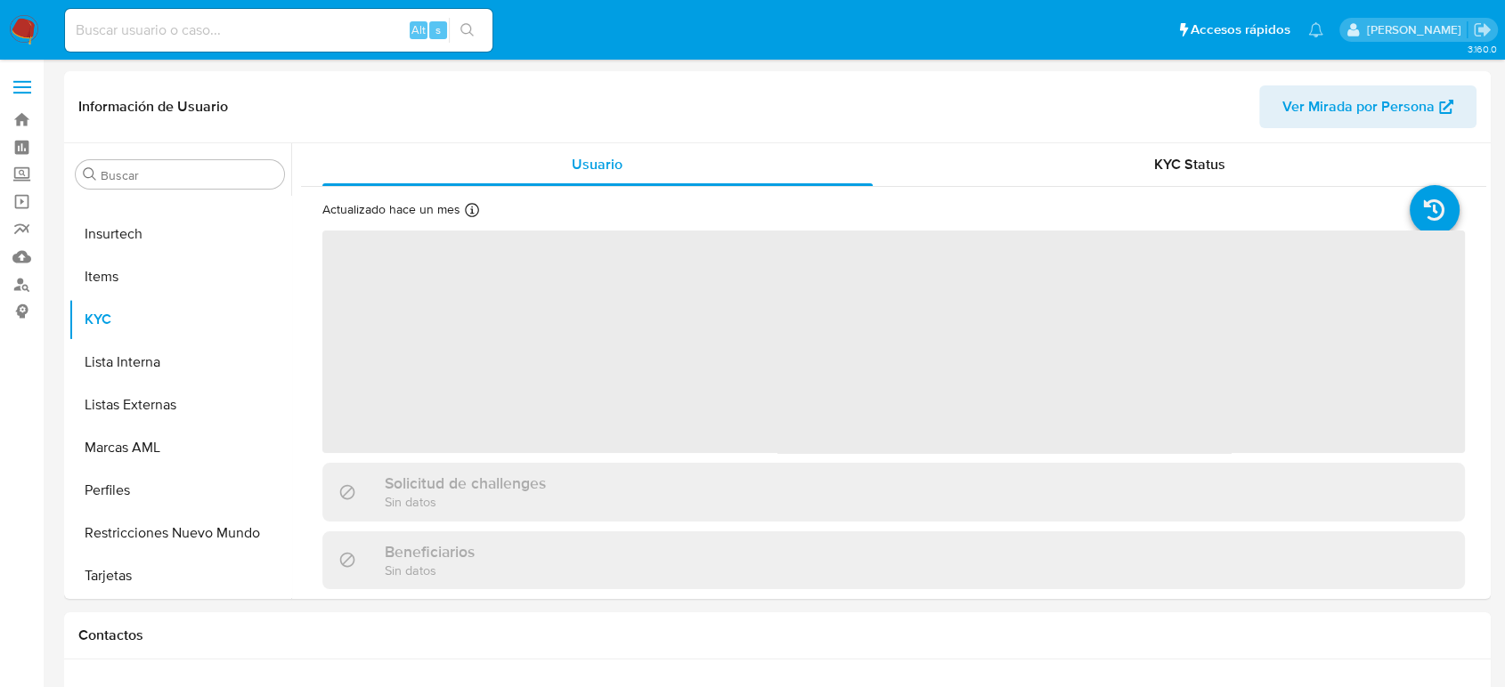
select select "10"
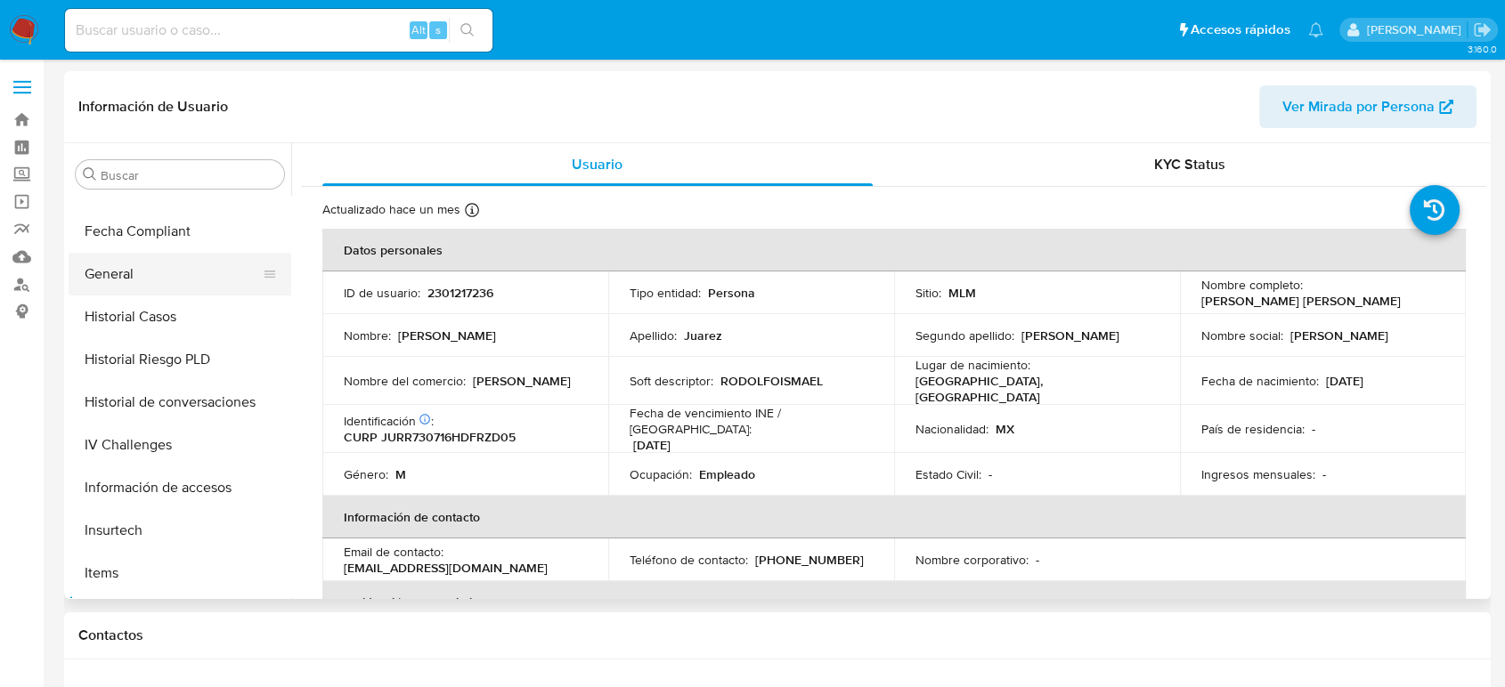
scroll to position [257, 0]
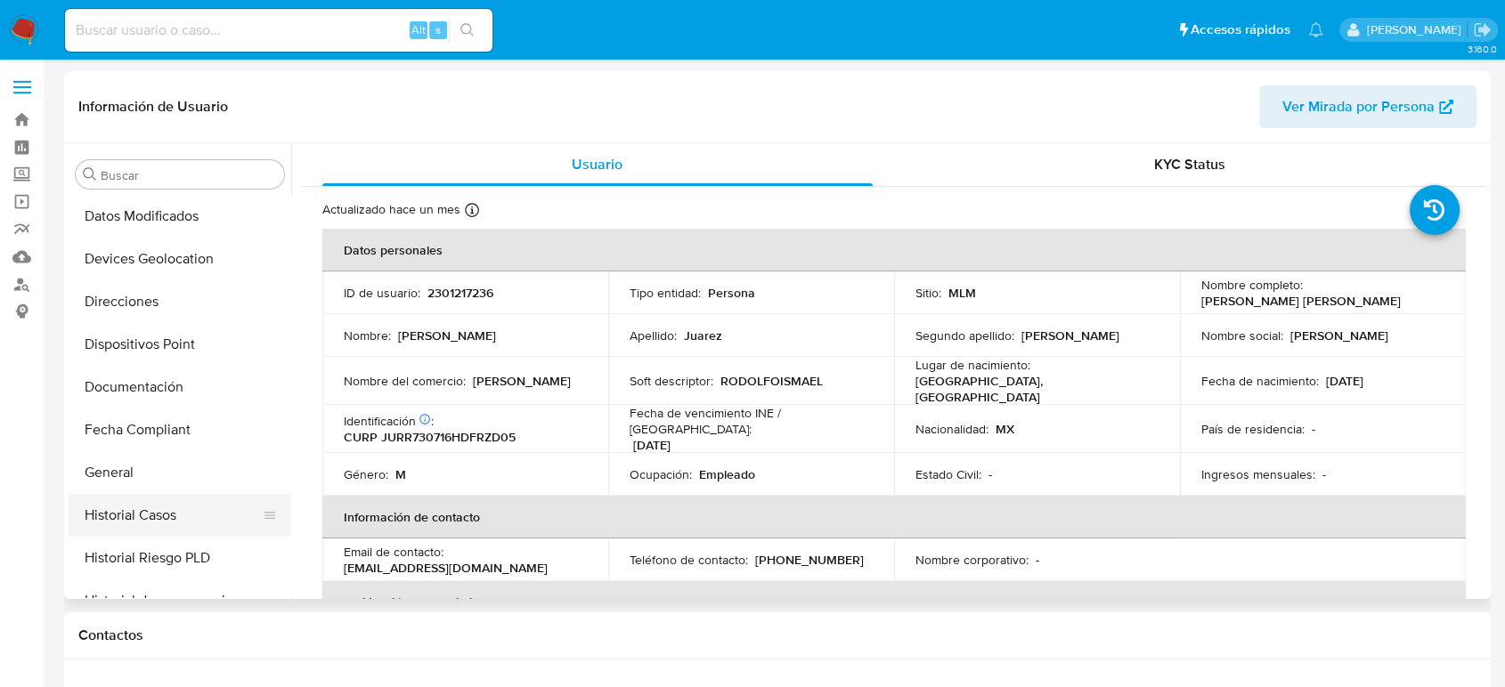
click at [142, 515] on button "Historial Casos" at bounding box center [173, 515] width 208 height 43
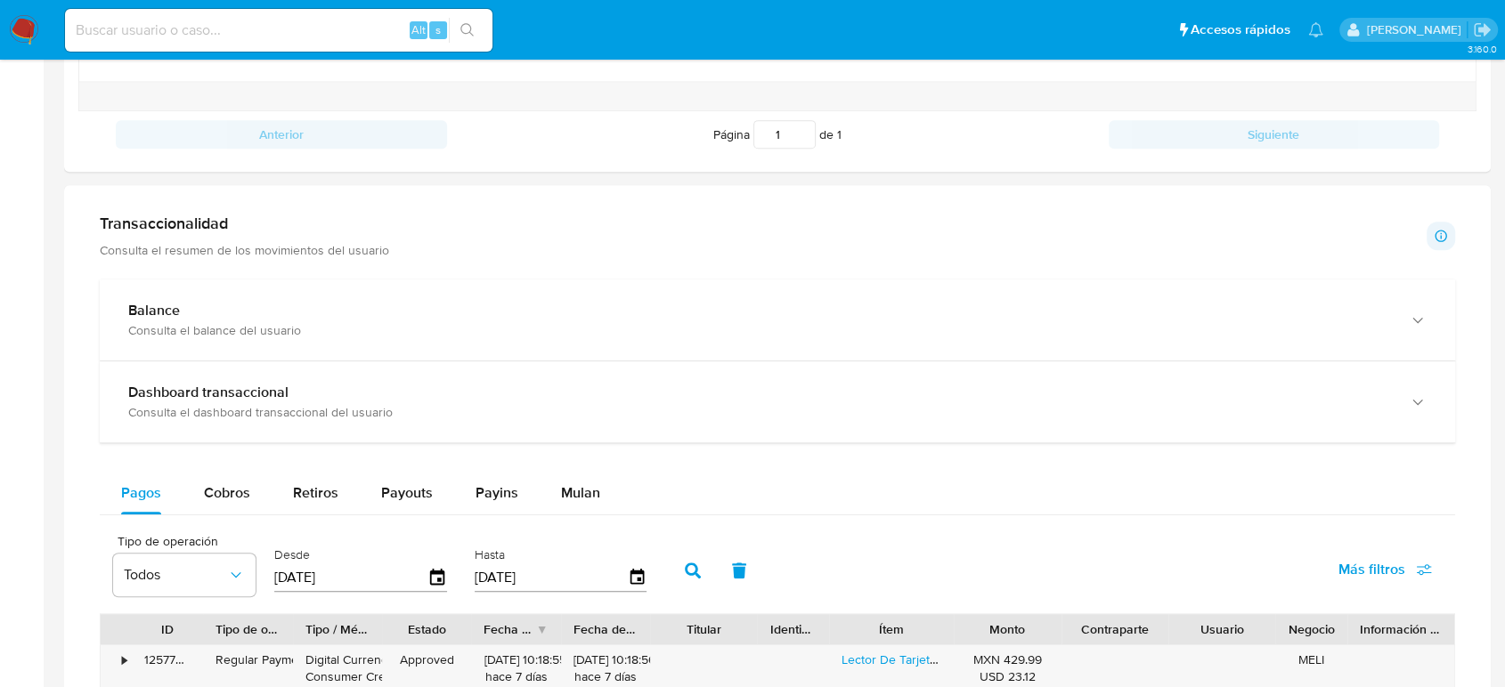
scroll to position [791, 0]
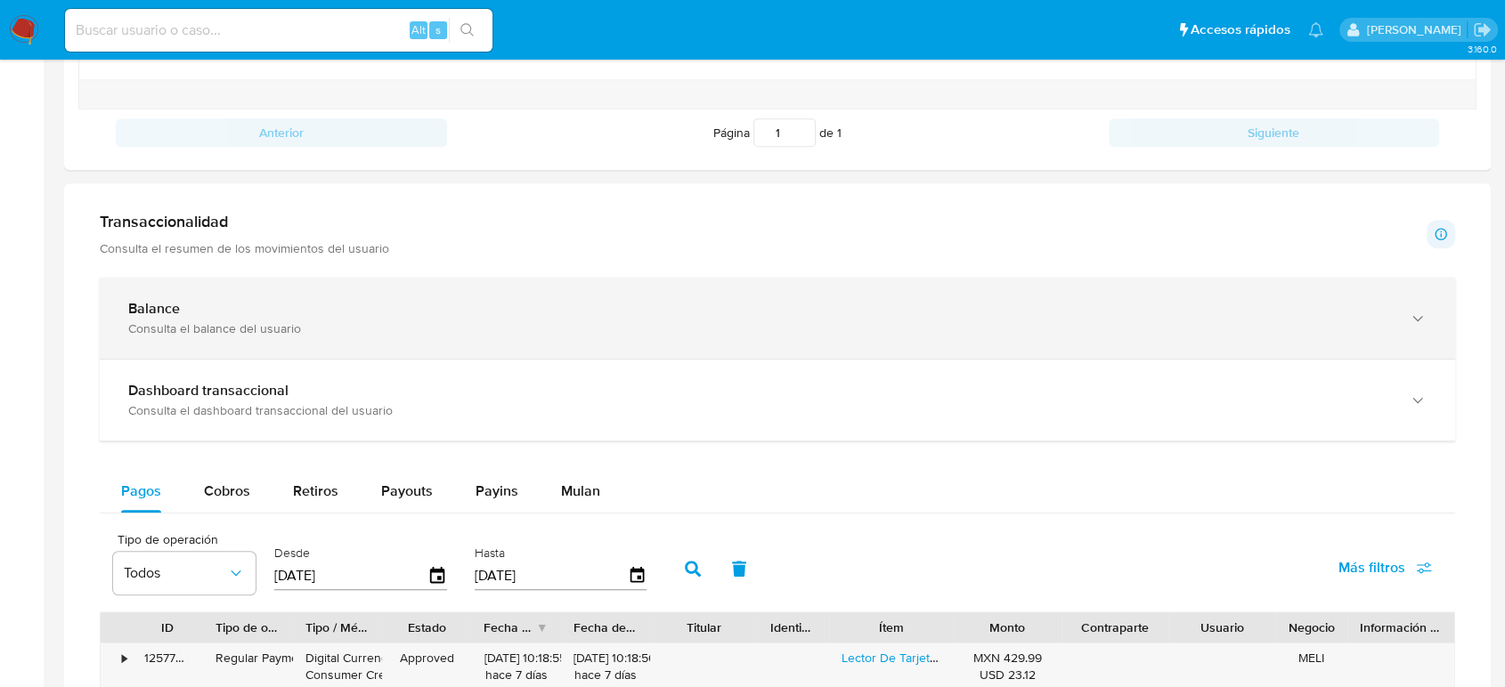
click at [313, 353] on div "Balance Consulta el balance del usuario" at bounding box center [777, 318] width 1355 height 81
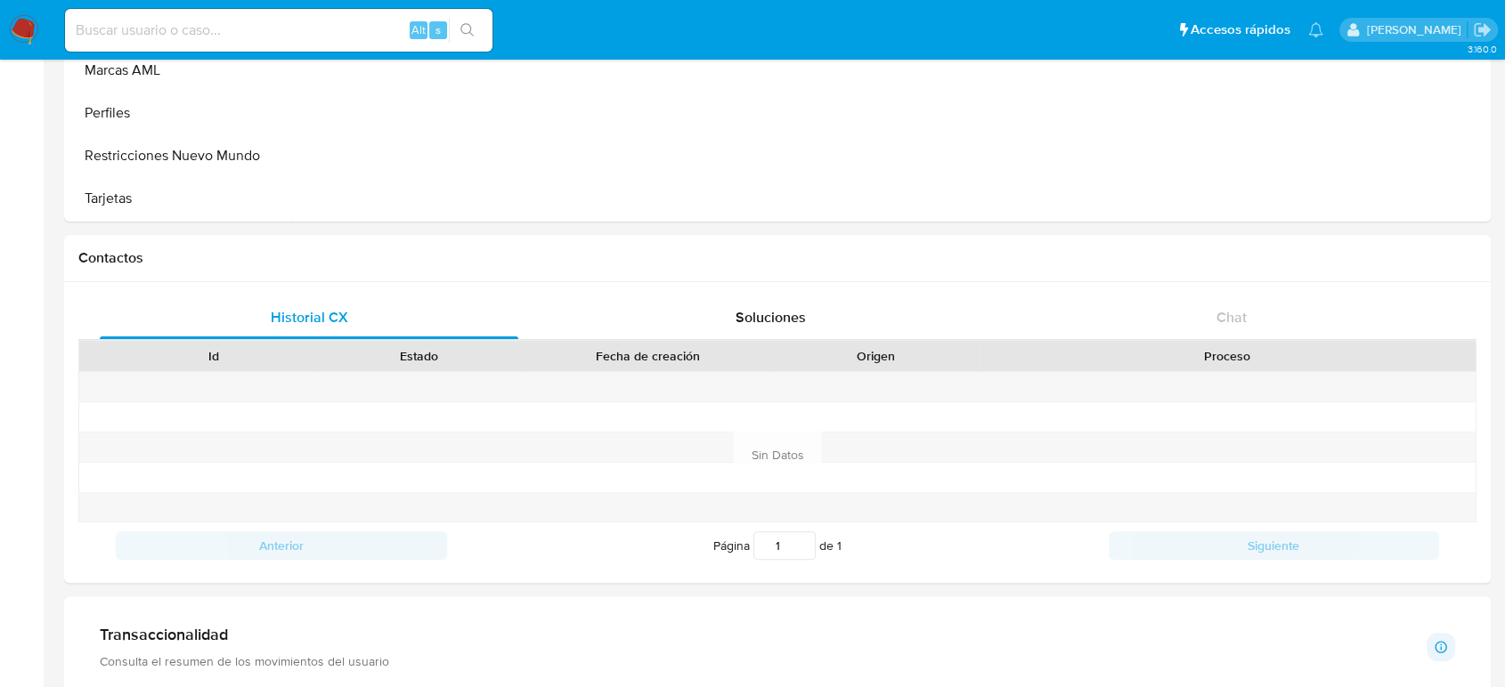
scroll to position [99, 0]
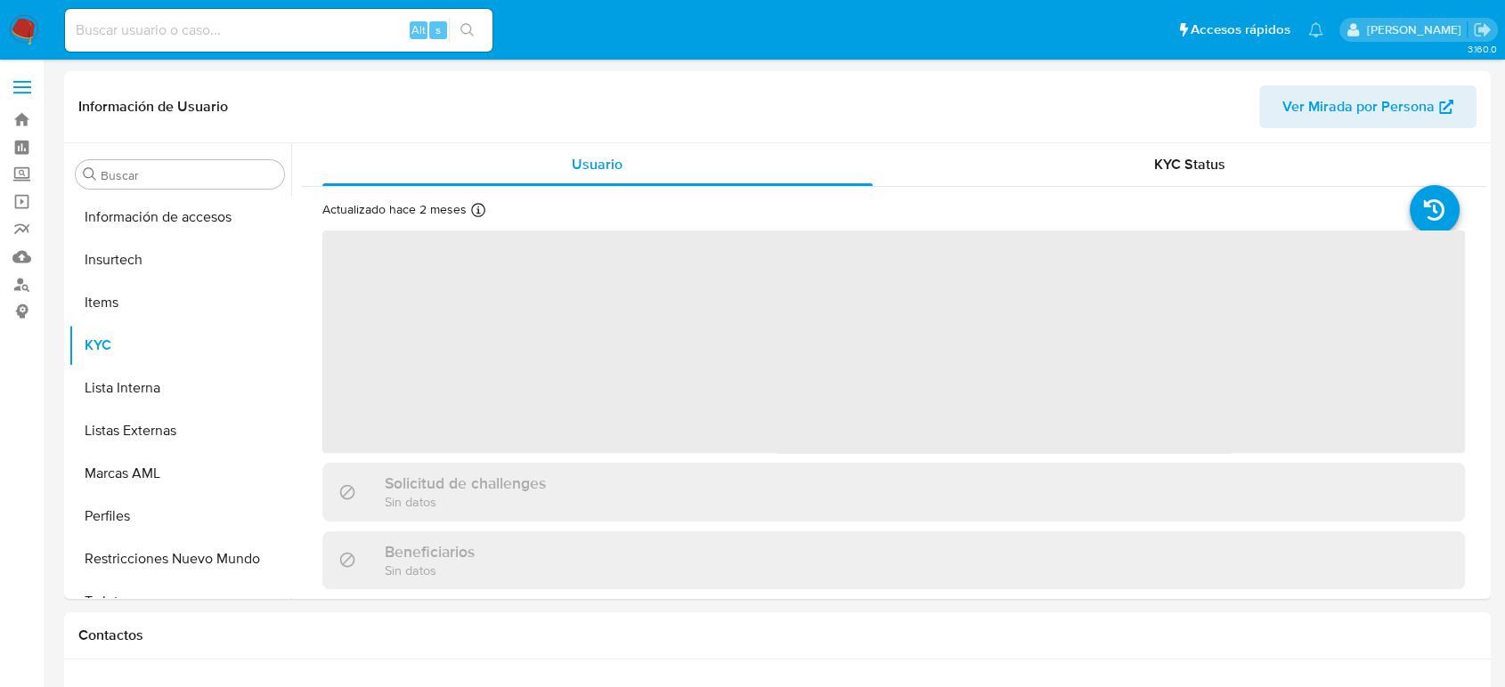
scroll to position [752, 0]
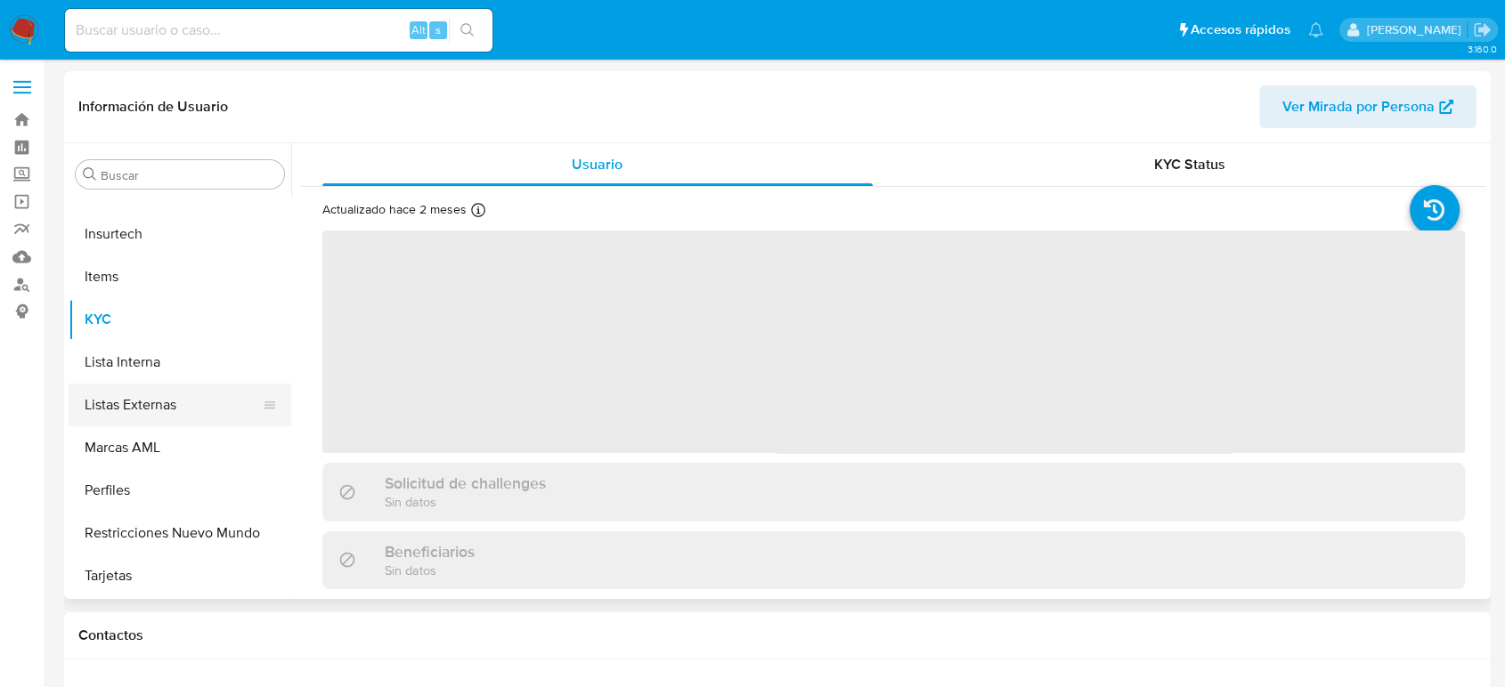
select select "10"
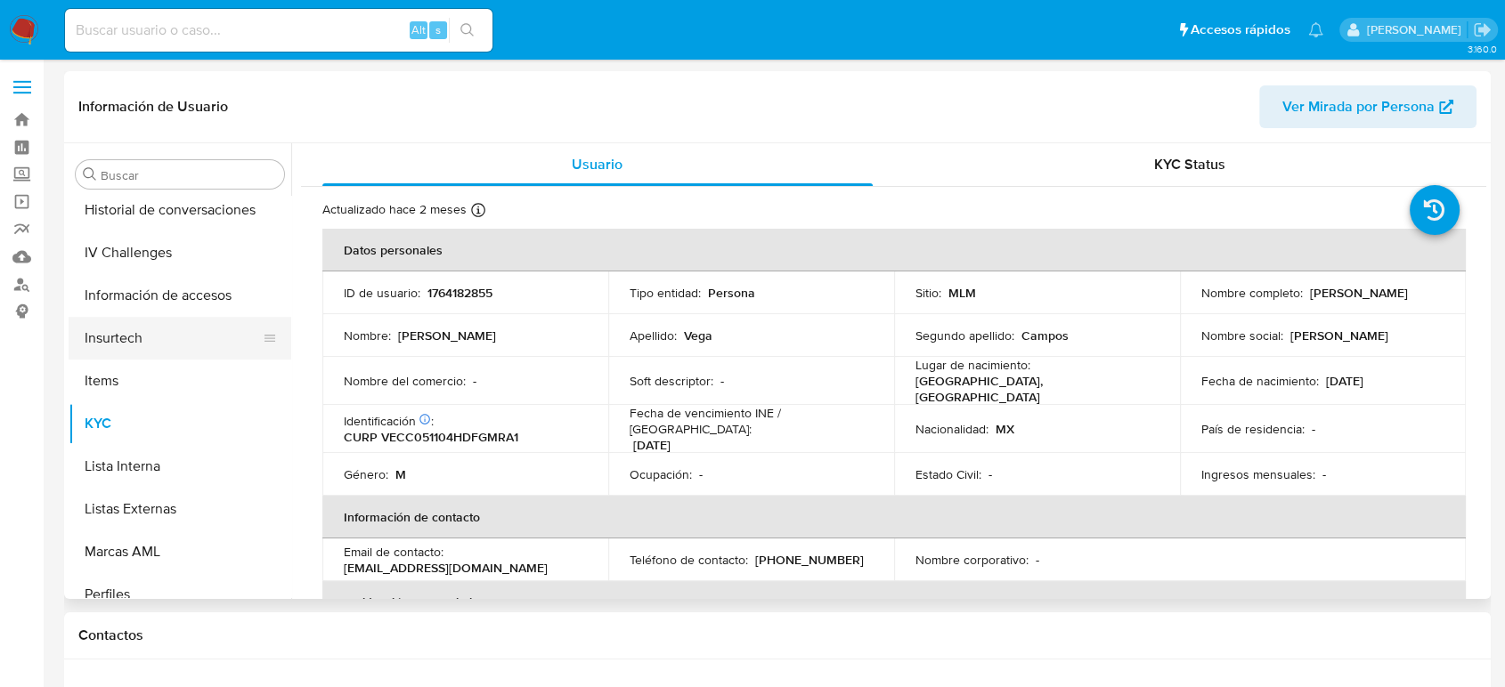
scroll to position [555, 0]
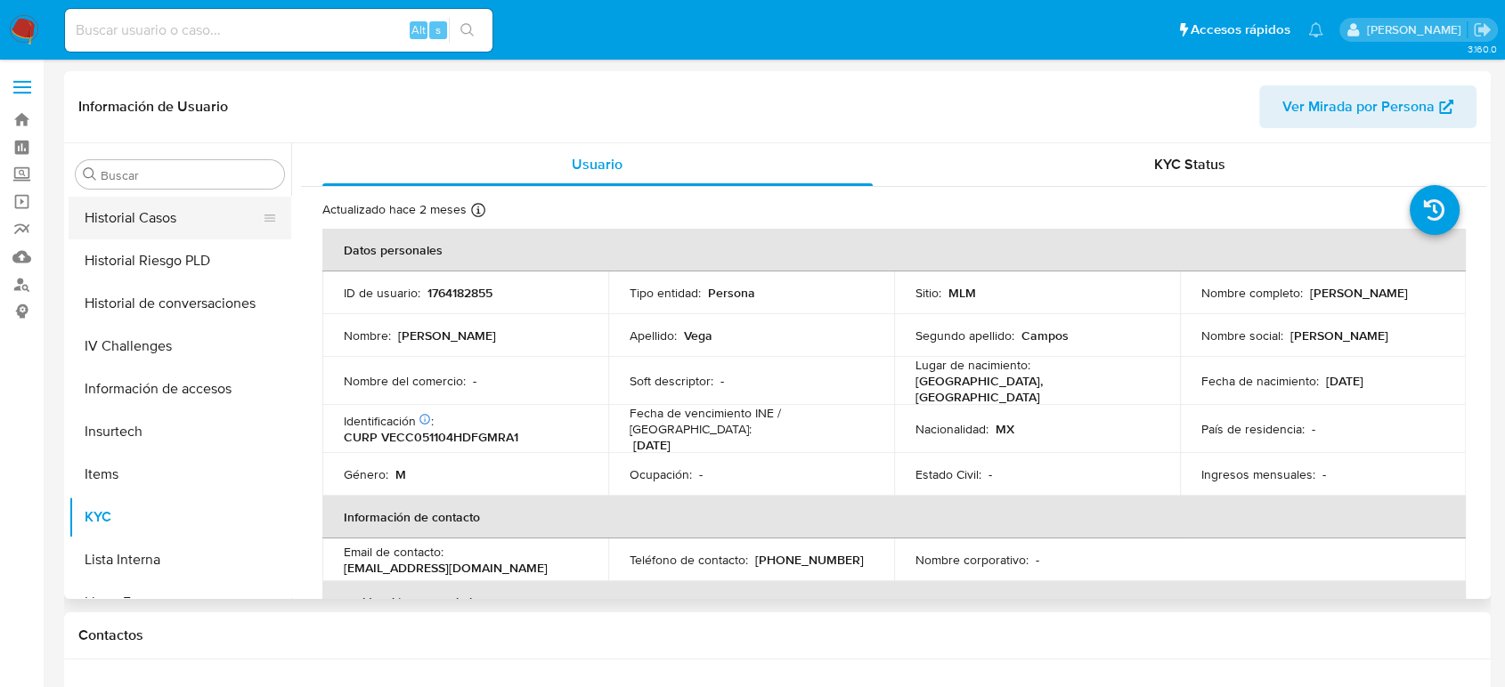
click at [168, 219] on button "Historial Casos" at bounding box center [173, 218] width 208 height 43
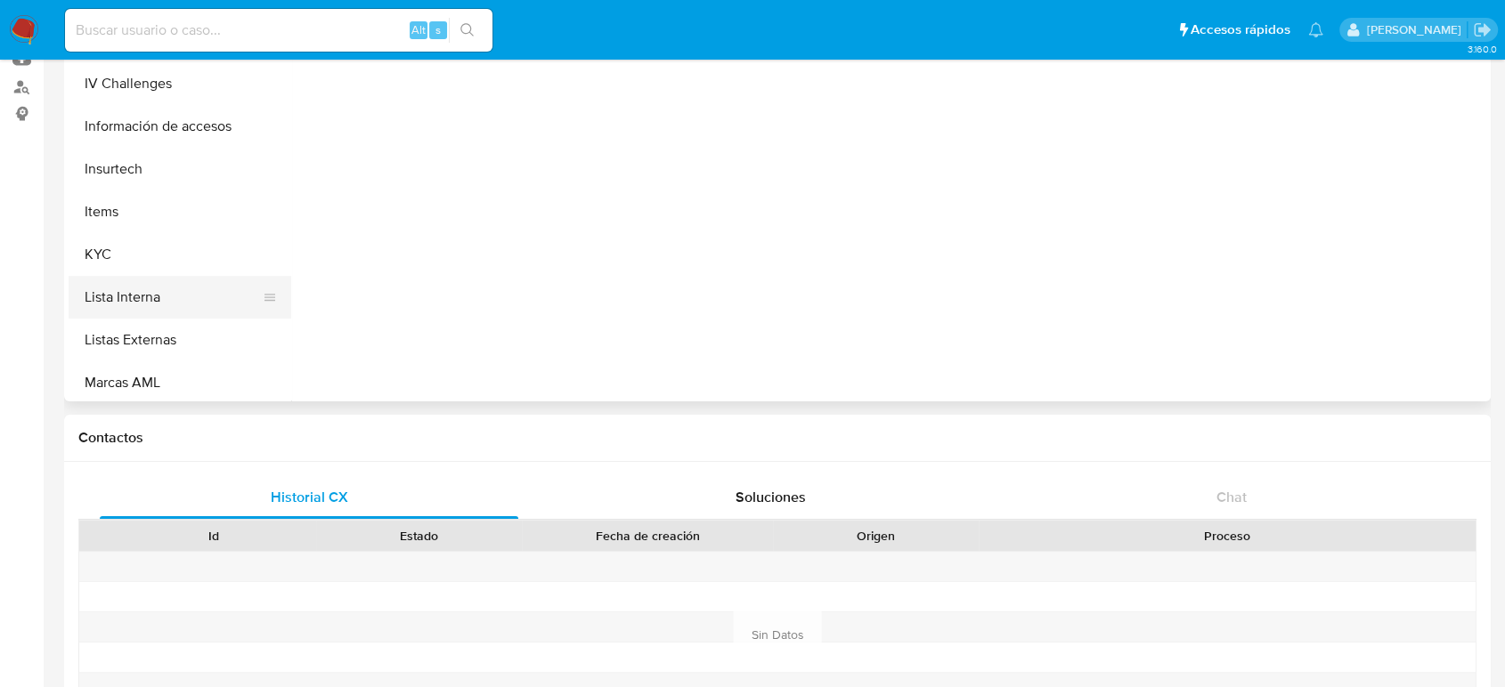
scroll to position [654, 0]
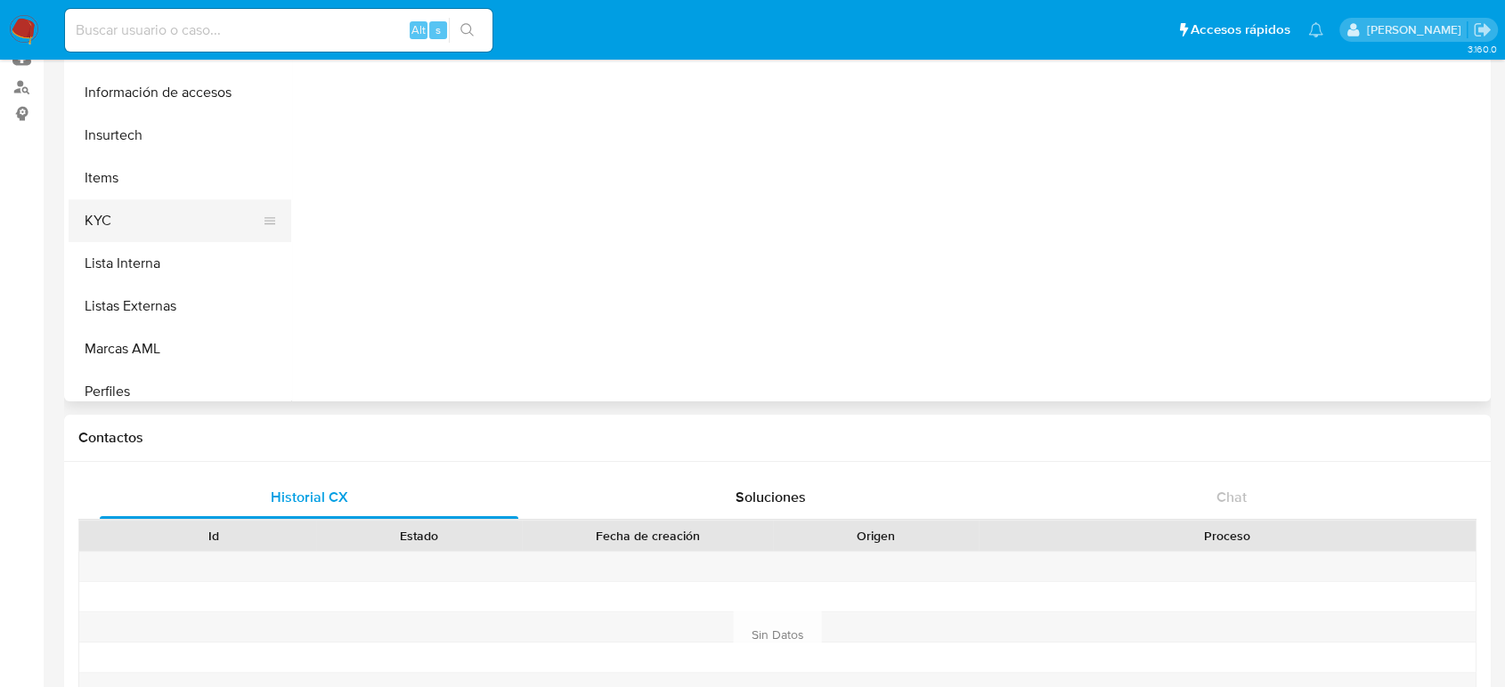
click at [118, 238] on button "KYC" at bounding box center [173, 220] width 208 height 43
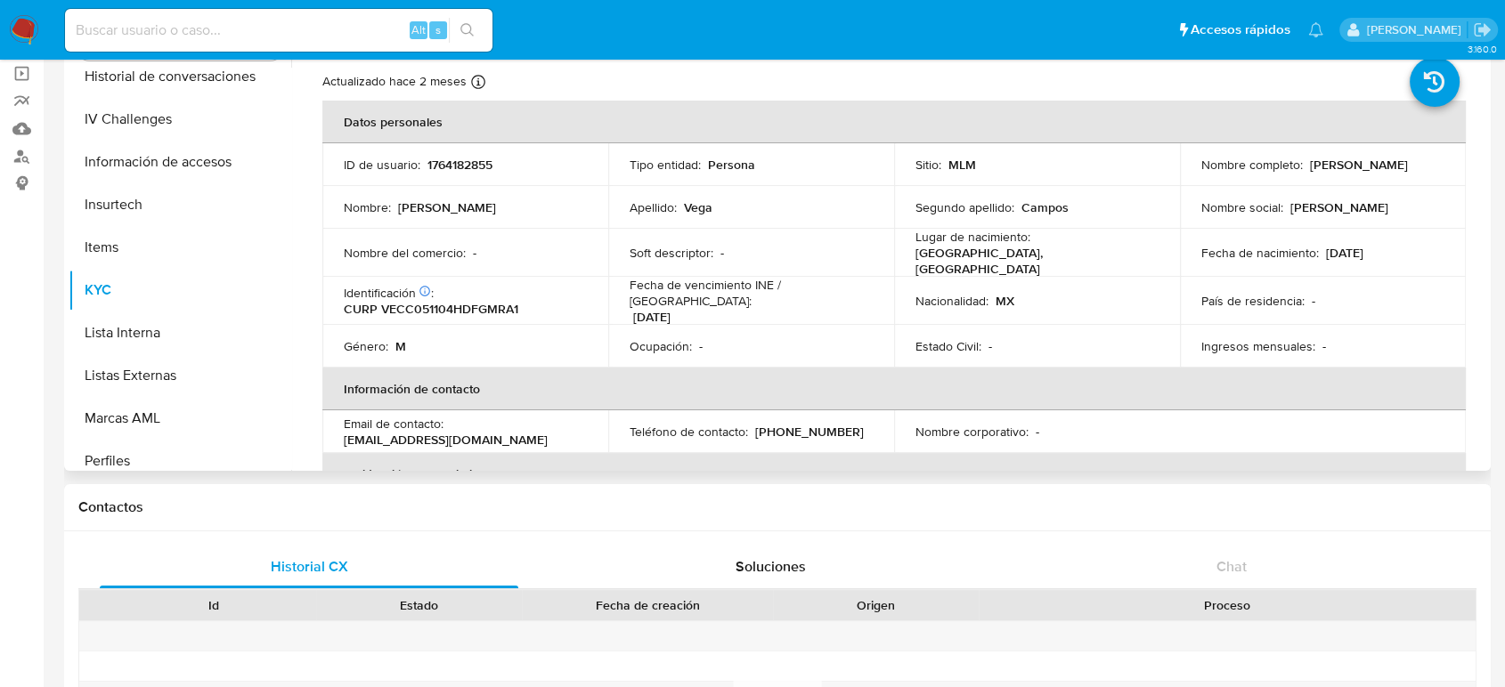
scroll to position [99, 0]
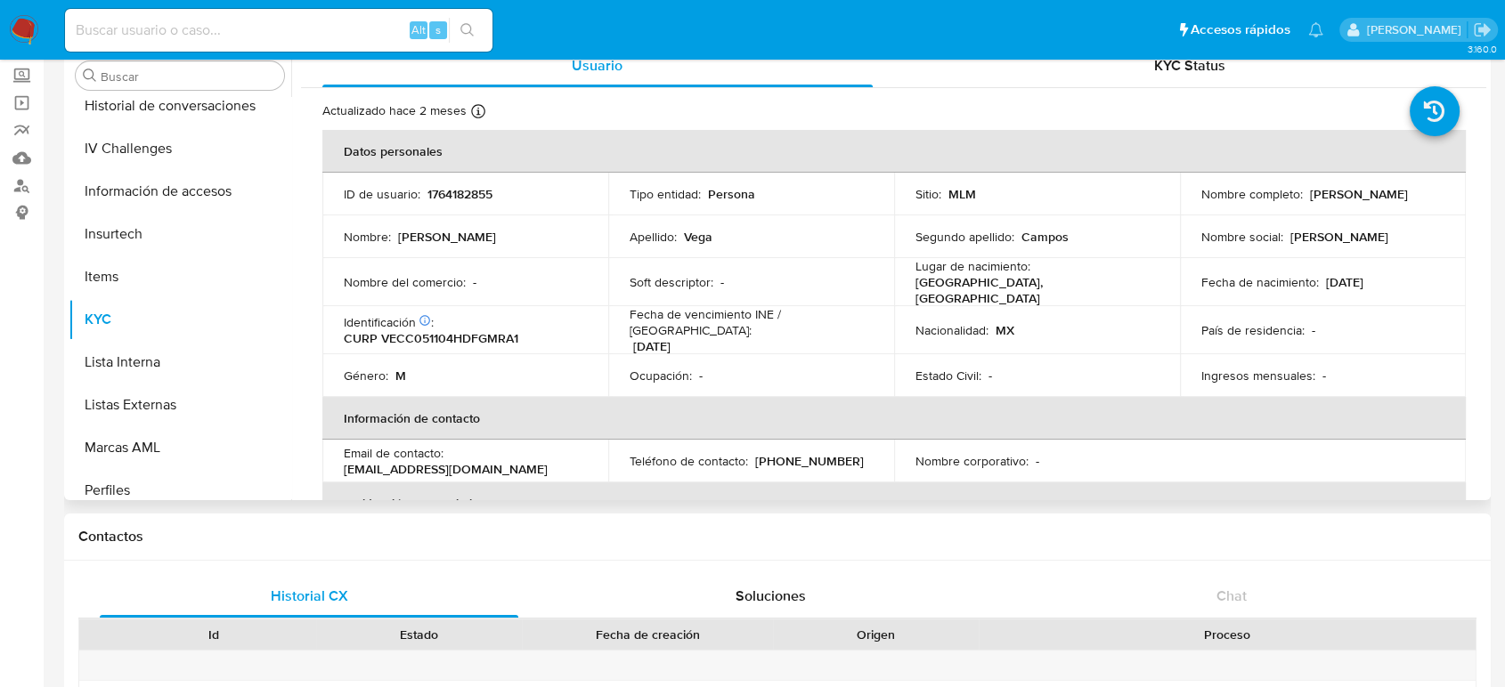
click at [447, 200] on p "1764182855" at bounding box center [459, 194] width 65 height 16
copy p "1764182855"
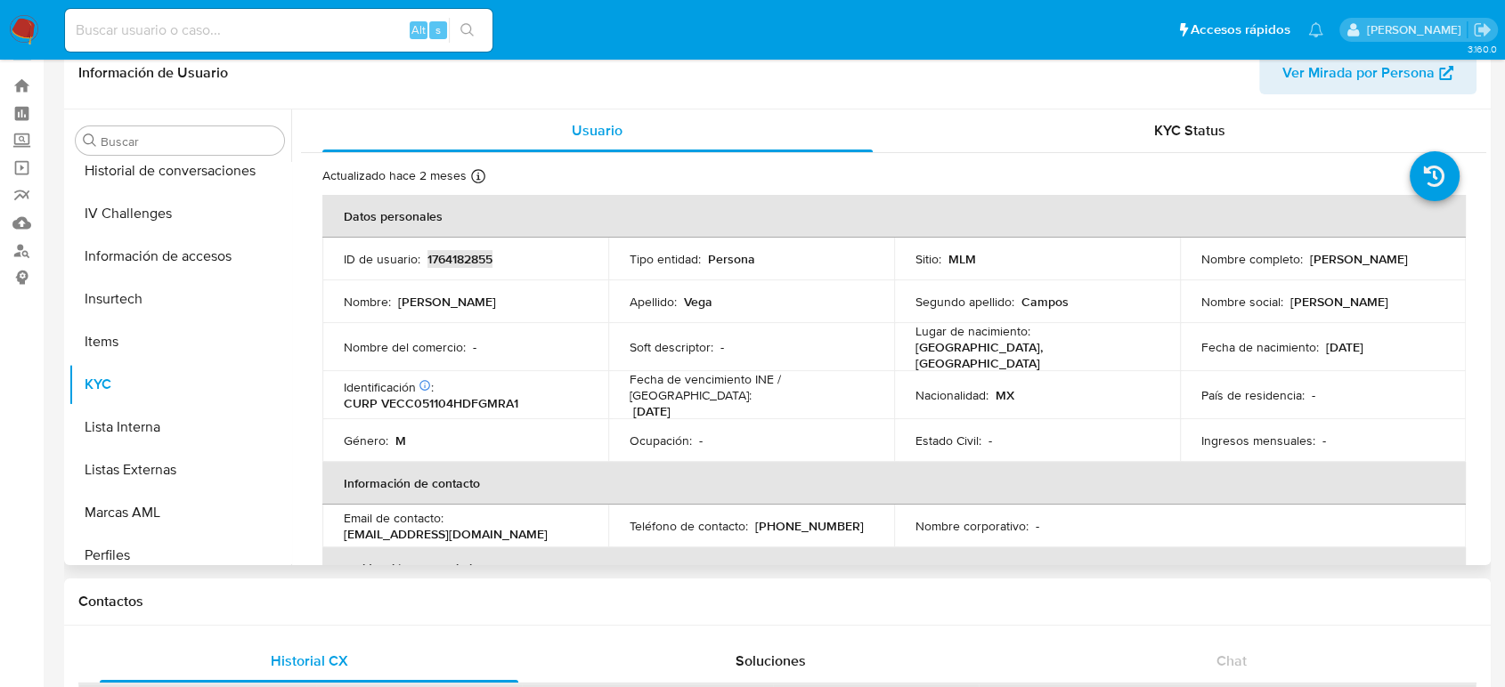
scroll to position [0, 0]
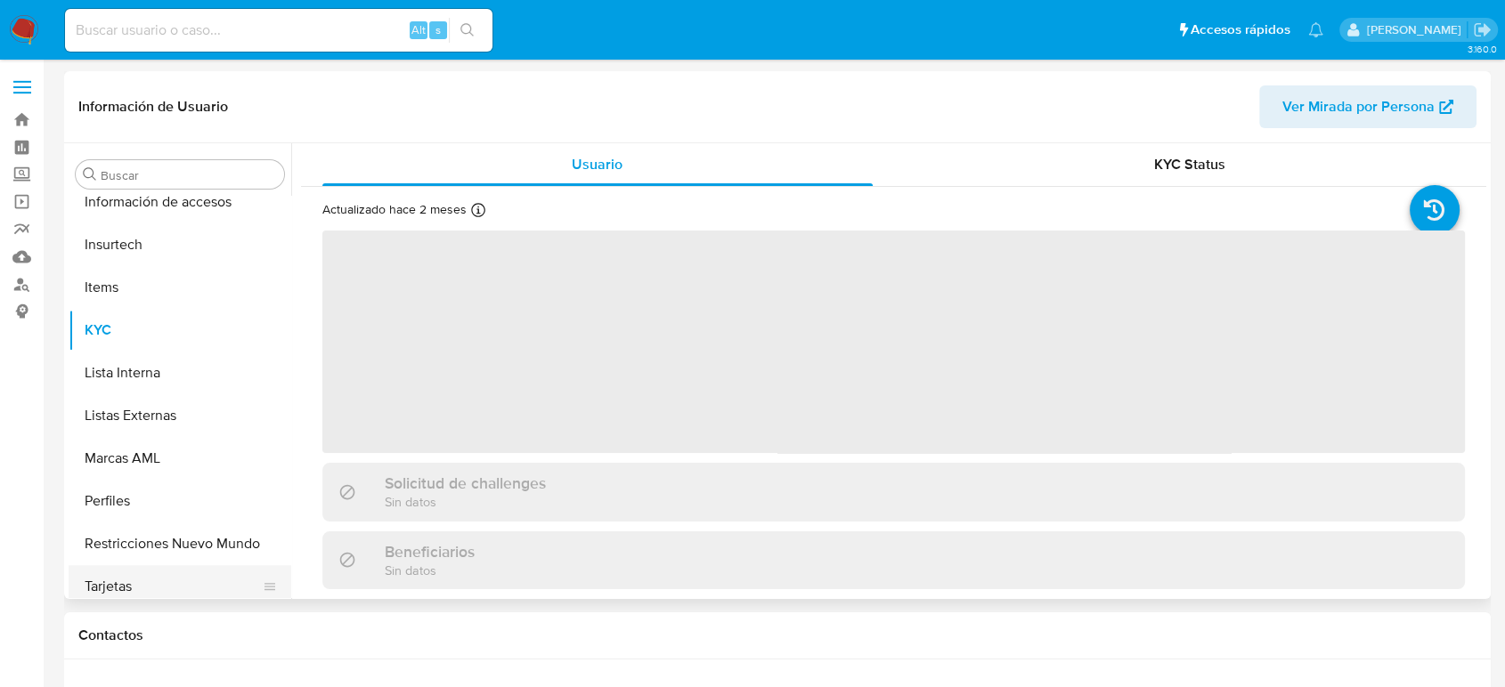
scroll to position [752, 0]
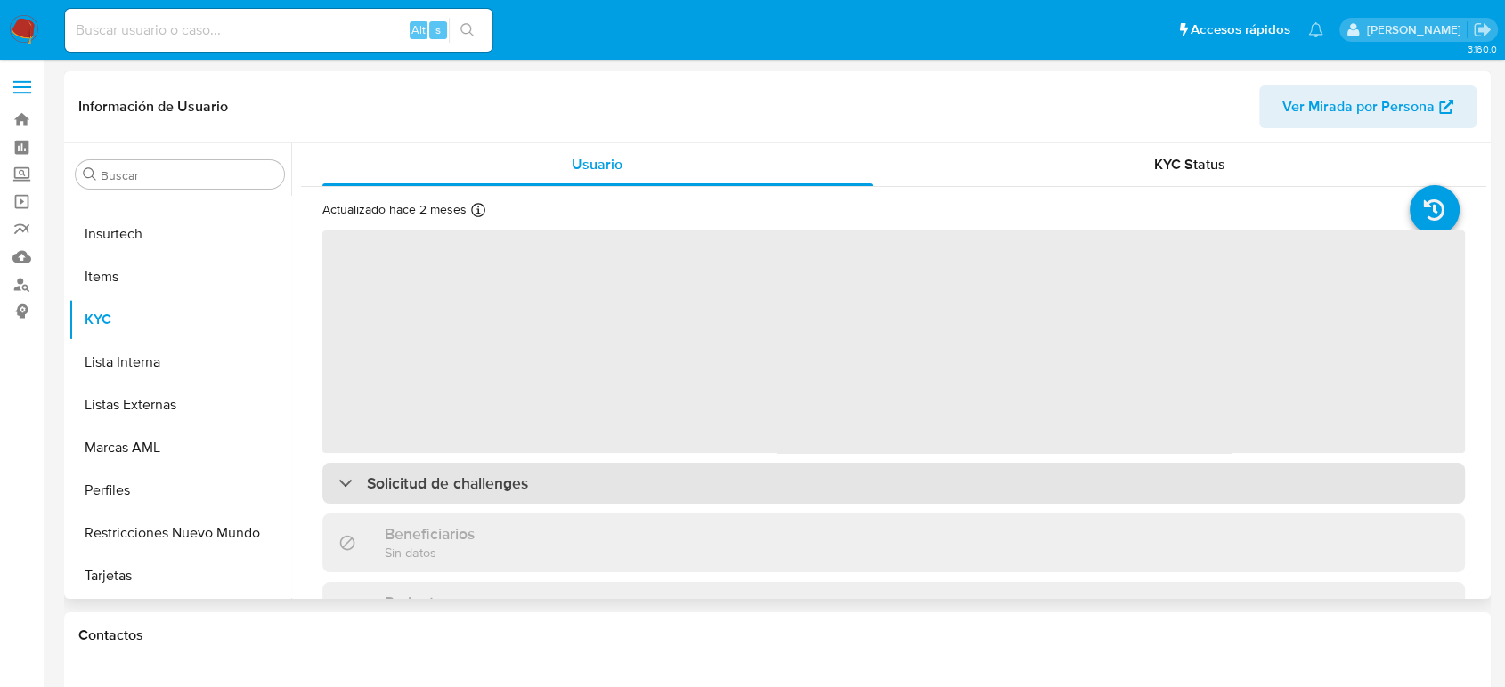
select select "10"
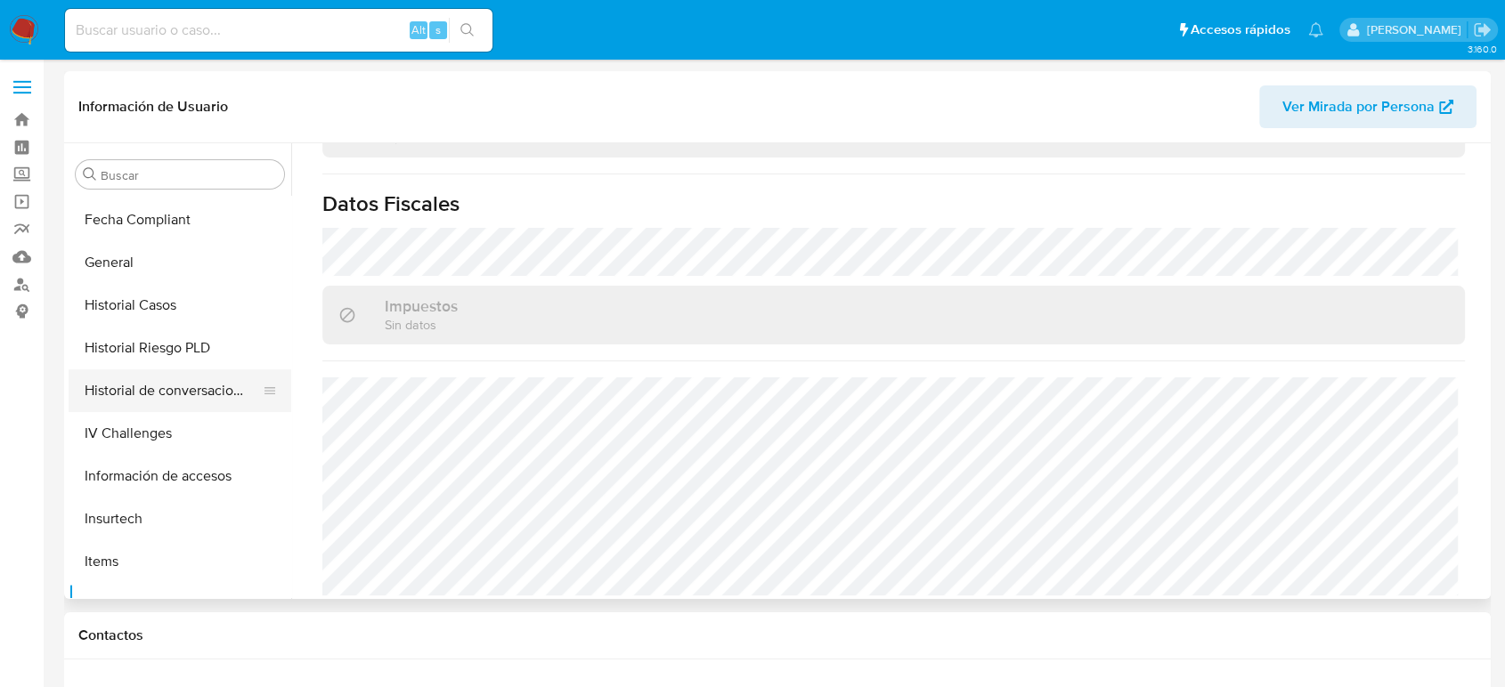
scroll to position [456, 0]
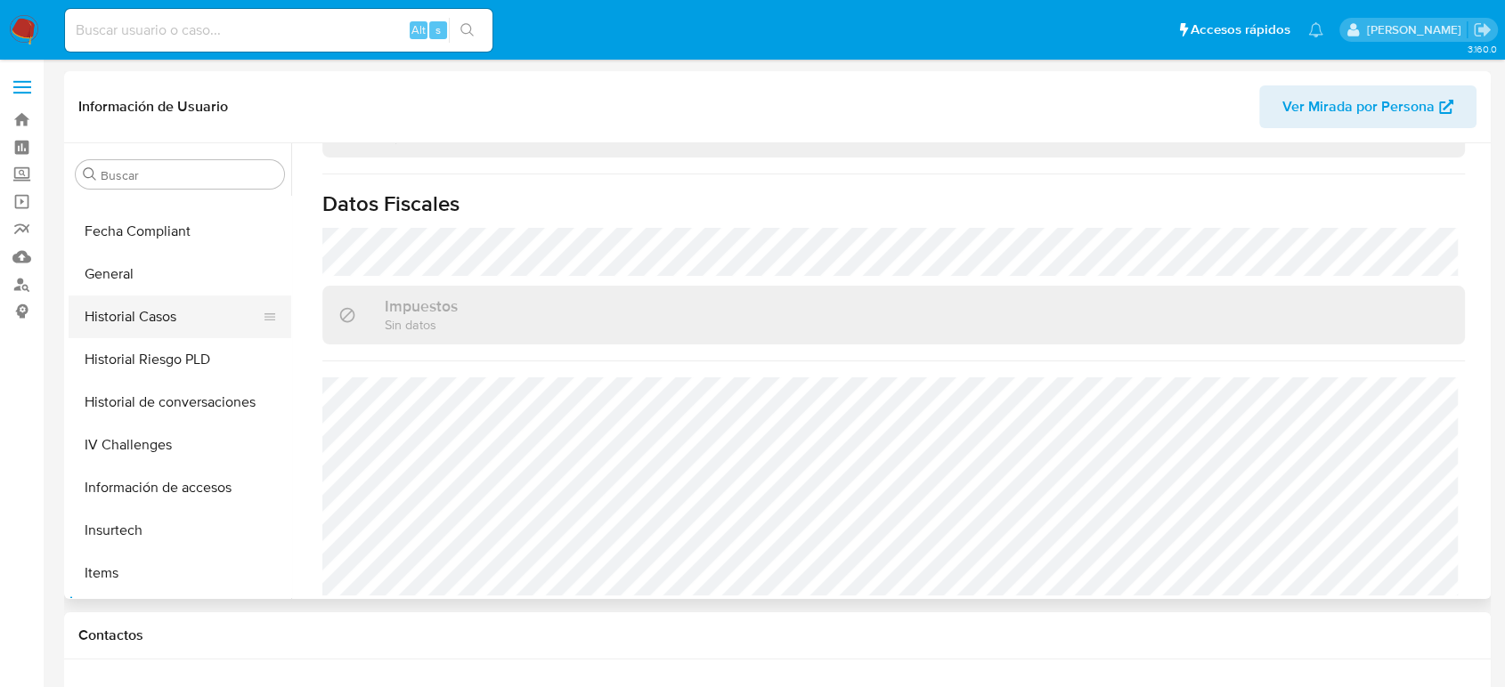
click at [162, 337] on button "Historial Casos" at bounding box center [173, 317] width 208 height 43
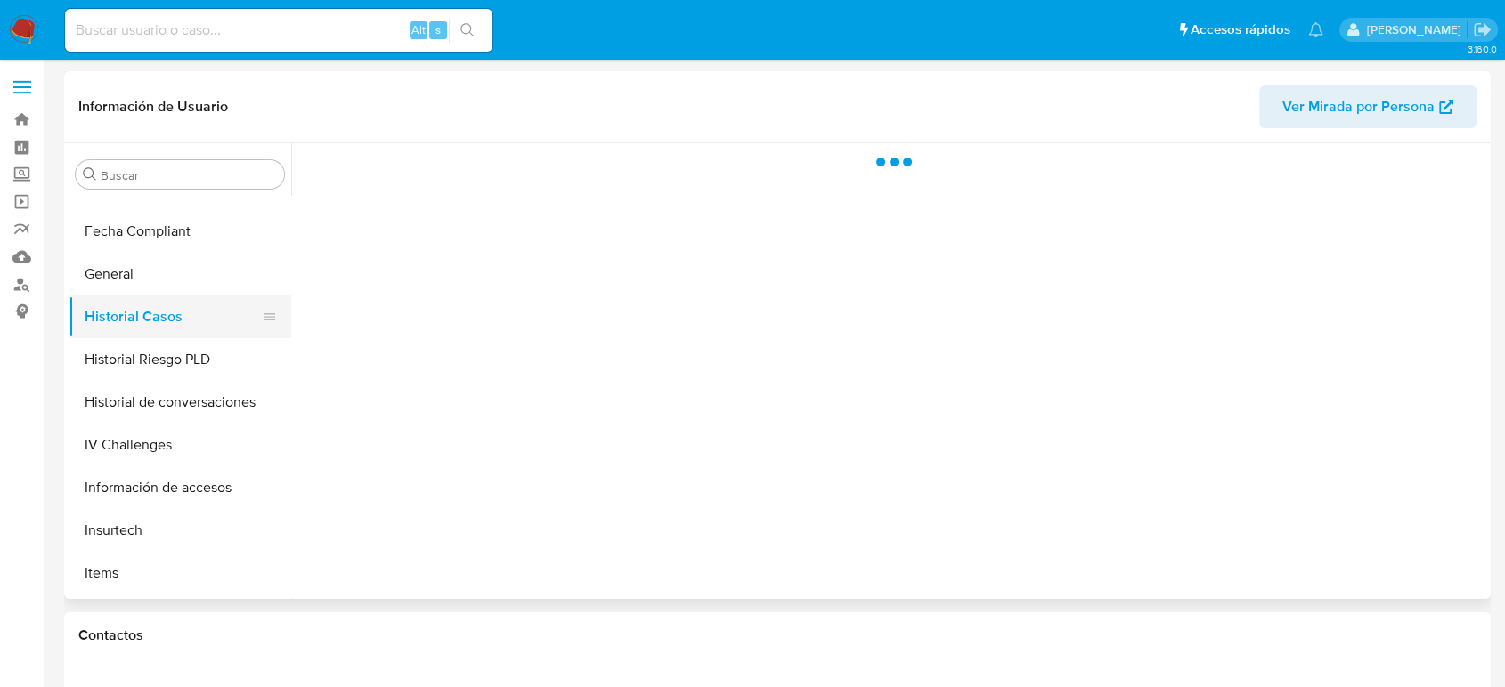
scroll to position [0, 0]
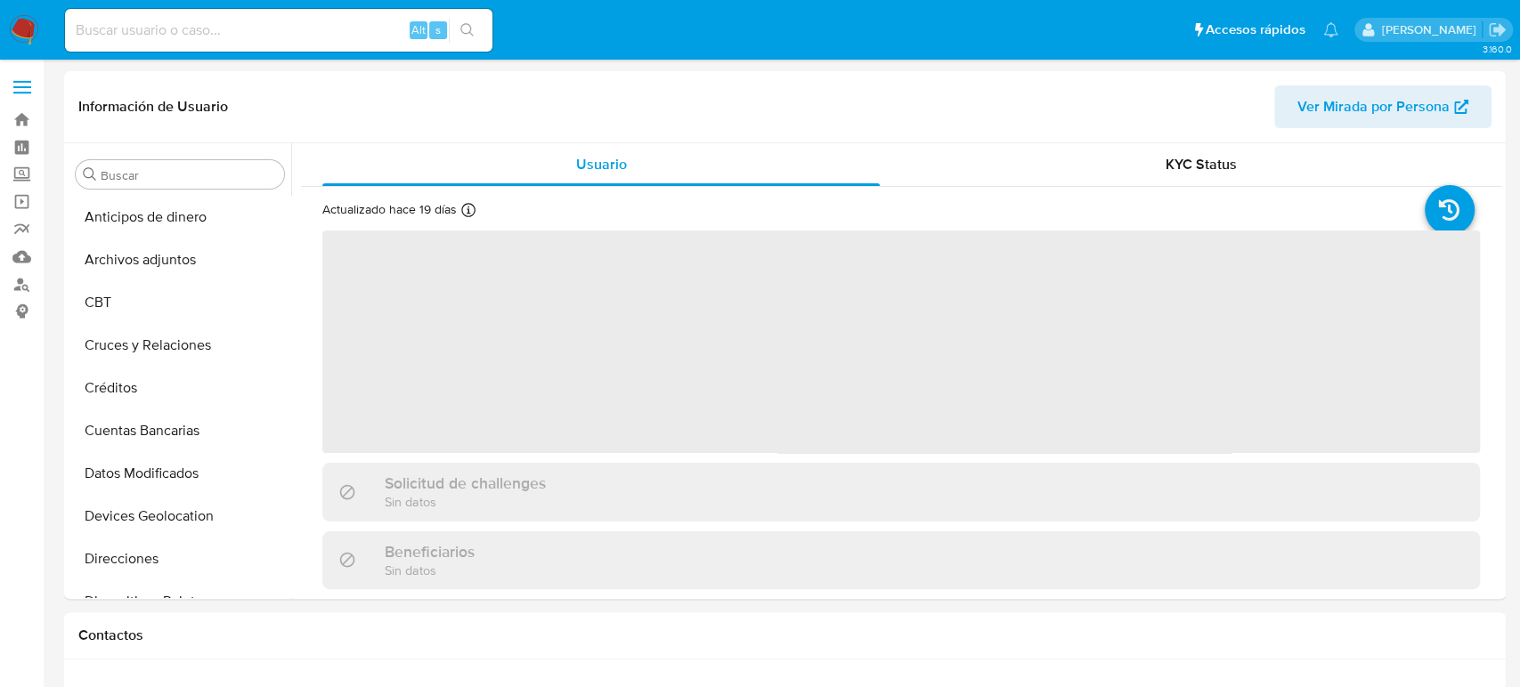
select select "10"
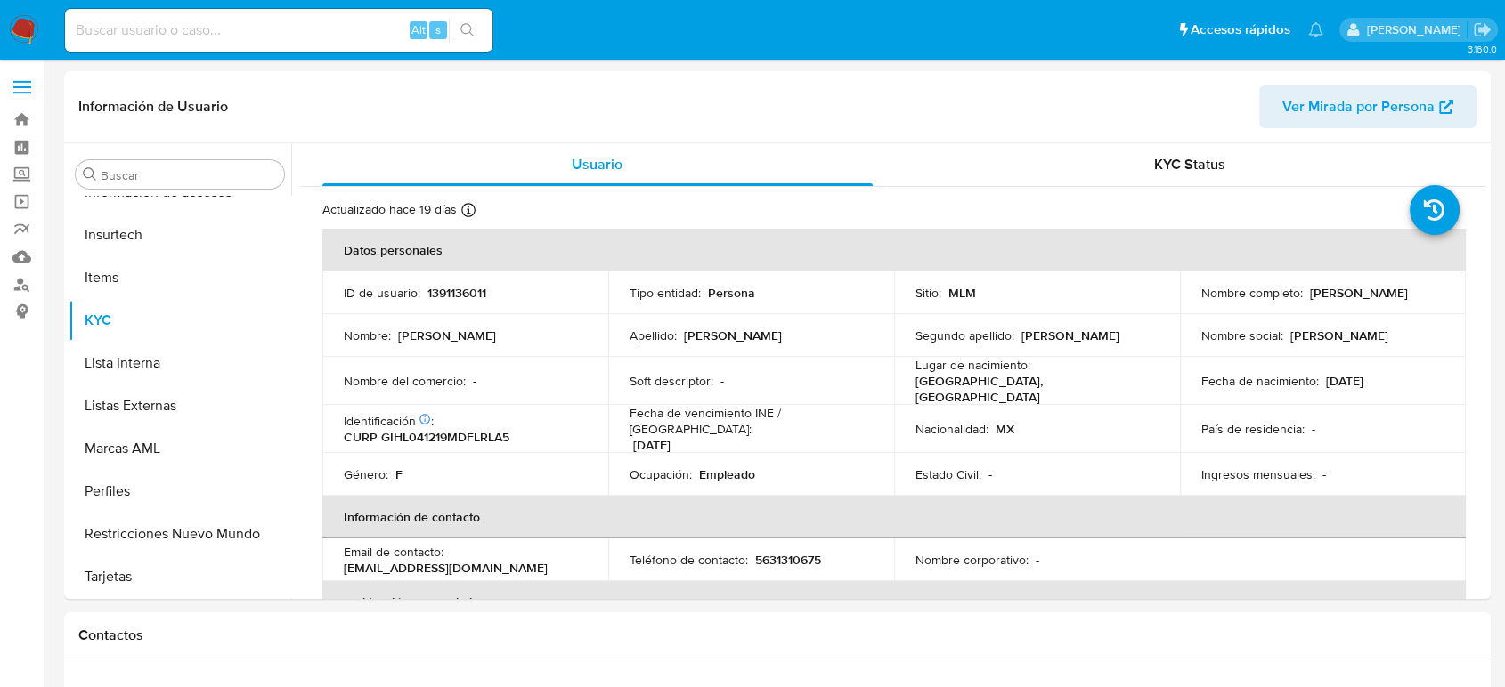
scroll to position [752, 0]
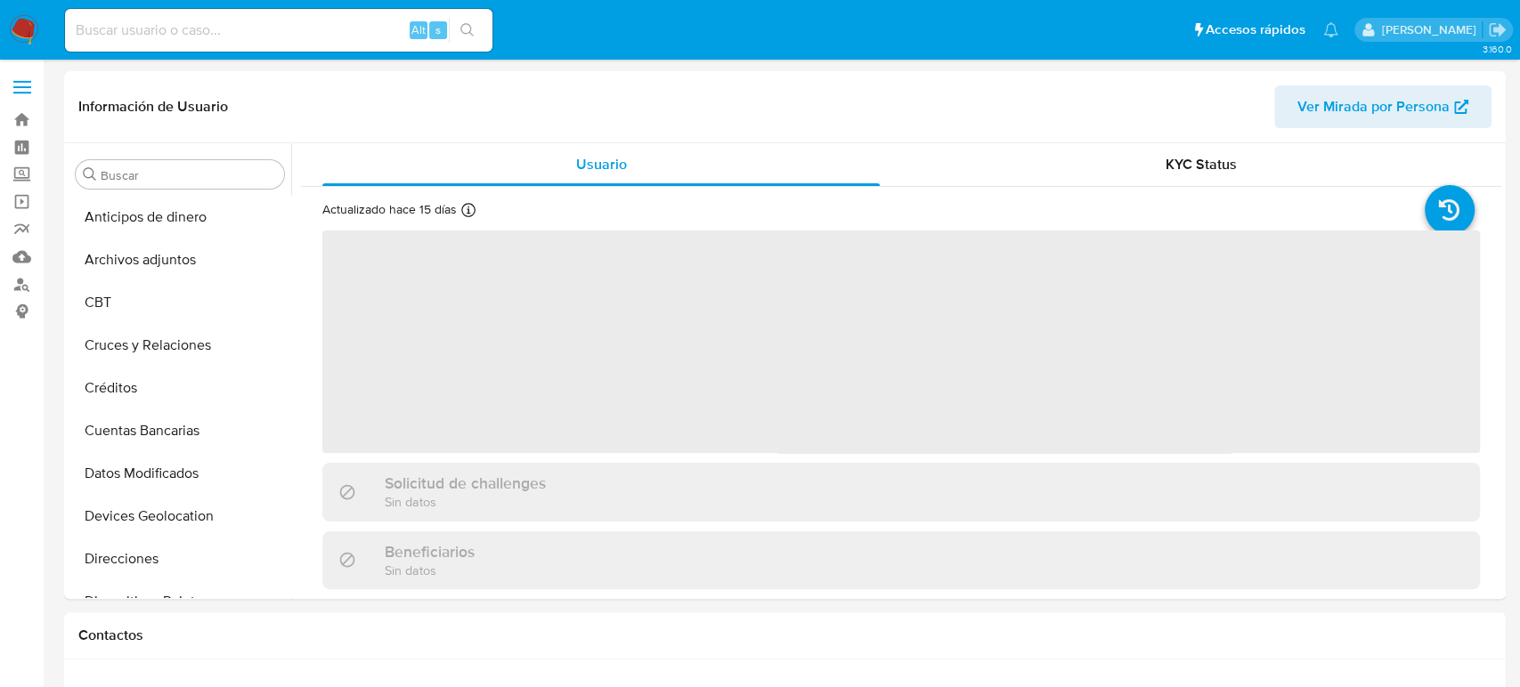
select select "10"
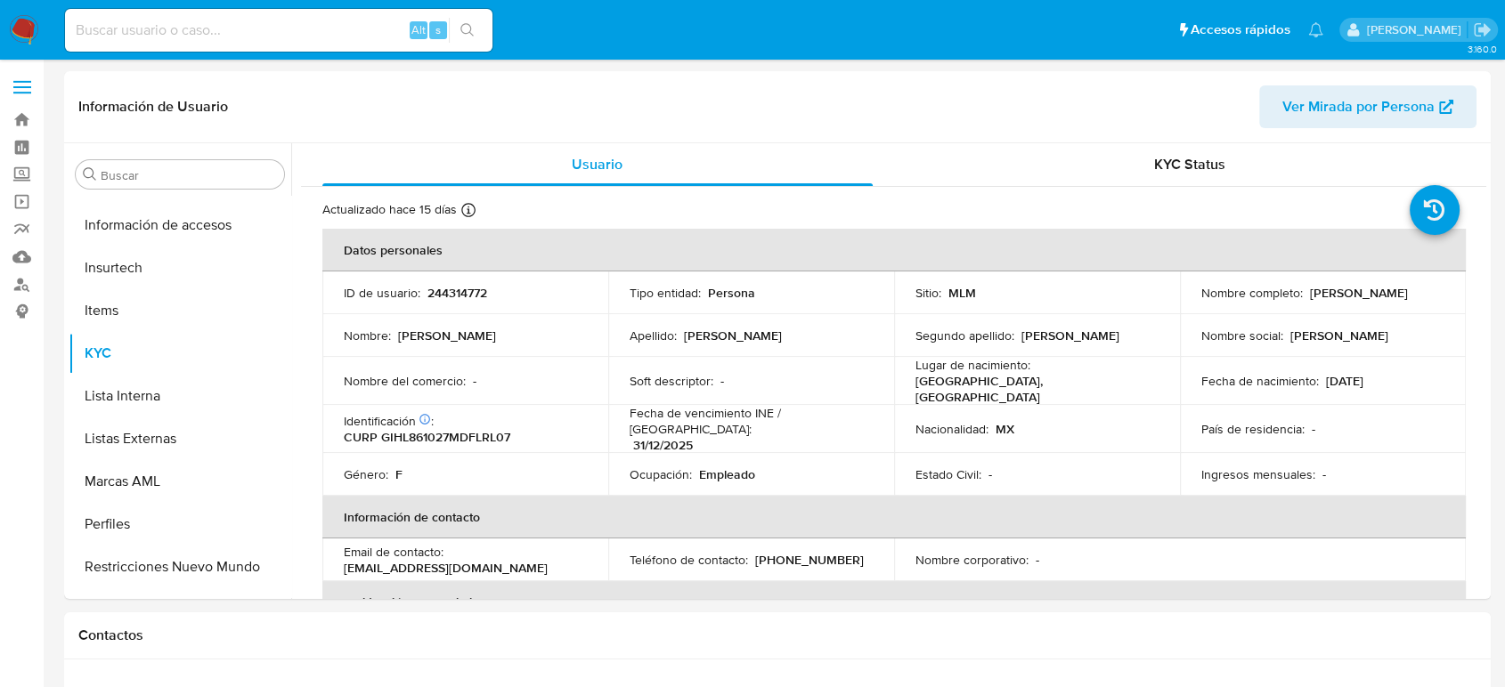
scroll to position [752, 0]
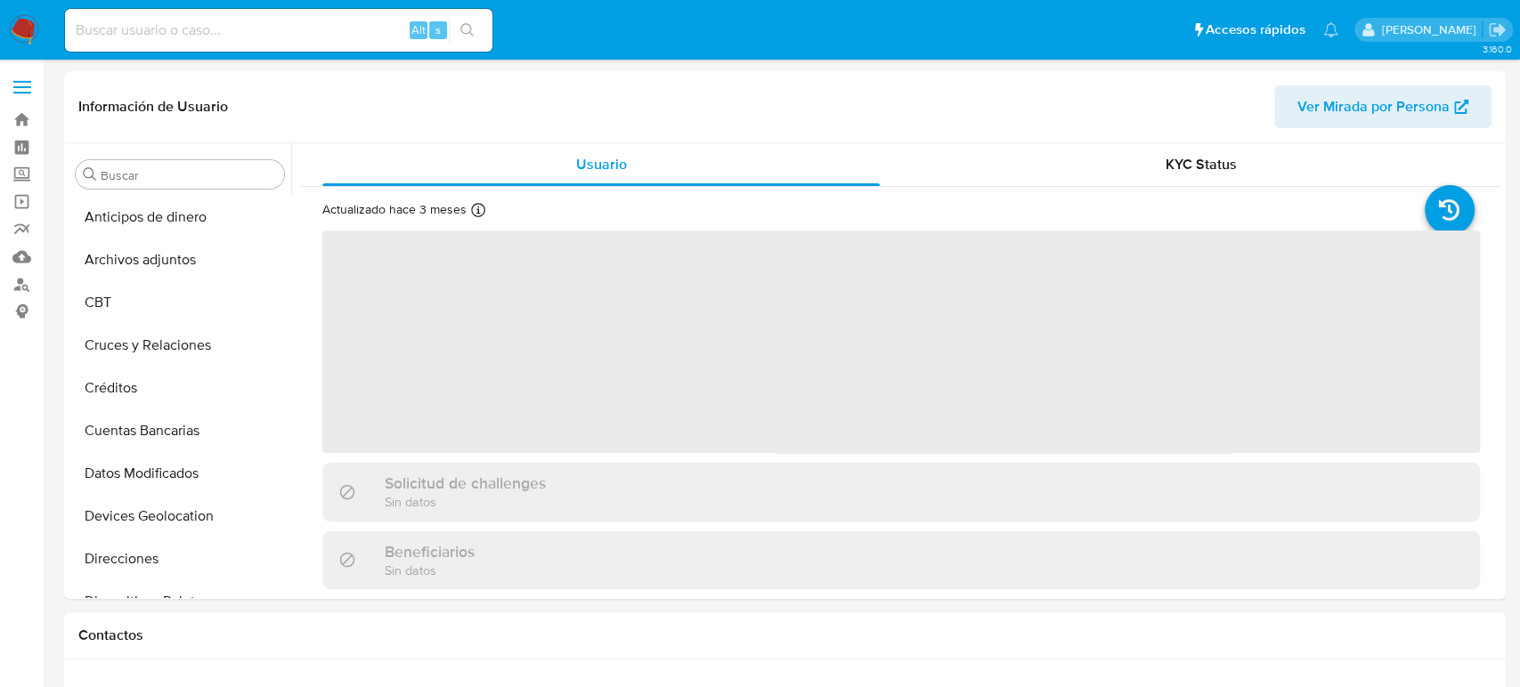
select select "10"
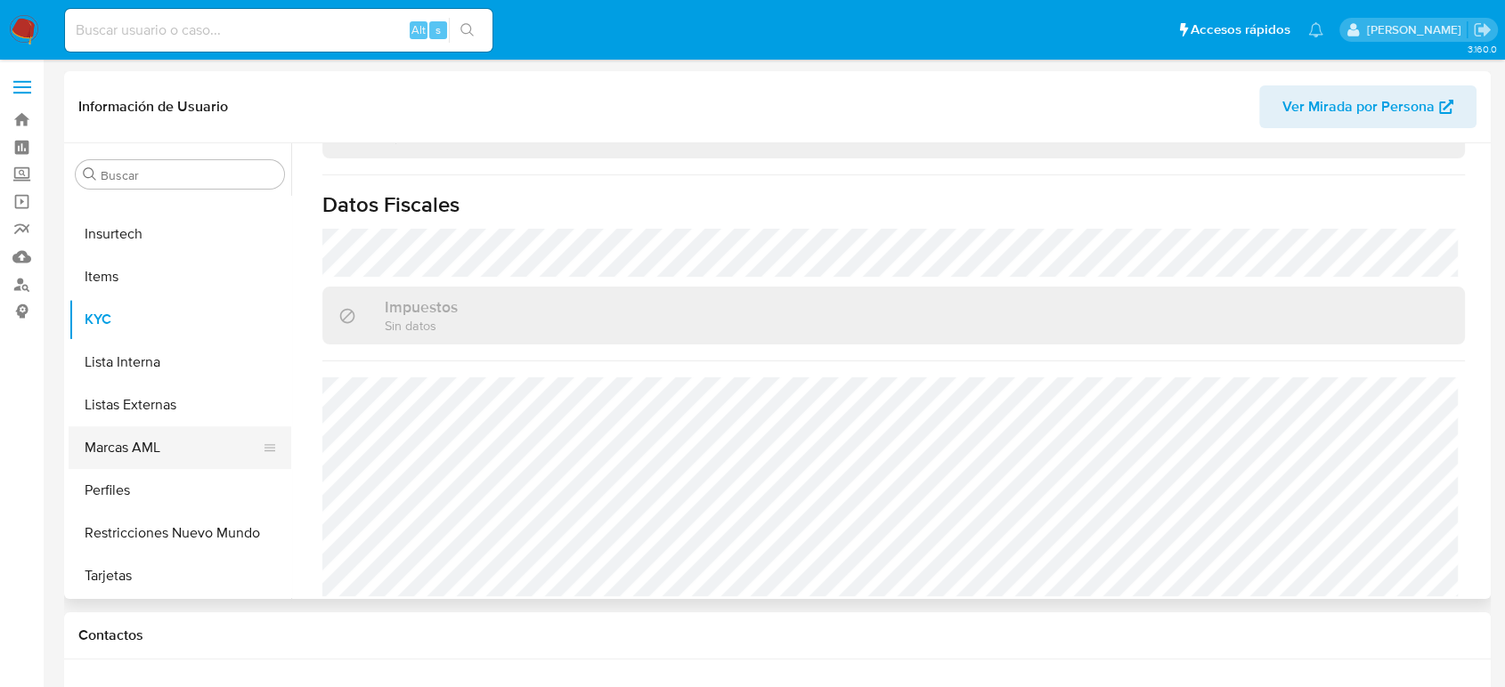
scroll to position [555, 0]
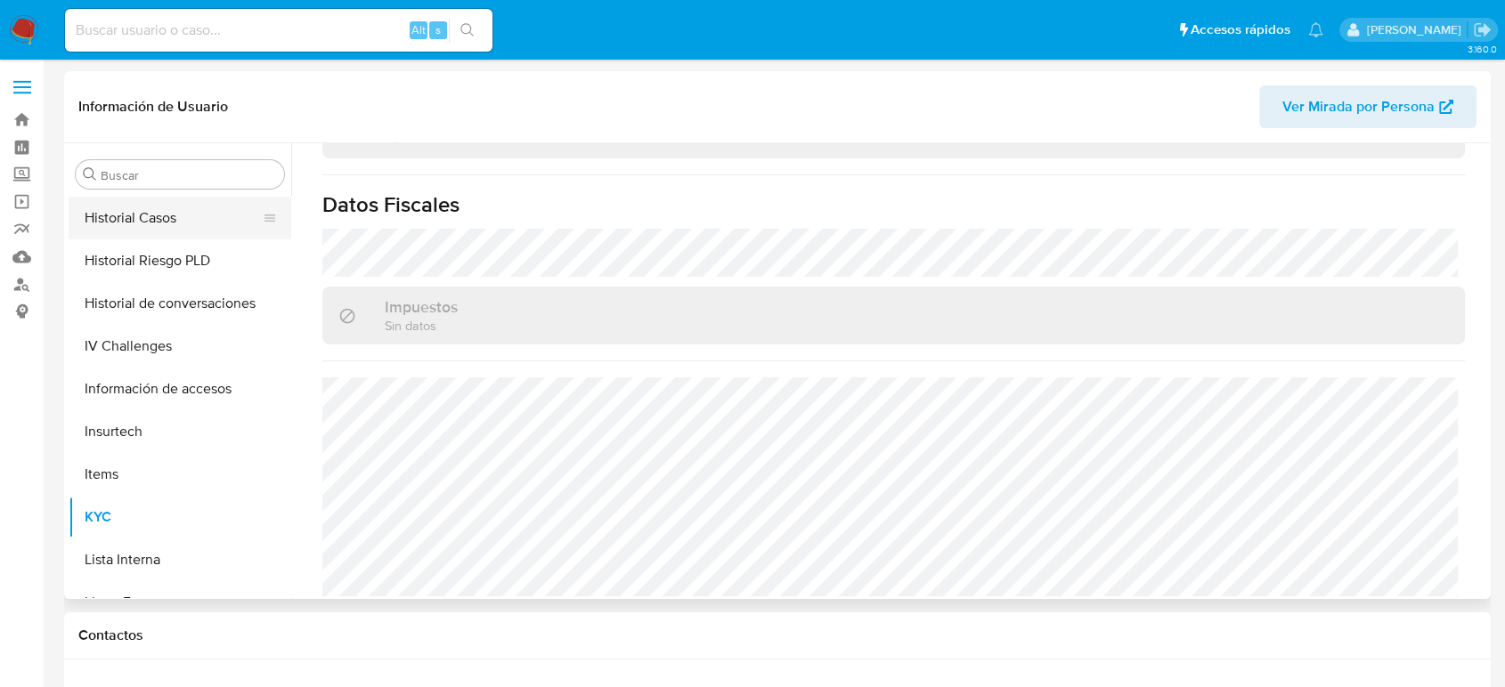
click at [189, 232] on button "Historial Casos" at bounding box center [173, 218] width 208 height 43
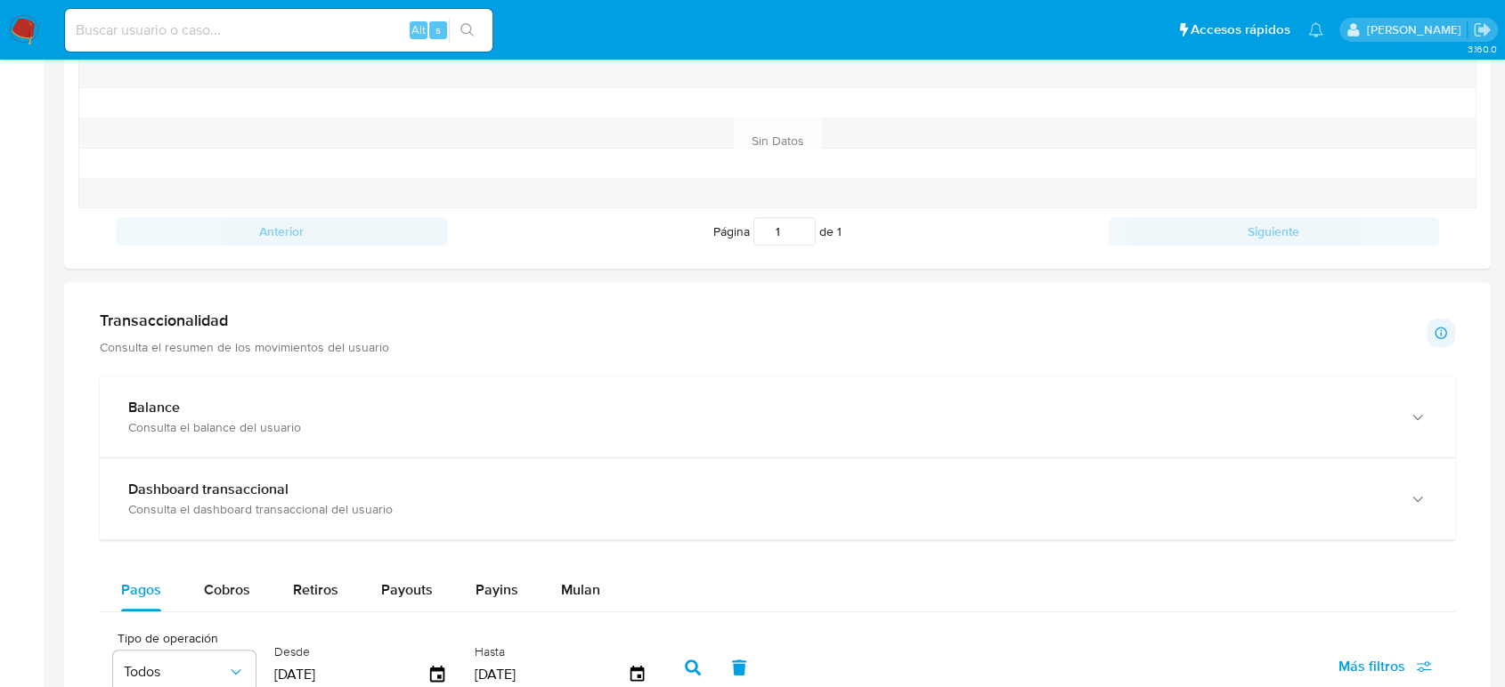
scroll to position [890, 0]
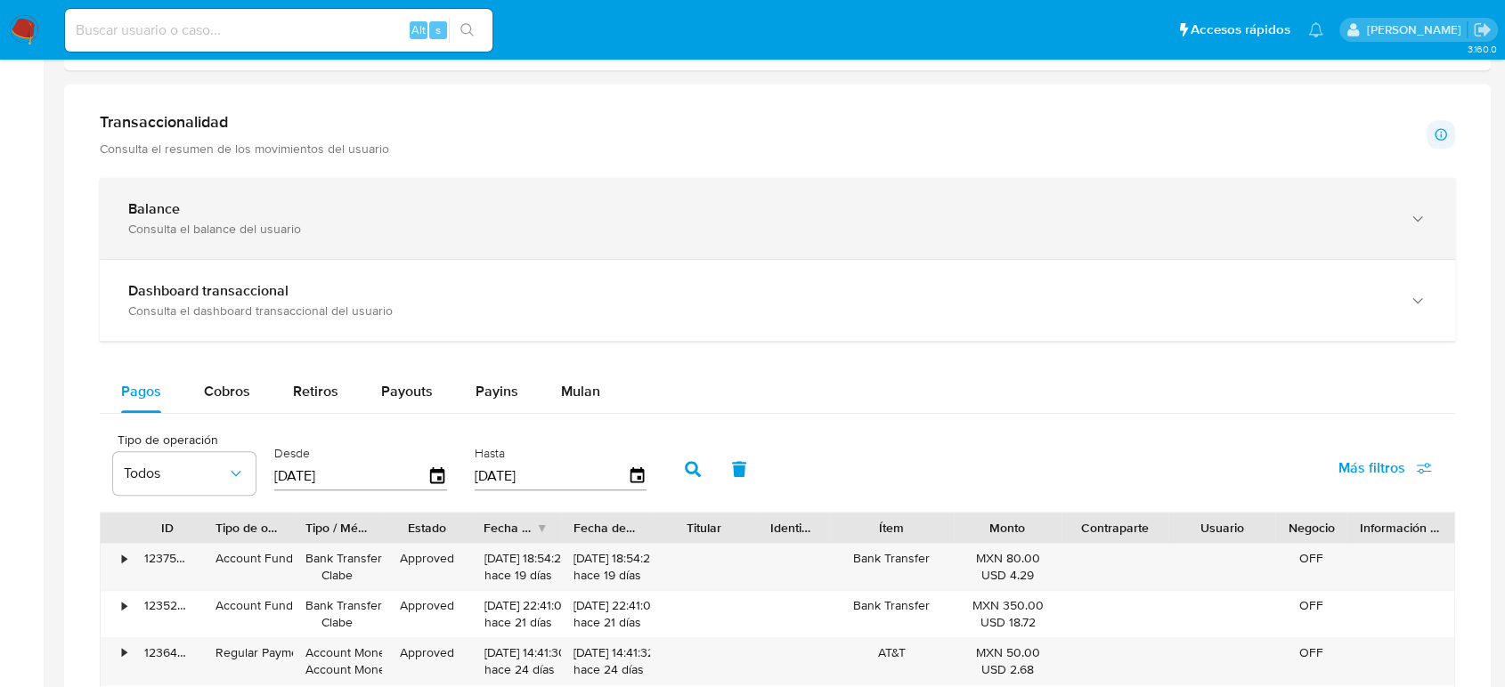
click at [220, 221] on div "Consulta el balance del usuario" at bounding box center [759, 229] width 1263 height 16
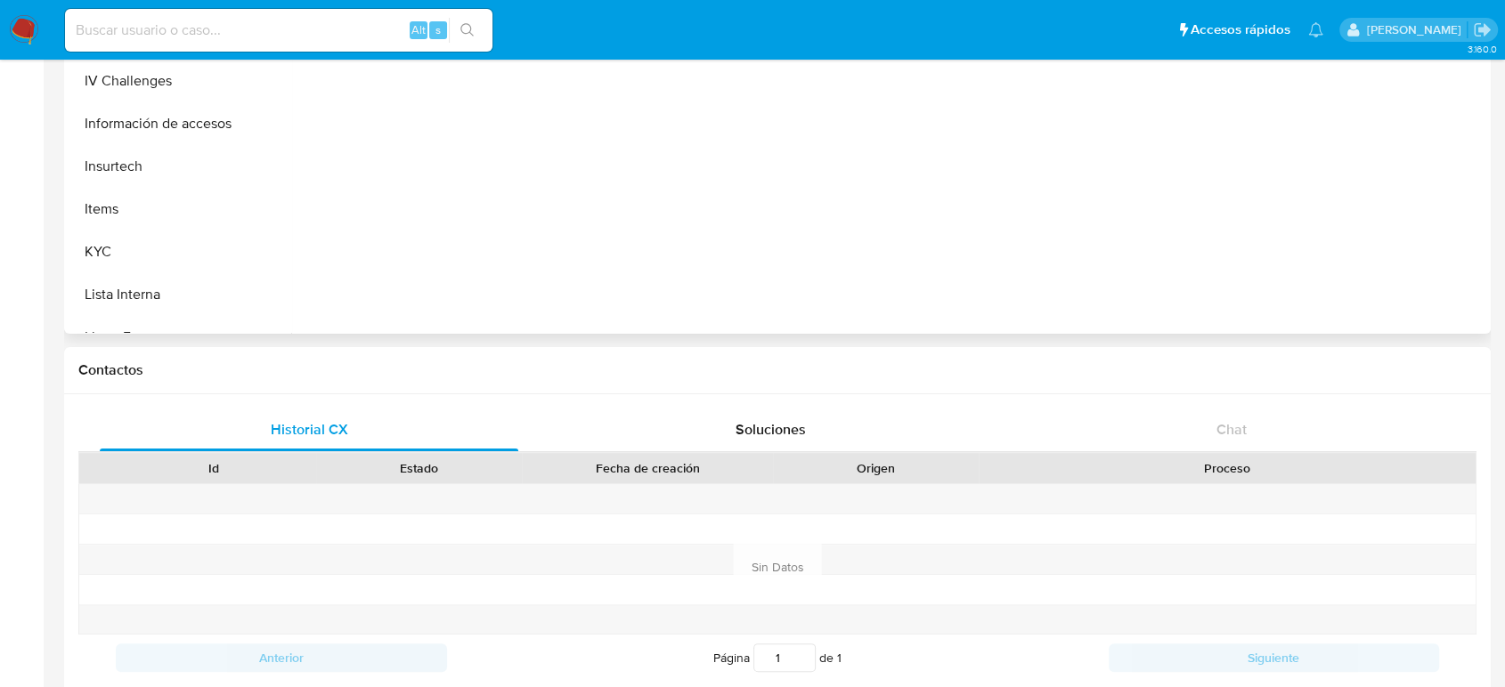
scroll to position [99, 0]
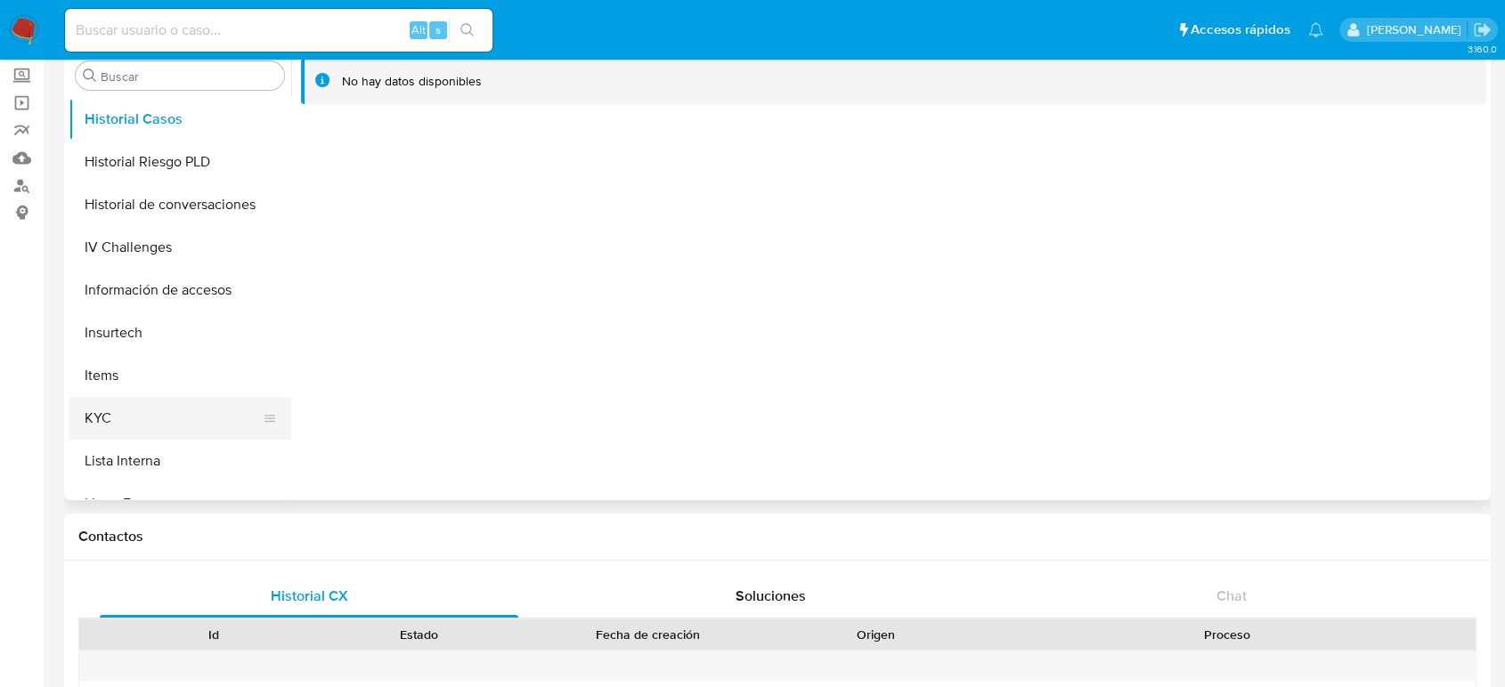
click at [90, 429] on button "KYC" at bounding box center [173, 418] width 208 height 43
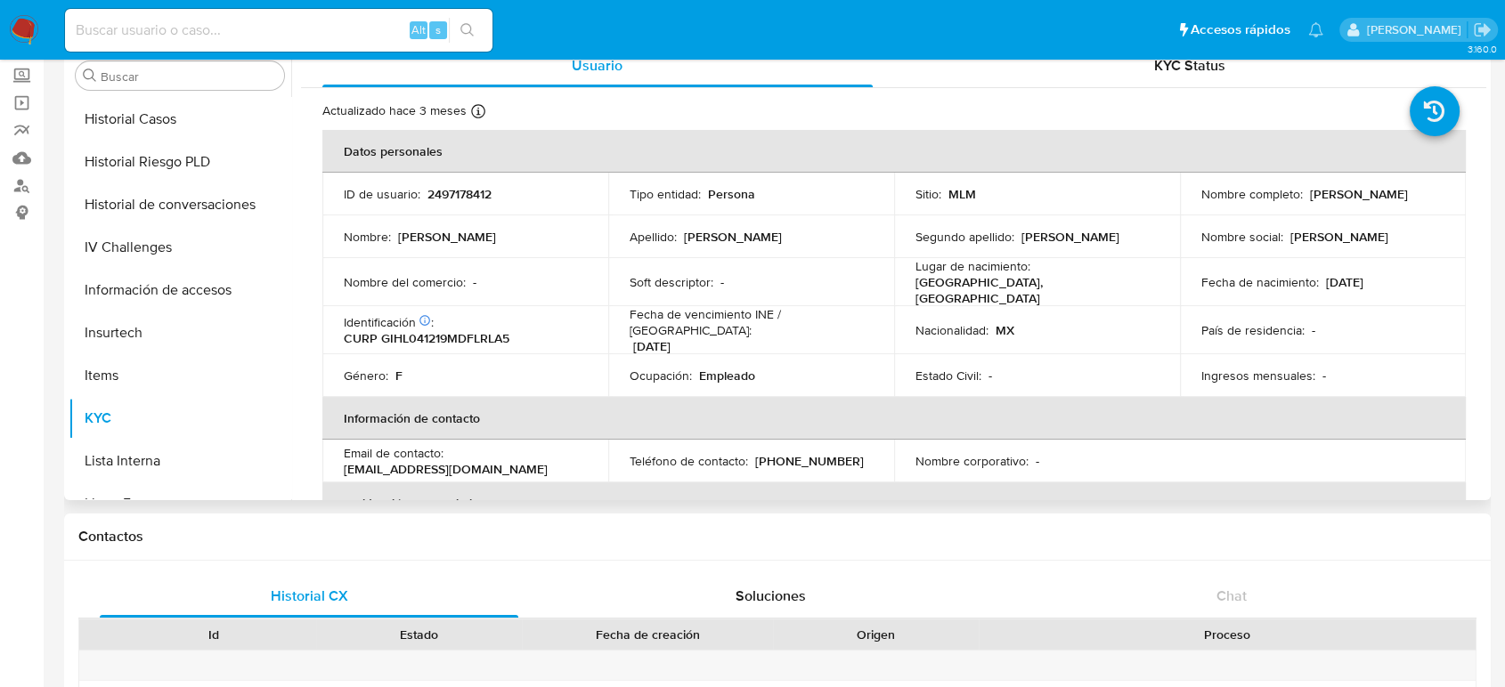
click at [459, 194] on p "2497178412" at bounding box center [459, 194] width 64 height 16
copy p "2497178412"
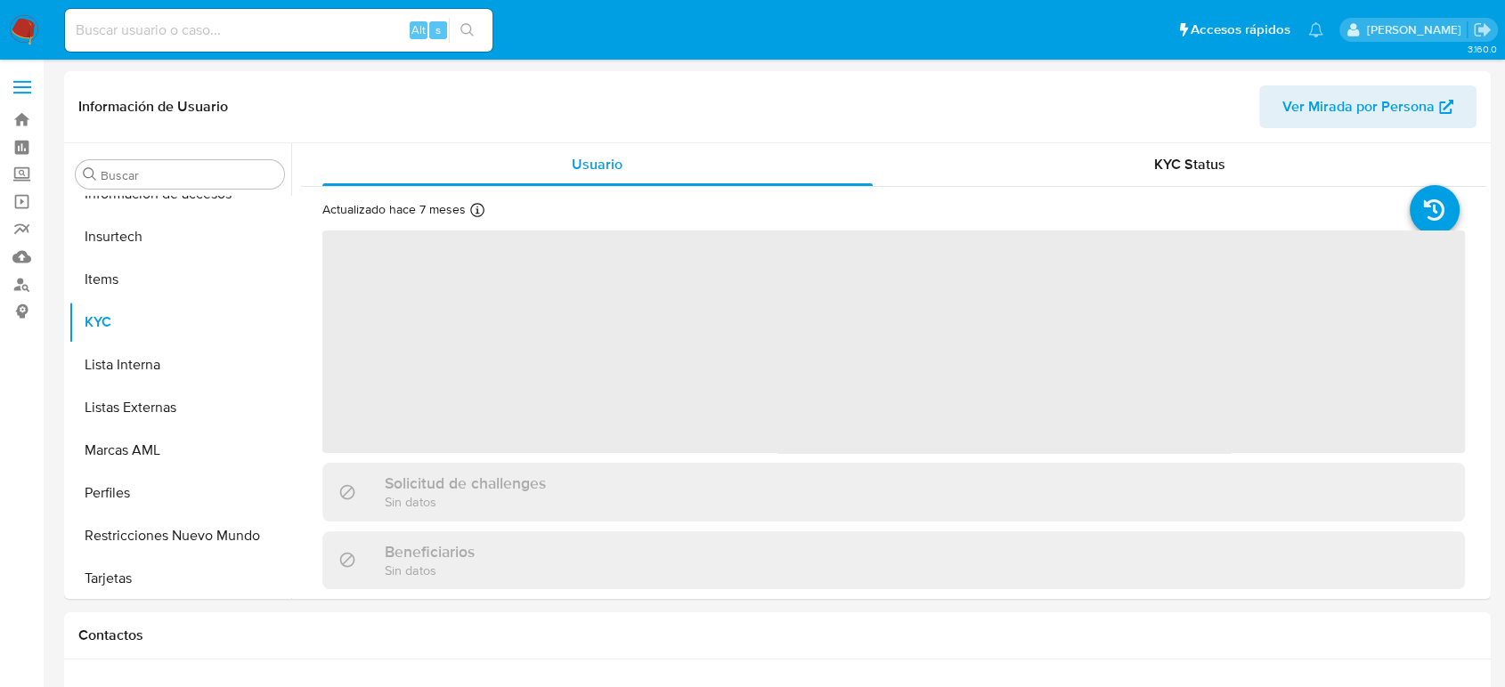
scroll to position [752, 0]
select select "10"
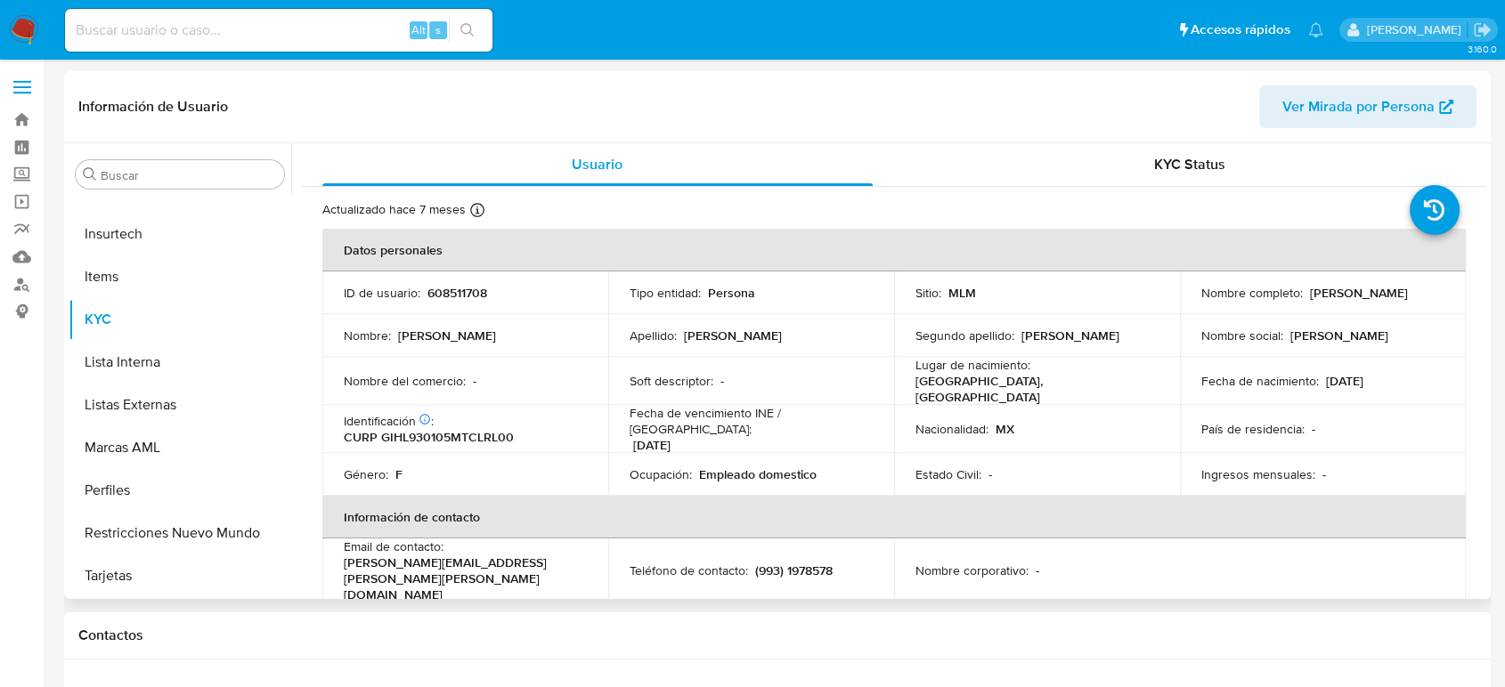
click at [915, 496] on th "Información de contacto" at bounding box center [893, 517] width 1143 height 43
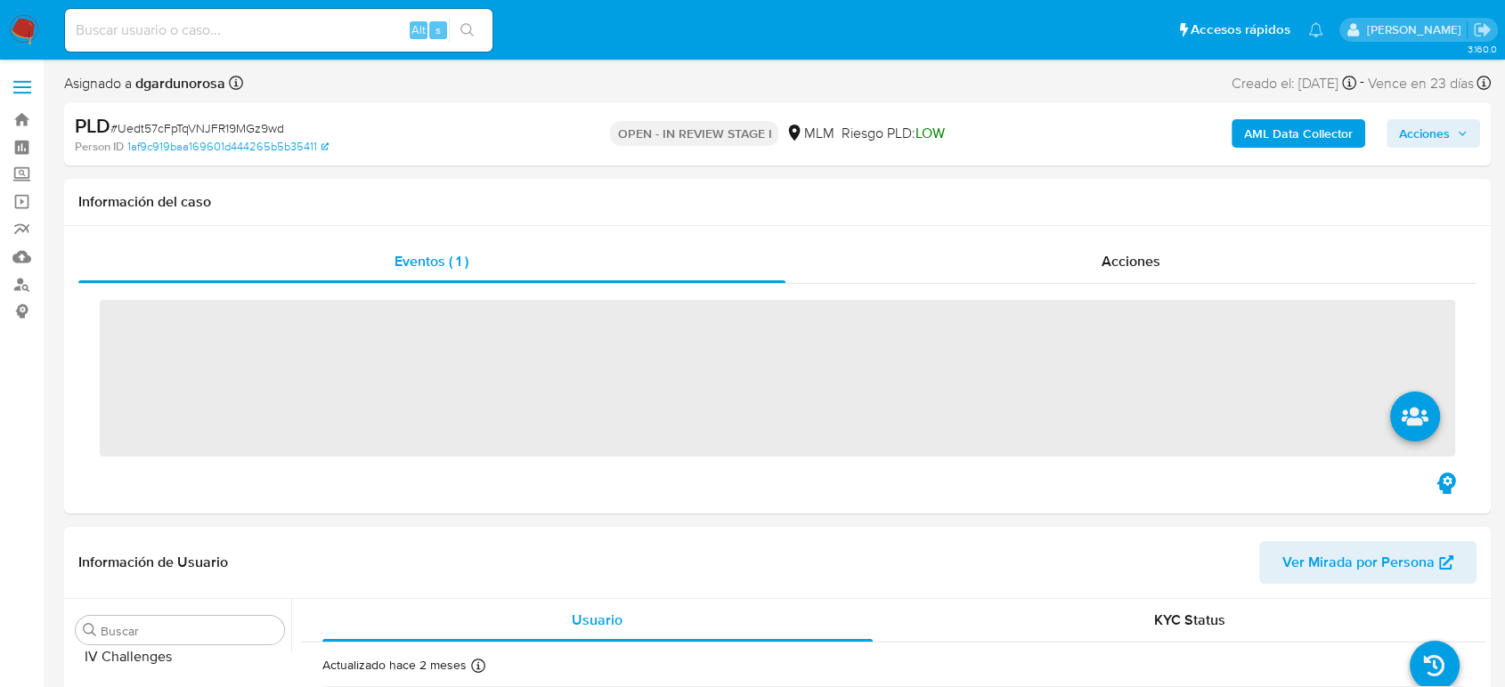
scroll to position [752, 0]
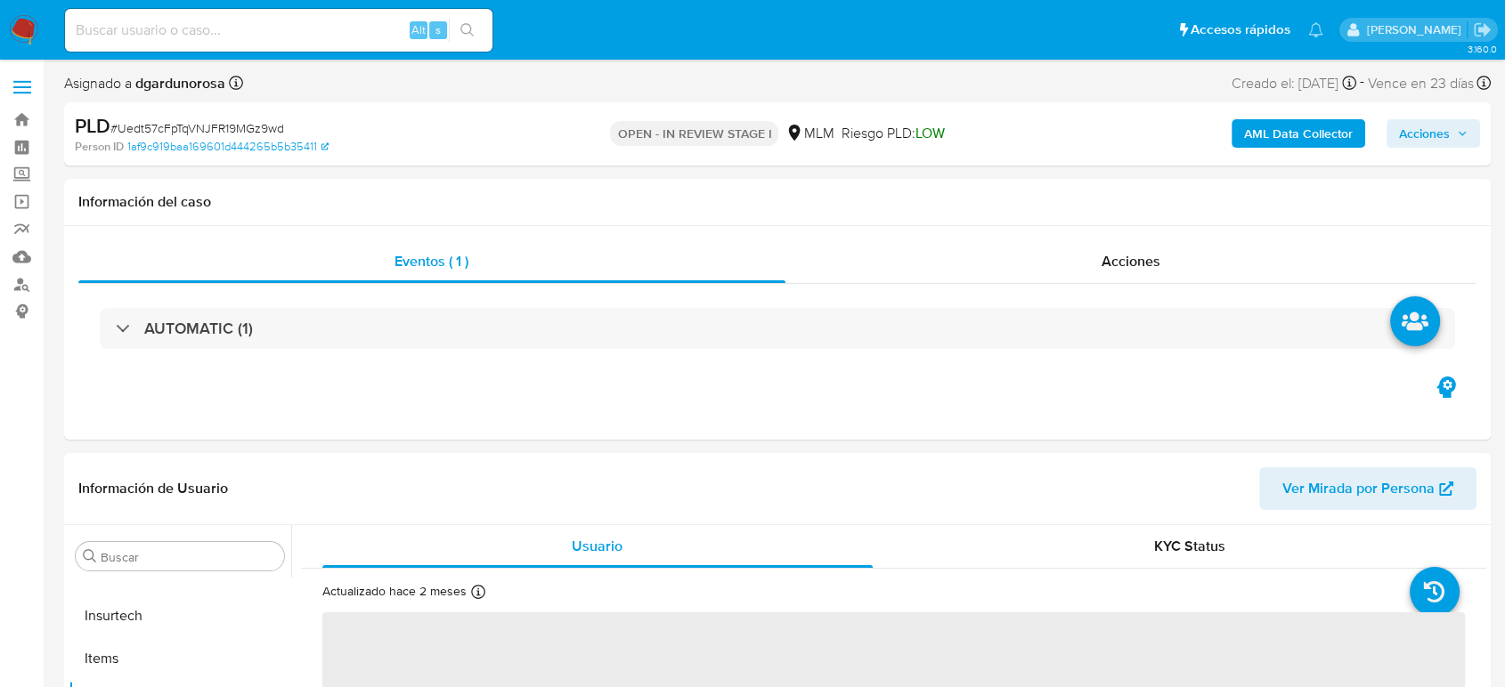
select select "10"
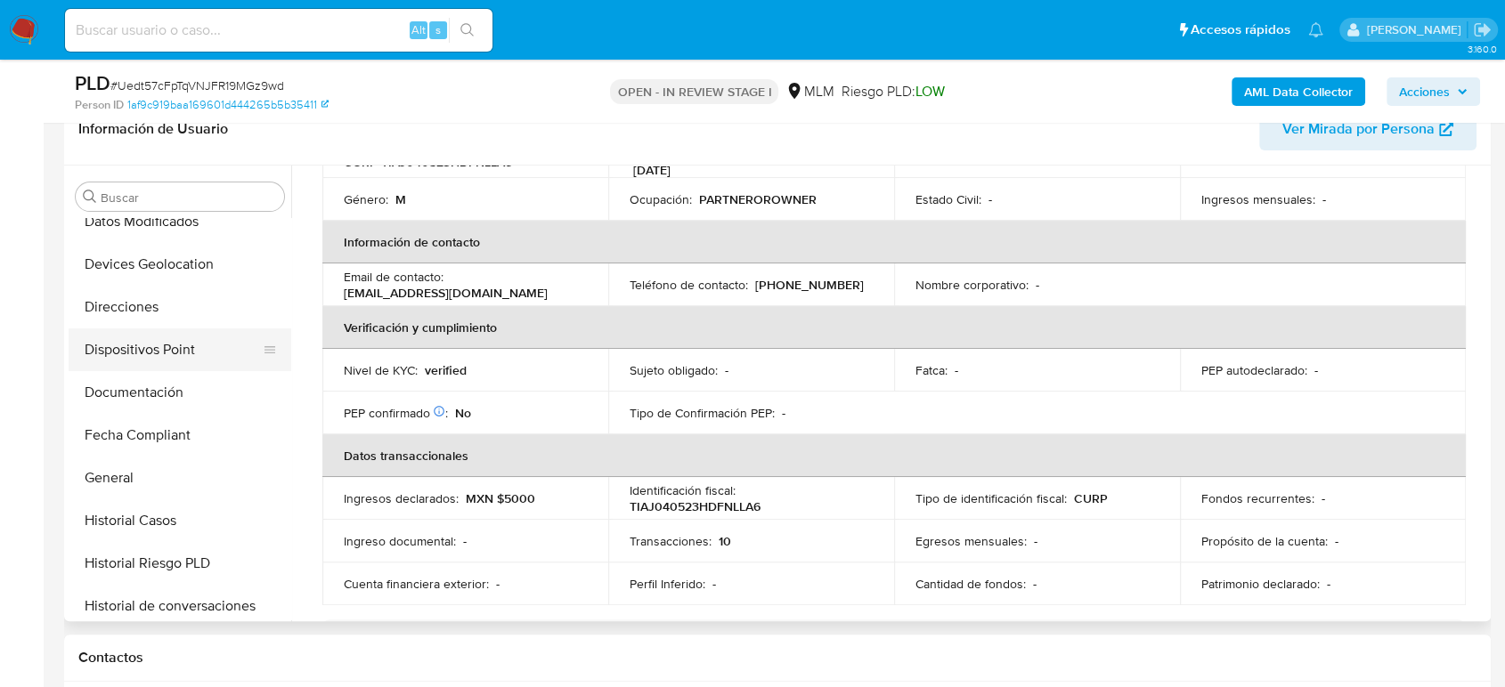
scroll to position [257, 0]
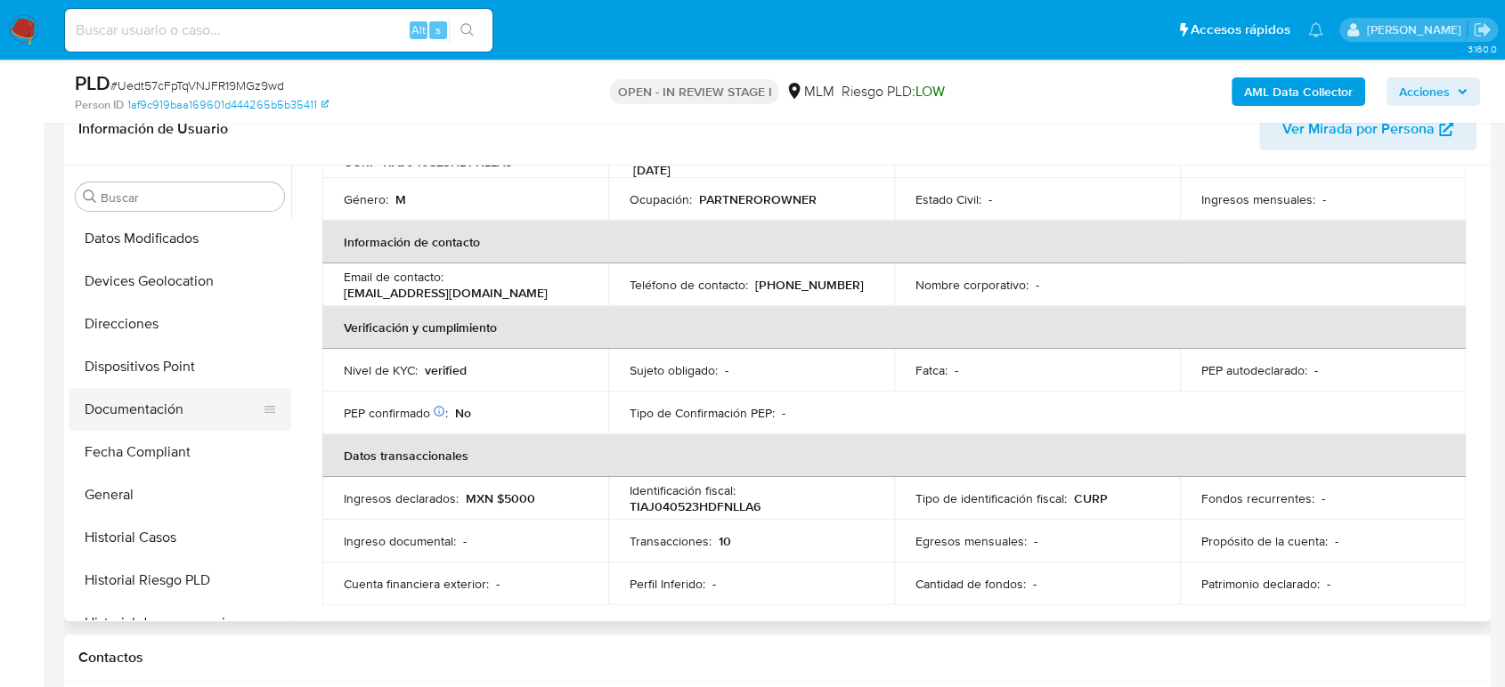
click at [166, 404] on button "Documentación" at bounding box center [173, 409] width 208 height 43
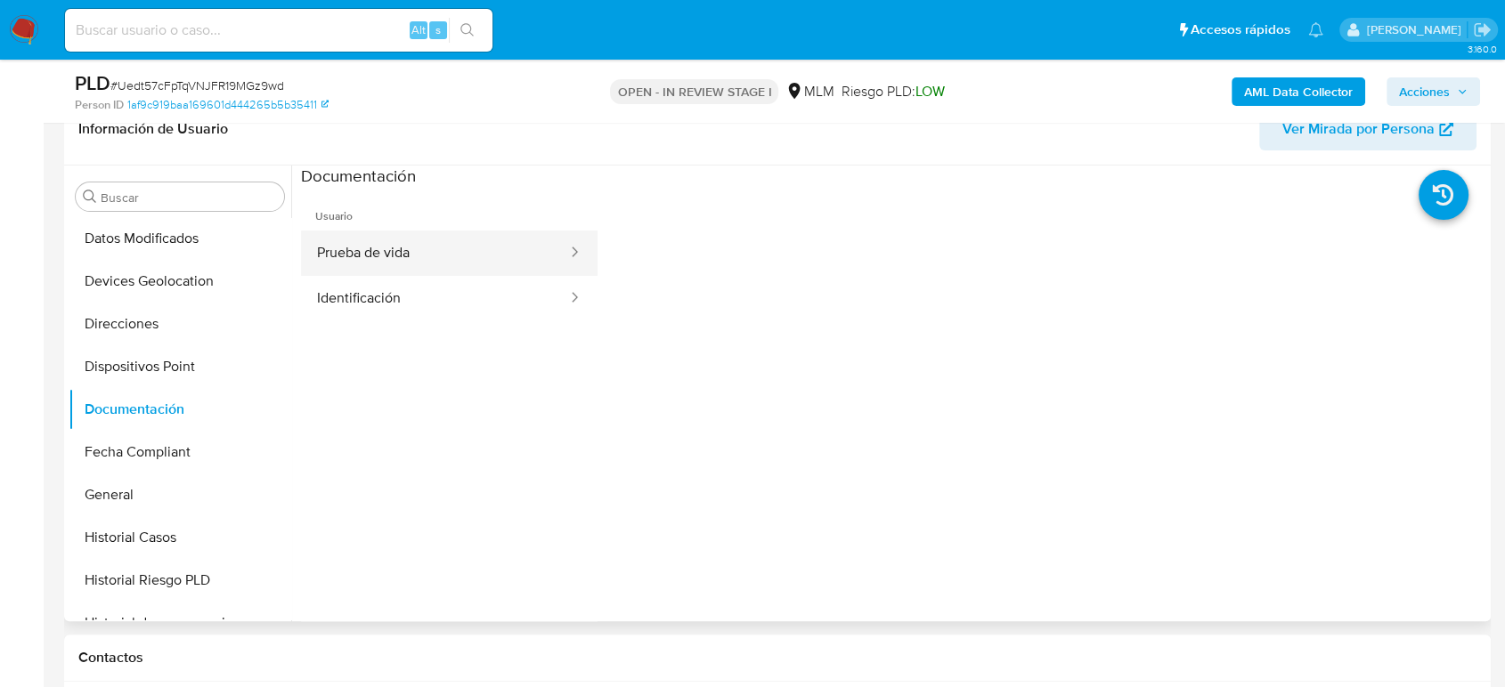
click at [378, 246] on button "Prueba de vida" at bounding box center [435, 253] width 268 height 45
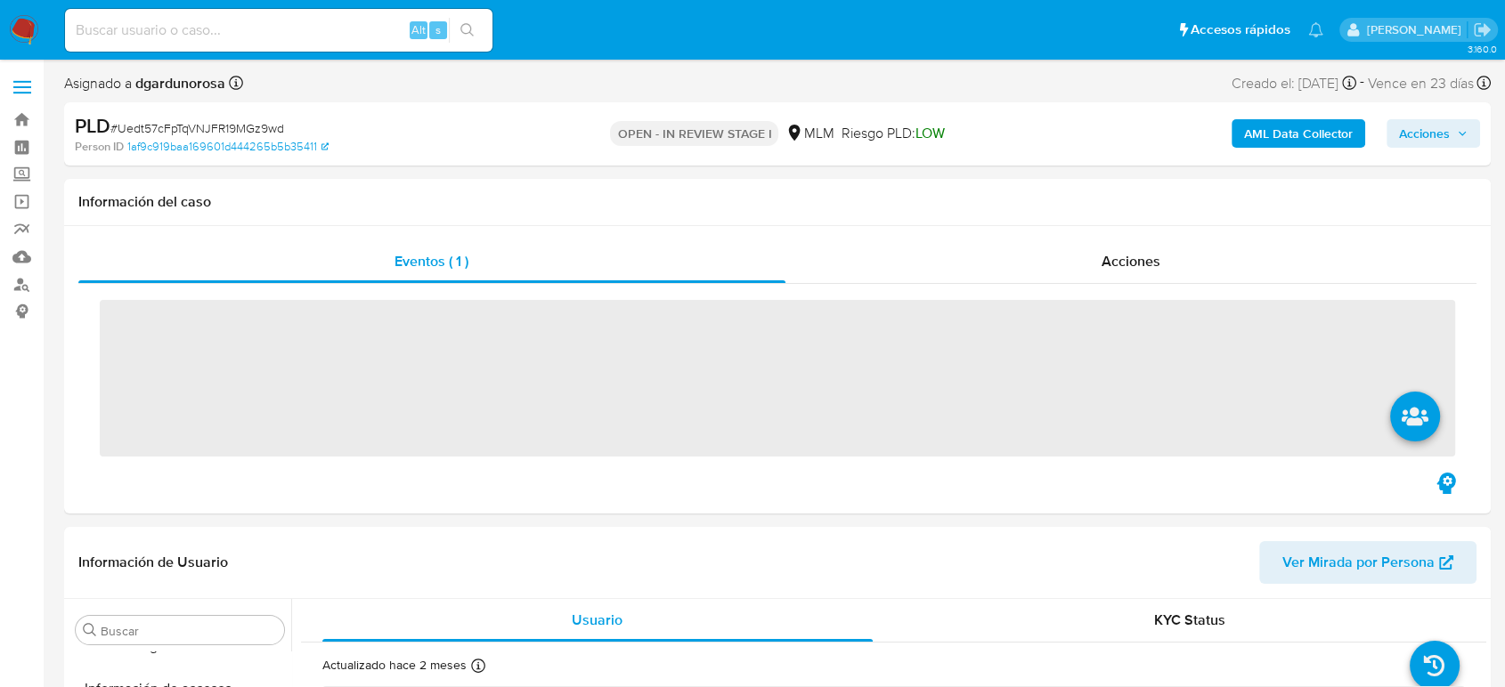
scroll to position [752, 0]
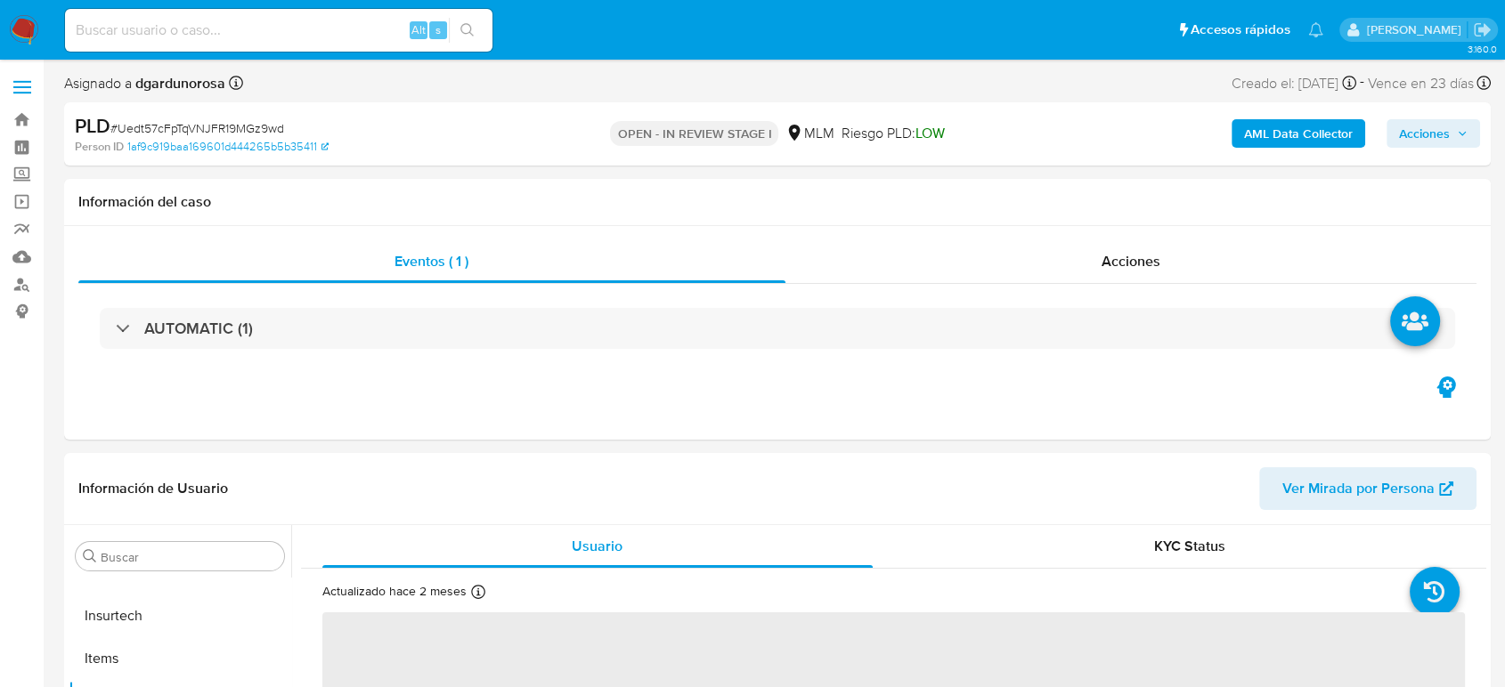
select select "10"
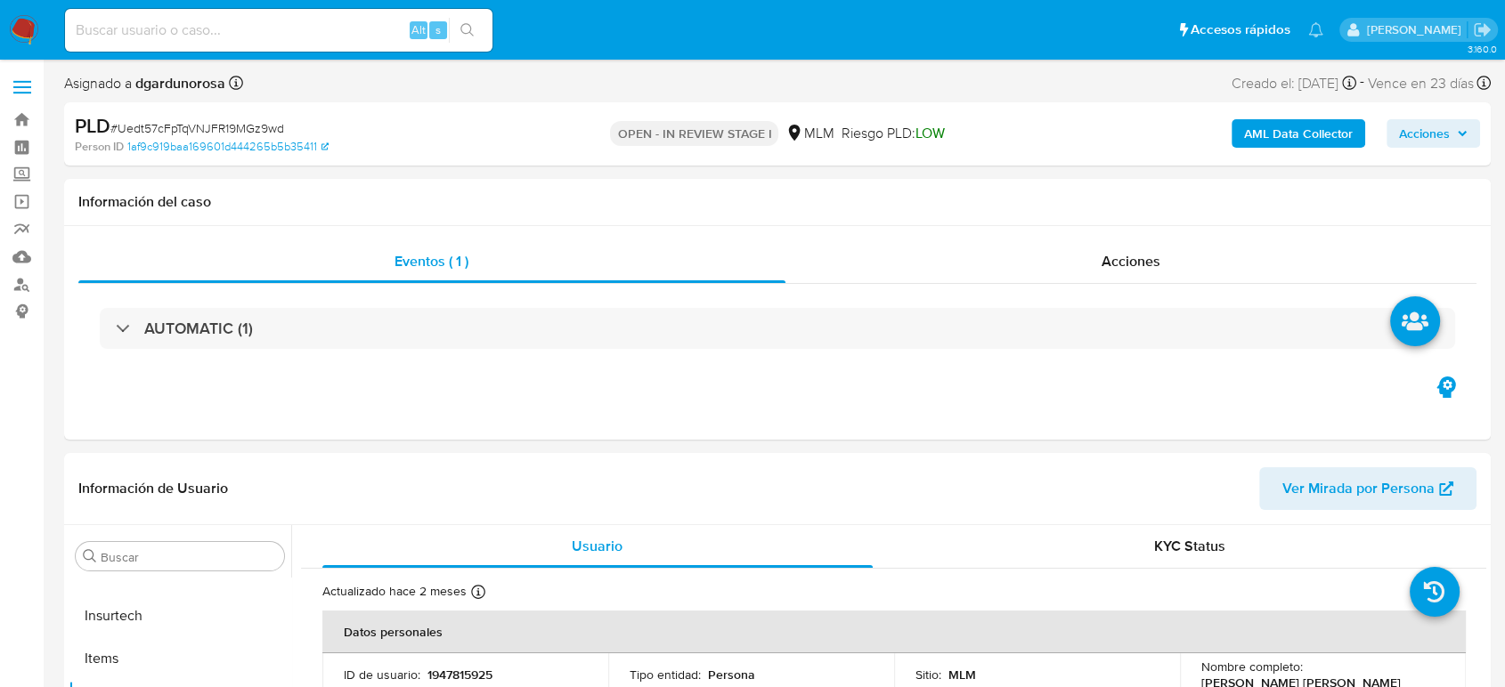
click at [250, 20] on input at bounding box center [278, 30] width 427 height 23
paste input "2497178412"
type input "2497178412"
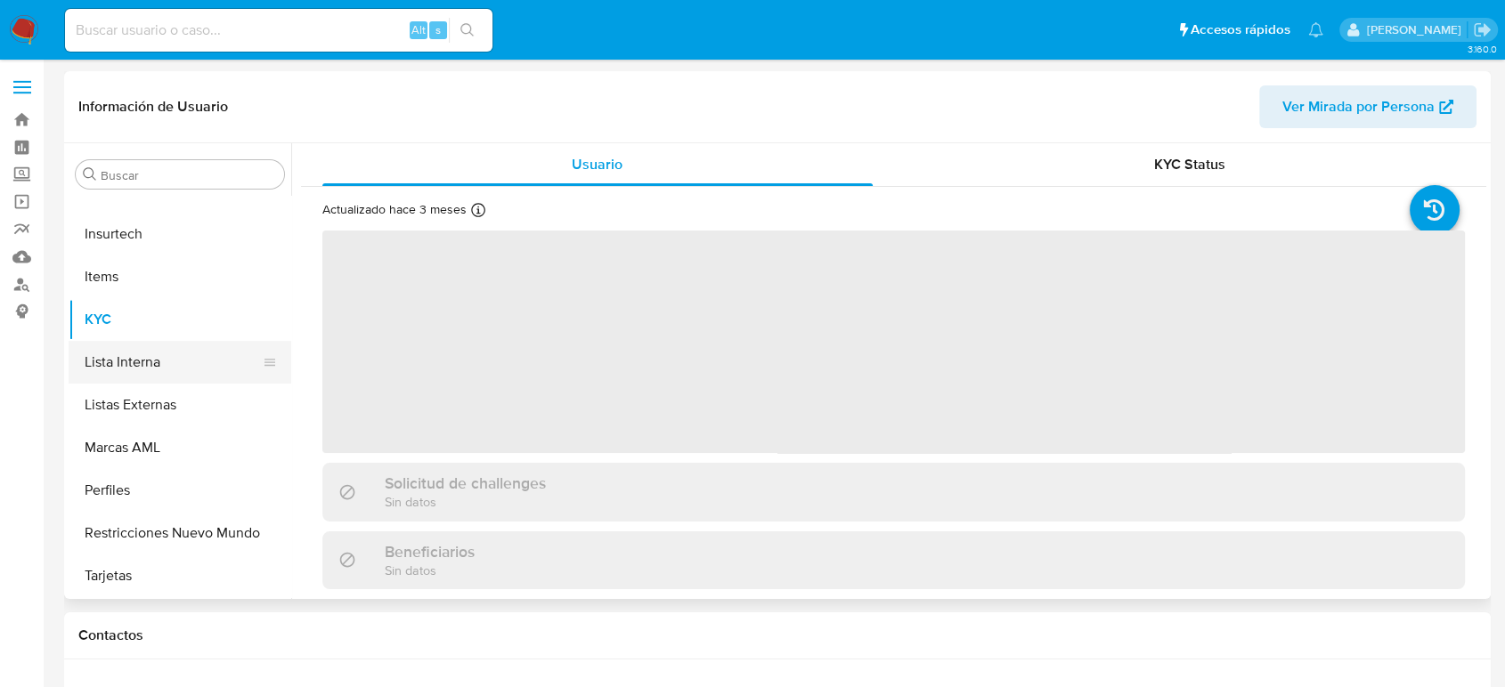
select select "10"
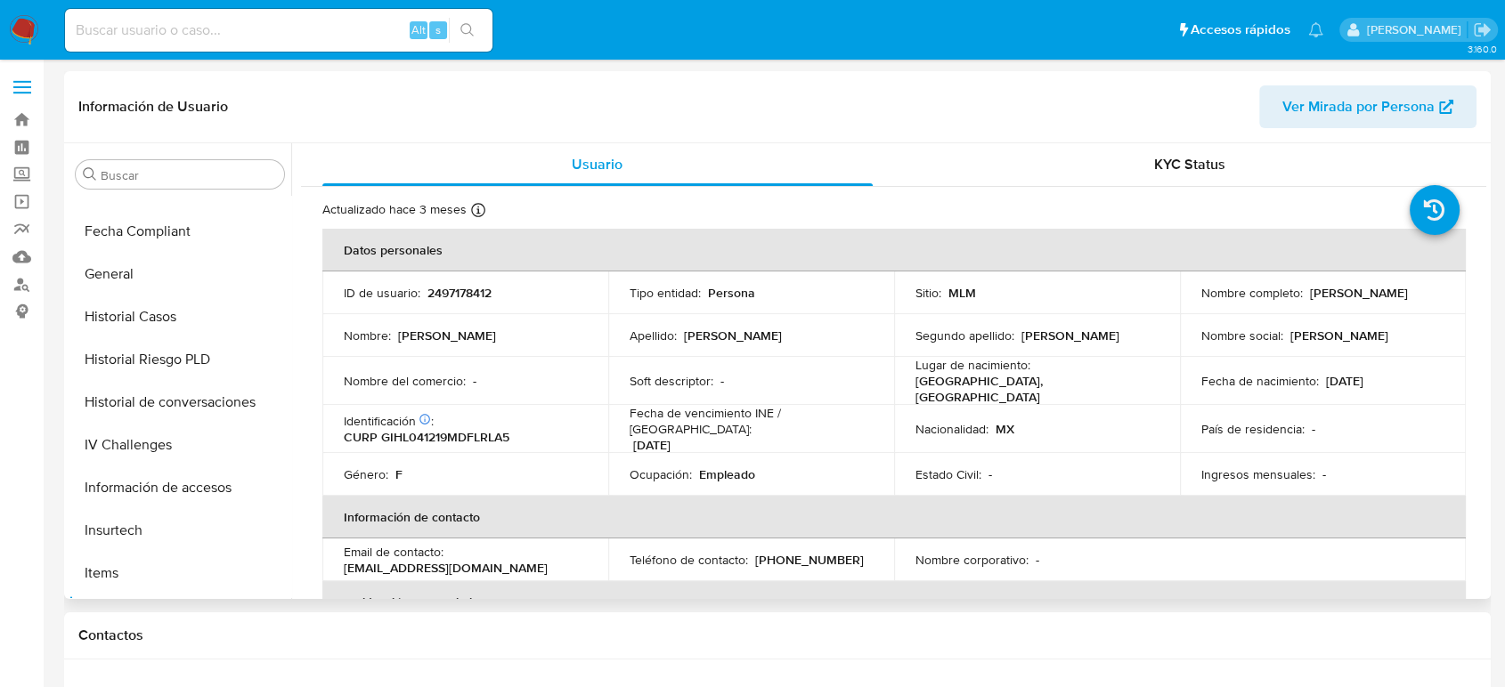
scroll to position [356, 0]
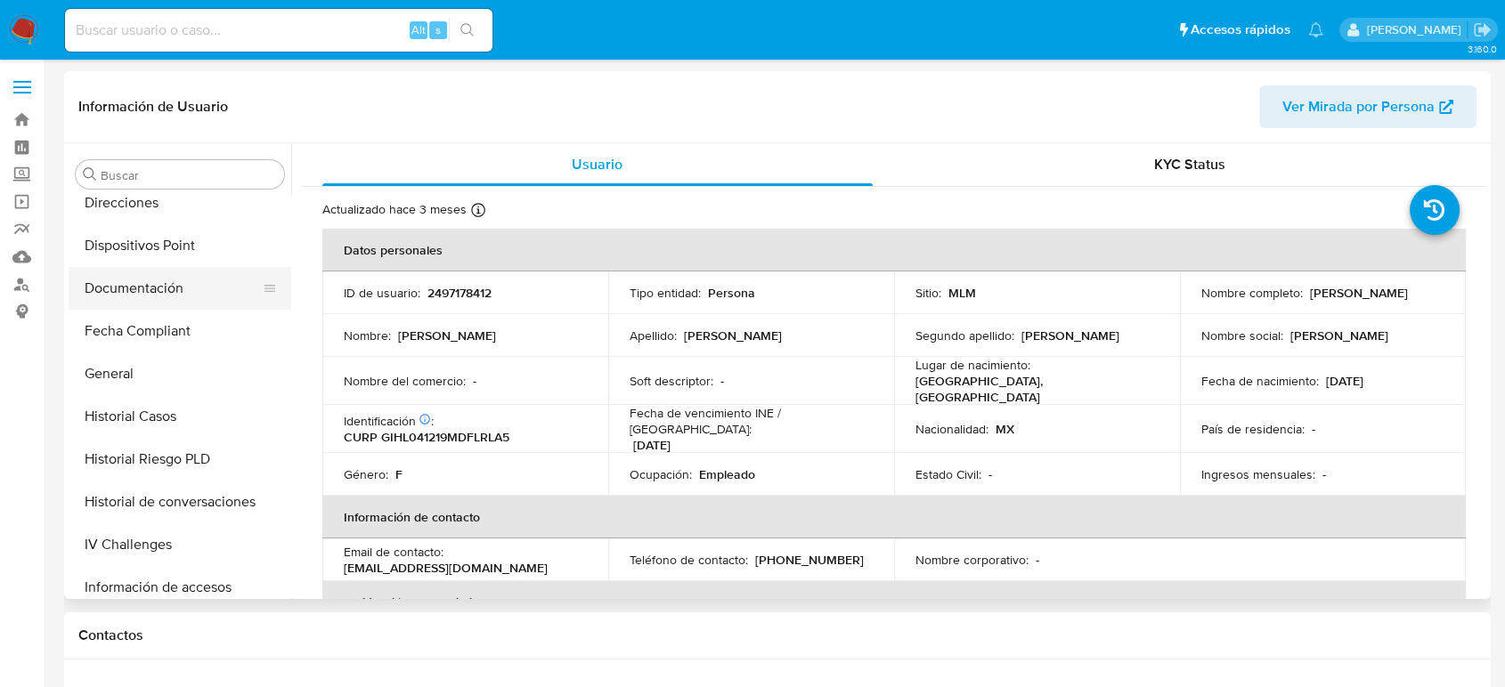
click at [167, 290] on button "Documentación" at bounding box center [173, 288] width 208 height 43
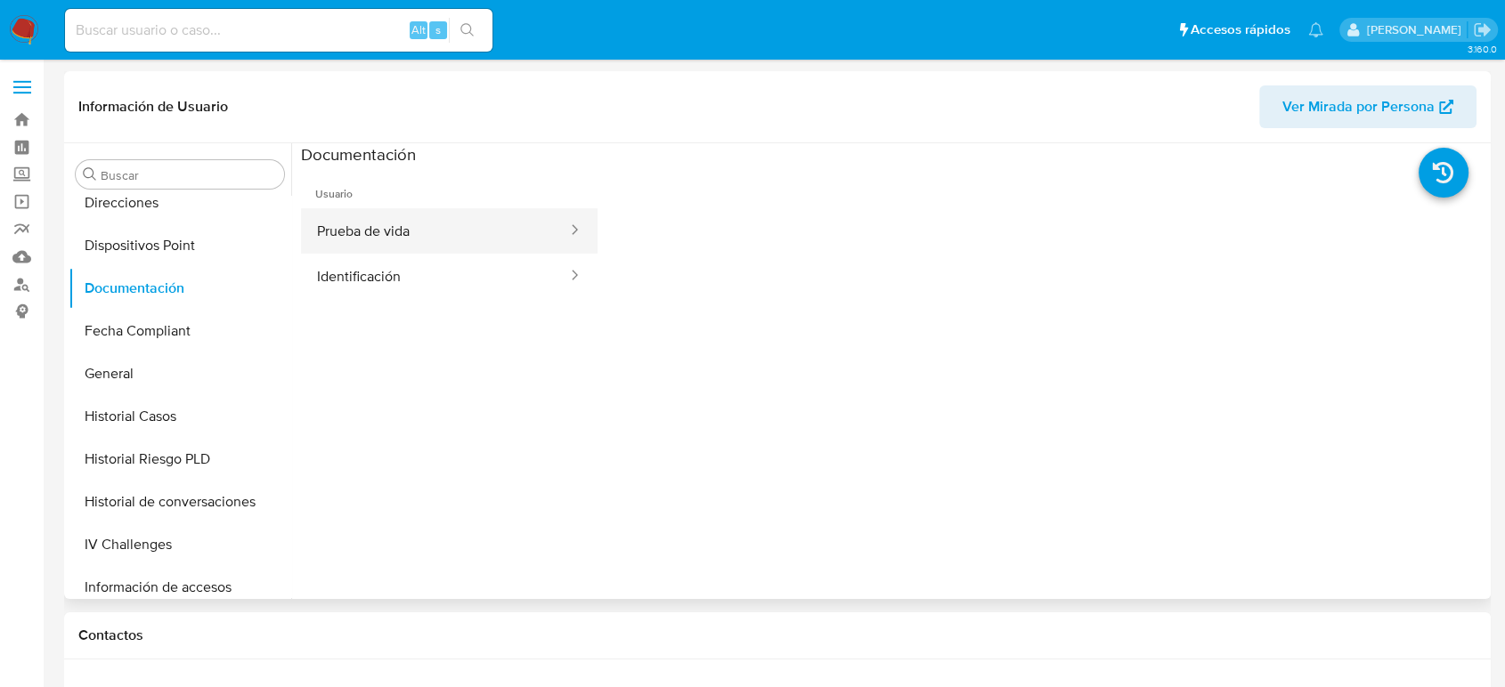
click at [389, 232] on button "Prueba de vida" at bounding box center [435, 230] width 268 height 45
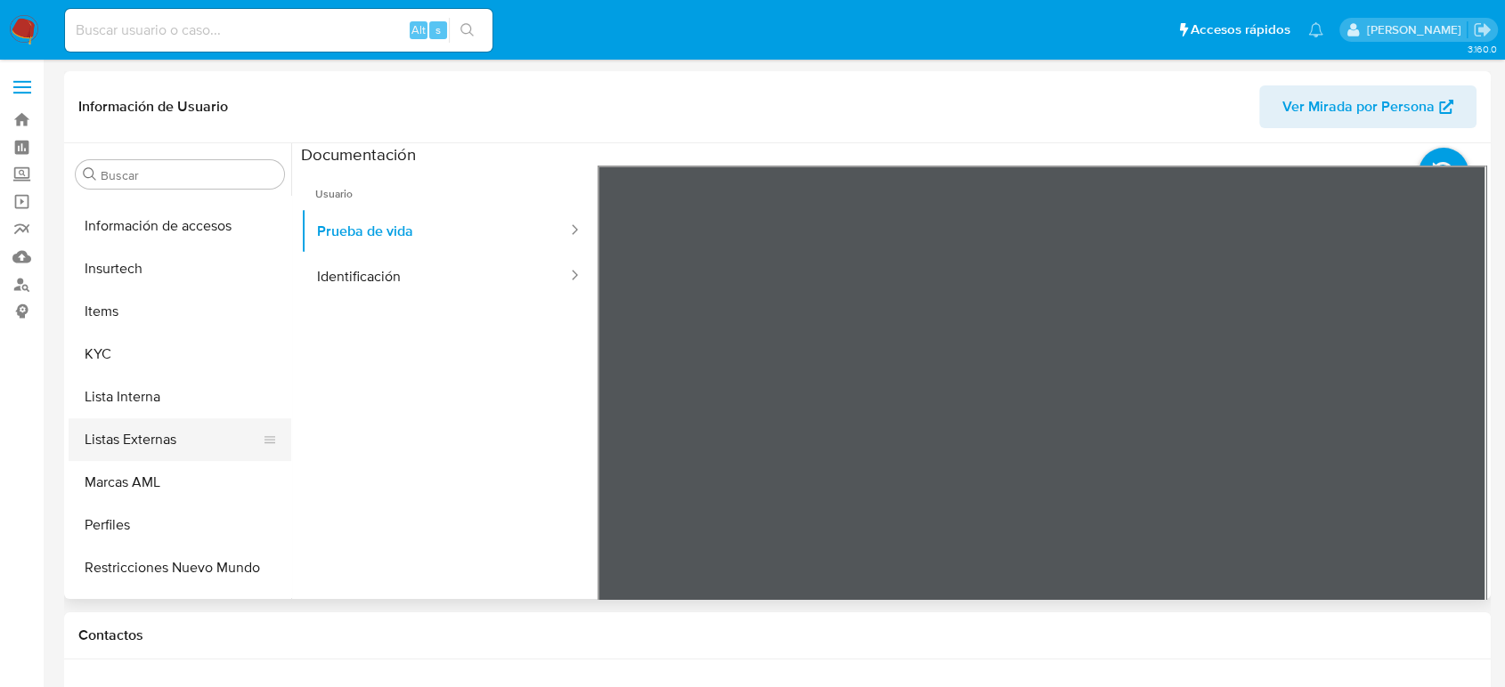
scroll to position [752, 0]
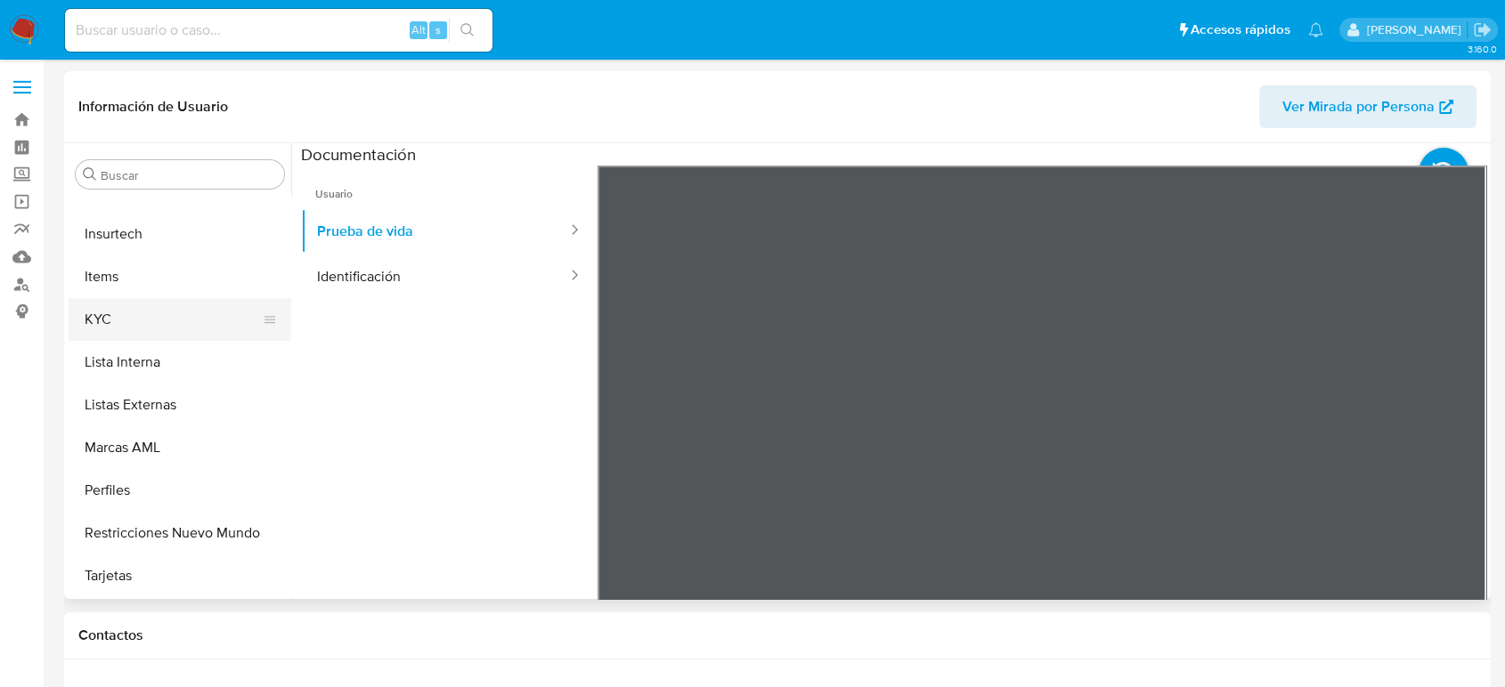
click at [157, 321] on button "KYC" at bounding box center [173, 319] width 208 height 43
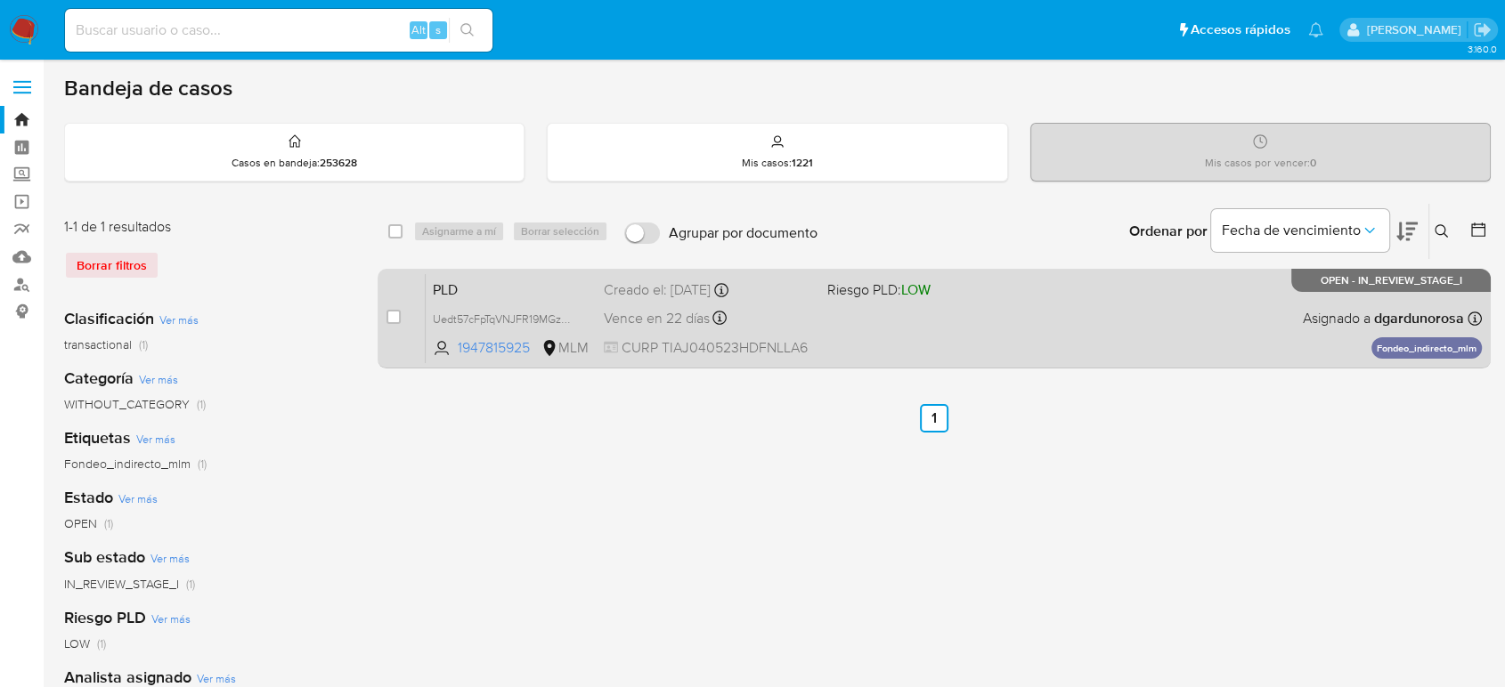
click at [969, 330] on div "PLD Uedt57cFpTqVNJFR19MGz9wd 1947815925 MLM Riesgo PLD: LOW Creado el: [DATE] C…" at bounding box center [954, 318] width 1056 height 90
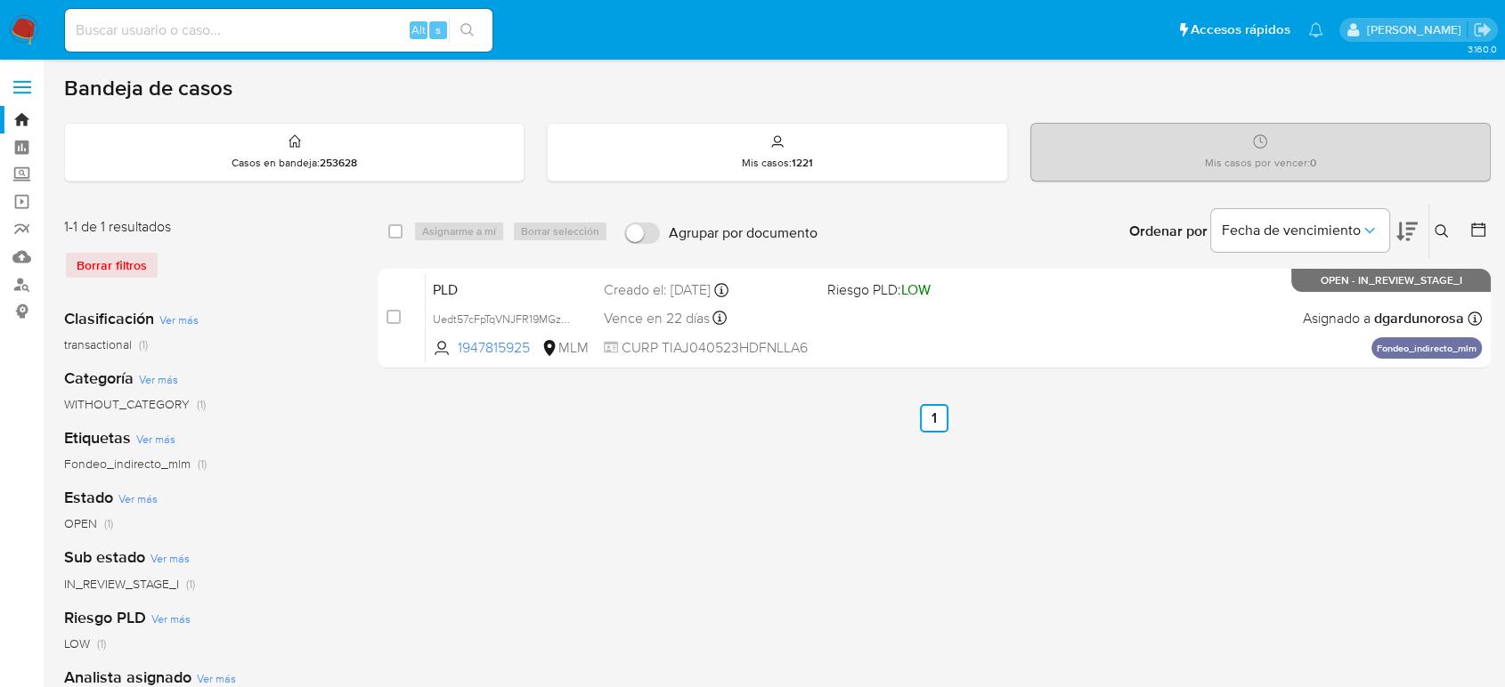
click at [1442, 224] on icon at bounding box center [1442, 231] width 14 height 14
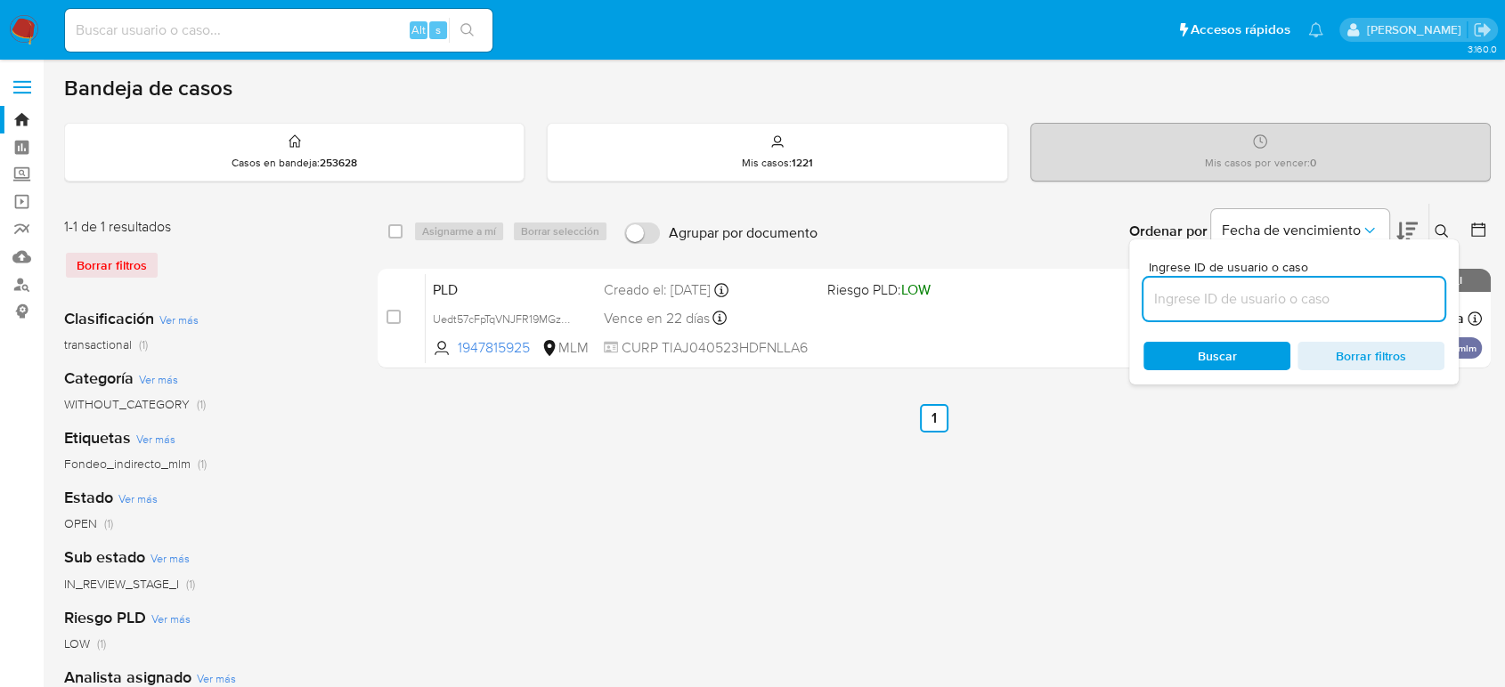
click at [1248, 294] on input at bounding box center [1293, 299] width 301 height 23
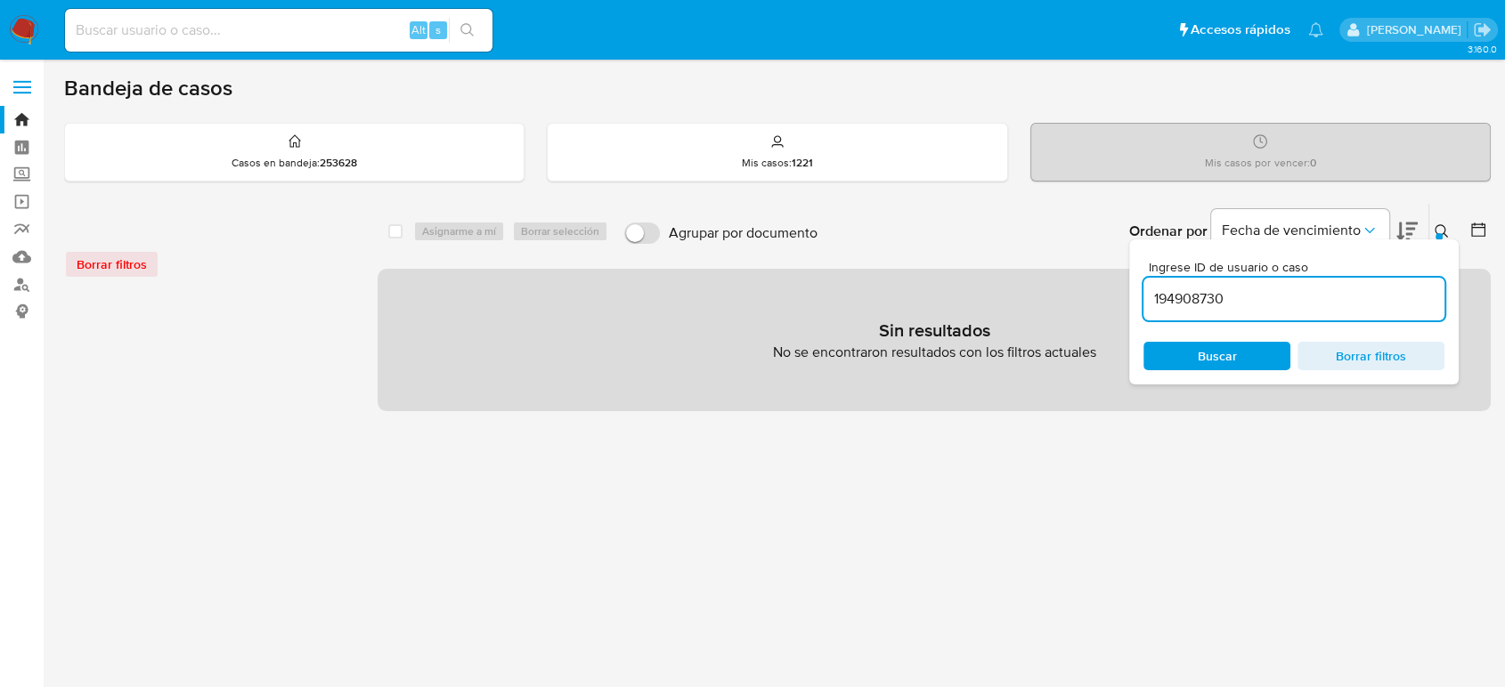
click at [1352, 296] on input "194908730" at bounding box center [1293, 299] width 301 height 23
type input "194908730"
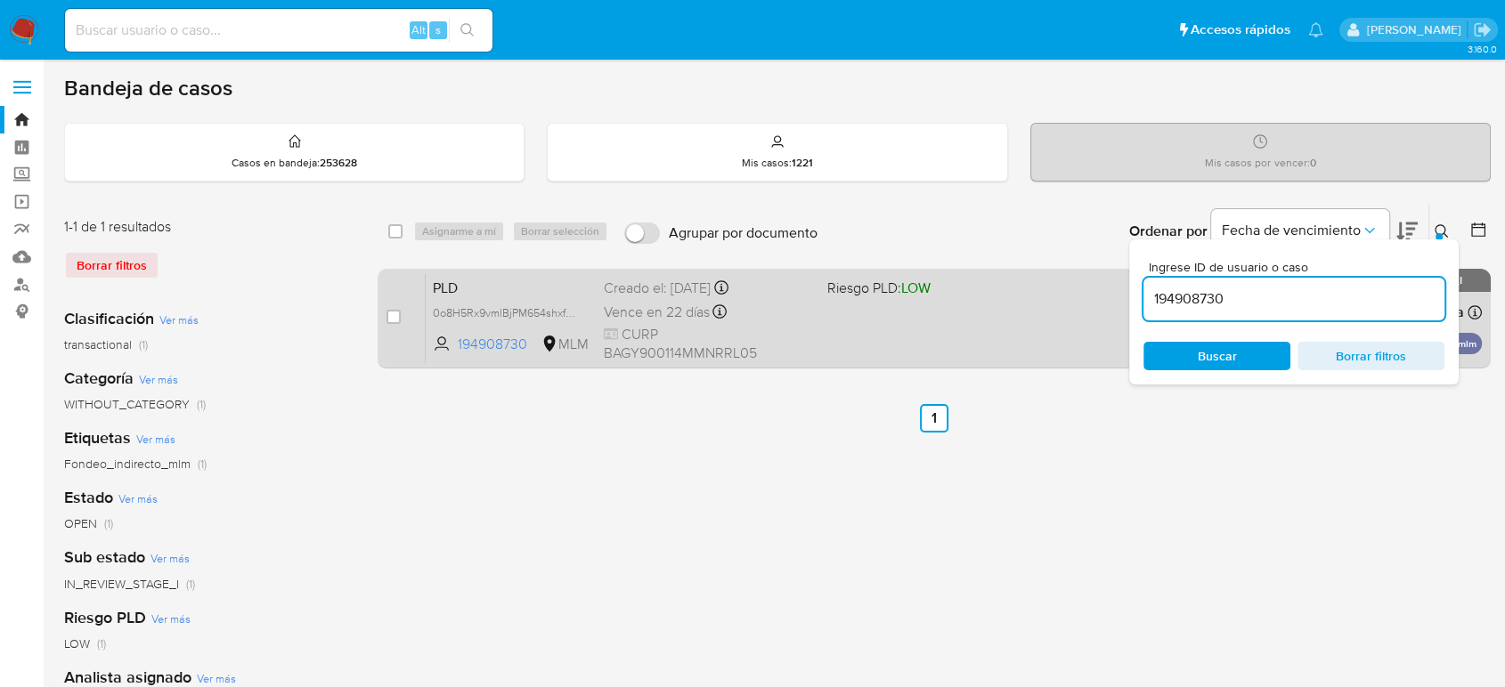
click at [902, 315] on div "PLD 0o8H5Rx9vmlBjPM654shxfeX 194908730 MLM Riesgo PLD: LOW Creado el: [DATE] Cr…" at bounding box center [954, 318] width 1056 height 90
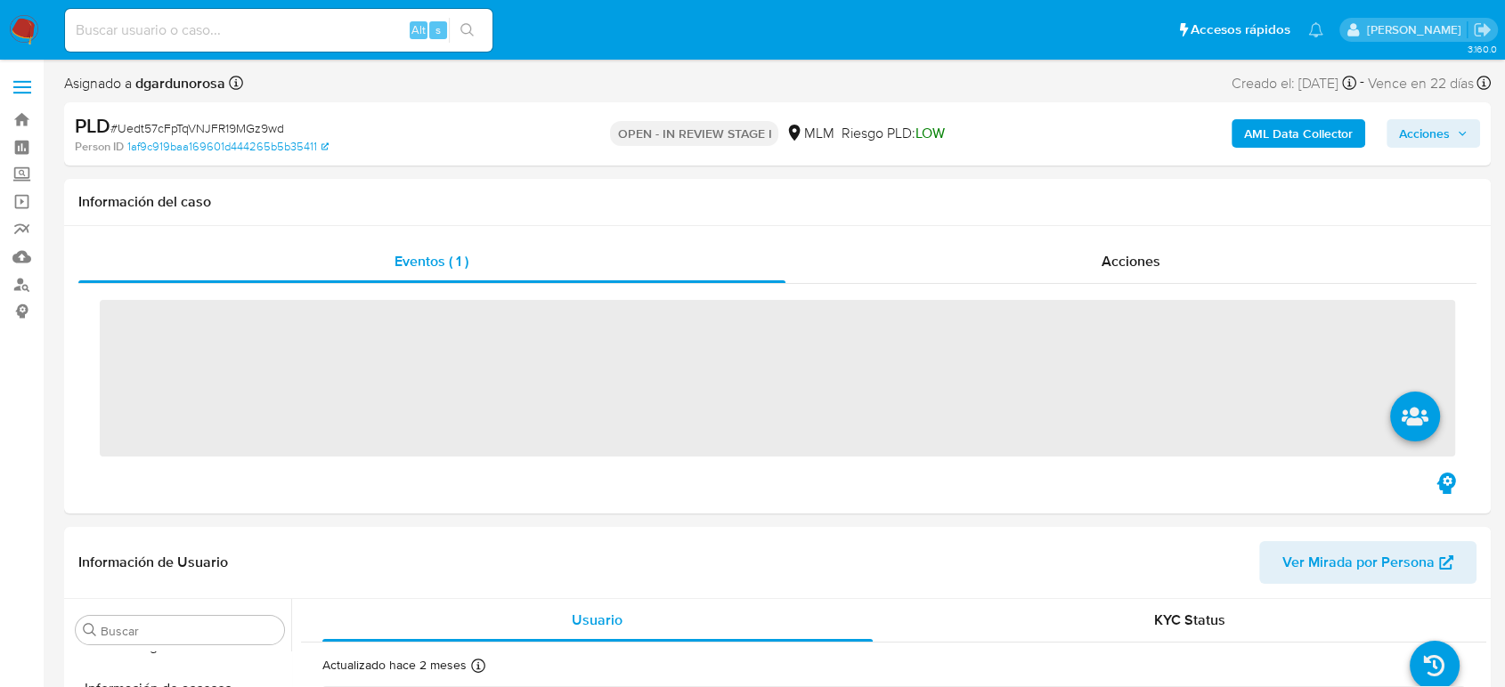
scroll to position [752, 0]
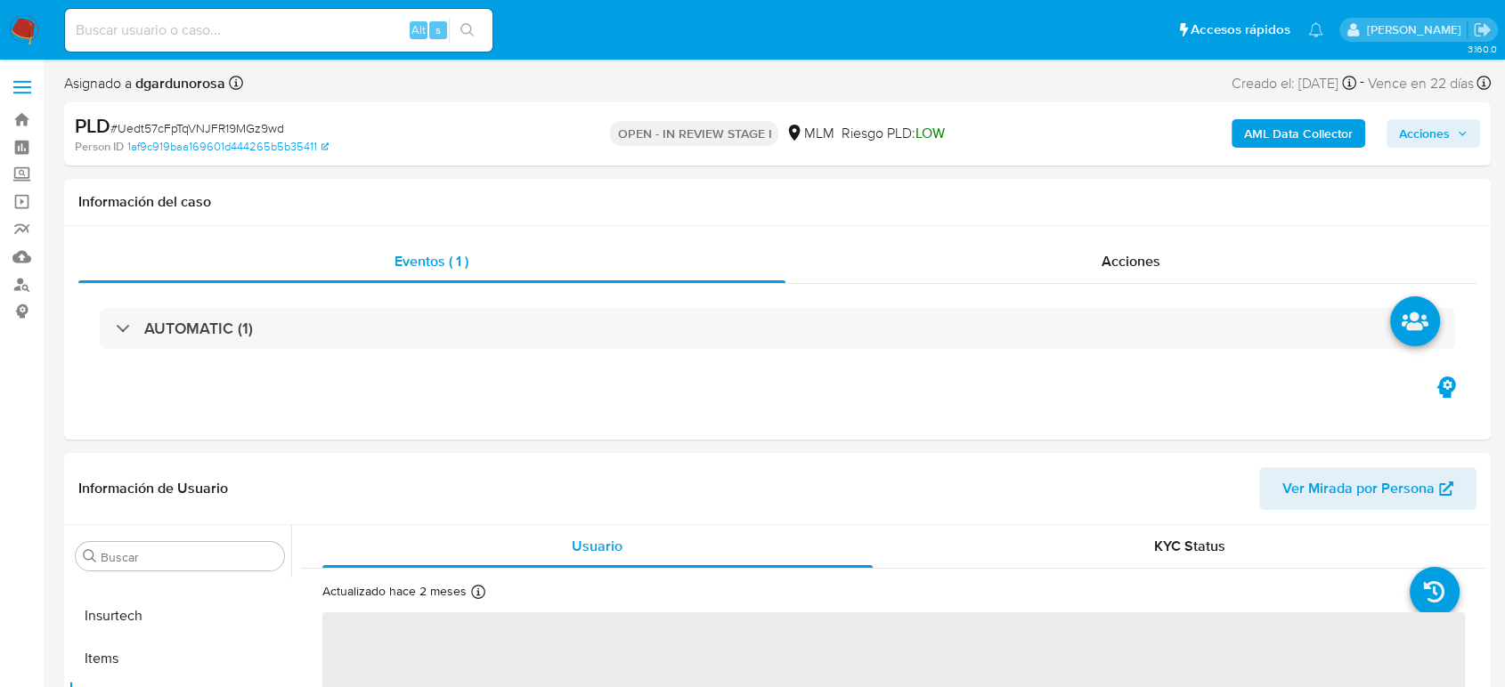
select select "10"
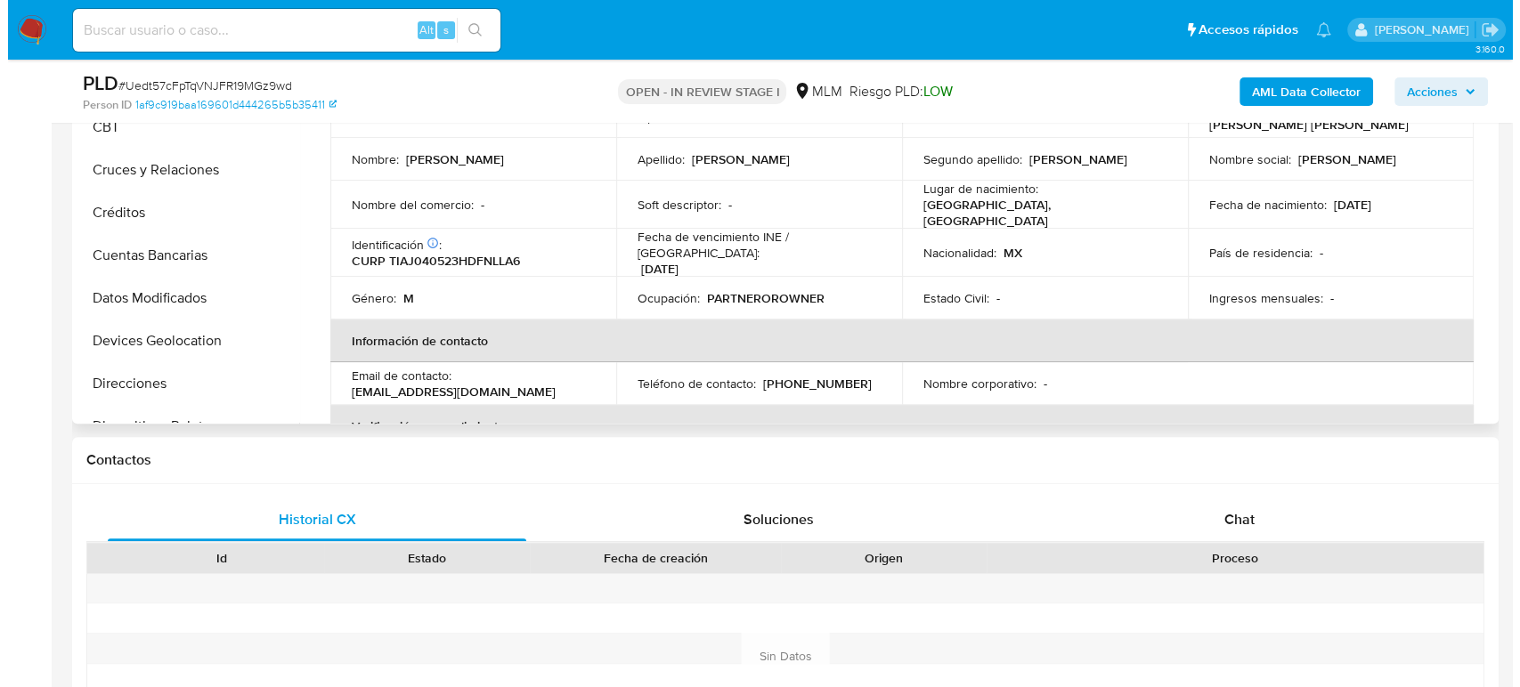
scroll to position [297, 0]
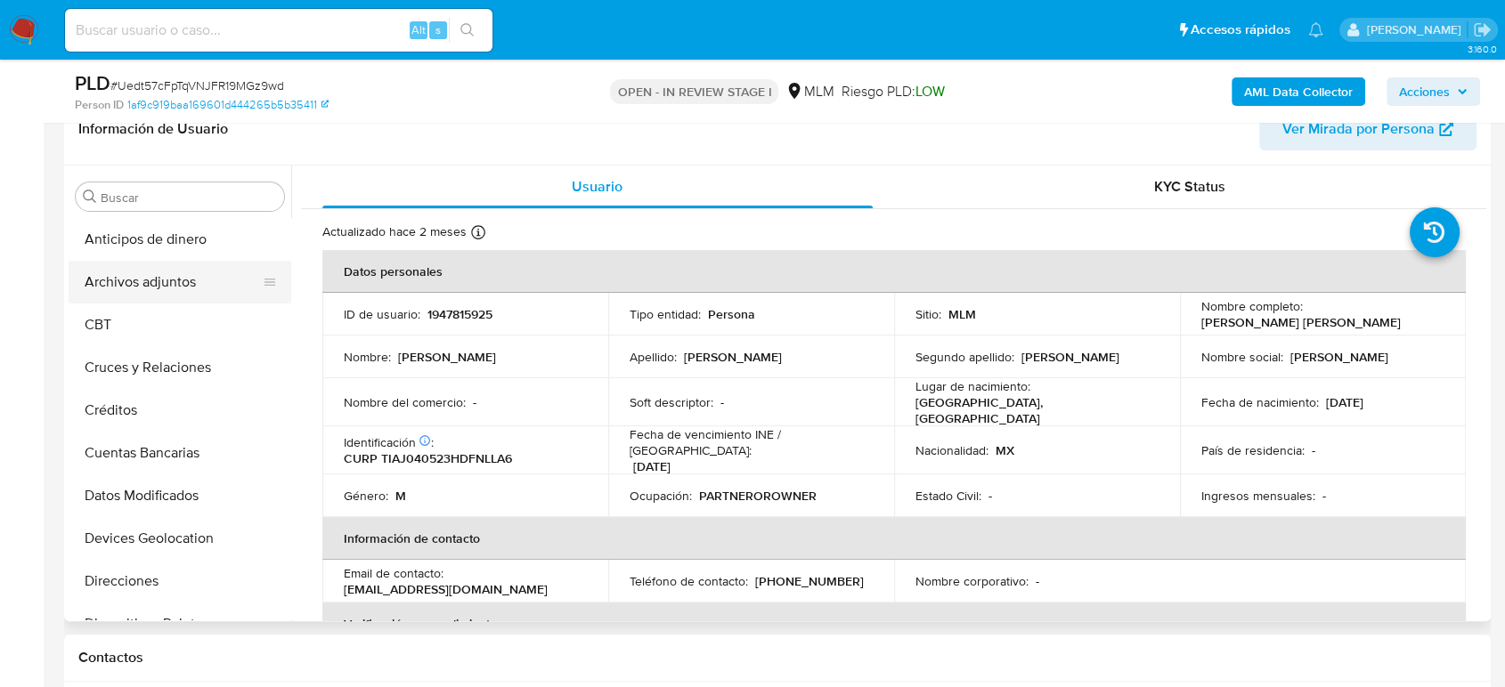
click at [160, 291] on button "Archivos adjuntos" at bounding box center [173, 282] width 208 height 43
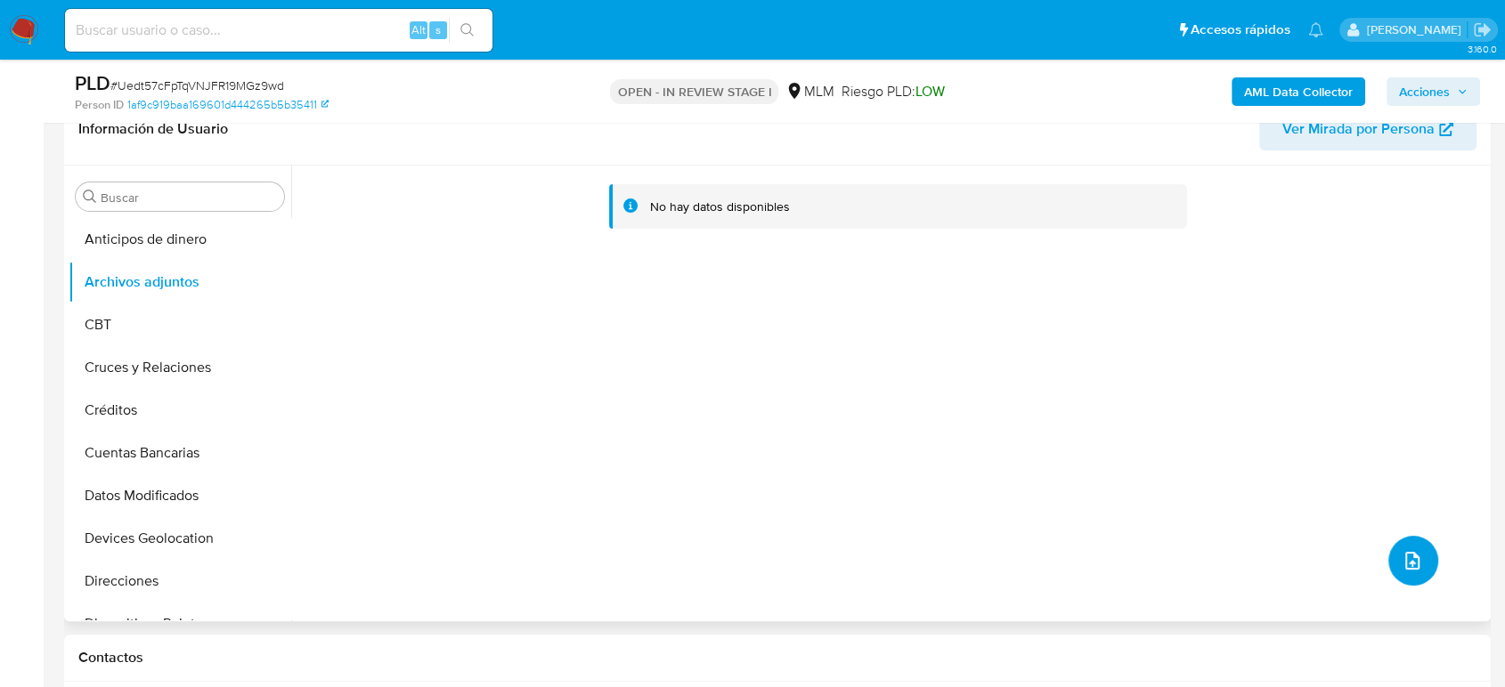
click at [1388, 567] on button "upload-file" at bounding box center [1413, 561] width 50 height 50
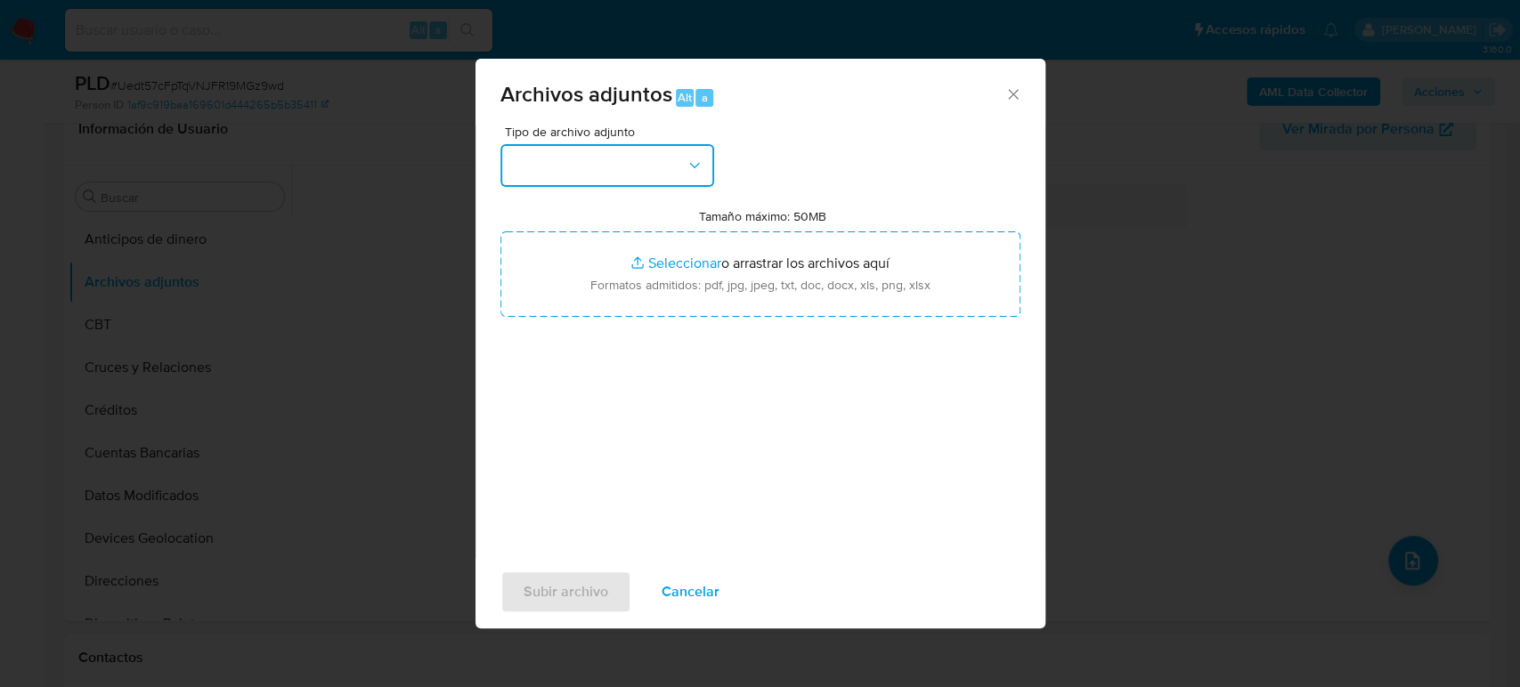
click at [662, 180] on button "button" at bounding box center [607, 165] width 214 height 43
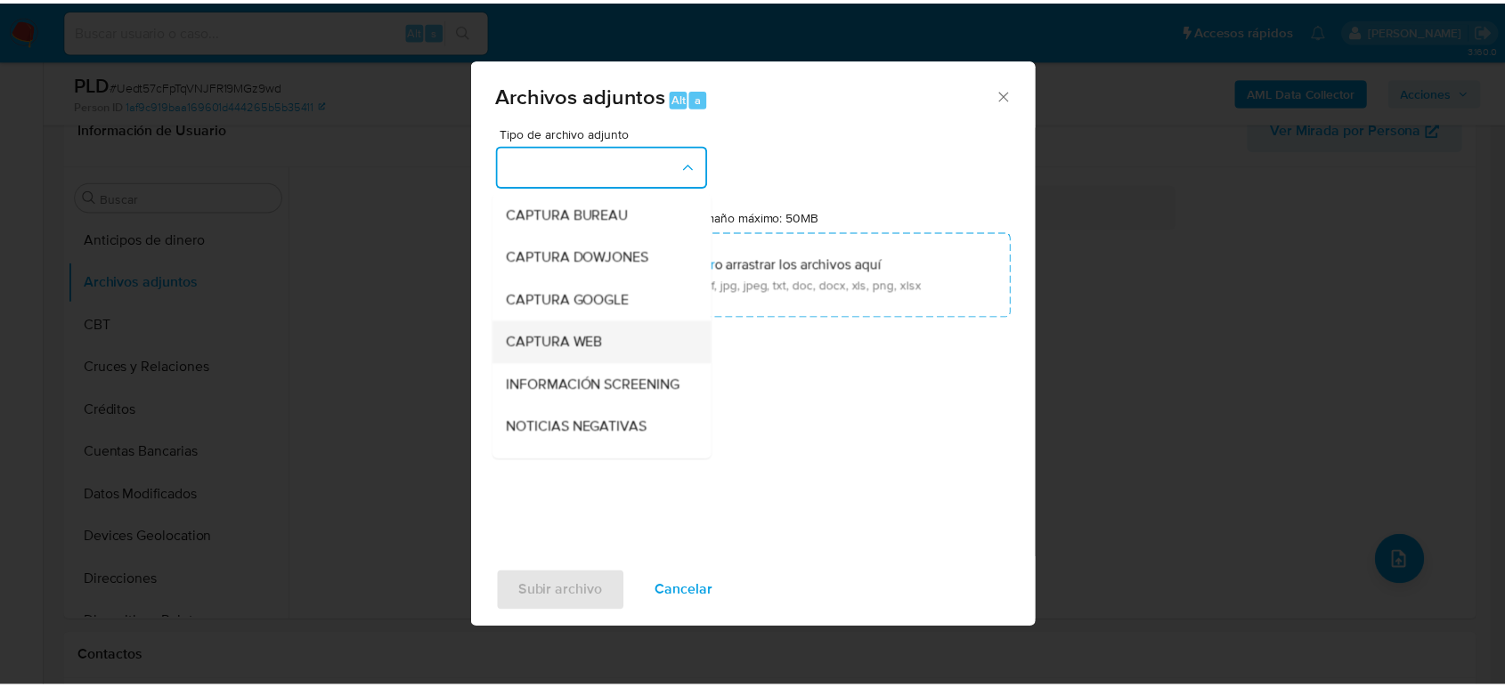
scroll to position [198, 0]
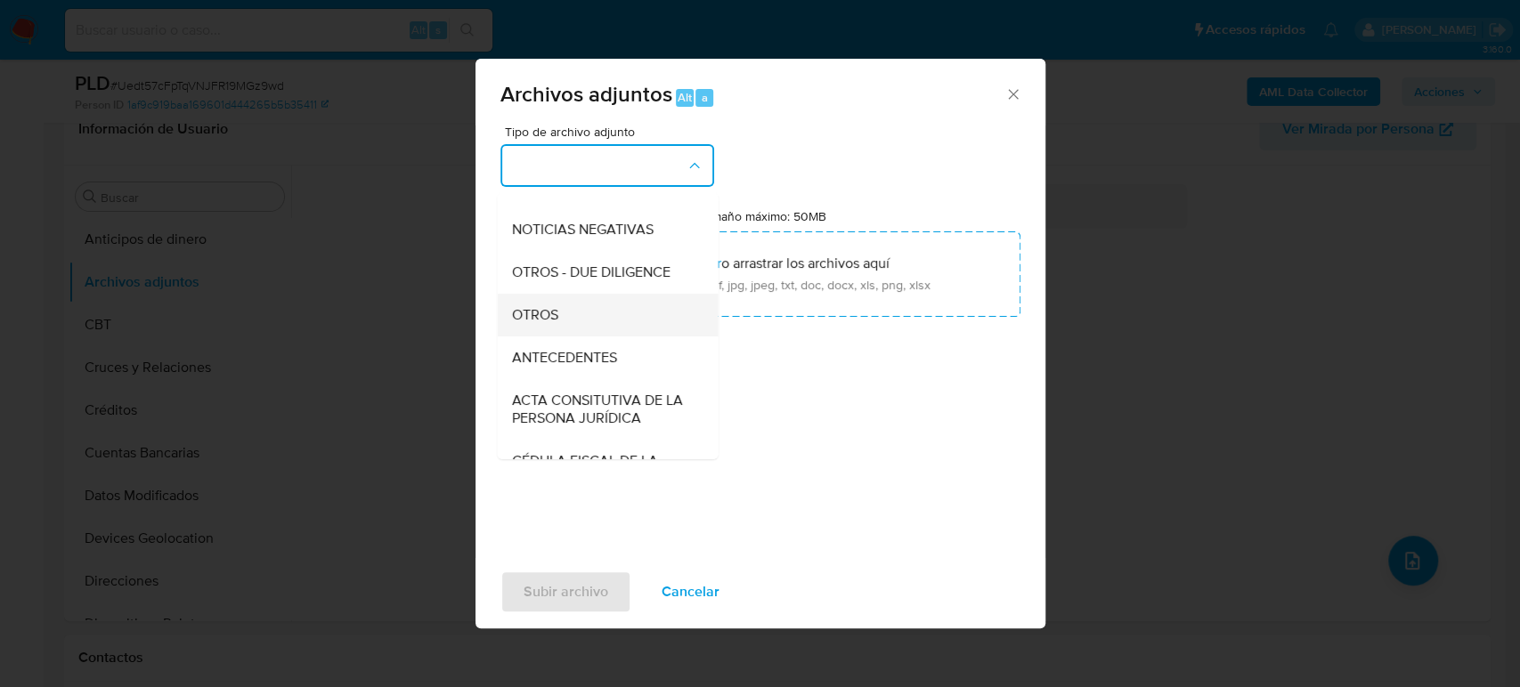
click at [581, 337] on div "OTROS" at bounding box center [602, 315] width 182 height 43
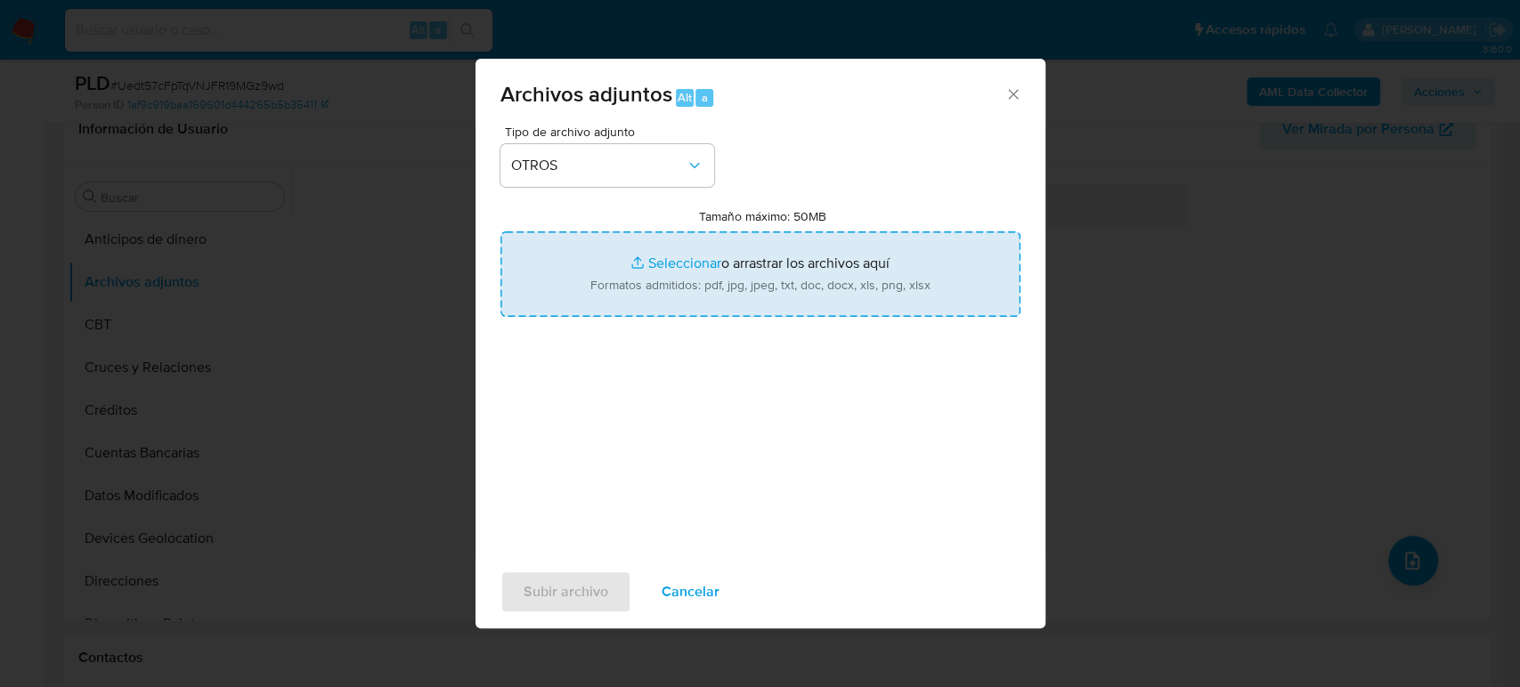
type input "C:\fakepath\1947815925_Julio Tinoco_Agosto2025.pdf"
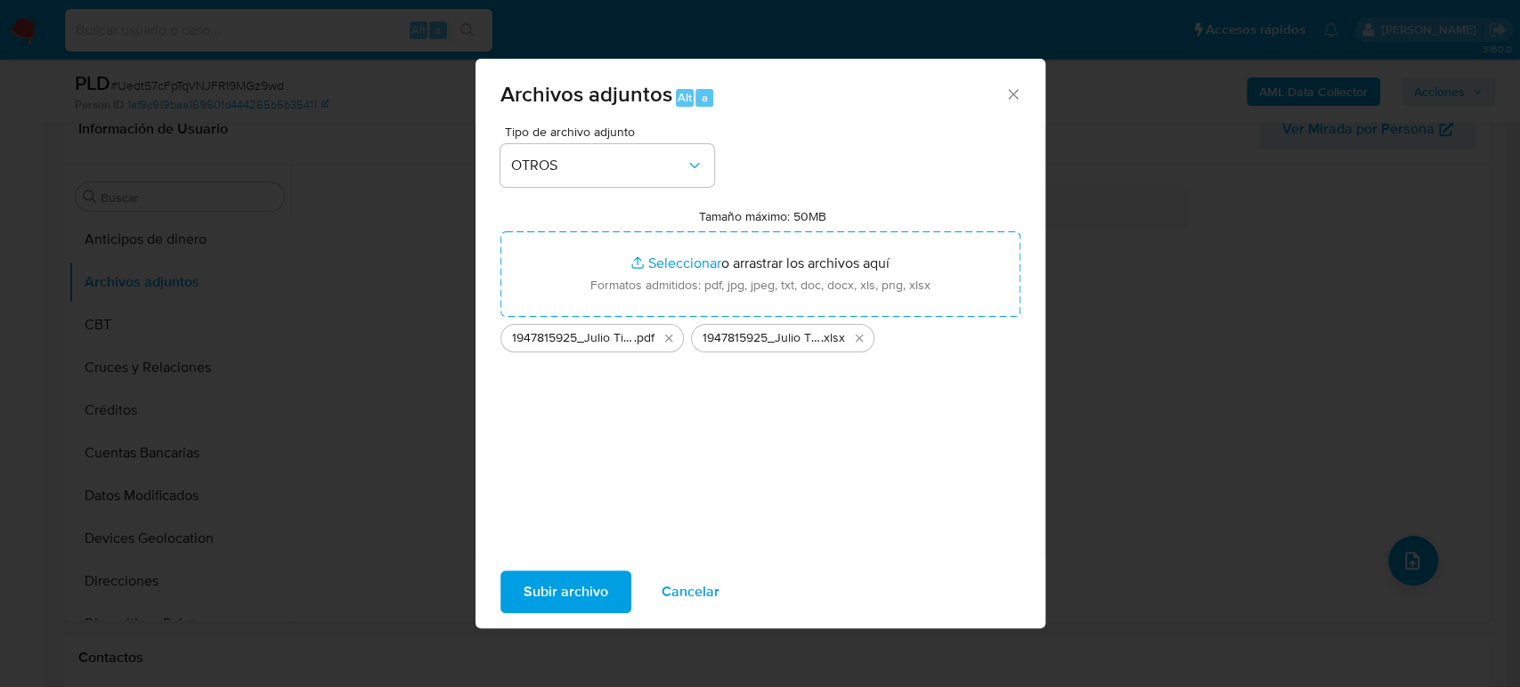
click at [563, 590] on span "Subir archivo" at bounding box center [566, 592] width 85 height 39
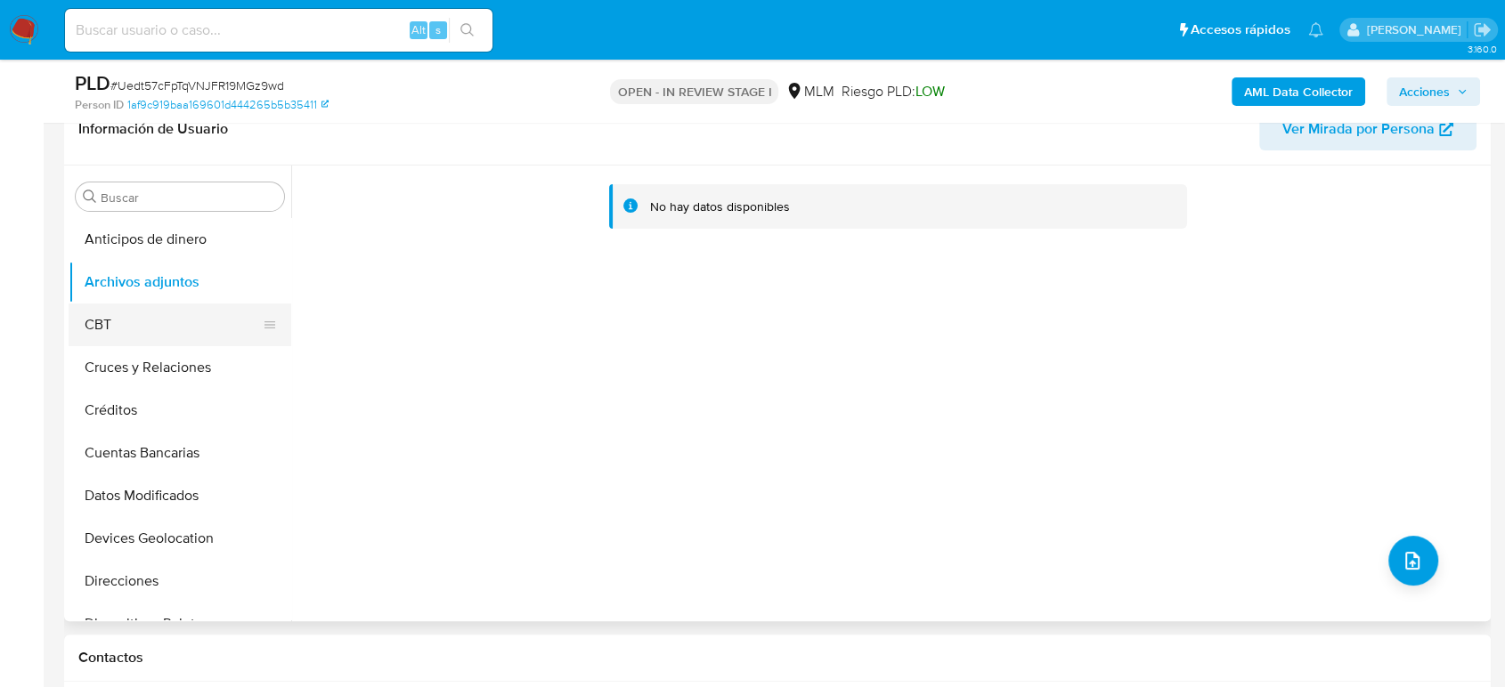
click at [168, 321] on button "CBT" at bounding box center [173, 325] width 208 height 43
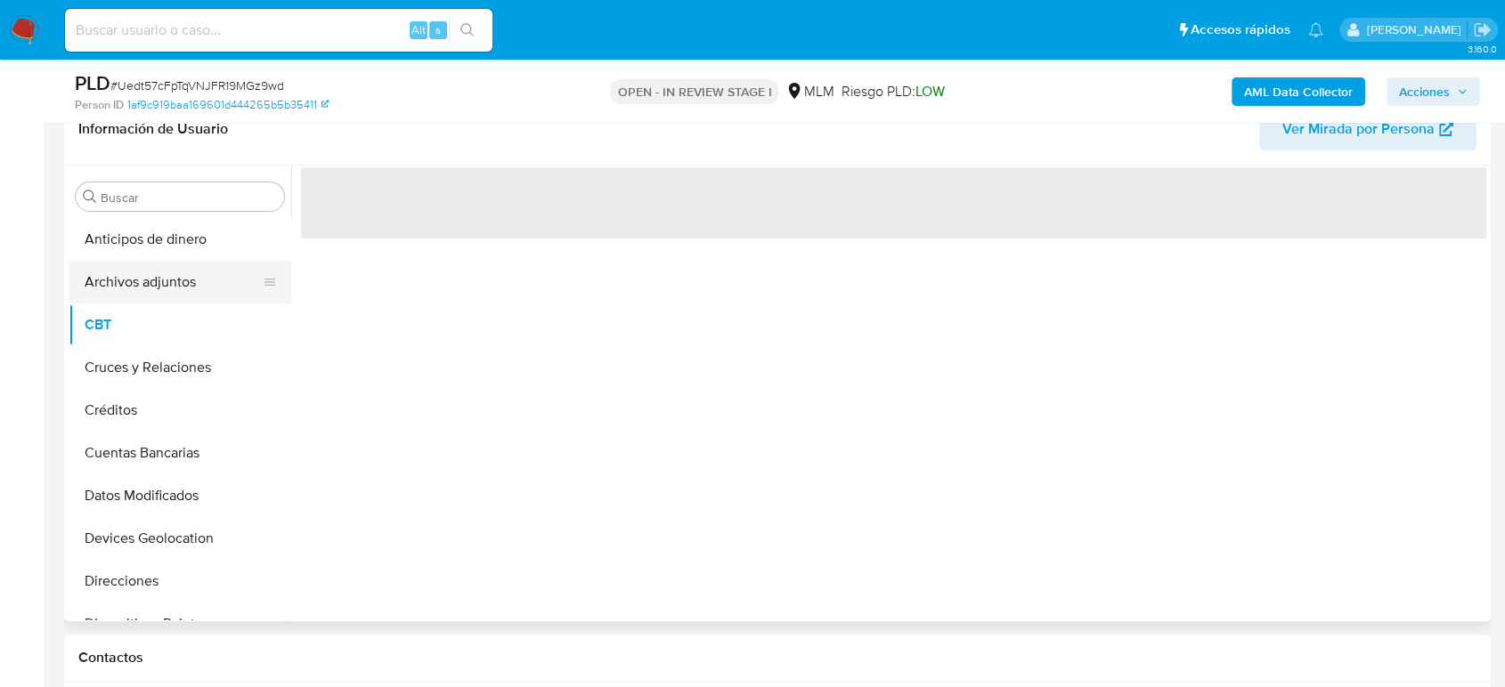
click at [180, 291] on button "Archivos adjuntos" at bounding box center [173, 282] width 208 height 43
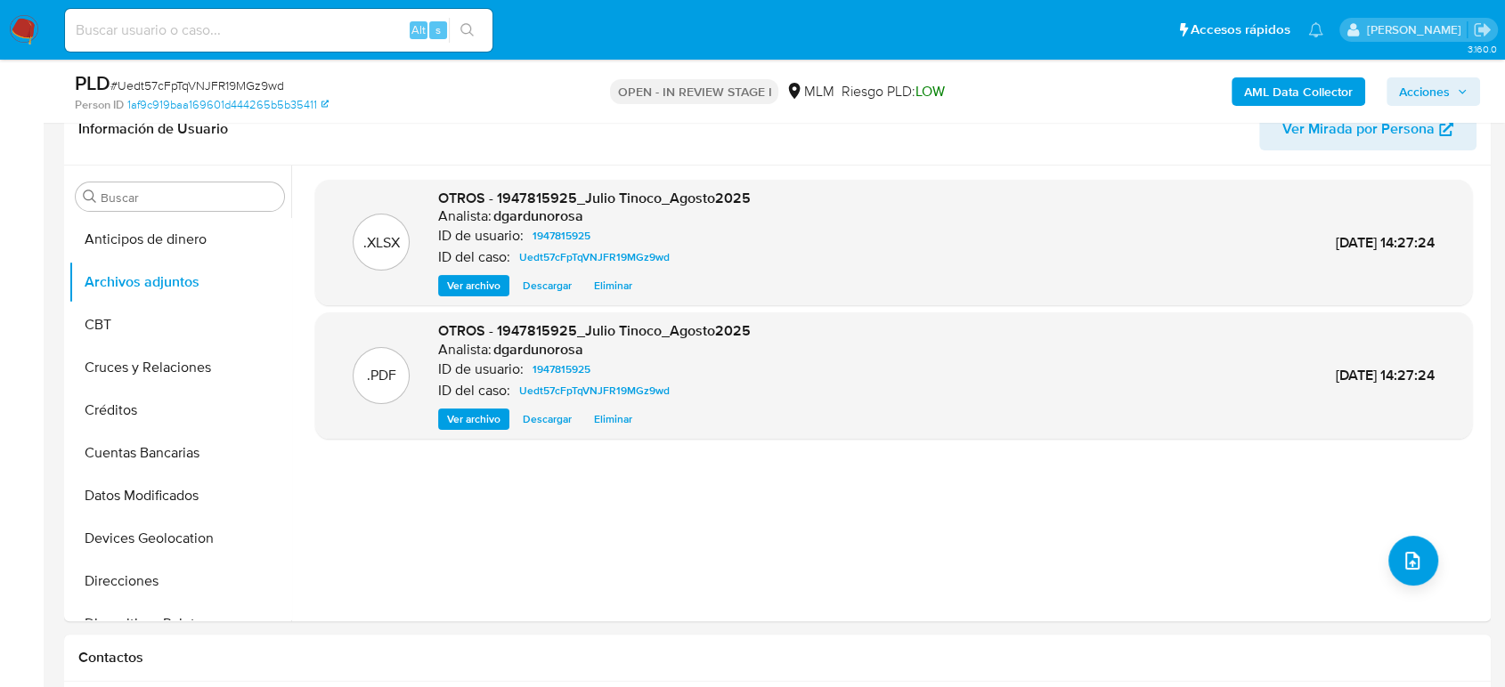
click at [1426, 85] on span "Acciones" at bounding box center [1424, 91] width 51 height 28
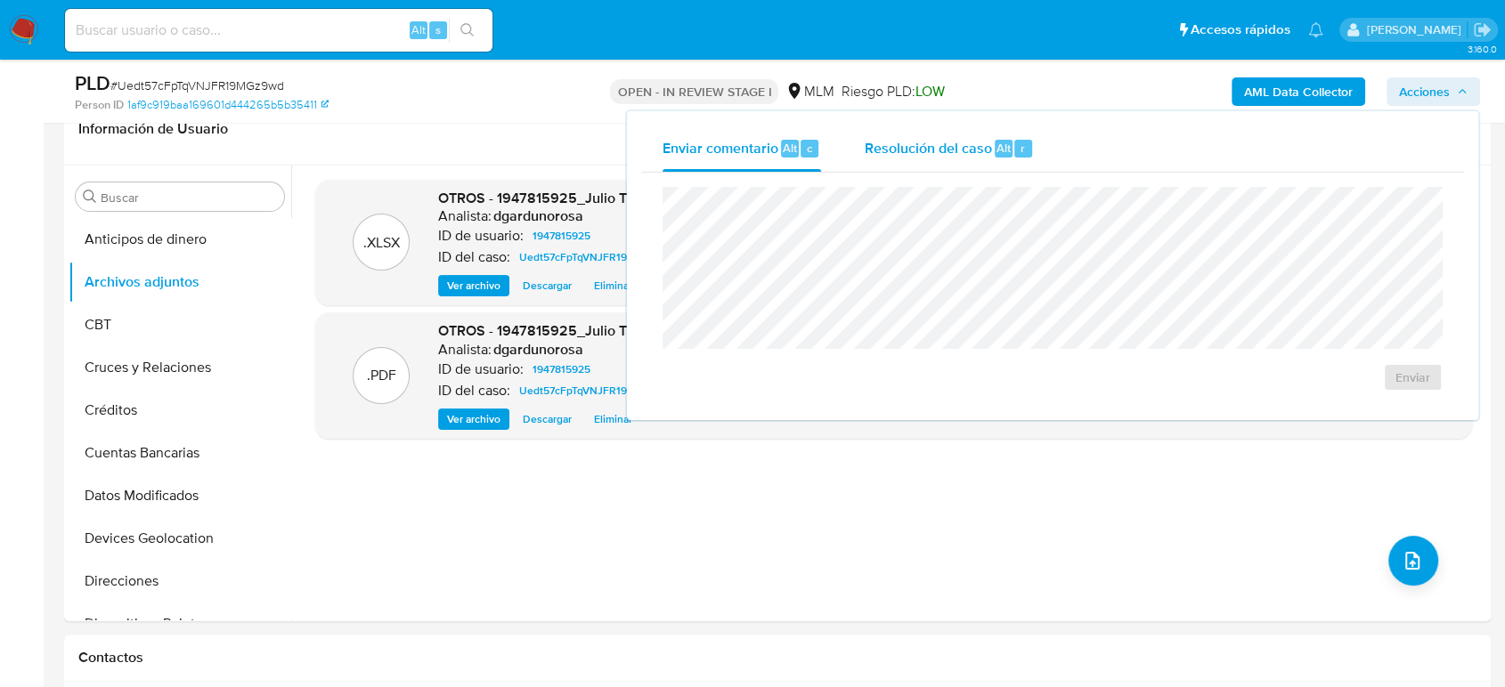
click at [877, 160] on div "Resolución del caso Alt r" at bounding box center [949, 149] width 170 height 46
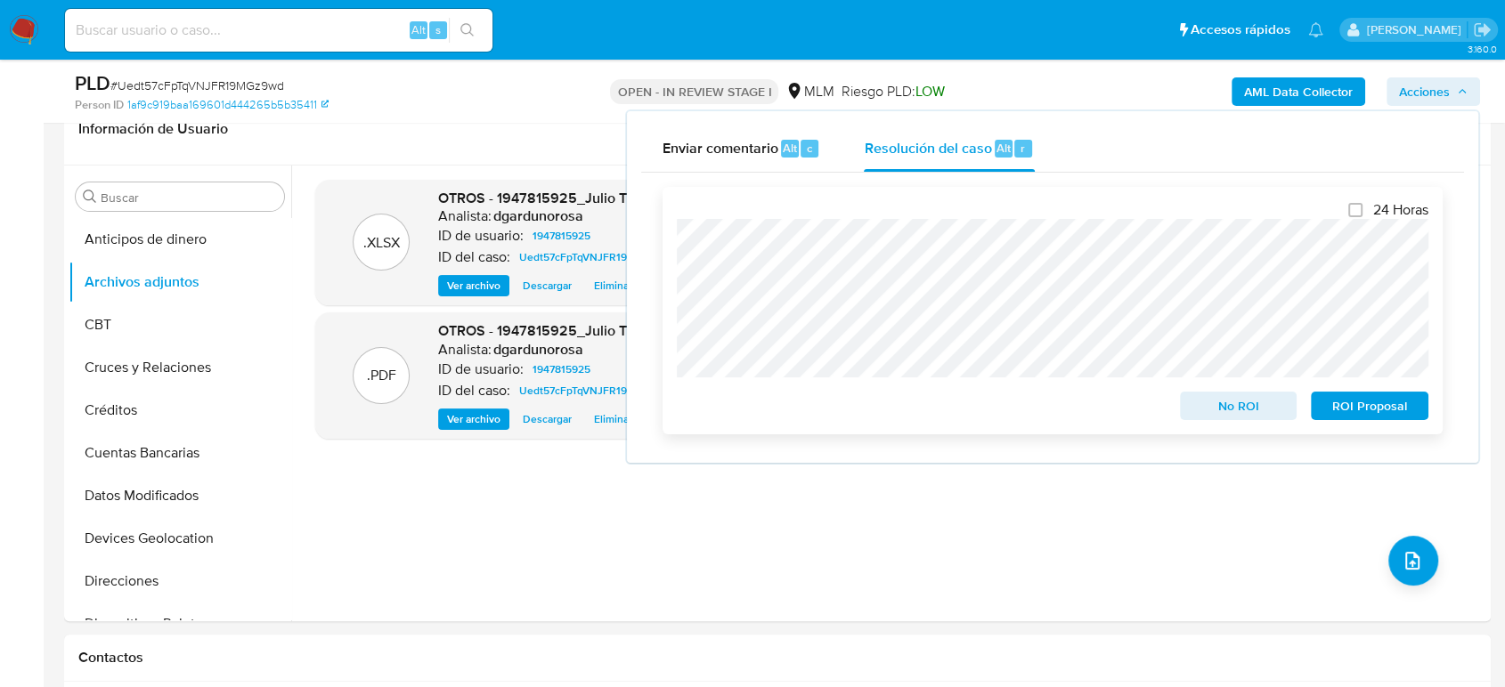
click at [1384, 406] on span "ROI Proposal" at bounding box center [1369, 406] width 93 height 25
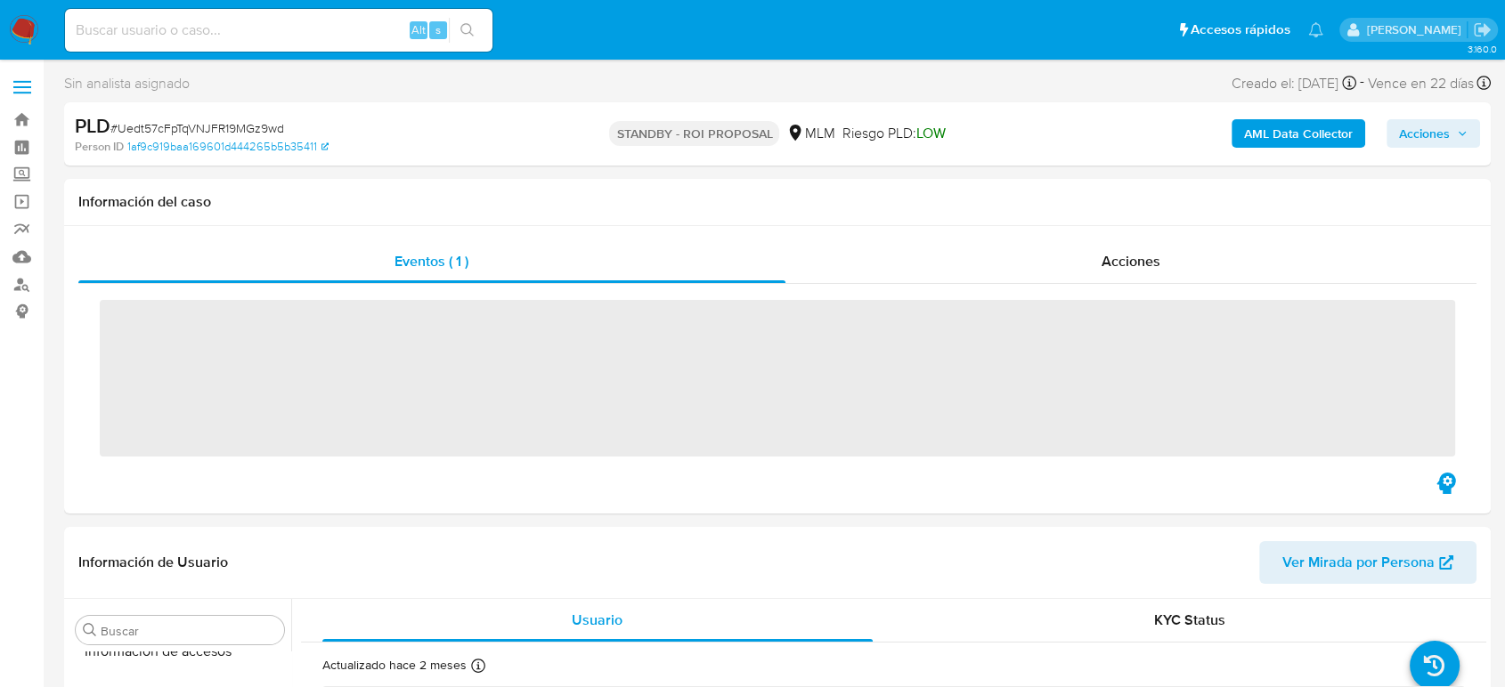
scroll to position [752, 0]
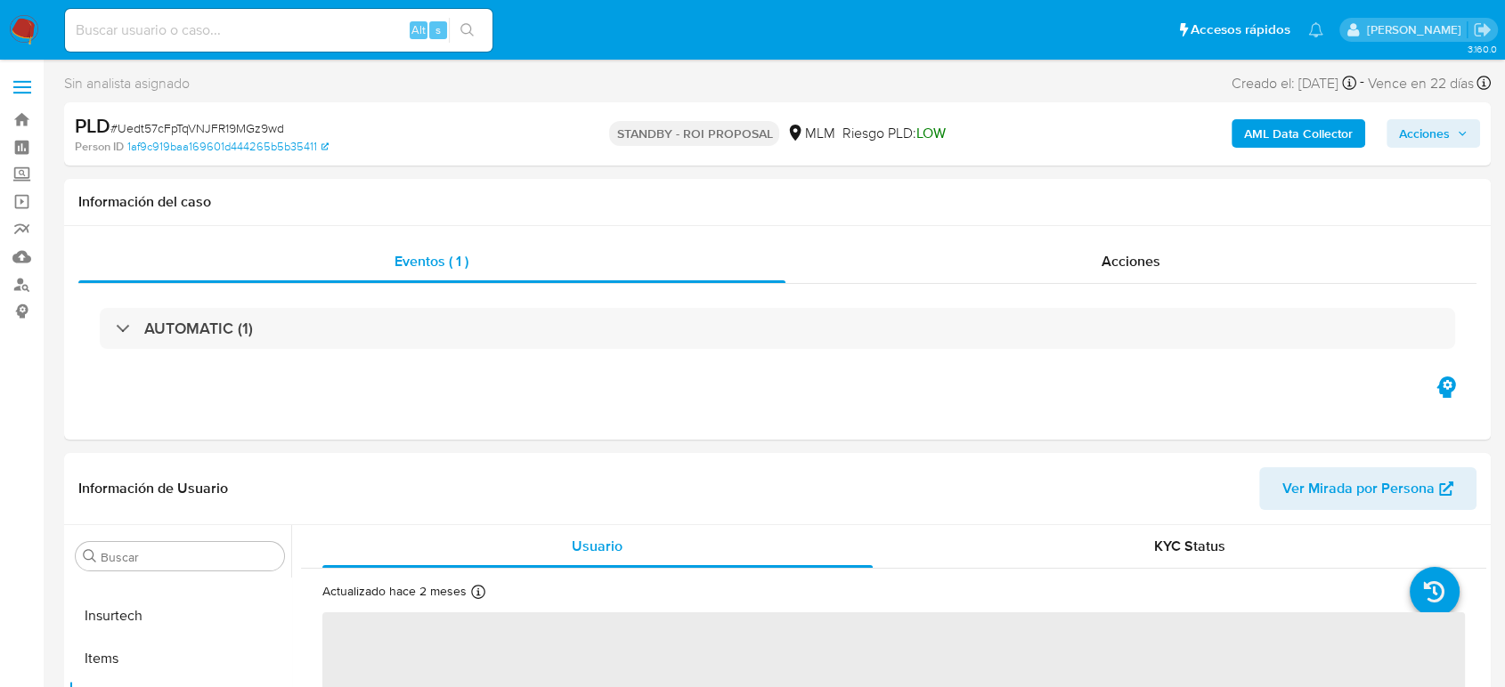
select select "10"
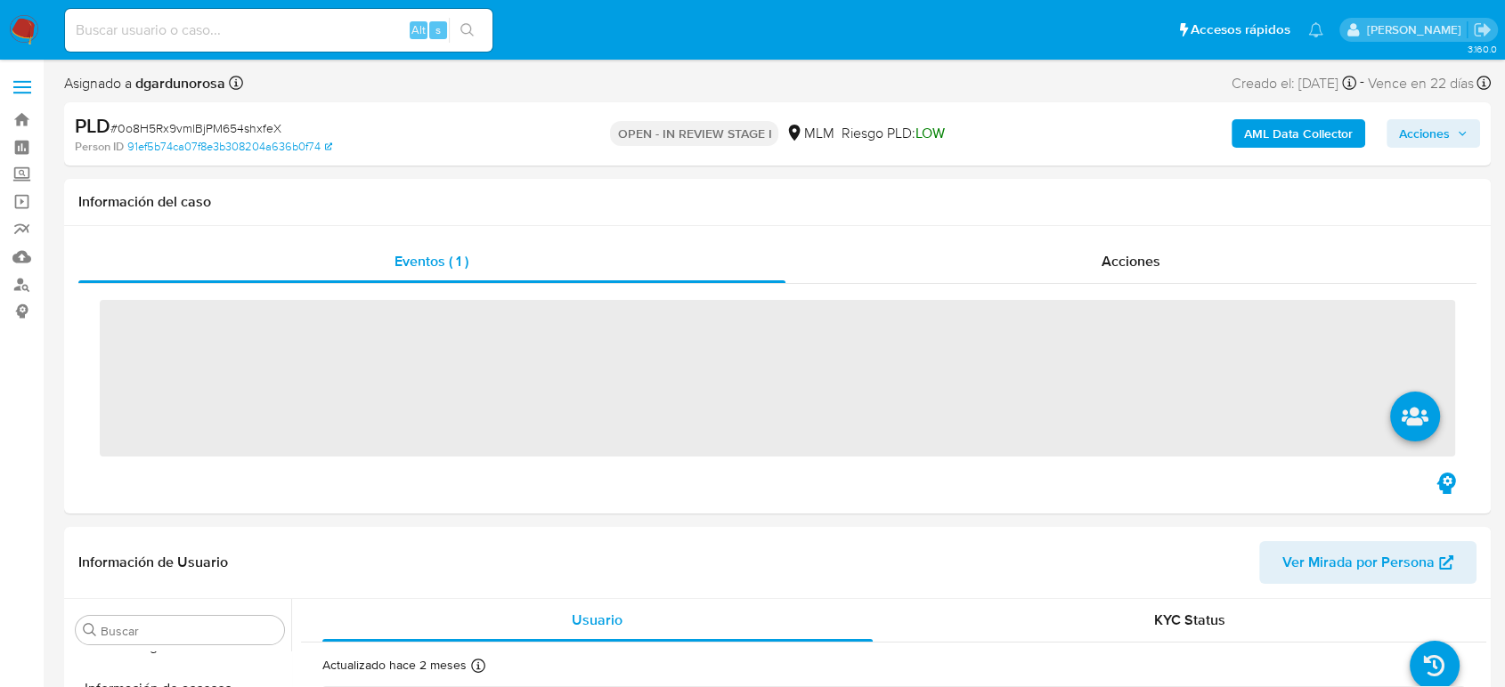
scroll to position [752, 0]
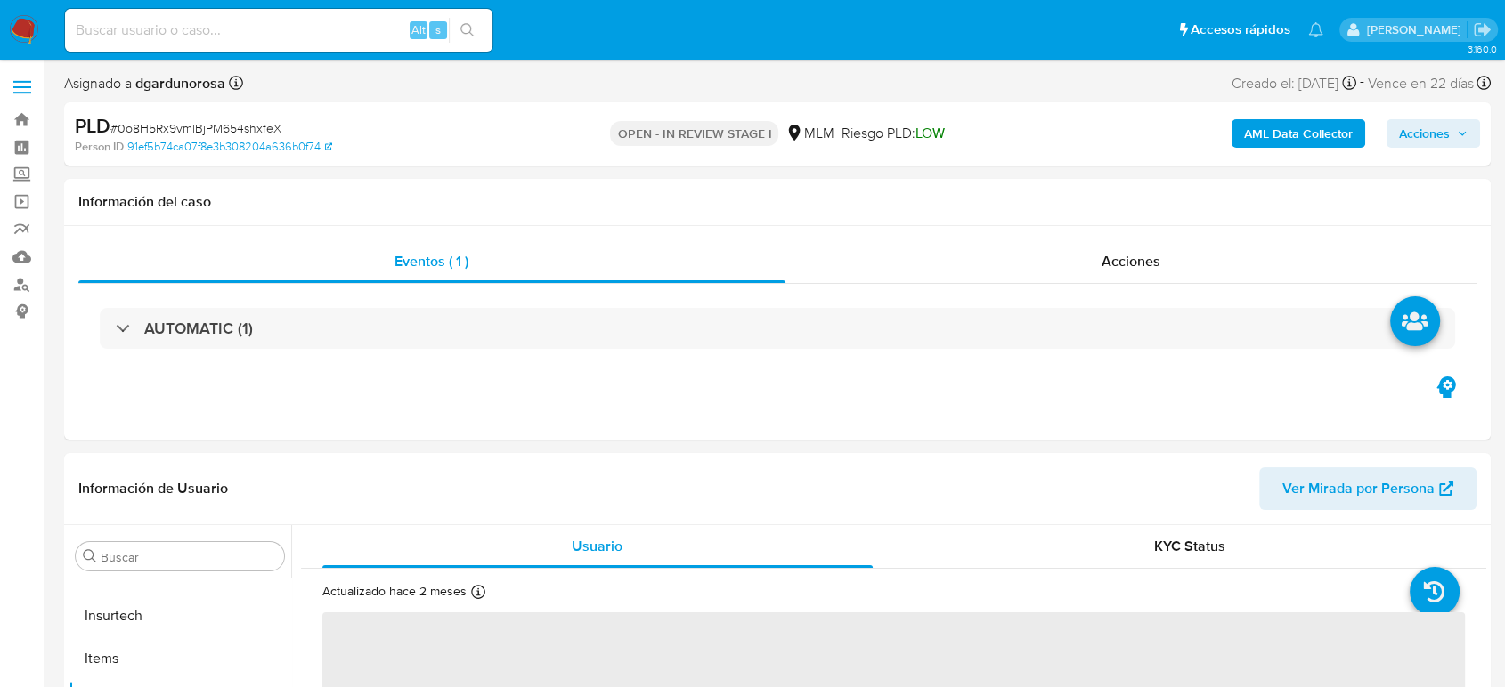
select select "10"
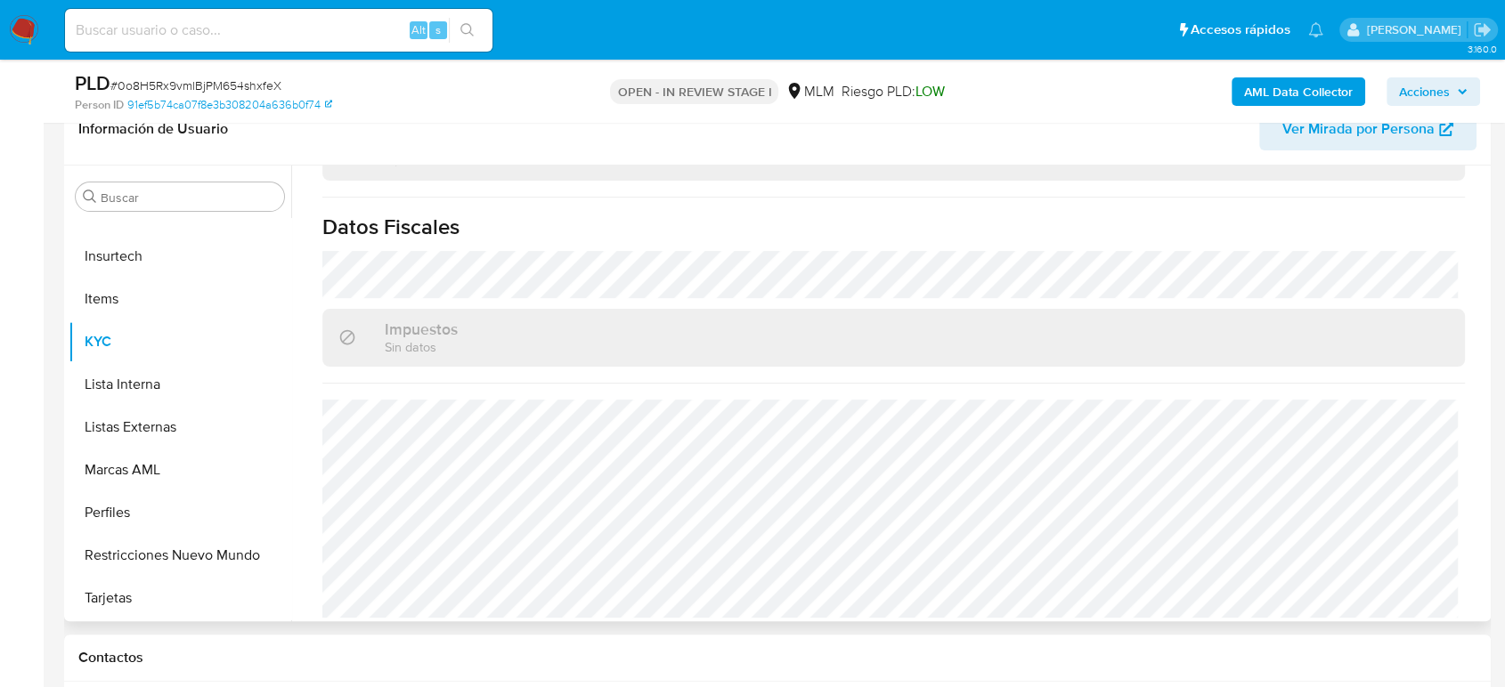
scroll to position [395, 0]
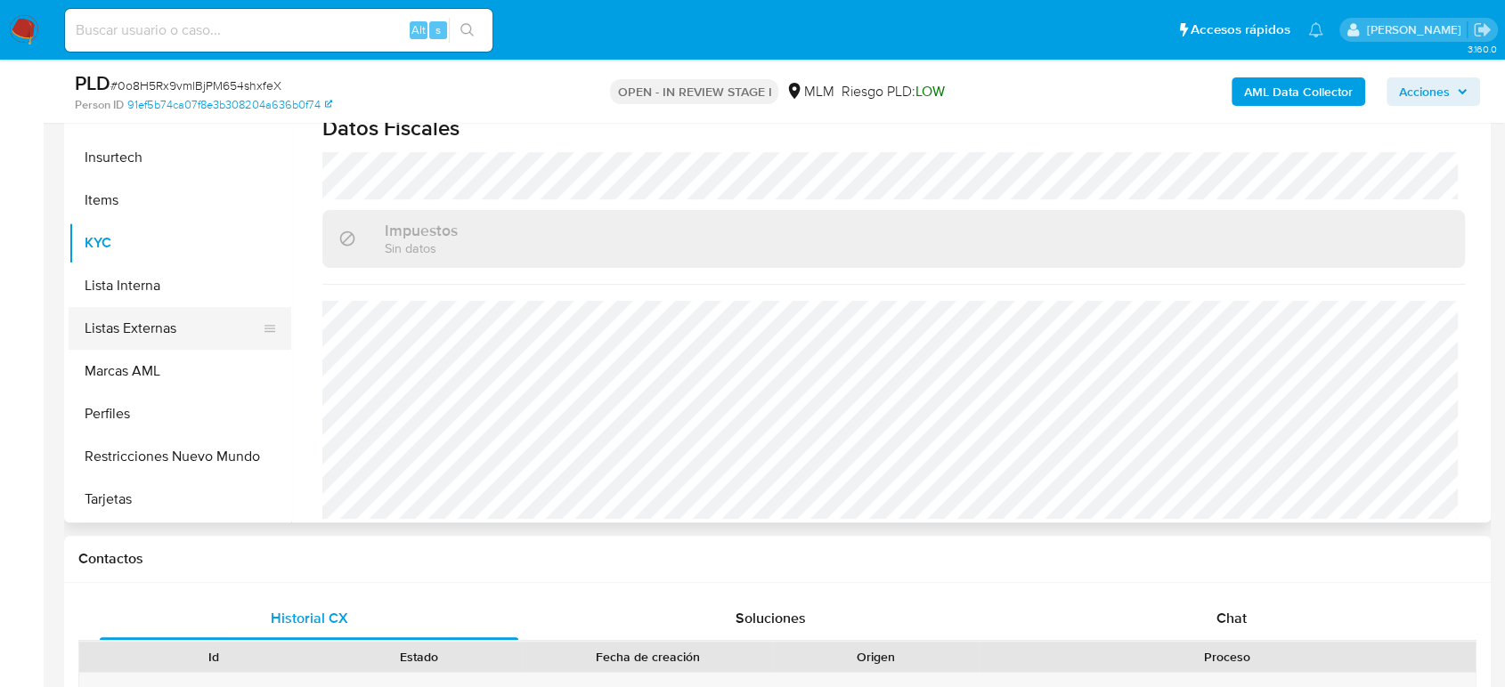
click at [159, 329] on button "Listas Externas" at bounding box center [173, 328] width 208 height 43
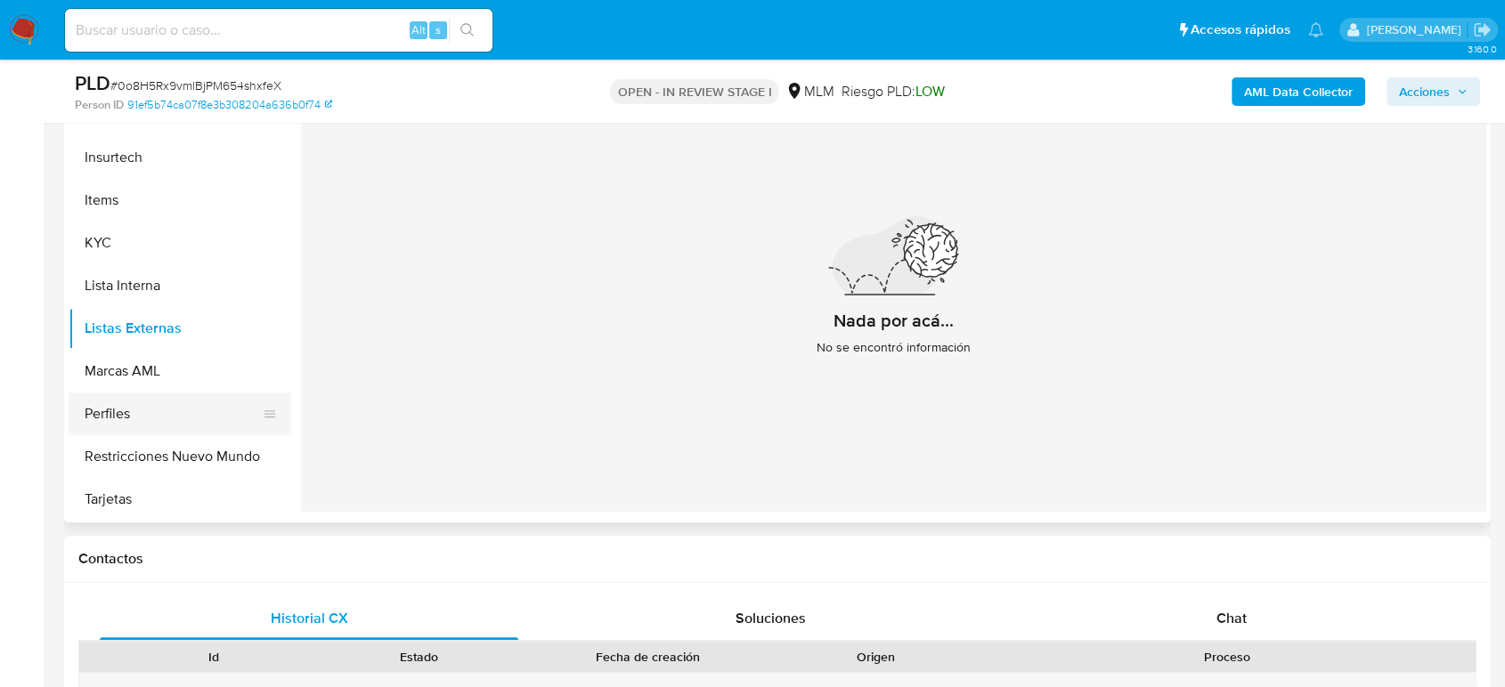
scroll to position [456, 0]
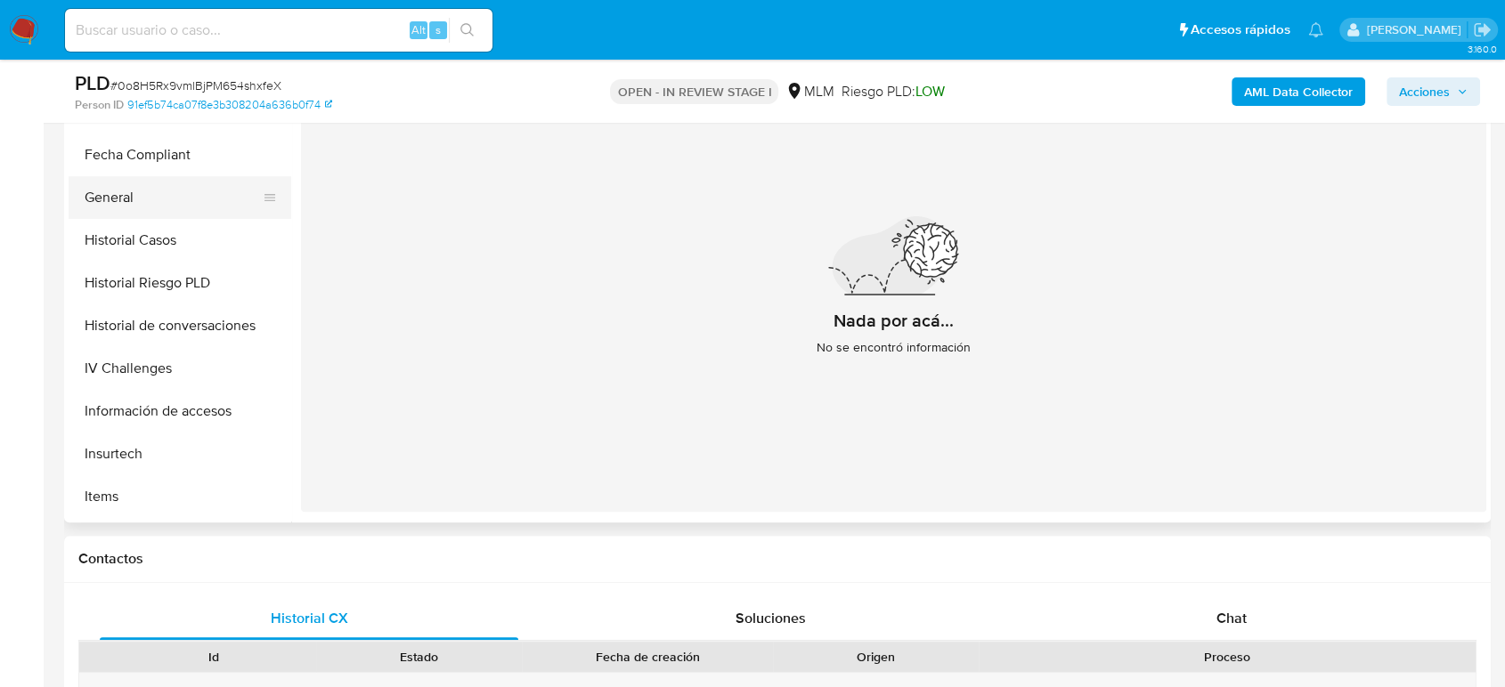
click at [135, 192] on button "General" at bounding box center [173, 197] width 208 height 43
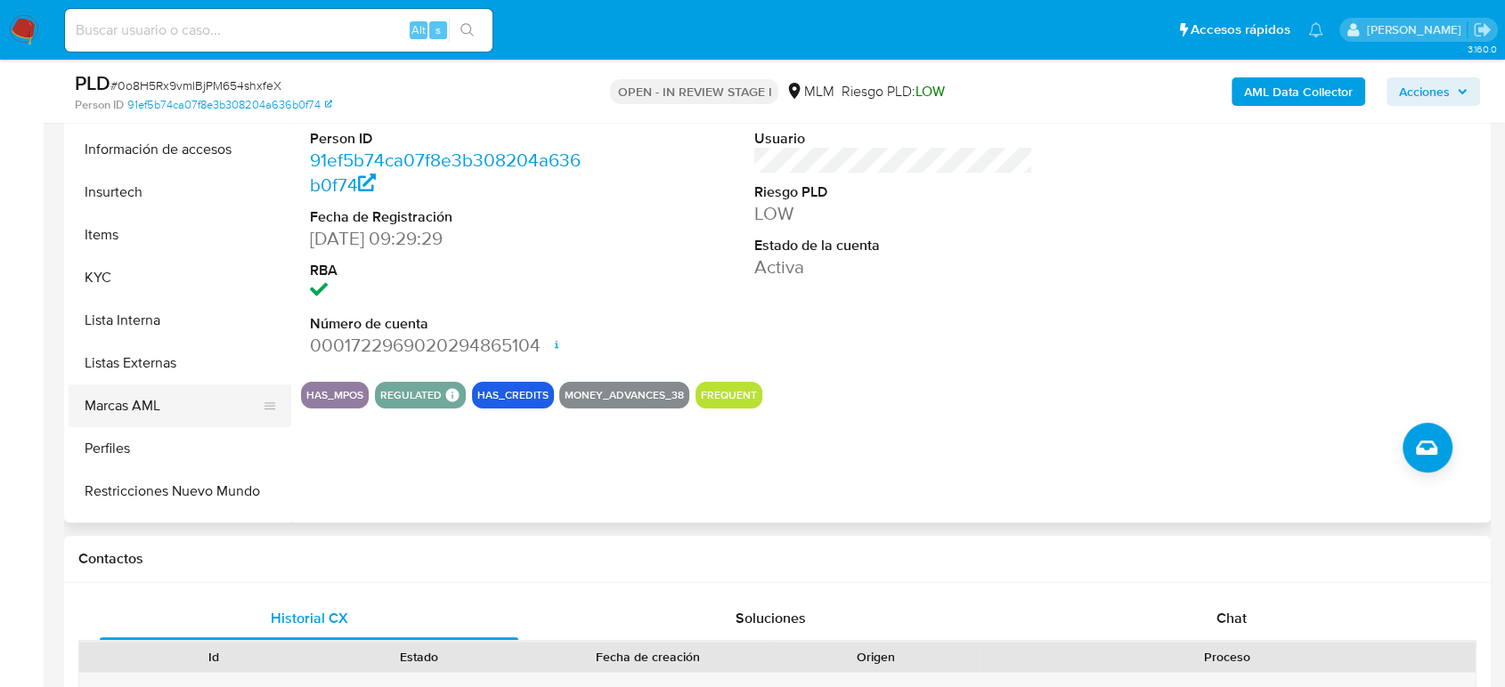
scroll to position [752, 0]
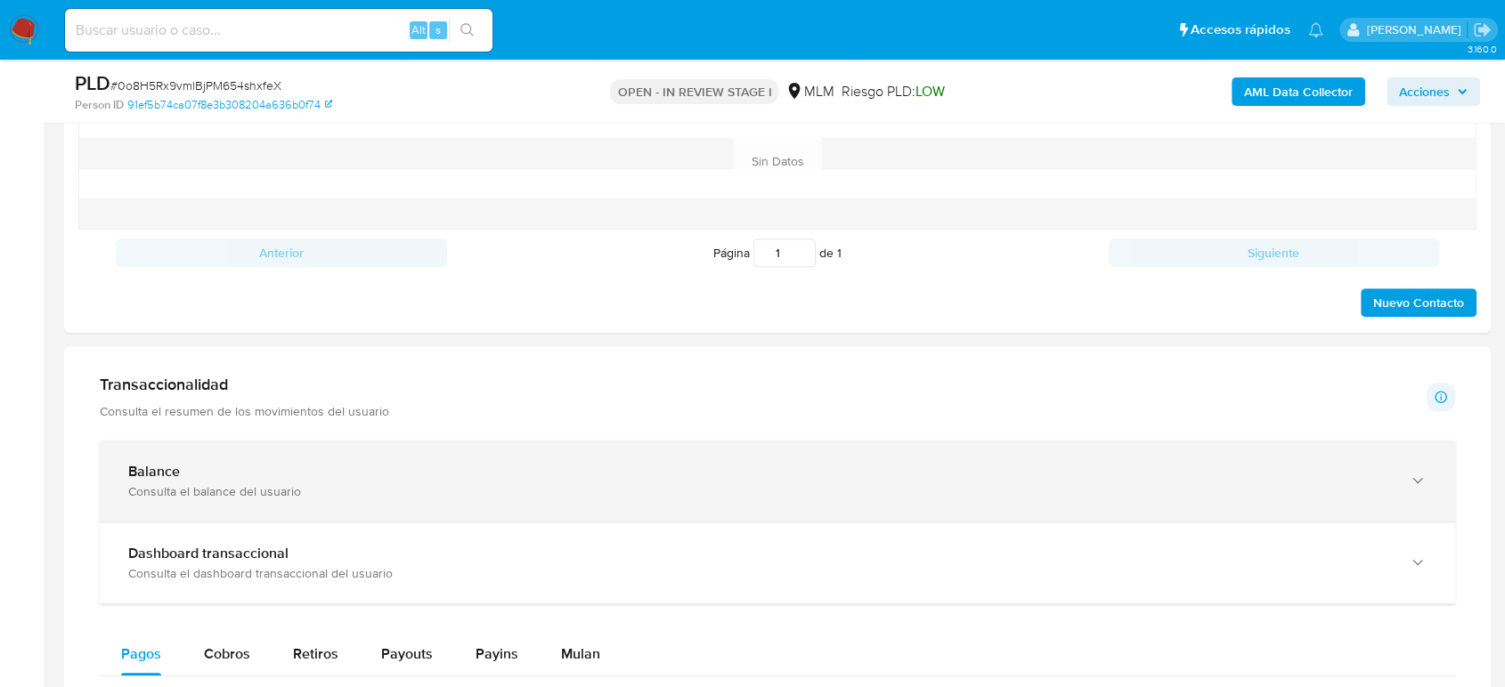
click at [305, 469] on div "Balance" at bounding box center [759, 472] width 1263 height 18
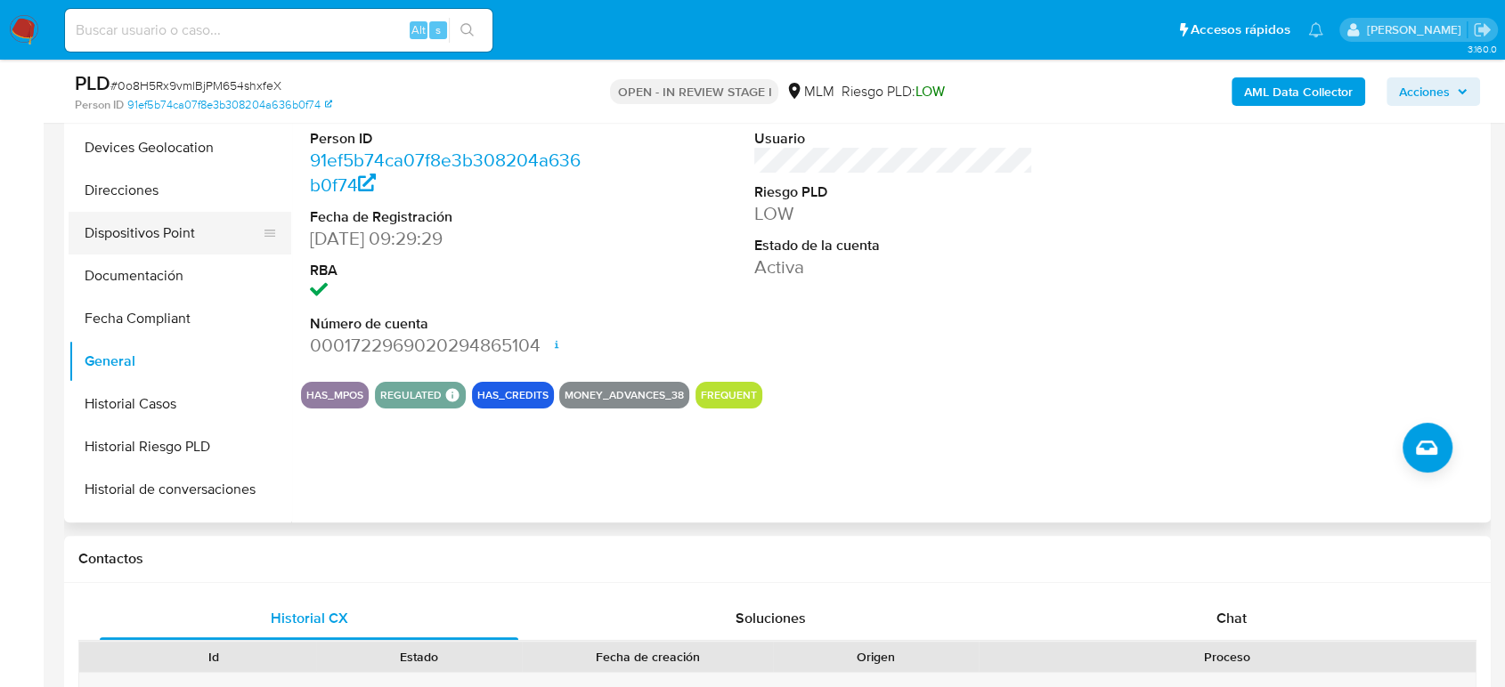
scroll to position [257, 0]
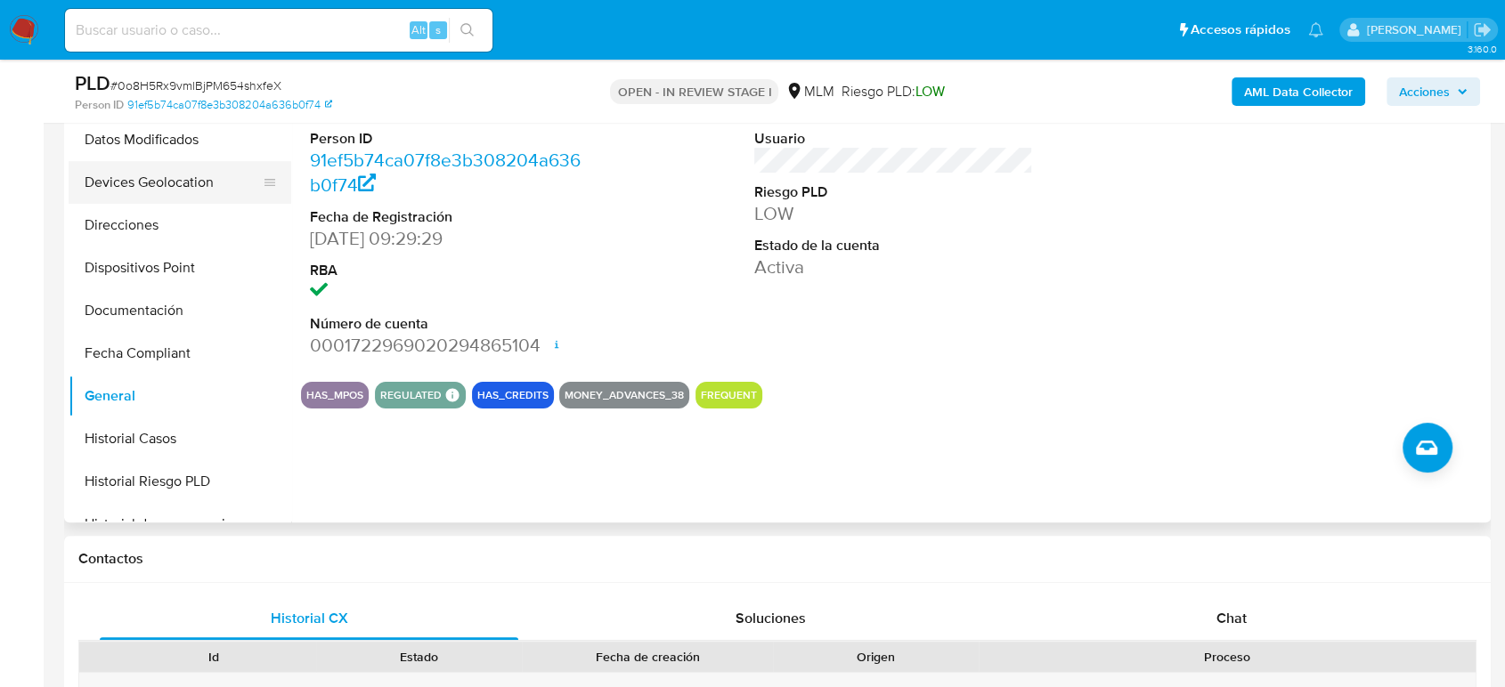
click at [191, 186] on button "Devices Geolocation" at bounding box center [173, 182] width 208 height 43
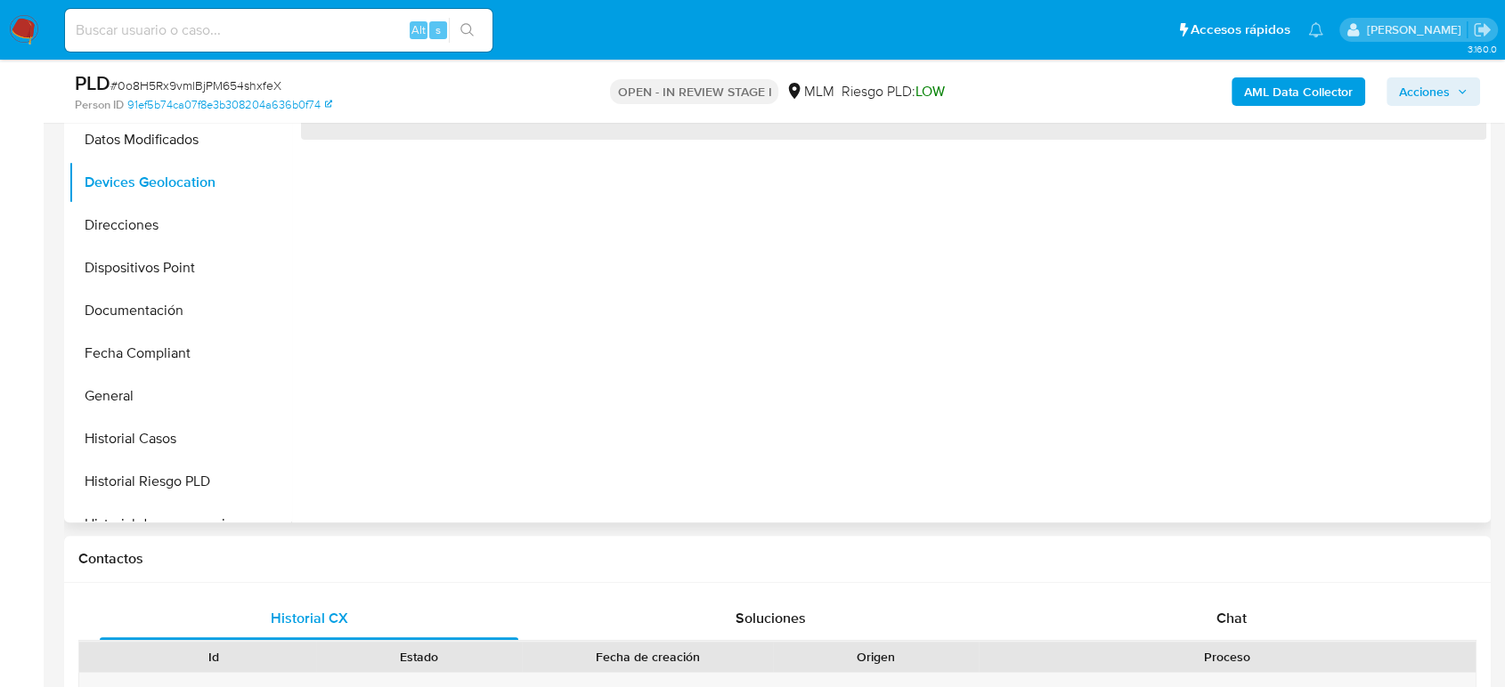
scroll to position [297, 0]
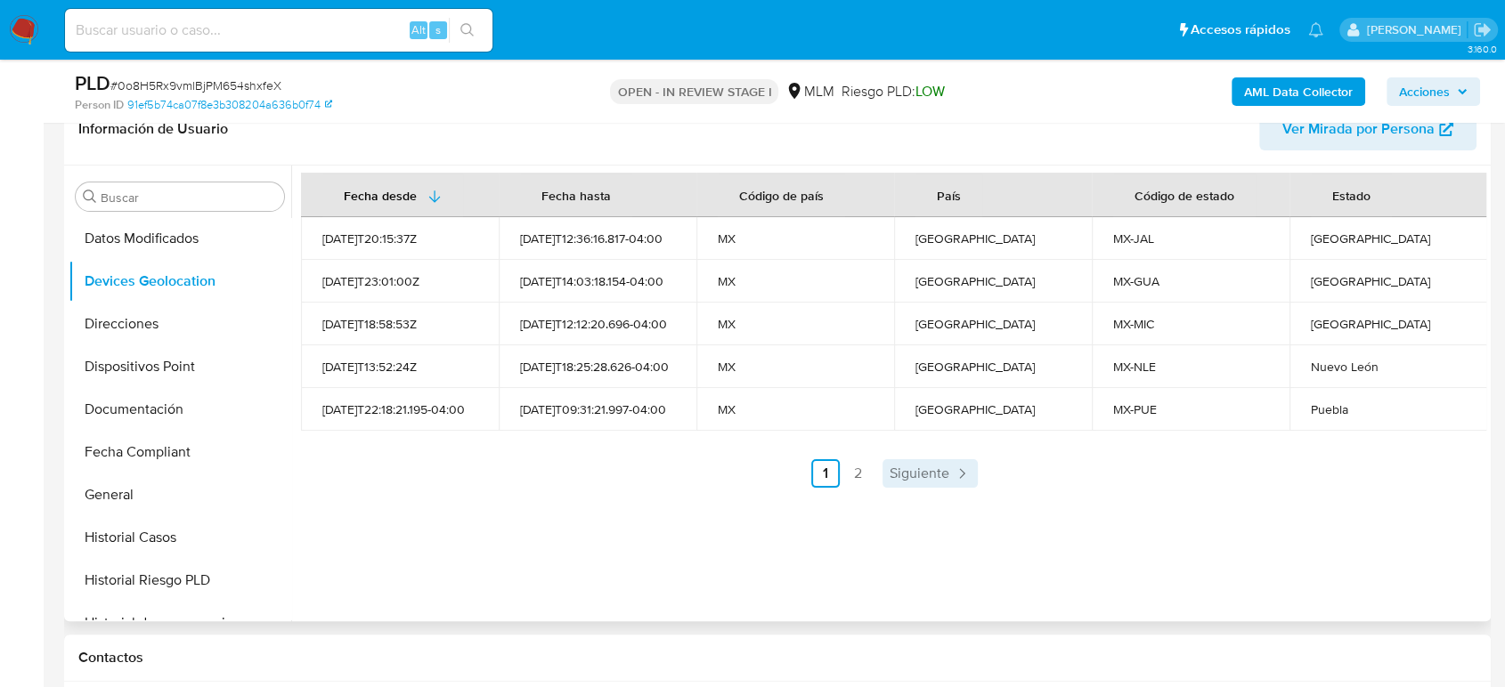
click at [944, 485] on link "Siguiente" at bounding box center [929, 473] width 95 height 28
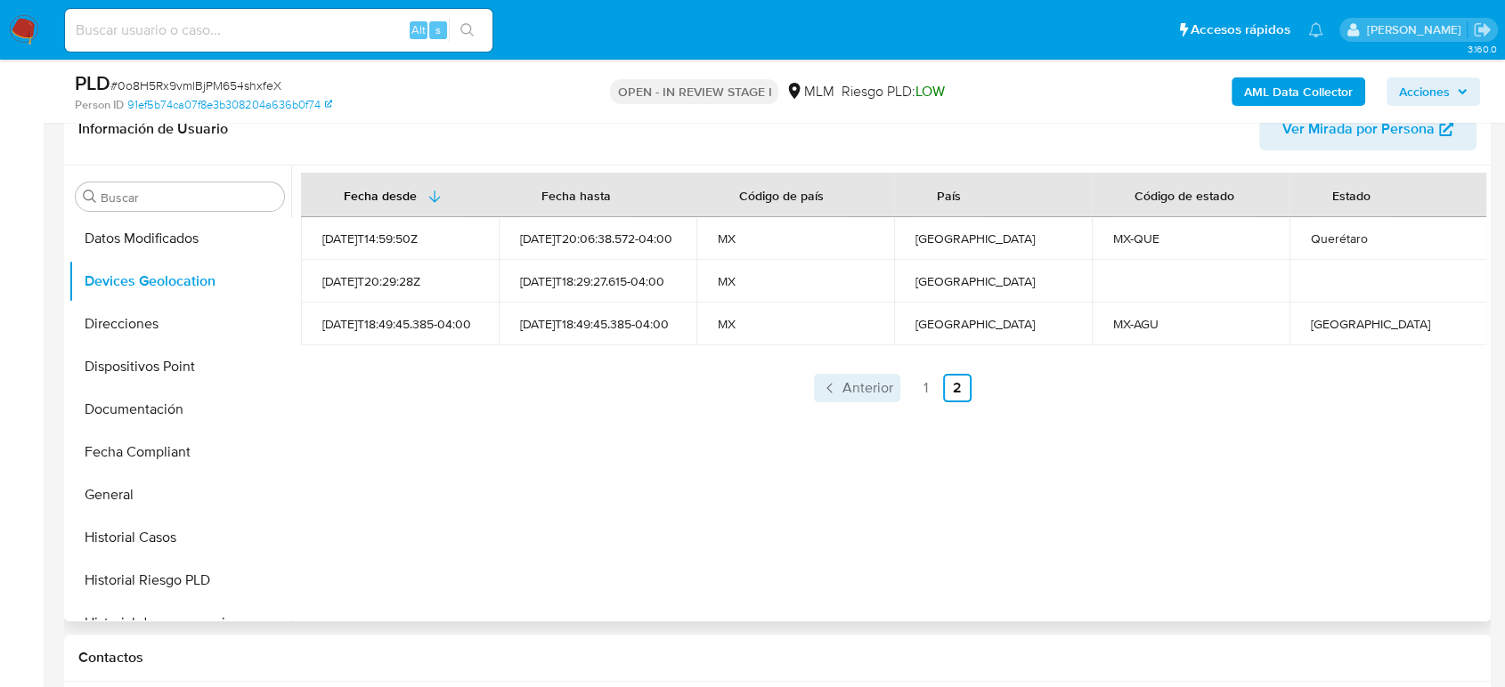
click at [851, 383] on span "Anterior" at bounding box center [867, 388] width 51 height 14
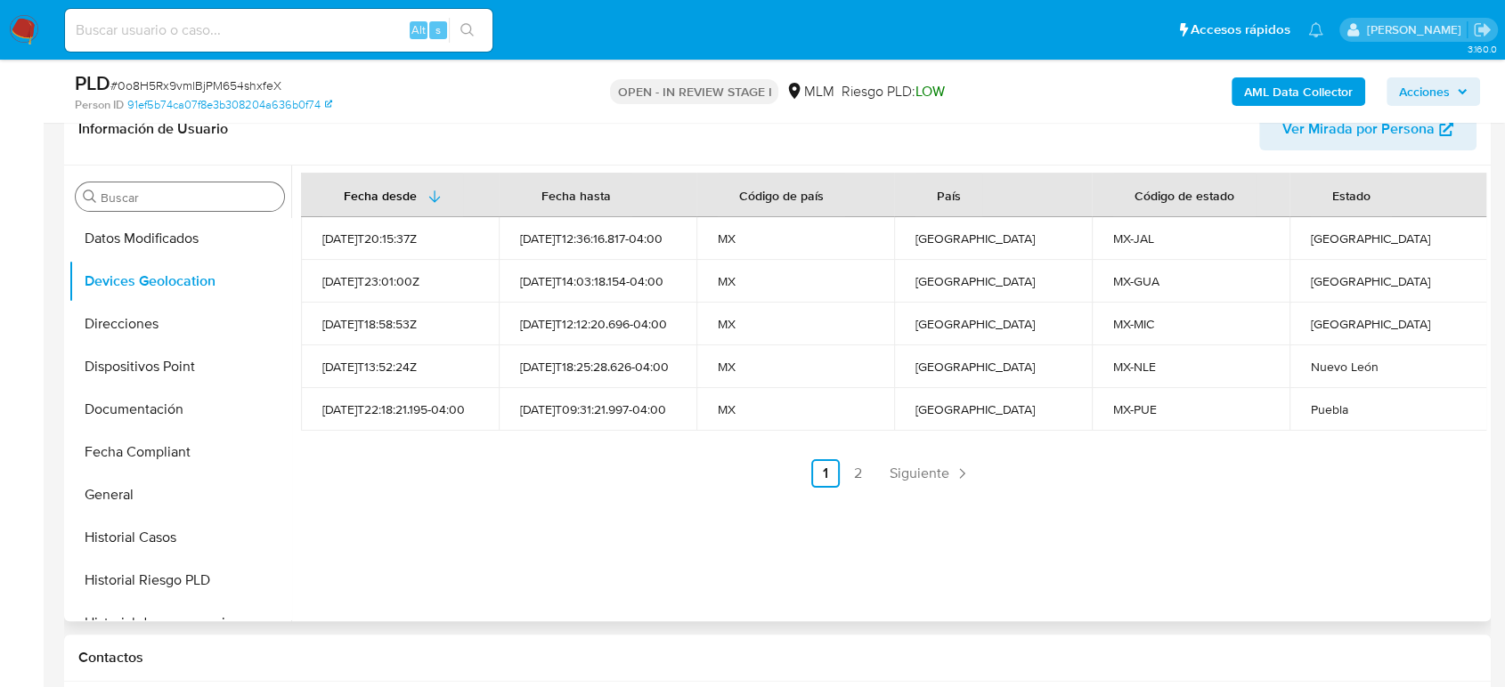
click at [195, 201] on input "Buscar" at bounding box center [189, 198] width 176 height 16
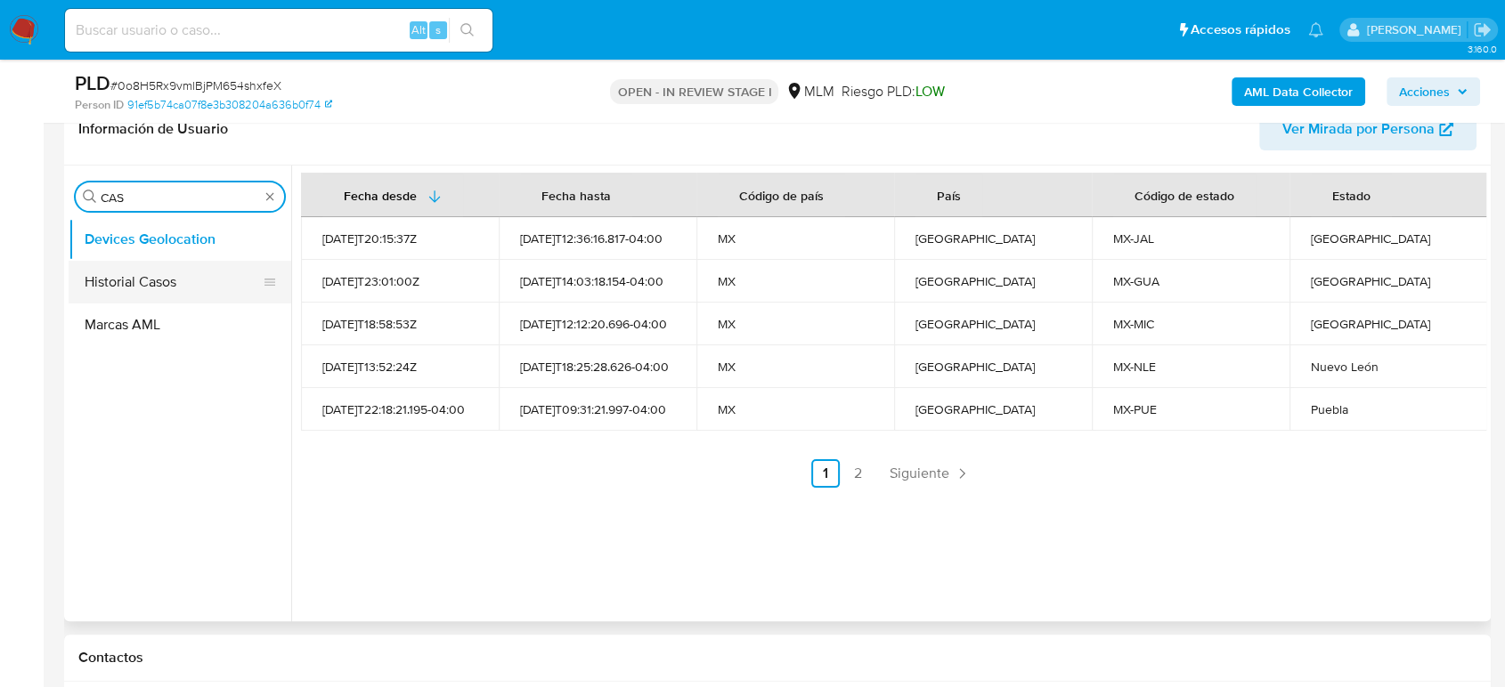
type input "CAS"
click at [164, 275] on button "Historial Casos" at bounding box center [173, 282] width 208 height 43
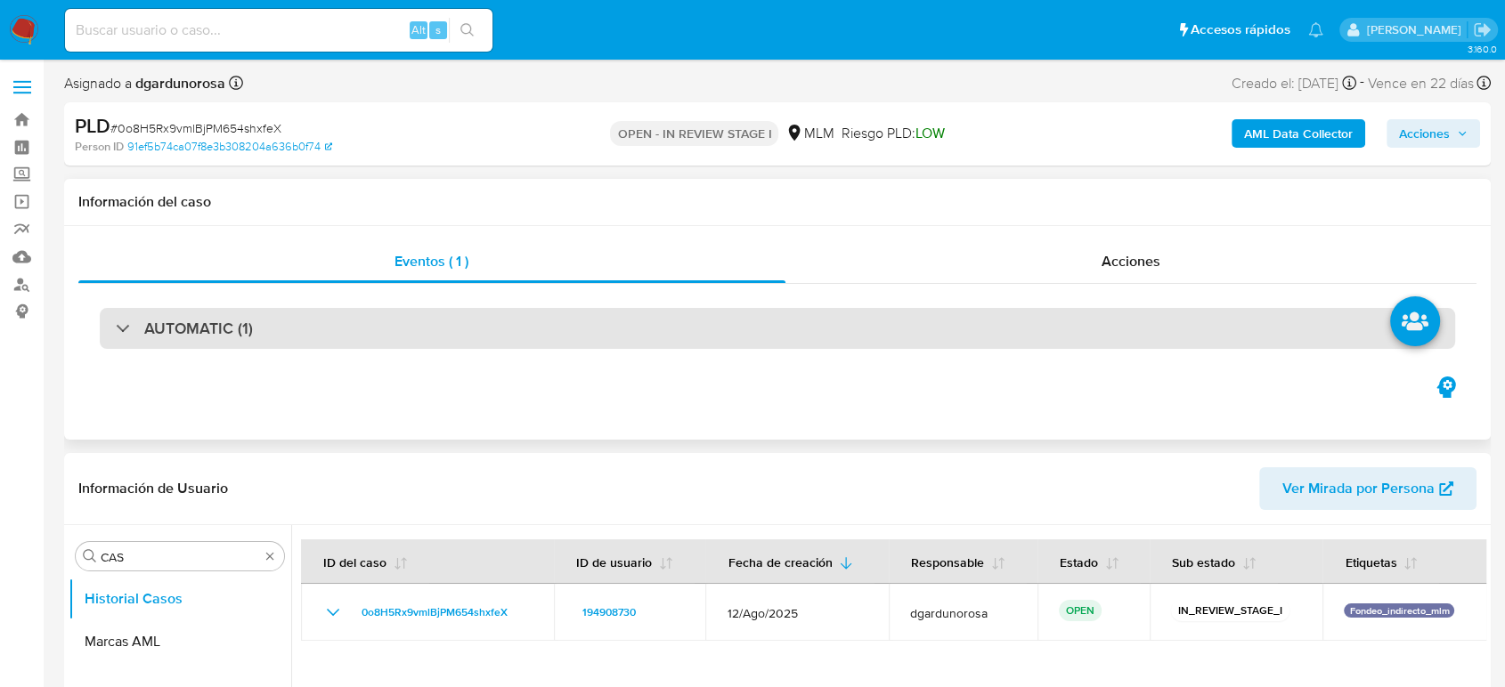
click at [292, 344] on div "AUTOMATIC (1)" at bounding box center [777, 328] width 1355 height 41
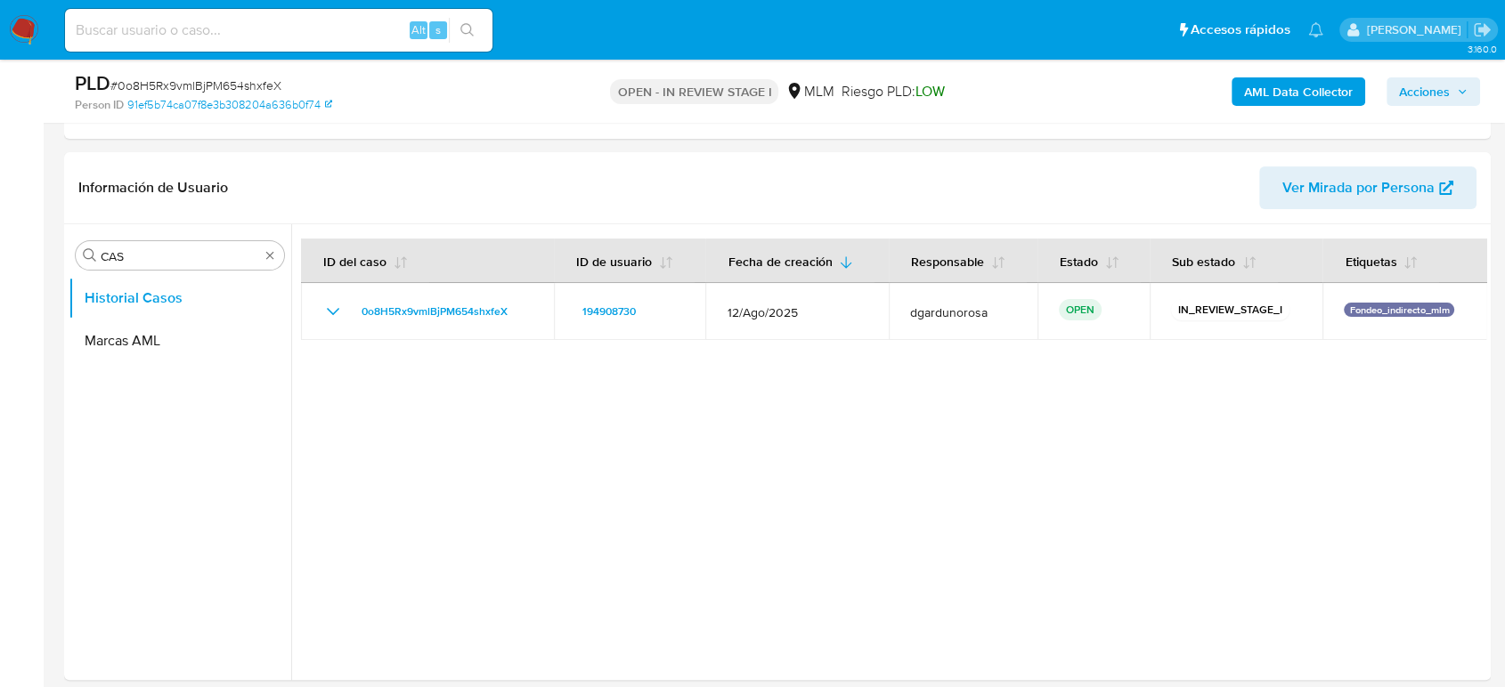
scroll to position [494, 0]
type input "CONV"
click at [132, 337] on button "Historial de conversaciones" at bounding box center [173, 342] width 208 height 43
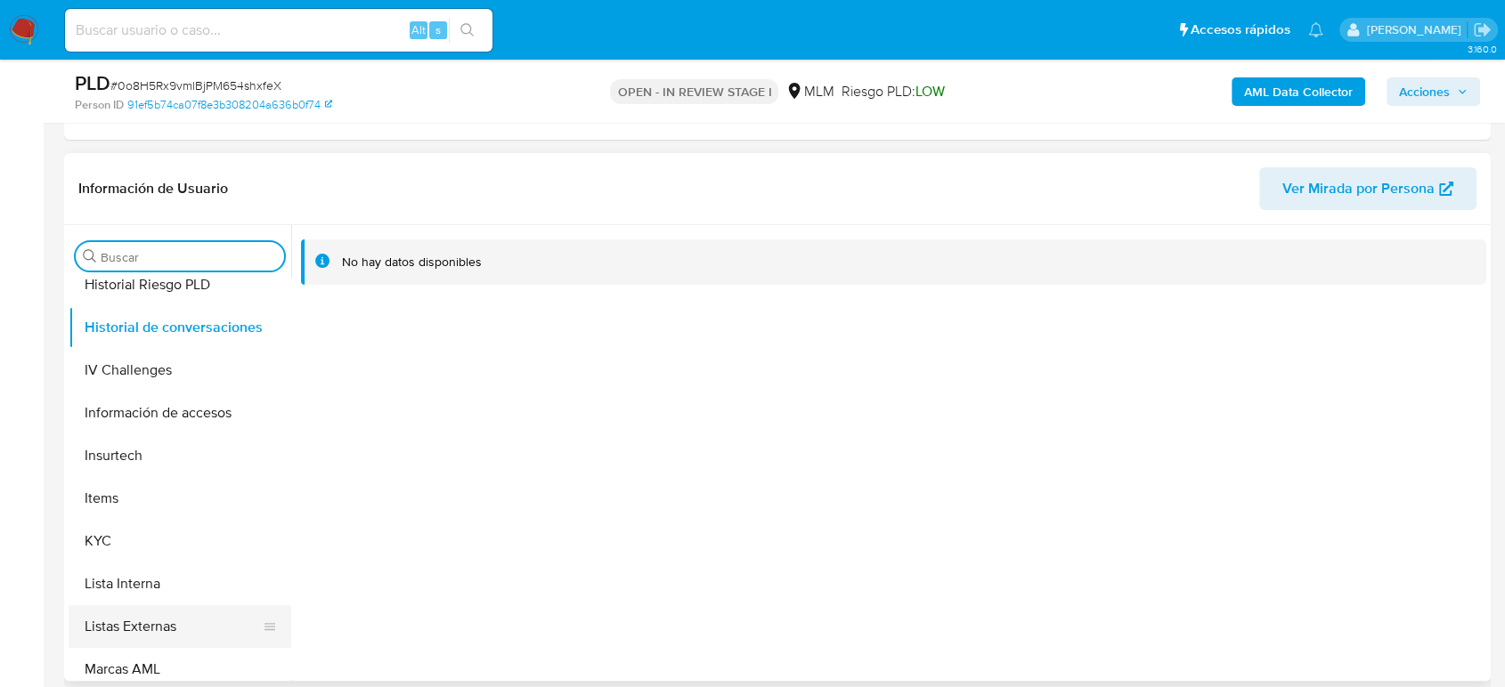
scroll to position [752, 0]
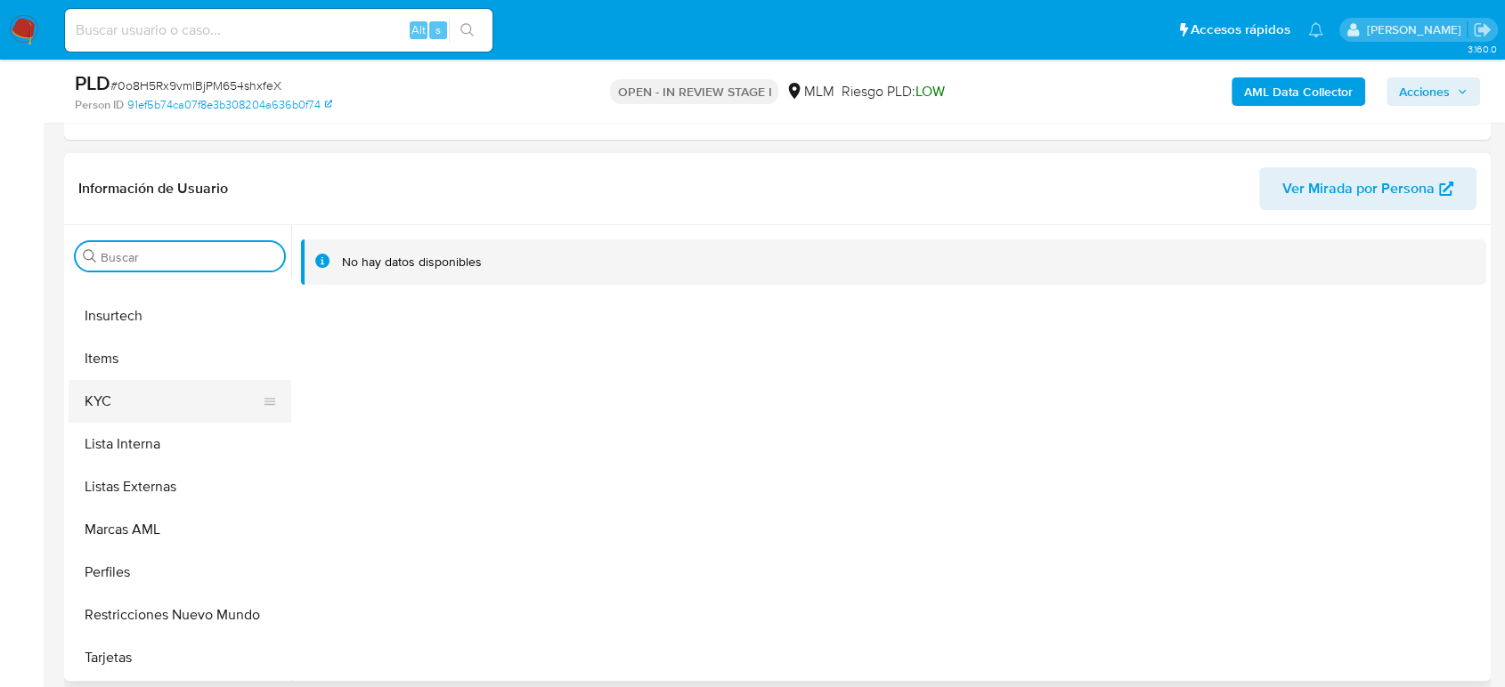
click at [172, 397] on button "KYC" at bounding box center [173, 401] width 208 height 43
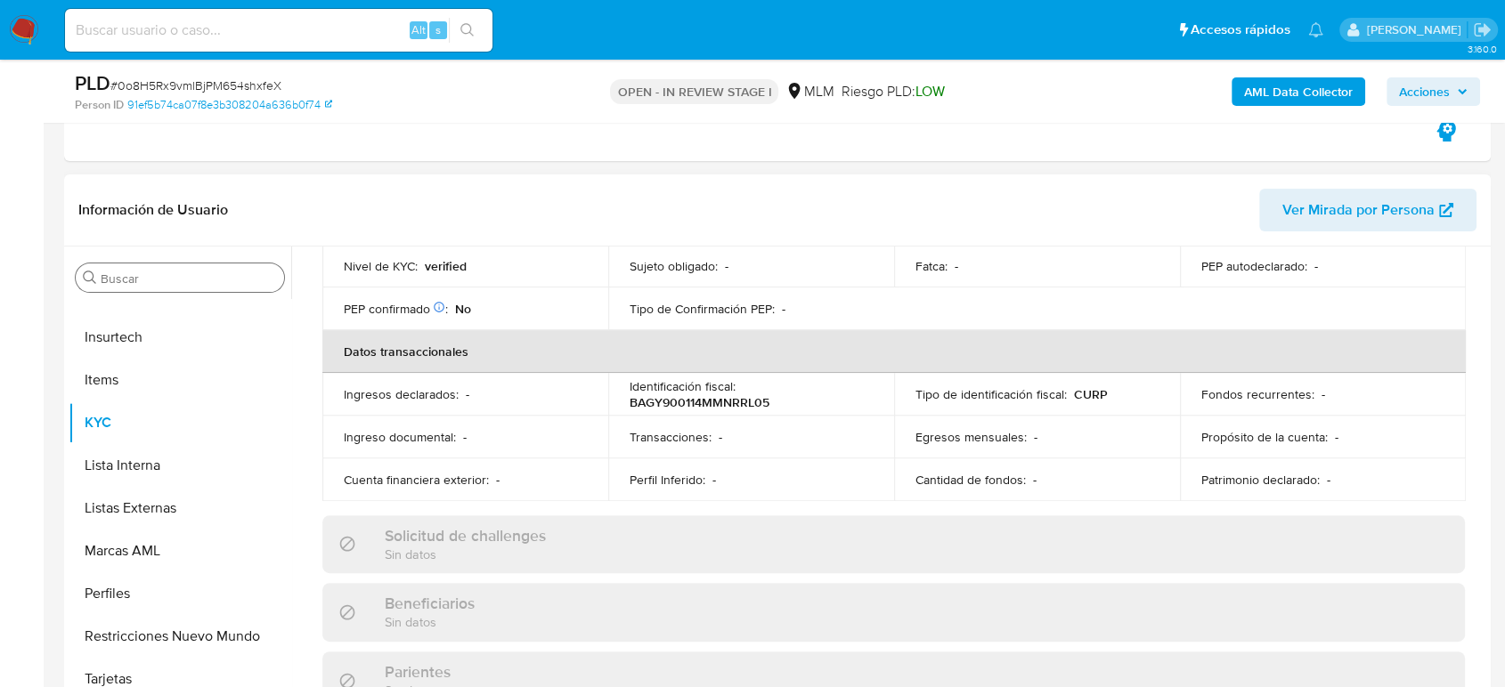
scroll to position [328, 0]
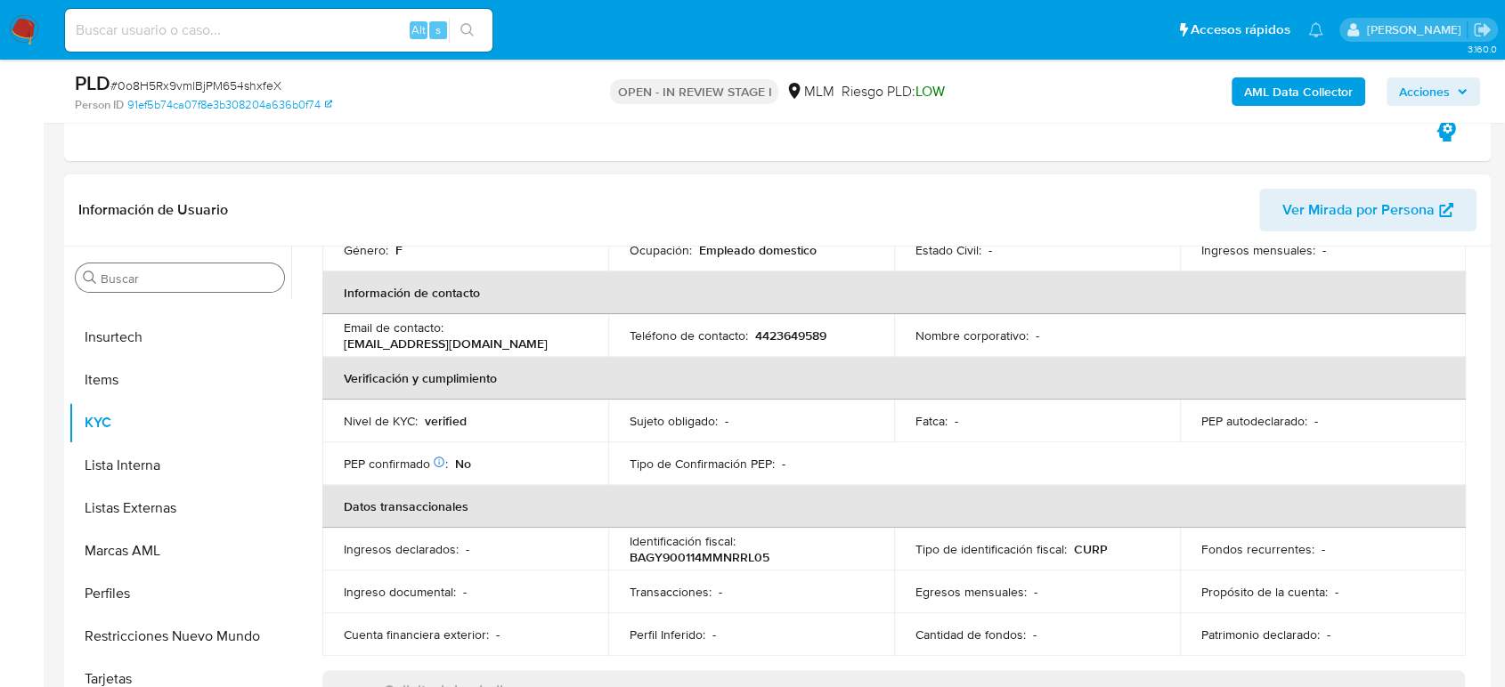
click at [770, 328] on p "4423649589" at bounding box center [790, 336] width 71 height 16
copy p "4423649589"
click at [728, 549] on p "BAGY900114MMNRRL05" at bounding box center [700, 557] width 140 height 16
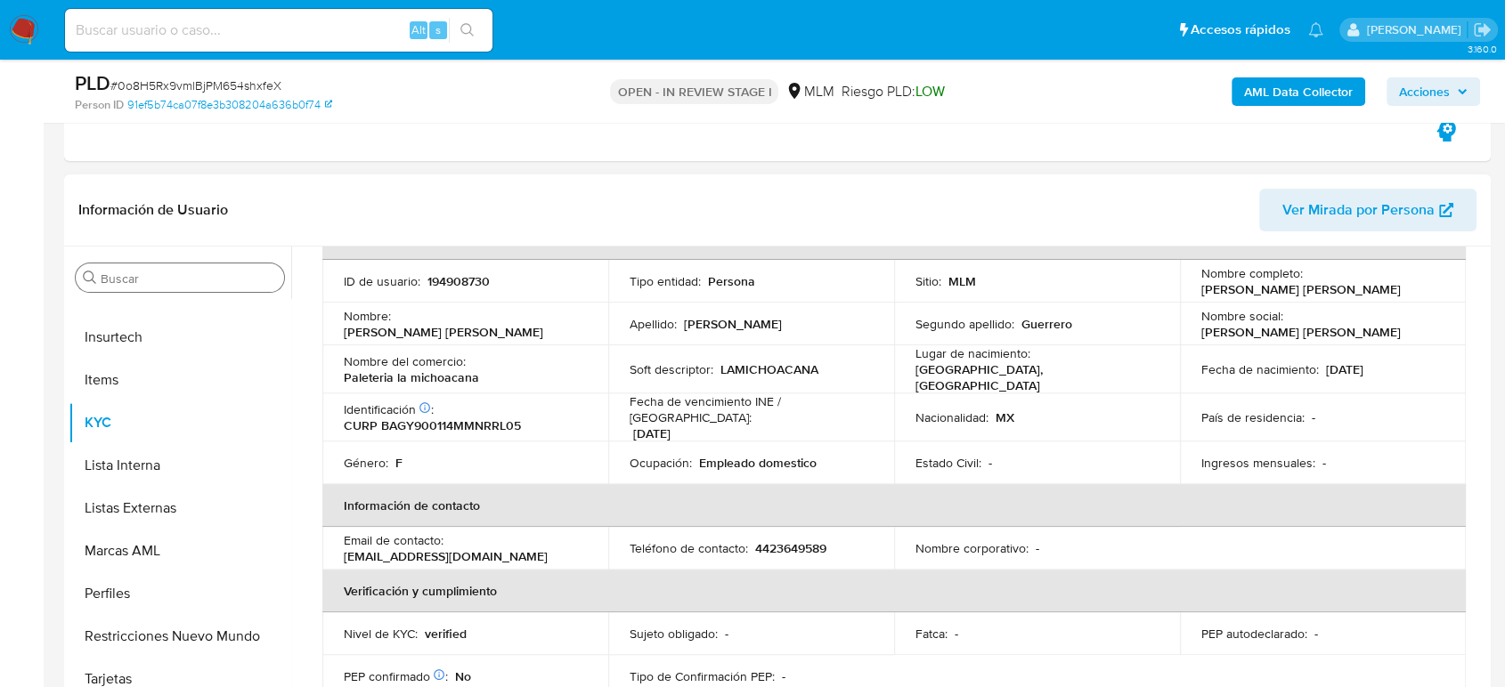
scroll to position [0, 0]
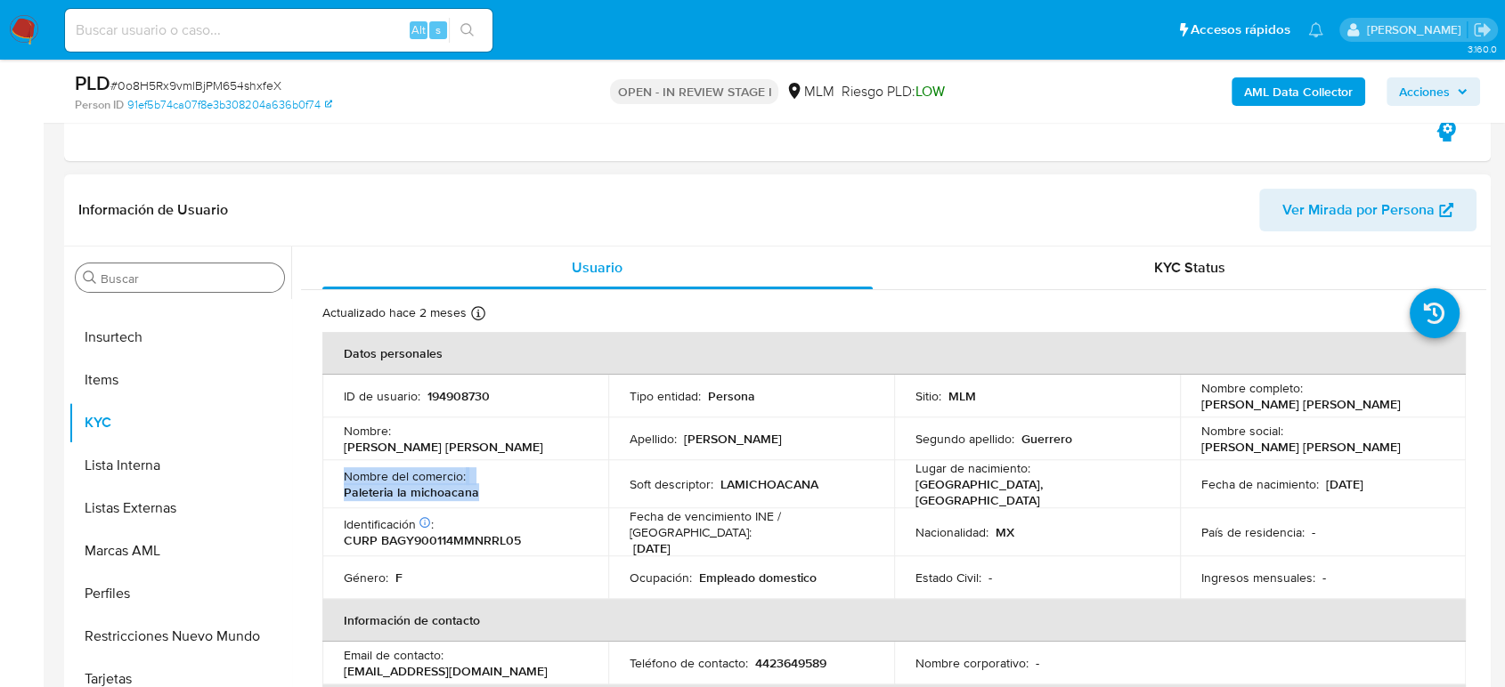
drag, startPoint x: 493, startPoint y: 489, endPoint x: 339, endPoint y: 479, distance: 154.4
click at [339, 479] on td "Nombre del comercio : Paleteria la michoacana" at bounding box center [465, 484] width 286 height 48
copy div "Nombre del comercio : Paleteria la michoacana"
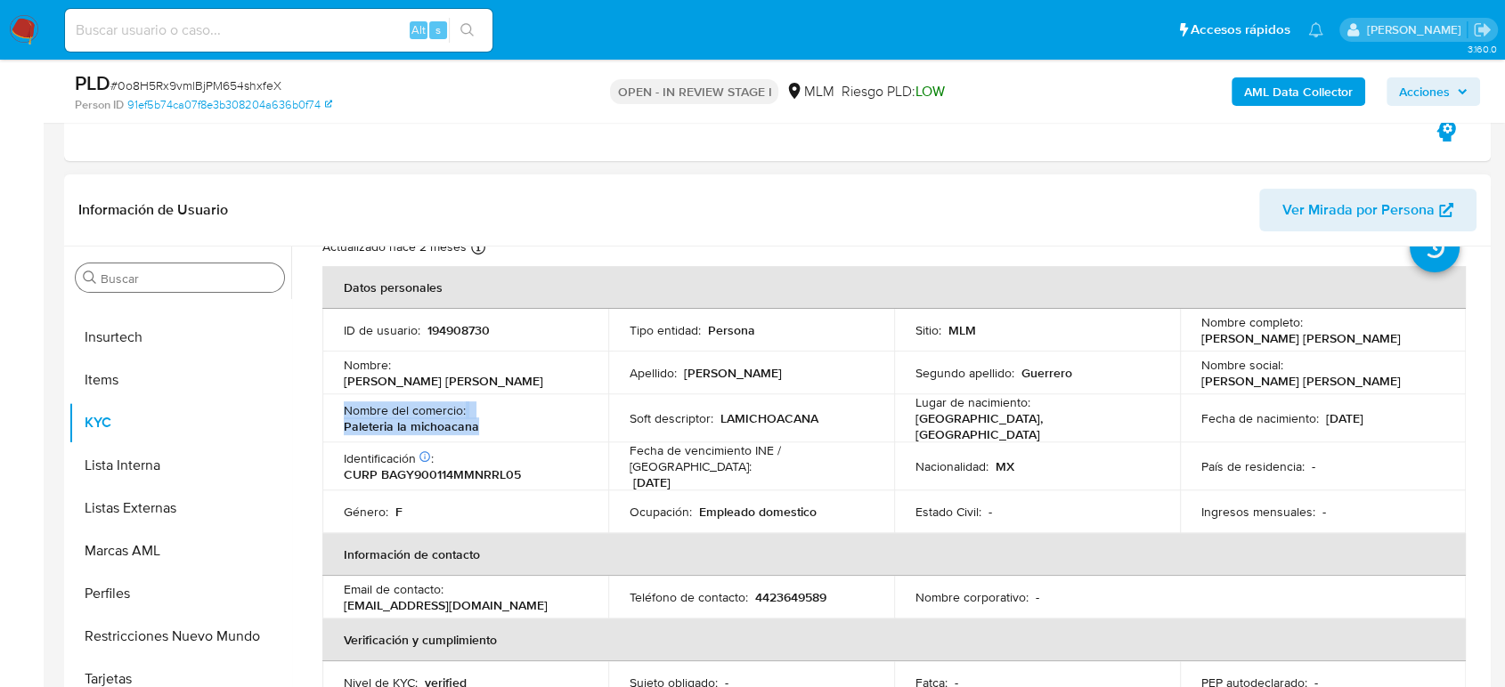
scroll to position [99, 0]
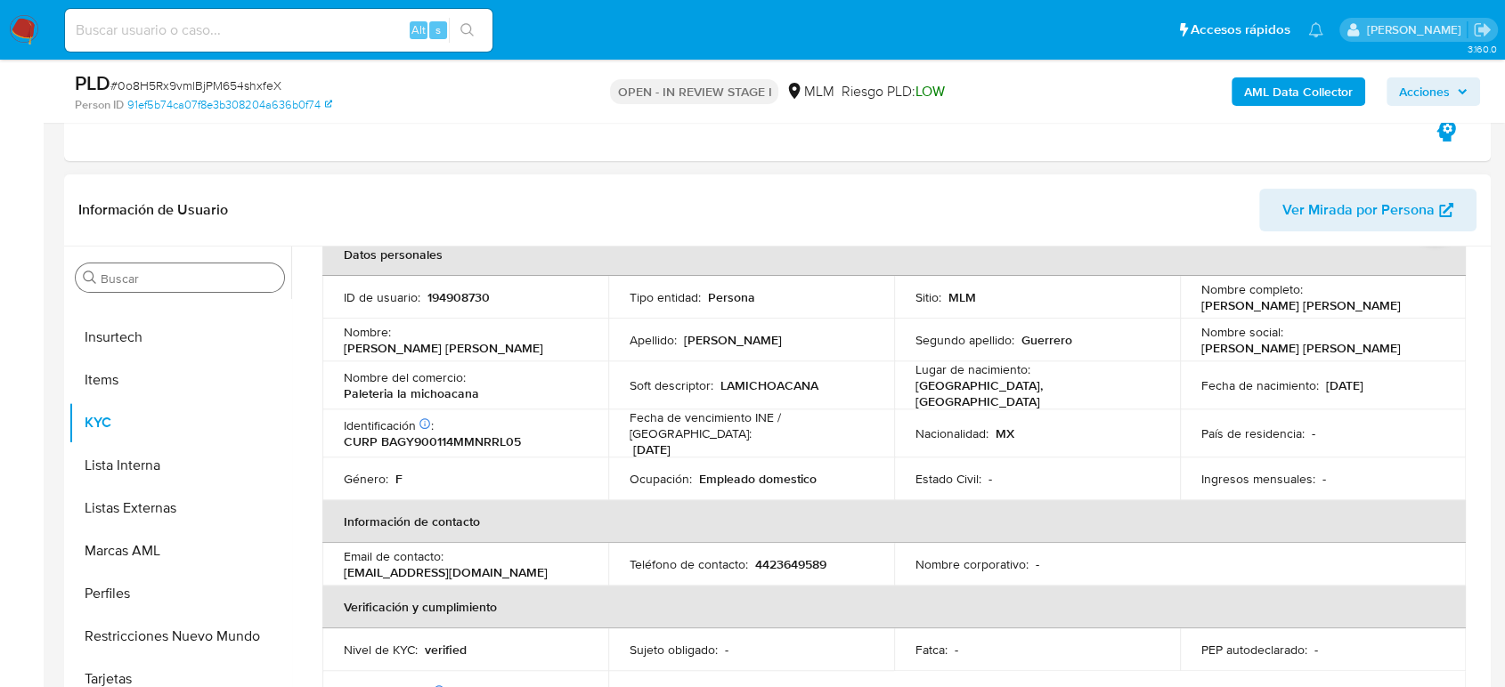
click at [812, 436] on div "Fecha de vencimiento INE / [GEOGRAPHIC_DATA] : [DATE]" at bounding box center [751, 434] width 243 height 48
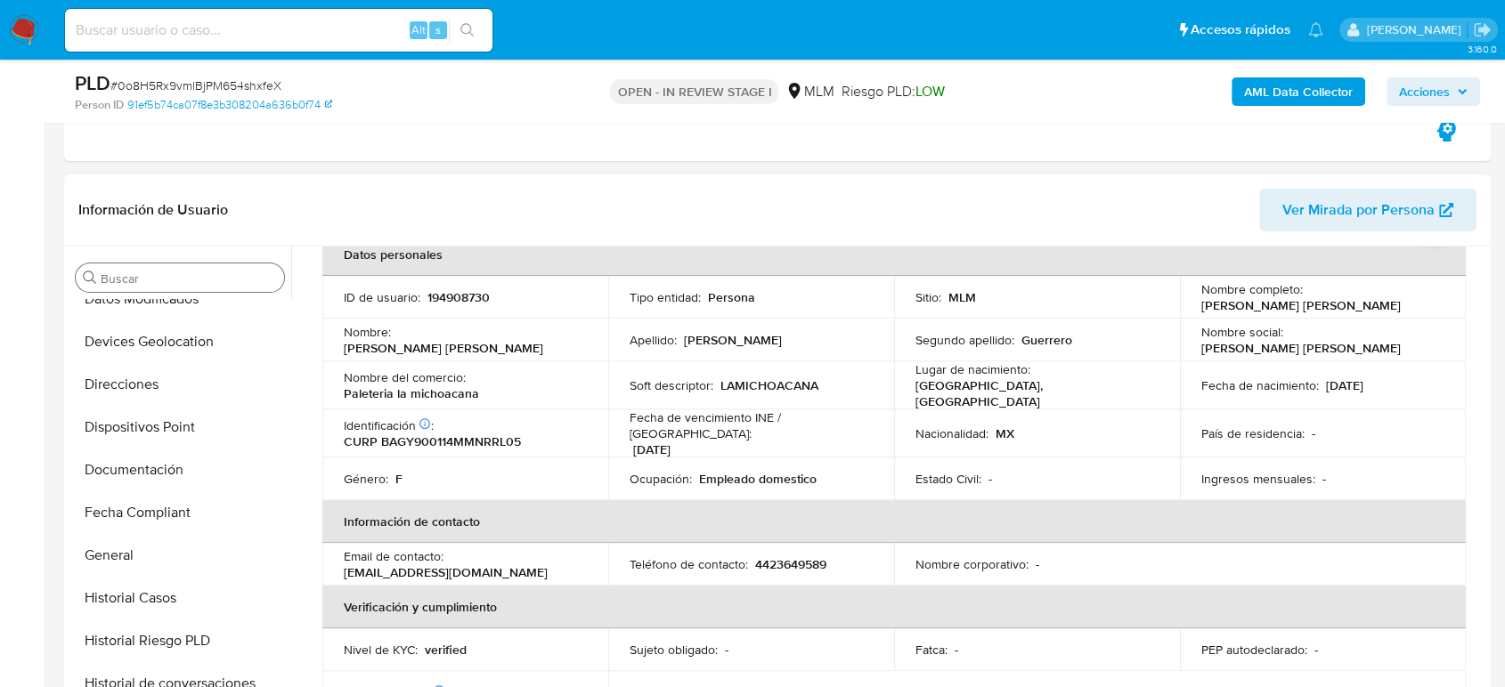
scroll to position [159, 0]
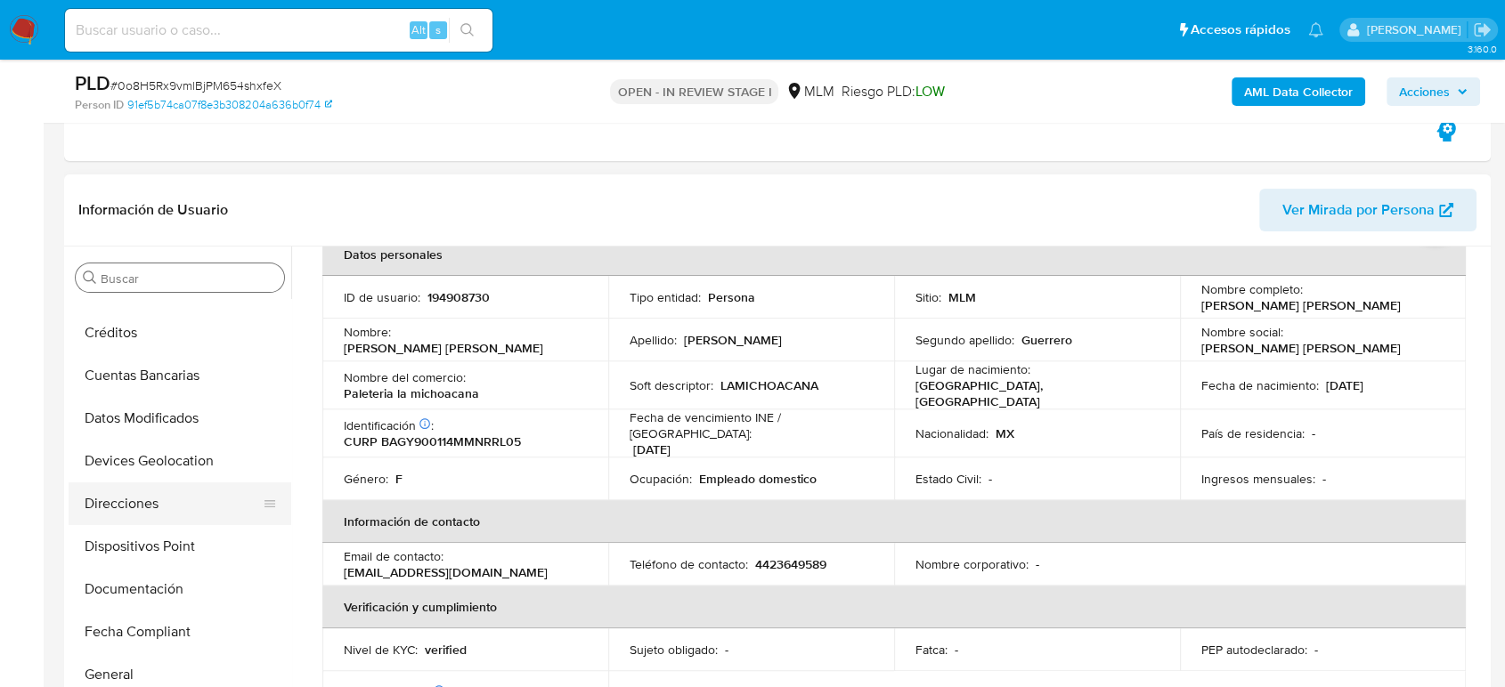
click at [185, 506] on button "Direcciones" at bounding box center [173, 504] width 208 height 43
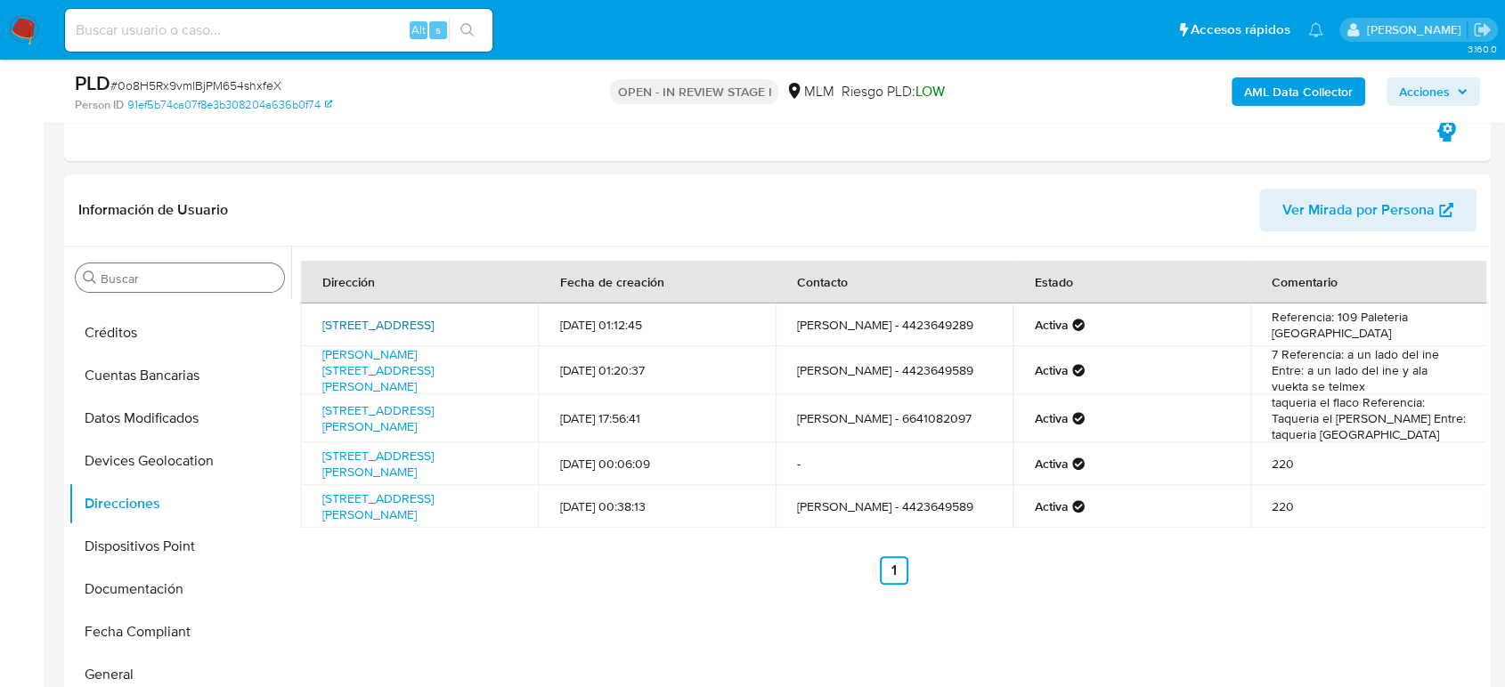
click at [434, 316] on link "[STREET_ADDRESS]" at bounding box center [377, 325] width 111 height 18
click at [404, 326] on link "[STREET_ADDRESS]" at bounding box center [377, 325] width 111 height 18
